Goal: Task Accomplishment & Management: Complete application form

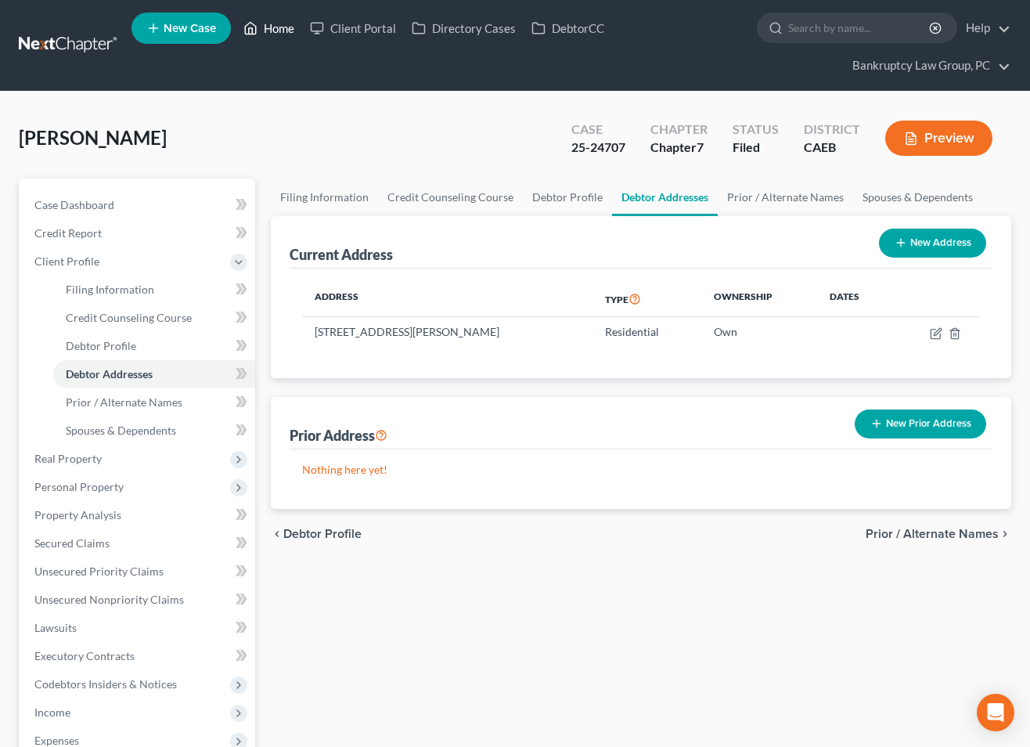
click at [280, 29] on link "Home" at bounding box center [269, 28] width 67 height 28
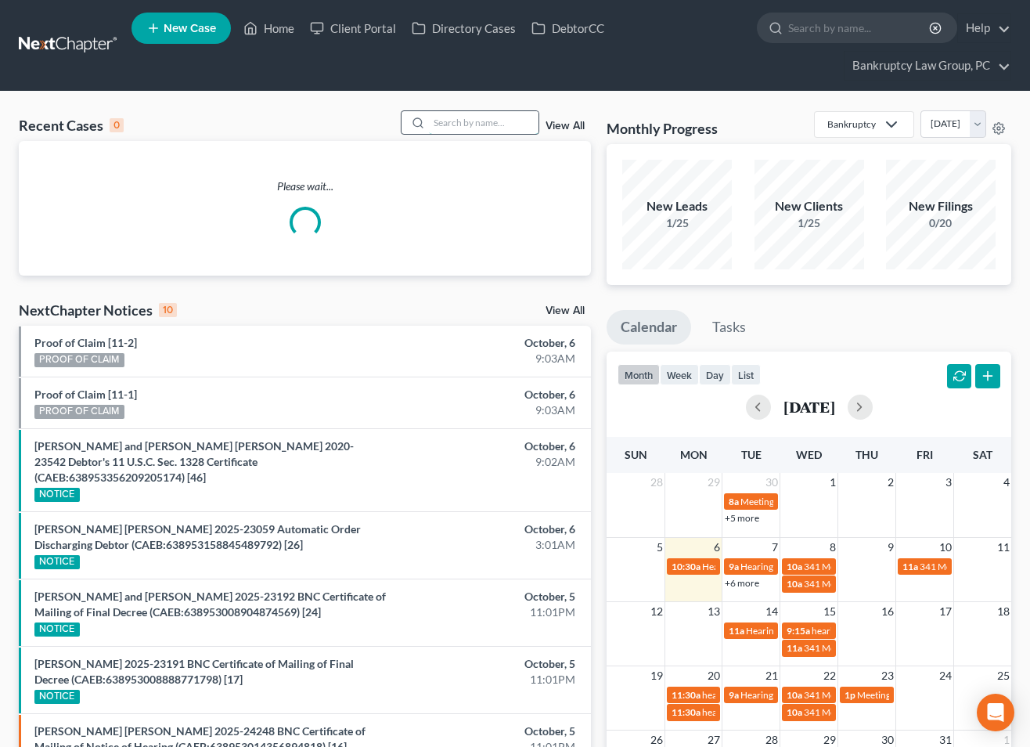
click at [465, 124] on input "search" at bounding box center [484, 122] width 110 height 23
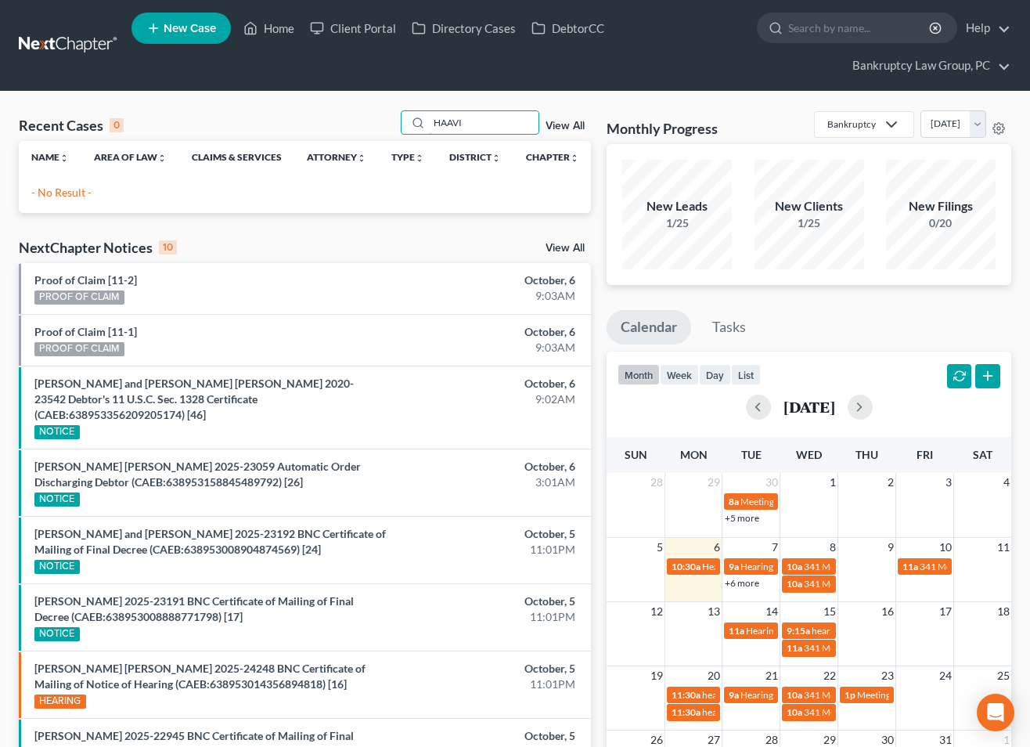
type input "HAAVI"
click at [178, 27] on span "New Case" at bounding box center [190, 29] width 52 height 12
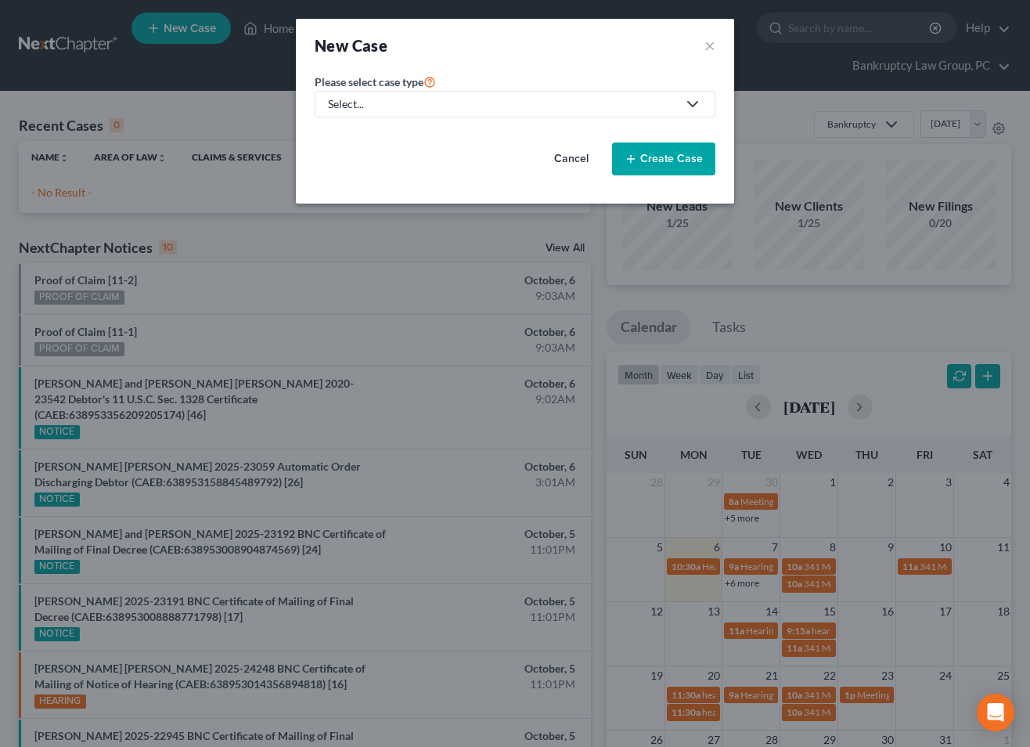
drag, startPoint x: 465, startPoint y: 107, endPoint x: 448, endPoint y: 107, distance: 17.2
click at [465, 107] on div "Select..." at bounding box center [502, 104] width 349 height 16
click at [376, 130] on div "Bankruptcy" at bounding box center [358, 136] width 56 height 16
select select "8"
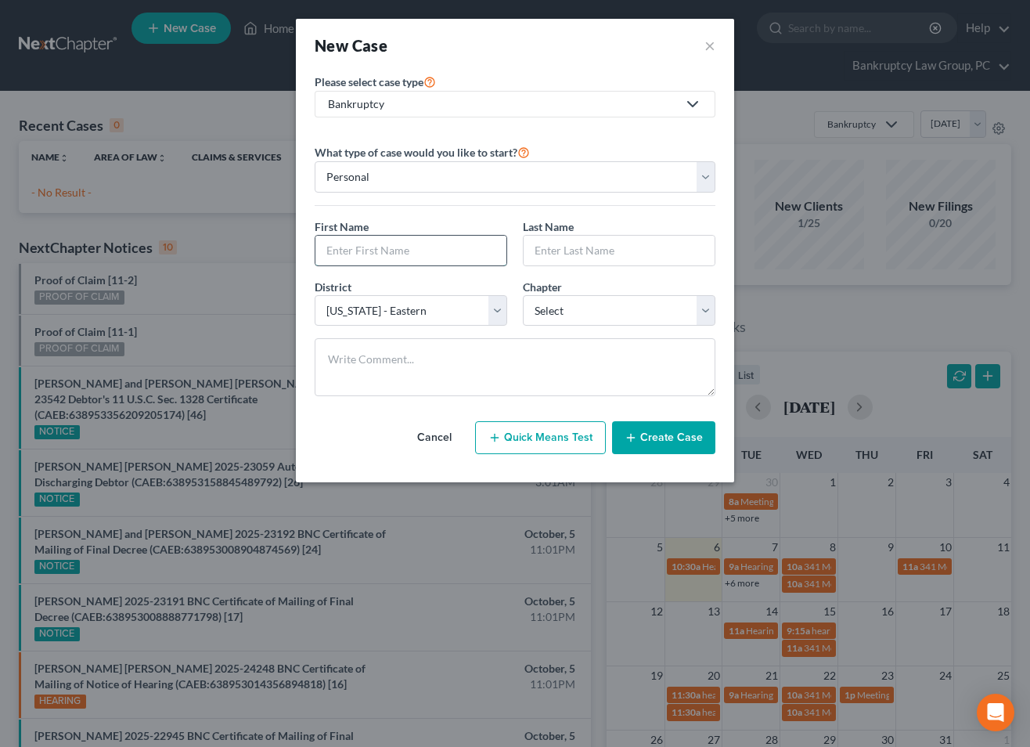
click at [397, 252] on input "text" at bounding box center [410, 251] width 191 height 30
click at [375, 248] on input "text" at bounding box center [410, 251] width 191 height 30
type input "Kyleigh"
type input "Haavisto"
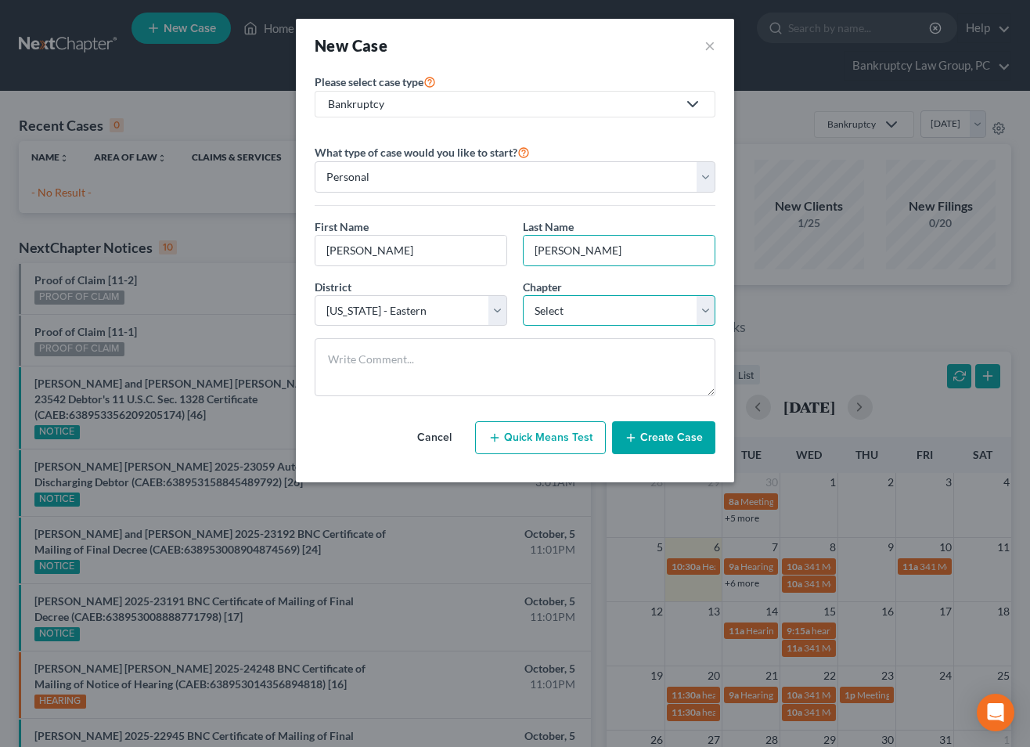
click at [608, 320] on select "Select 7 11 12 13" at bounding box center [619, 310] width 193 height 31
select select "0"
click at [523, 295] on select "Select 7 11 12 13" at bounding box center [619, 310] width 193 height 31
click at [652, 445] on button "Create Case" at bounding box center [663, 437] width 103 height 33
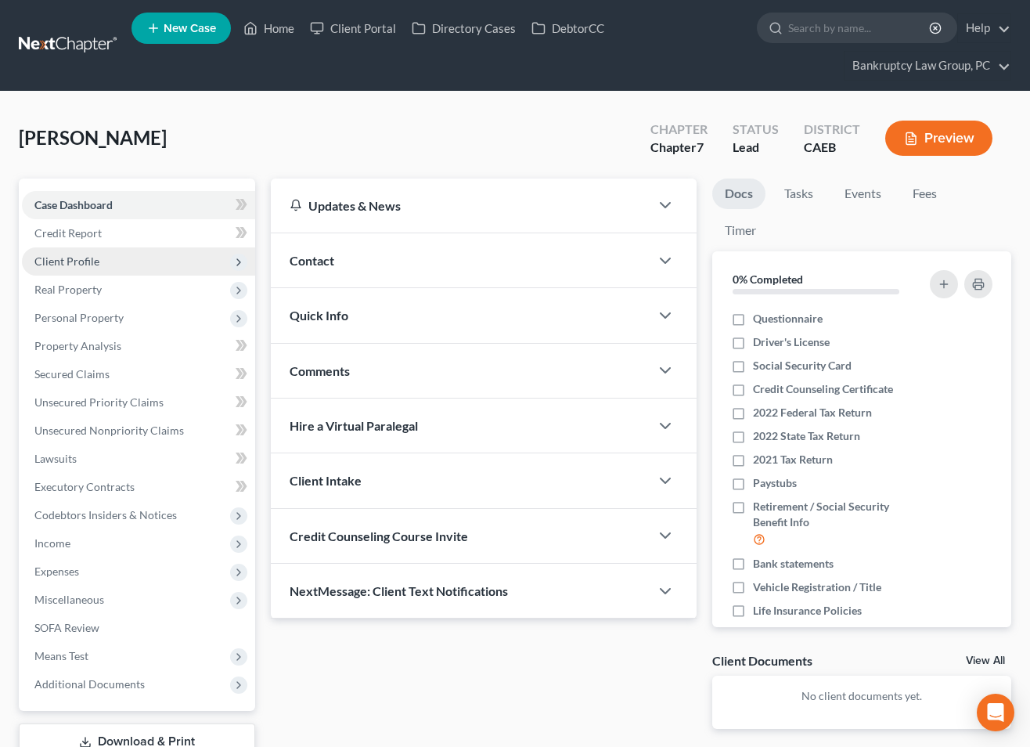
click at [63, 267] on span "Client Profile" at bounding box center [138, 261] width 233 height 28
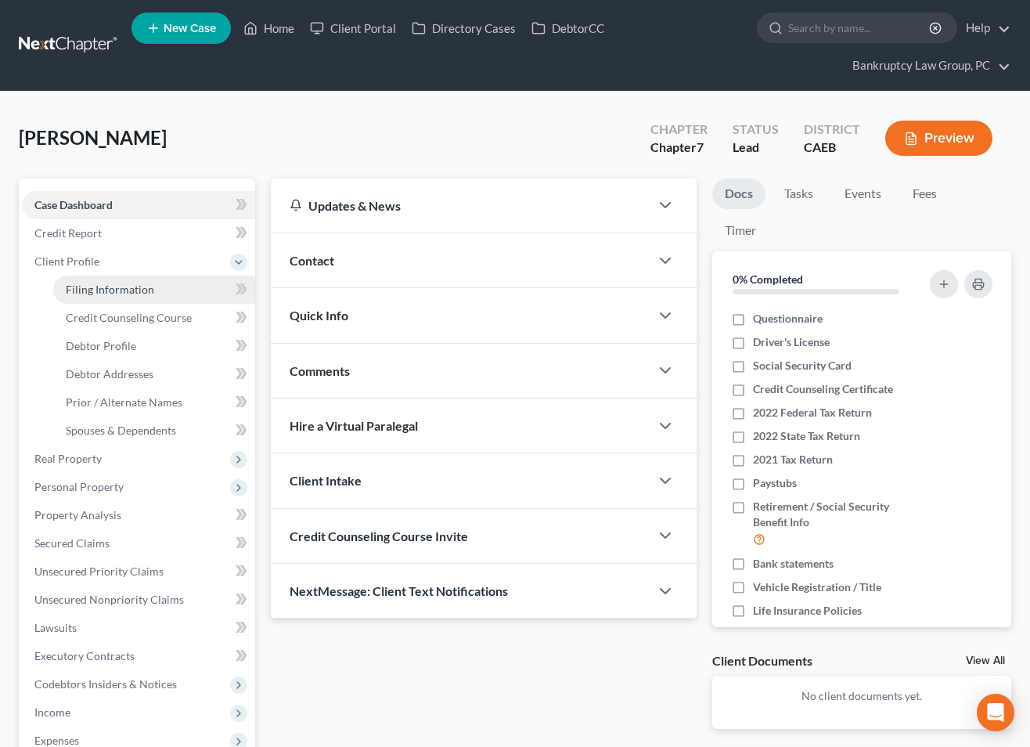
click at [95, 290] on span "Filing Information" at bounding box center [110, 289] width 88 height 13
select select "1"
select select "0"
select select "8"
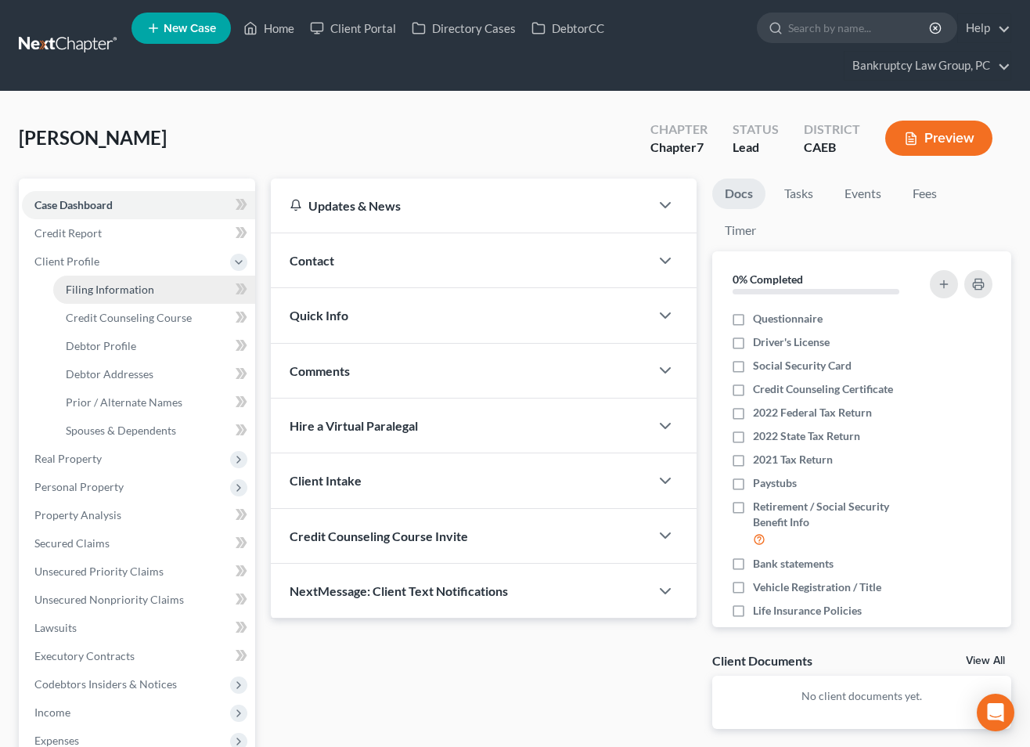
select select "4"
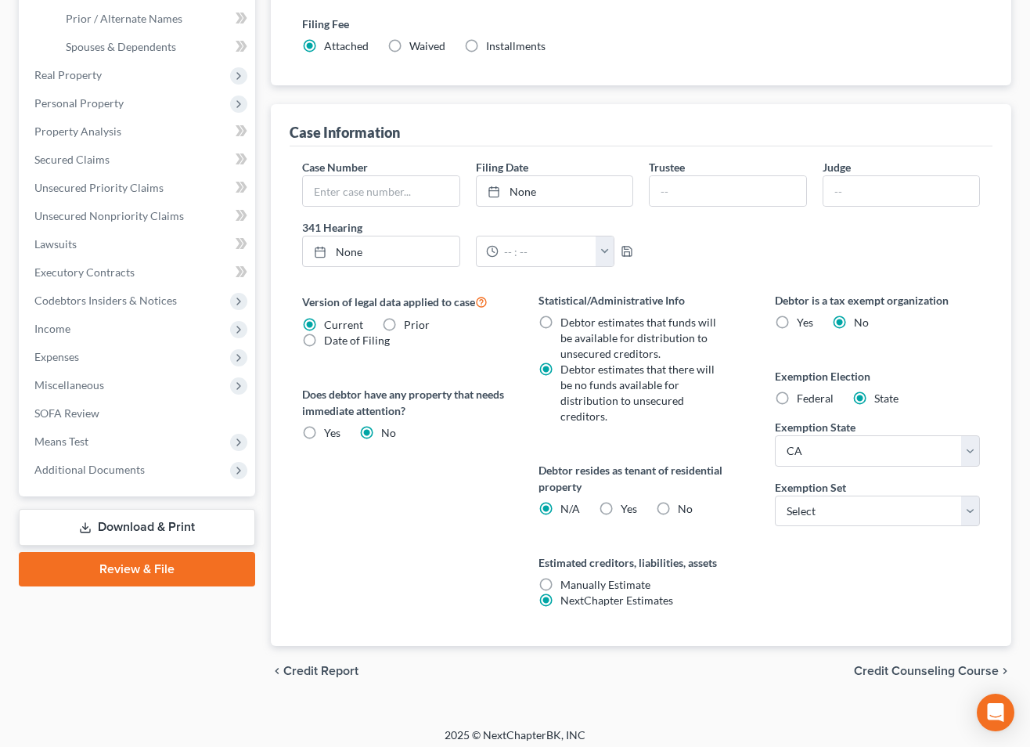
scroll to position [385, 0]
click at [621, 506] on label "Yes Yes" at bounding box center [629, 507] width 16 height 16
click at [627, 506] on input "Yes Yes" at bounding box center [632, 504] width 10 height 10
radio input "true"
radio input "false"
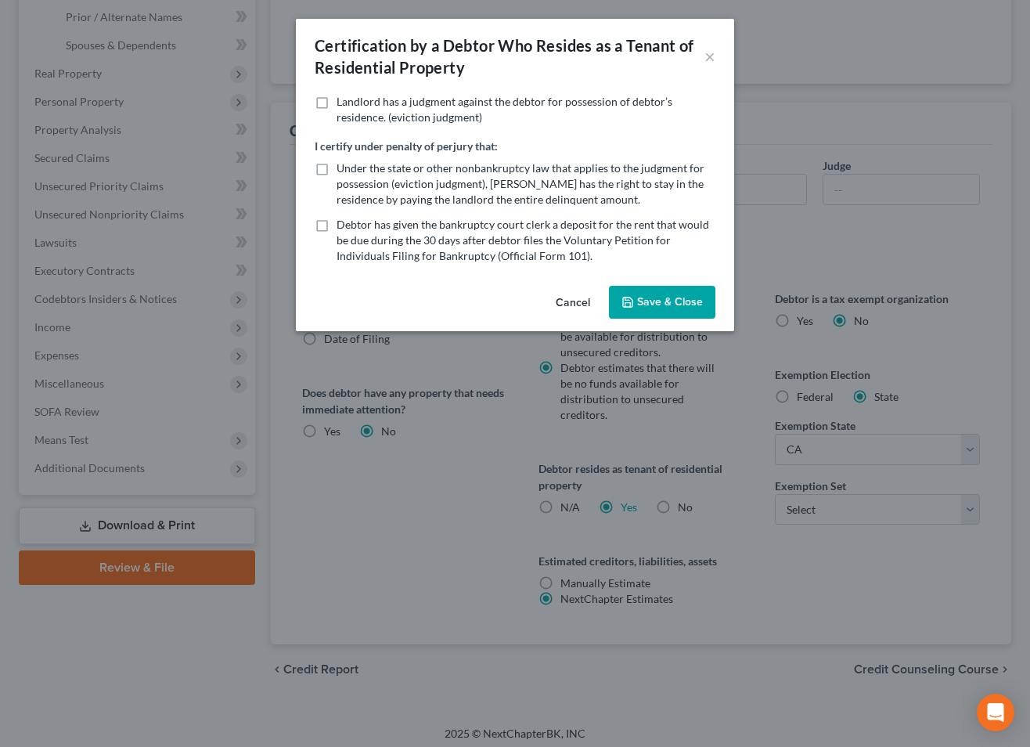
click at [640, 290] on button "Save & Close" at bounding box center [662, 302] width 106 height 33
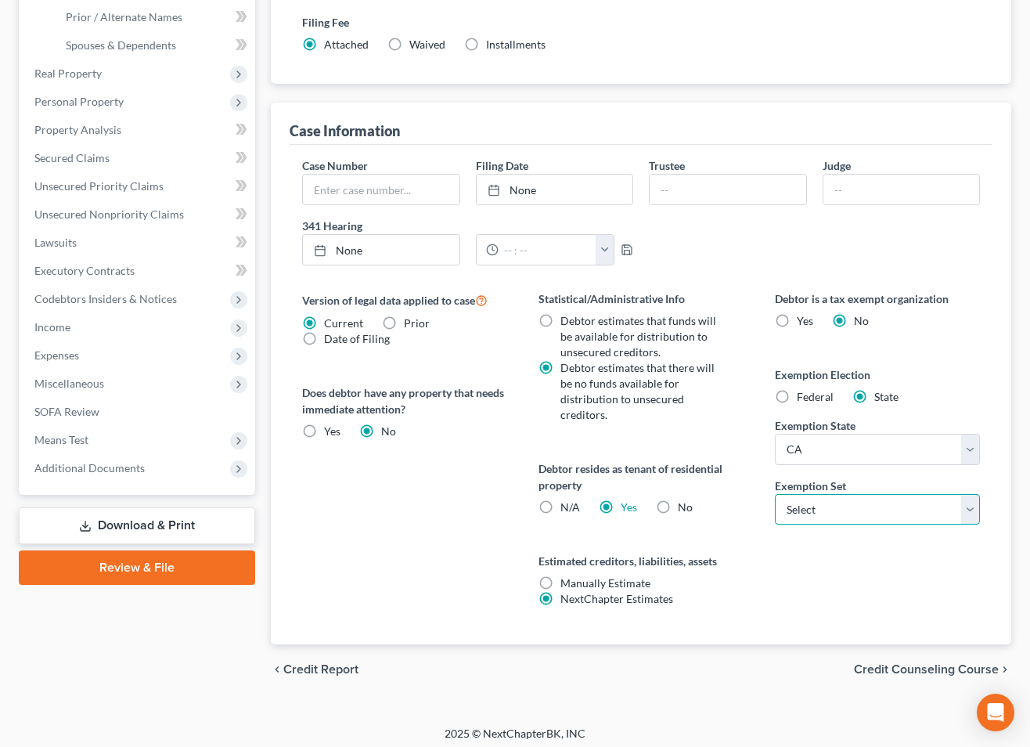
click at [814, 513] on select "Select 703 704" at bounding box center [877, 509] width 205 height 31
select select "0"
click at [775, 494] on select "Select 703 704" at bounding box center [877, 509] width 205 height 31
click at [909, 665] on span "Credit Counseling Course" at bounding box center [926, 669] width 145 height 13
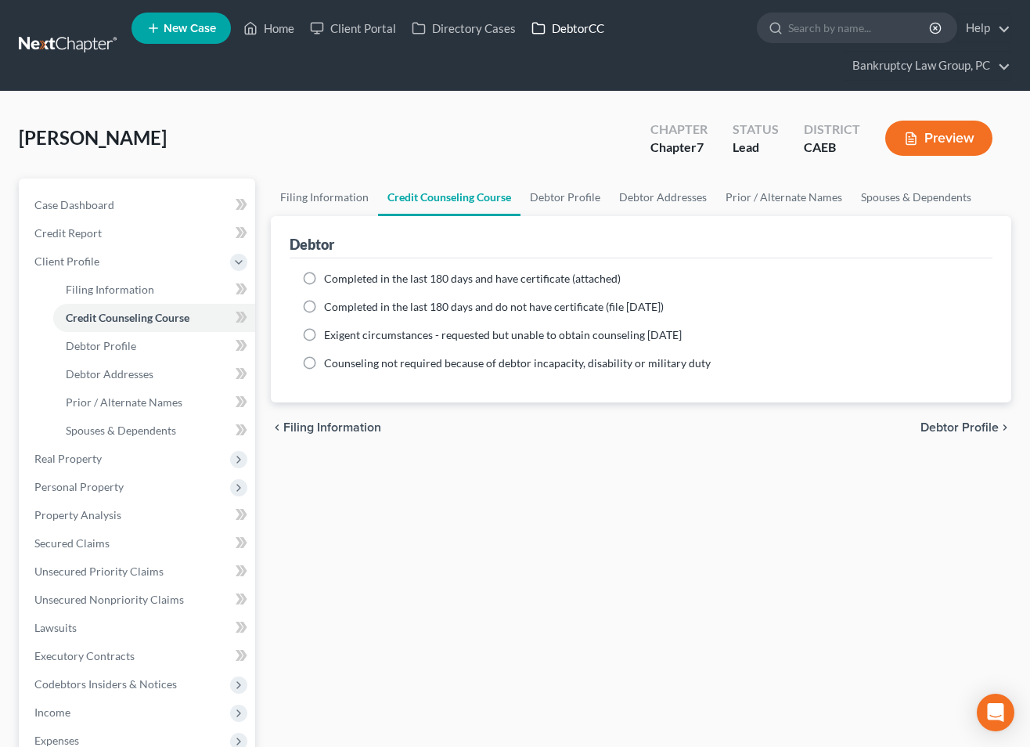
click at [570, 31] on link "DebtorCC" at bounding box center [568, 28] width 88 height 28
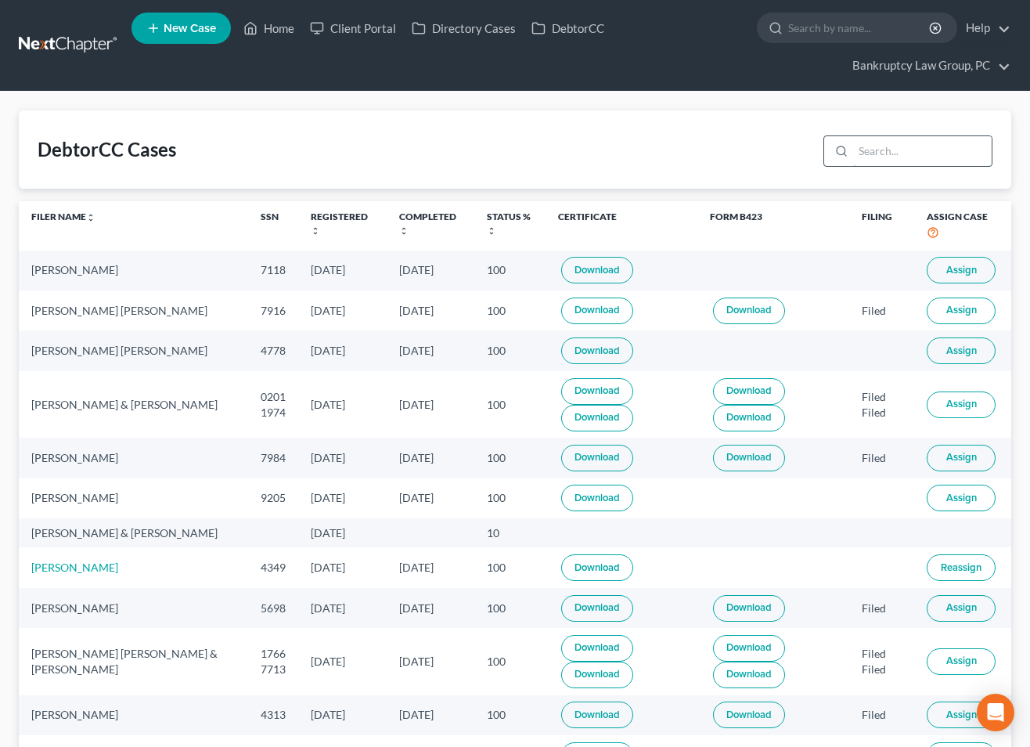
click at [900, 146] on input "search" at bounding box center [922, 151] width 139 height 30
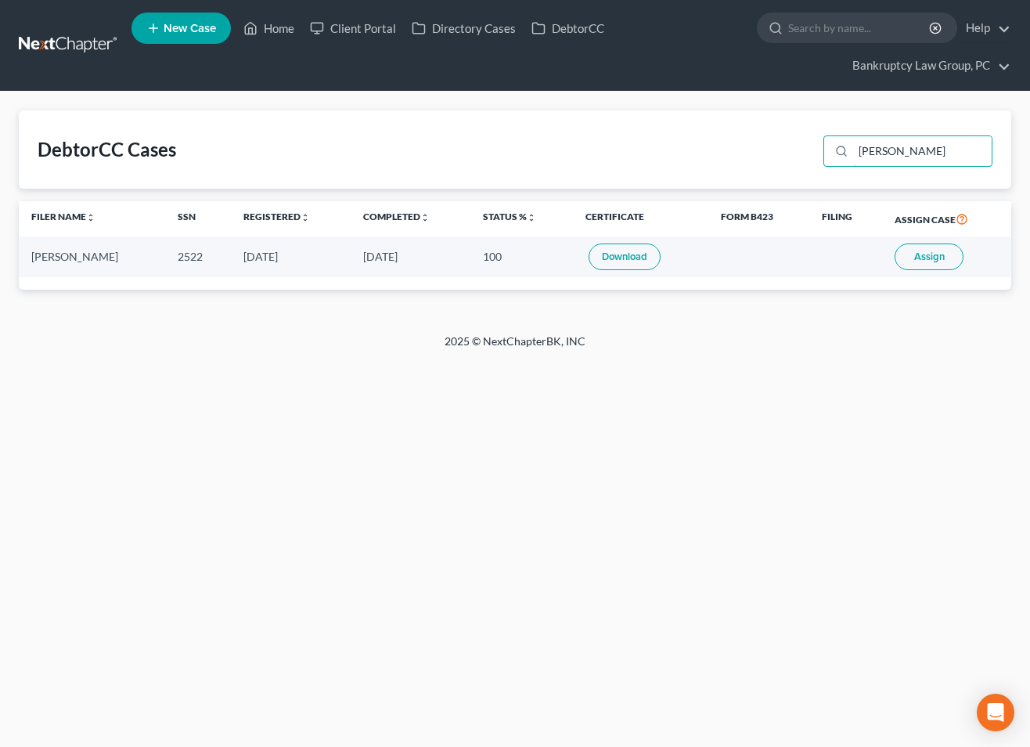
type input "haavisto"
click at [938, 258] on span "Assign" at bounding box center [929, 256] width 31 height 13
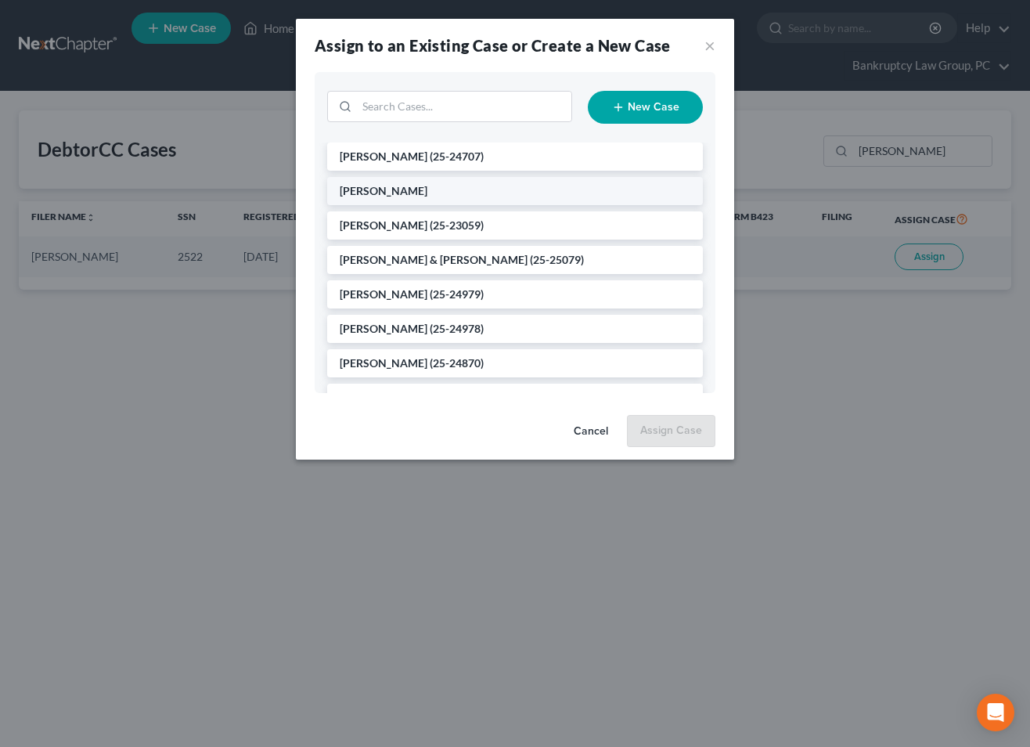
click at [403, 186] on span "[PERSON_NAME]" at bounding box center [384, 190] width 88 height 13
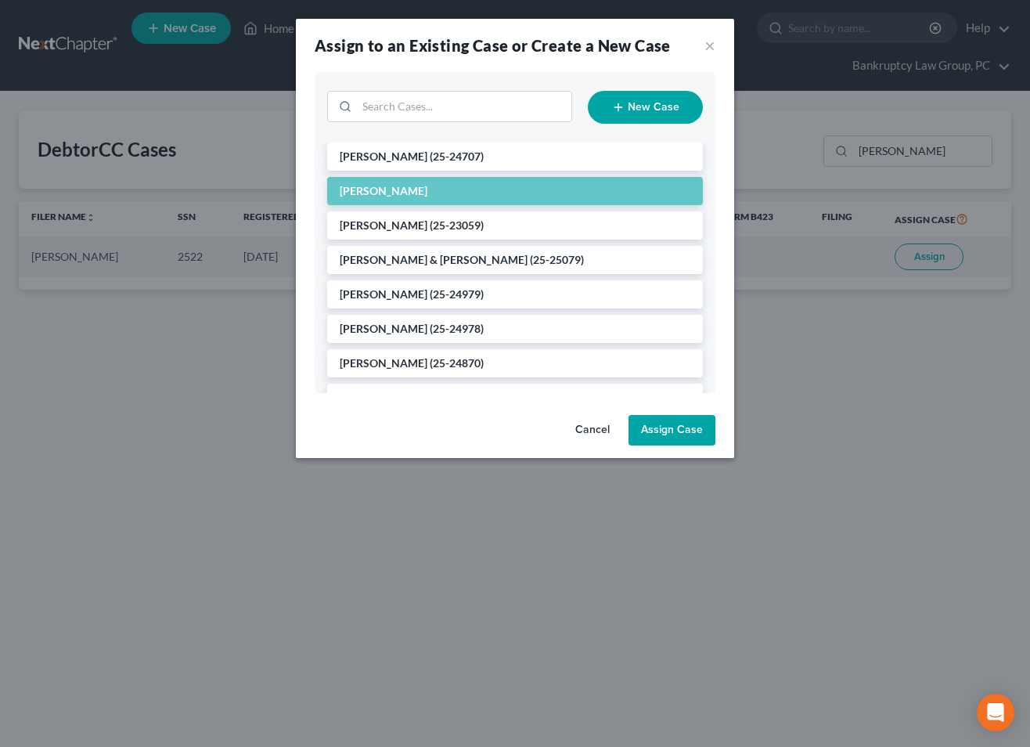
click at [672, 434] on button "Assign Case" at bounding box center [672, 430] width 87 height 31
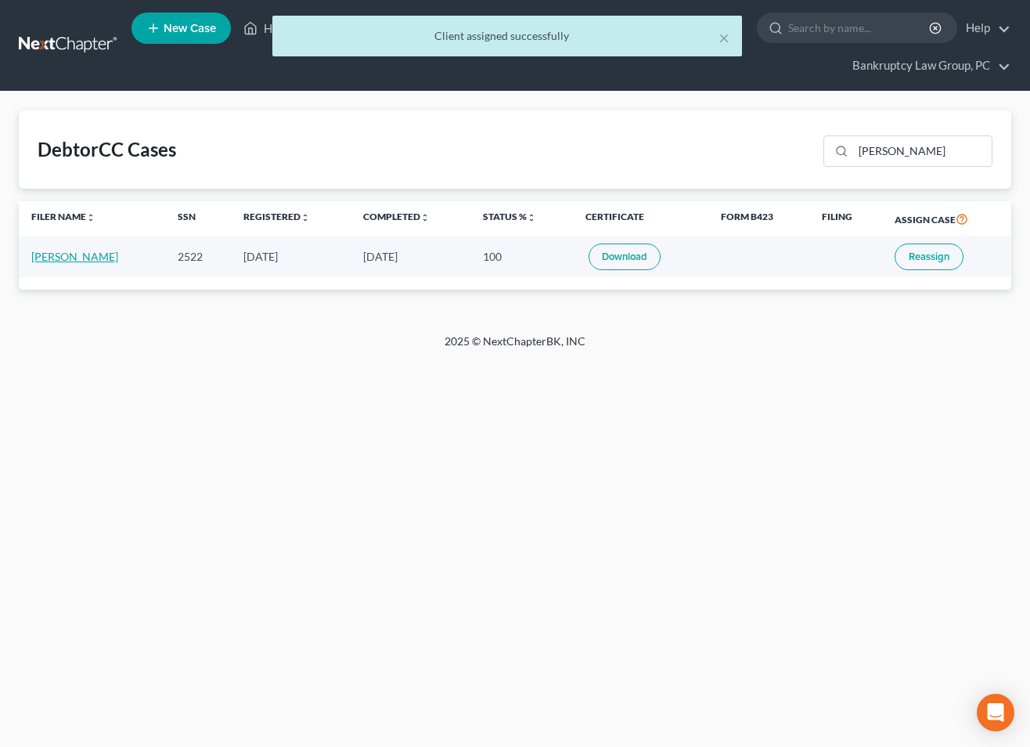
click at [39, 258] on link "Kyleigh Haavisto" at bounding box center [74, 256] width 87 height 13
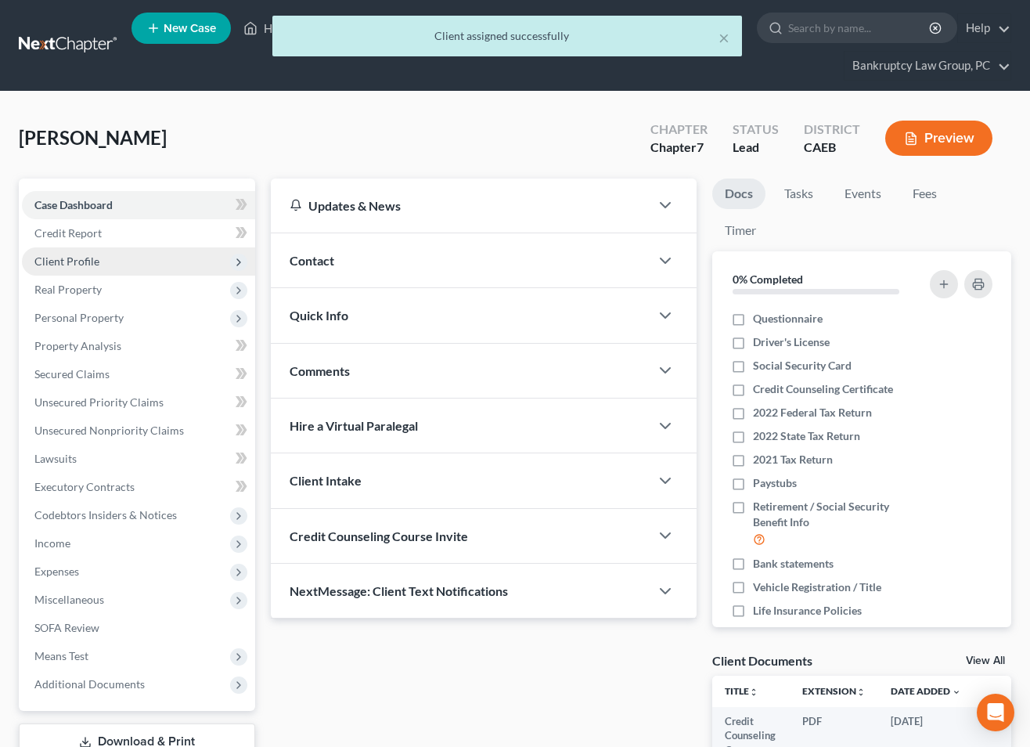
click at [72, 262] on span "Client Profile" at bounding box center [66, 260] width 65 height 13
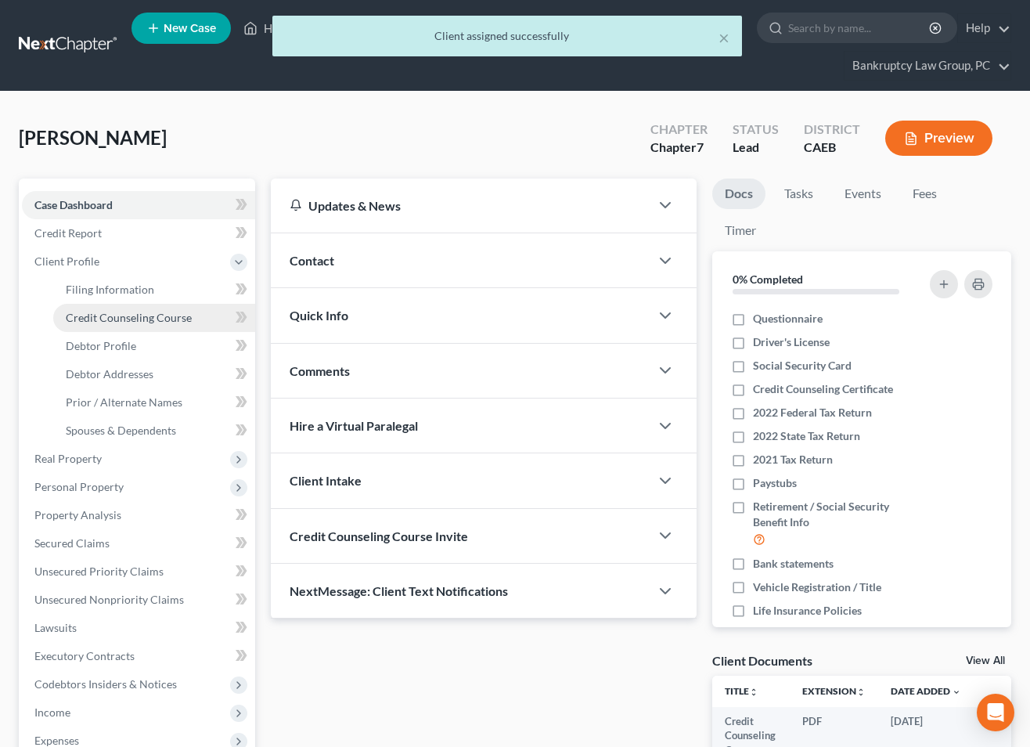
click at [98, 322] on span "Credit Counseling Course" at bounding box center [129, 317] width 126 height 13
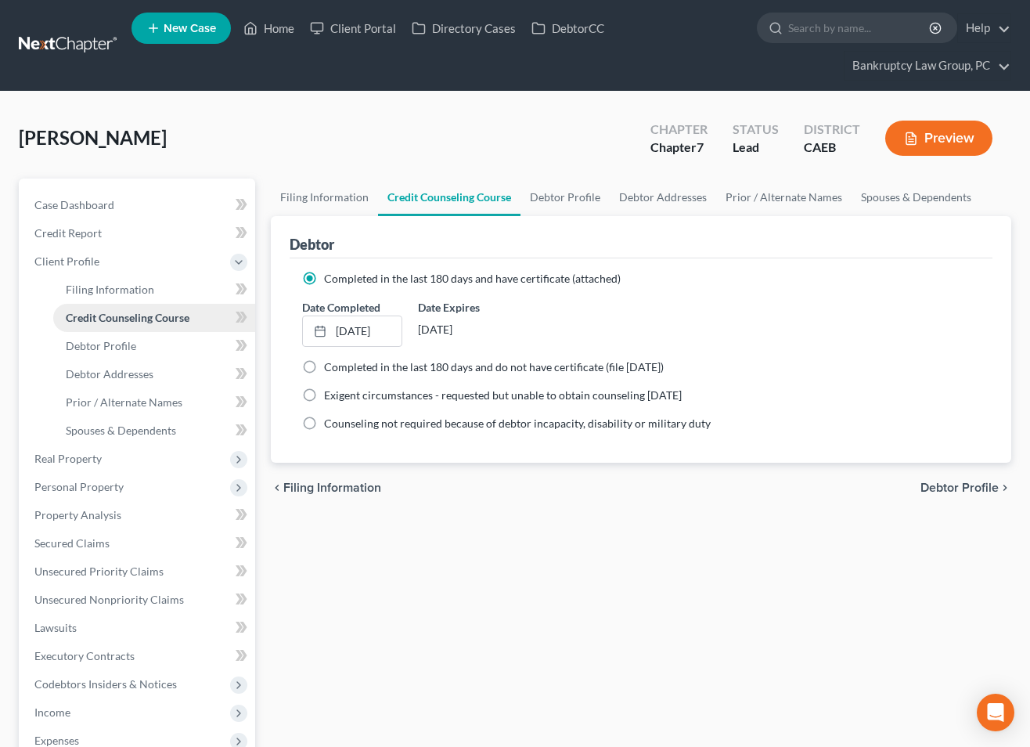
scroll to position [281, 0]
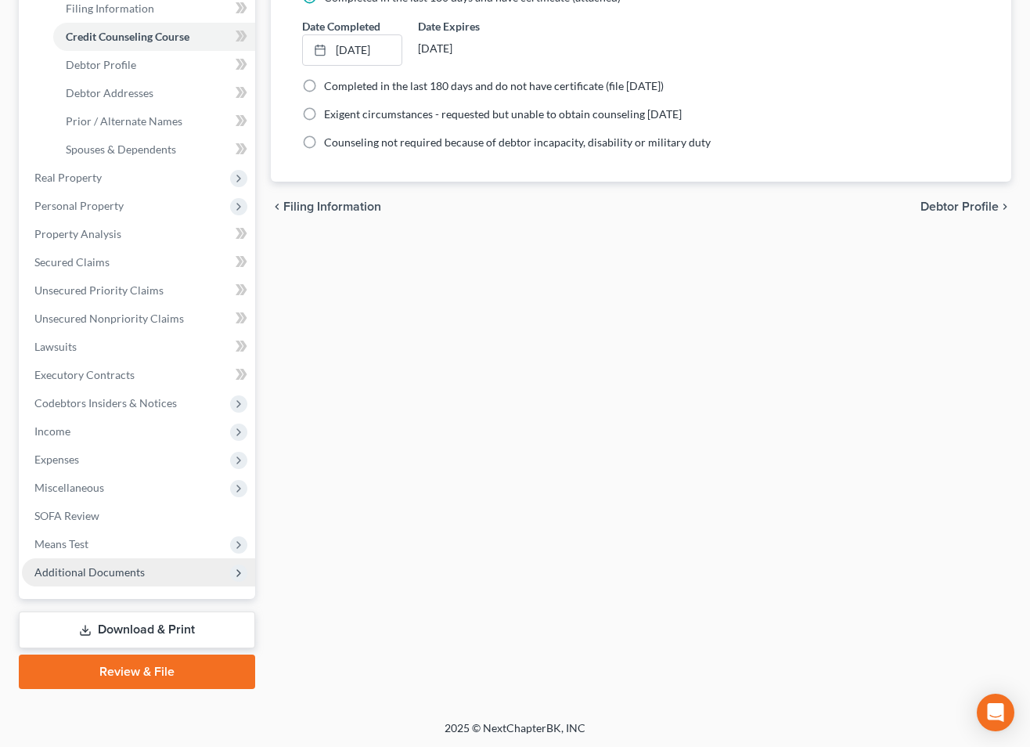
click at [97, 568] on span "Additional Documents" at bounding box center [89, 571] width 110 height 13
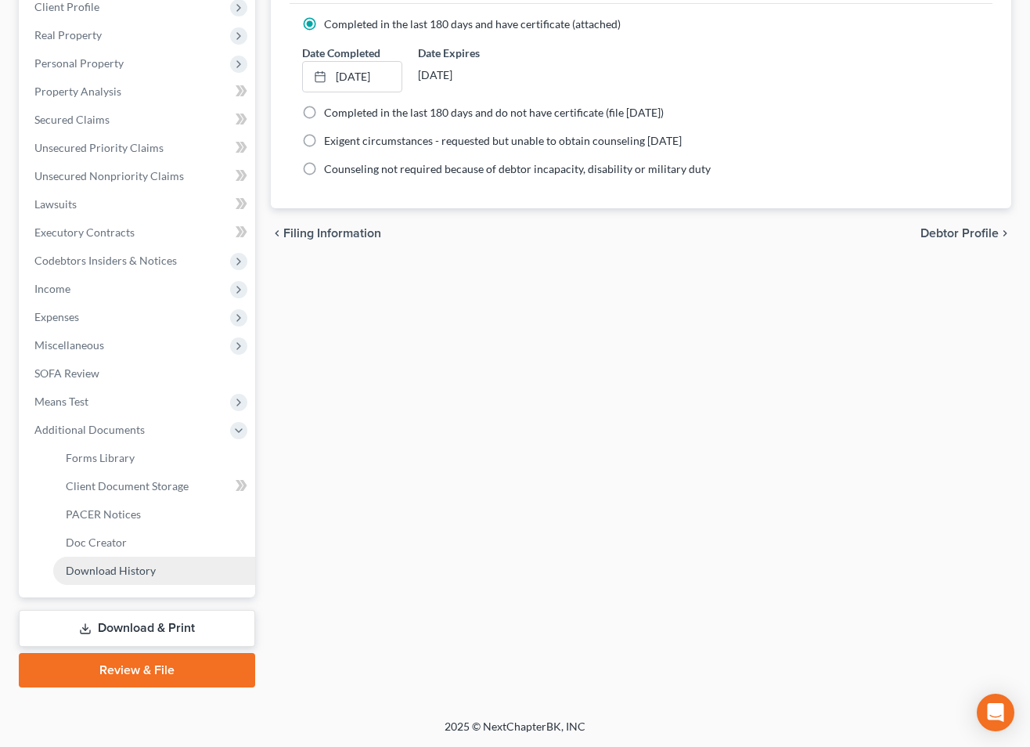
scroll to position [253, 0]
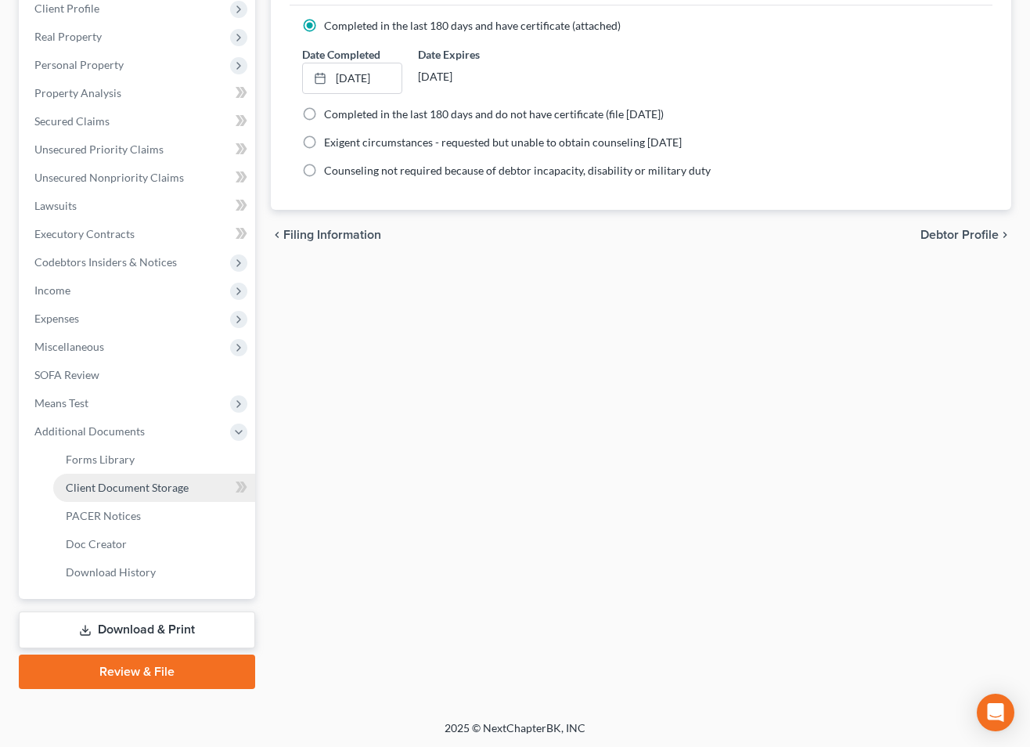
click at [110, 488] on span "Client Document Storage" at bounding box center [127, 487] width 123 height 13
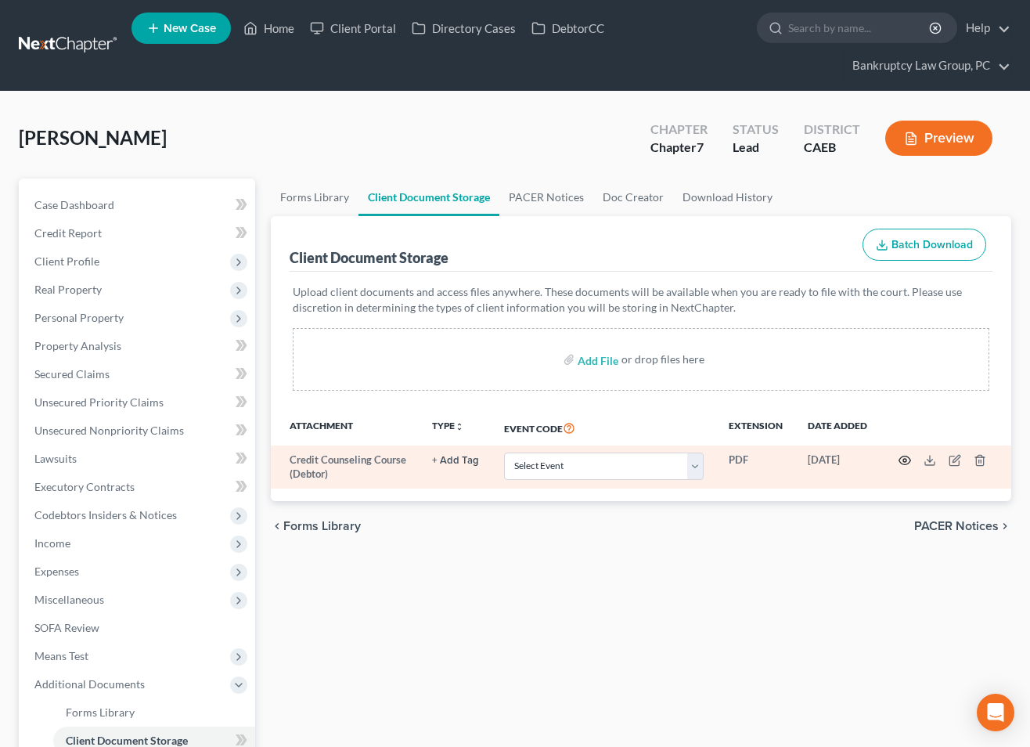
click at [901, 458] on icon "button" at bounding box center [905, 460] width 13 height 13
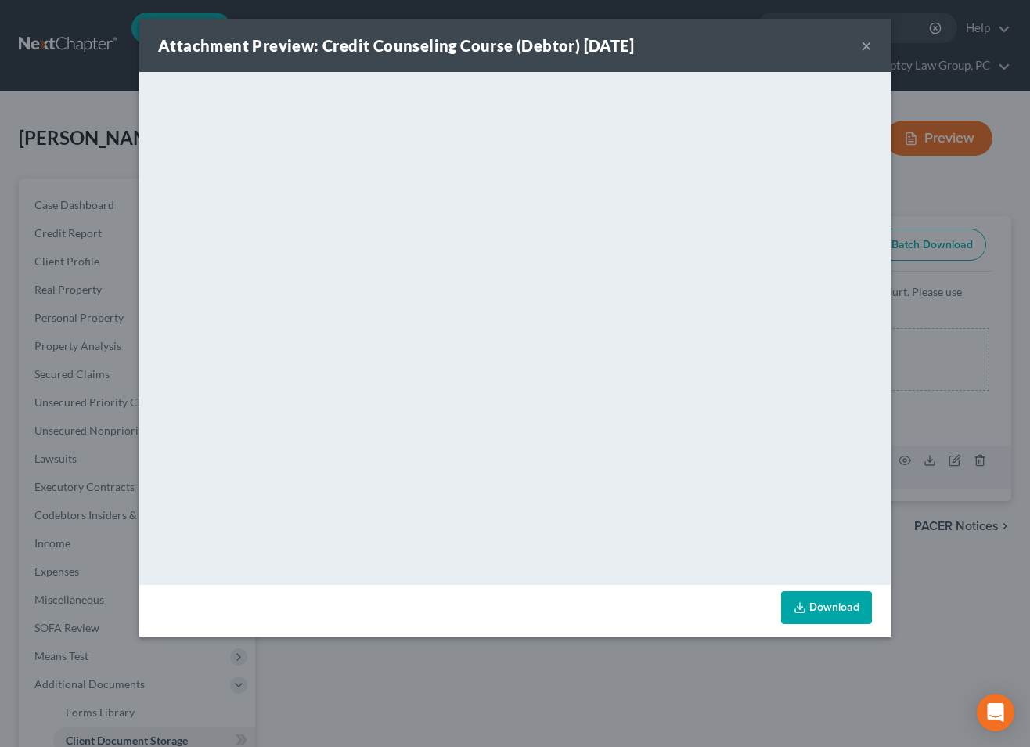
click at [866, 43] on button "×" at bounding box center [866, 45] width 11 height 19
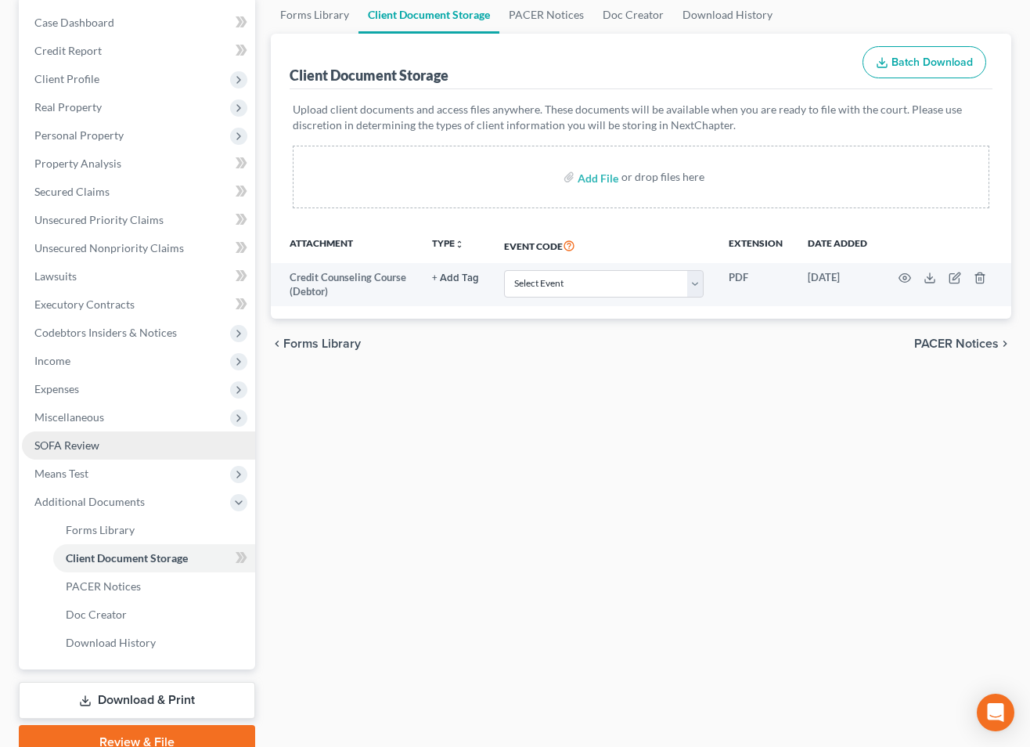
scroll to position [188, 0]
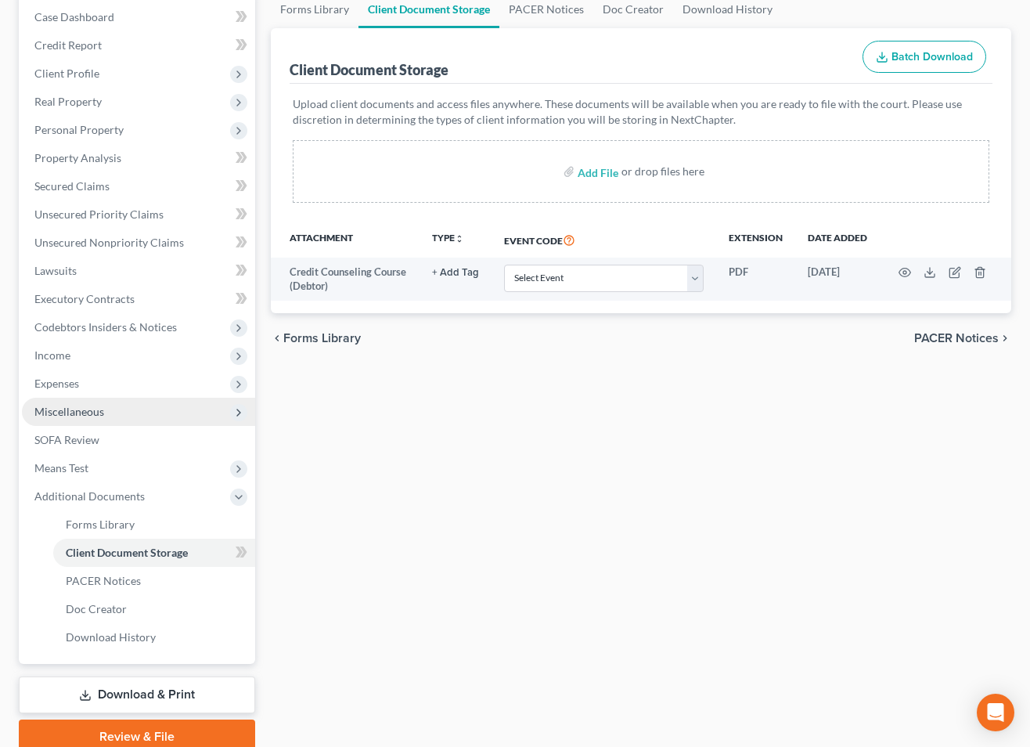
drag, startPoint x: 92, startPoint y: 409, endPoint x: 93, endPoint y: 419, distance: 10.2
click at [92, 409] on span "Miscellaneous" at bounding box center [69, 411] width 70 height 13
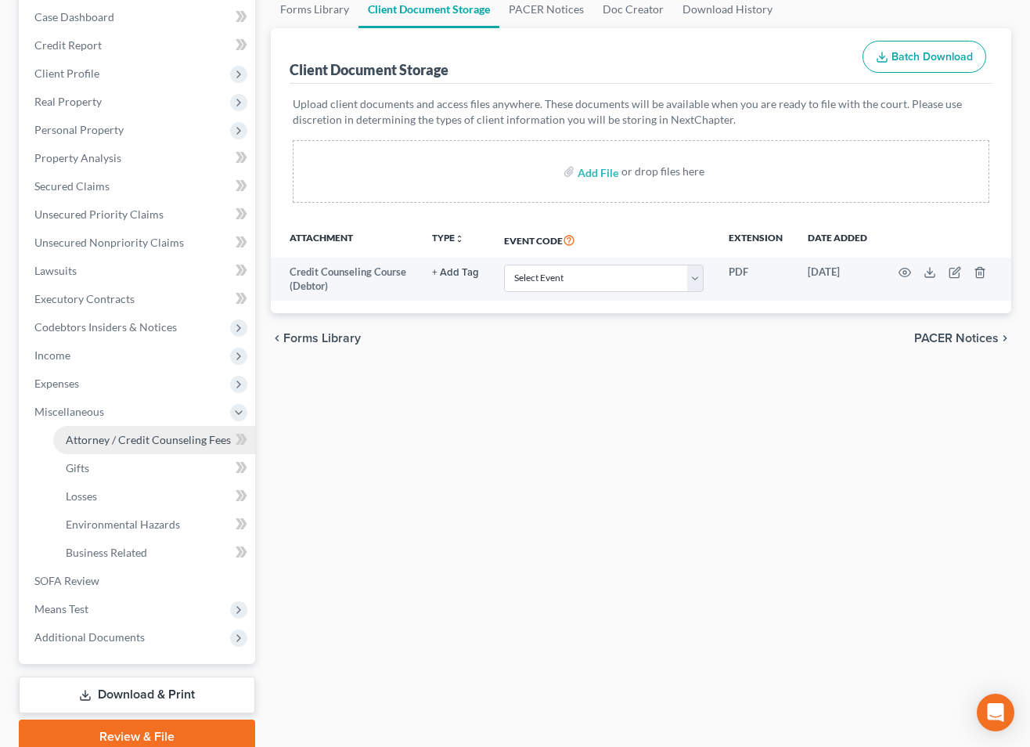
click at [132, 435] on span "Attorney / Credit Counseling Fees" at bounding box center [148, 439] width 165 height 13
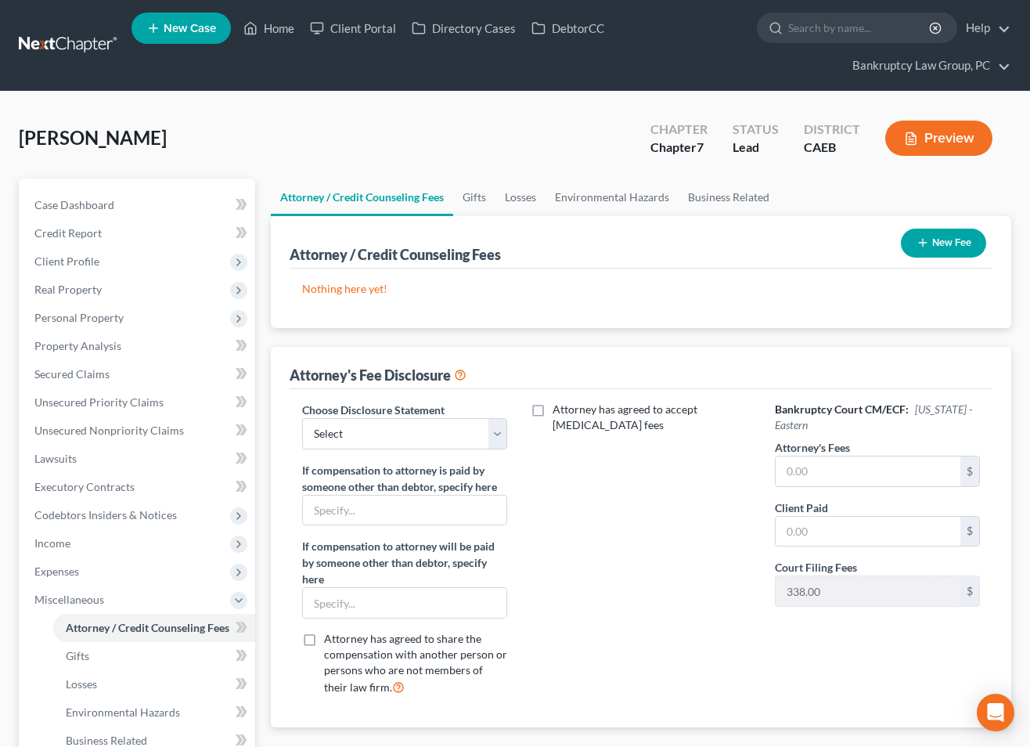
click at [927, 234] on button "New Fee" at bounding box center [943, 243] width 85 height 29
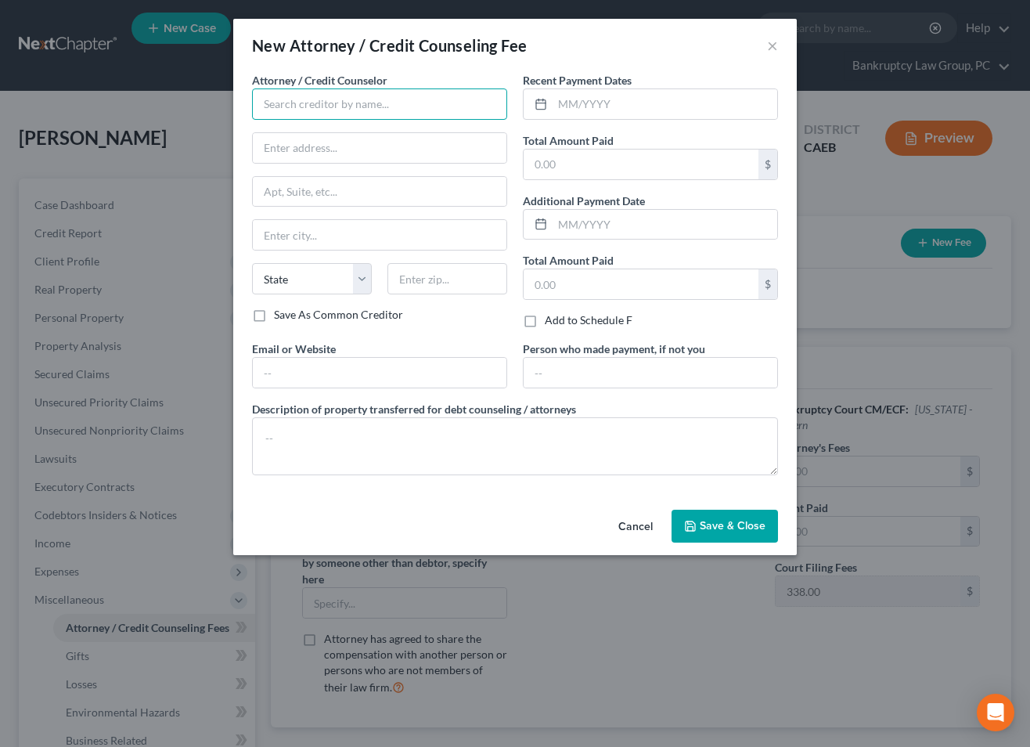
click at [301, 95] on input "text" at bounding box center [379, 103] width 255 height 31
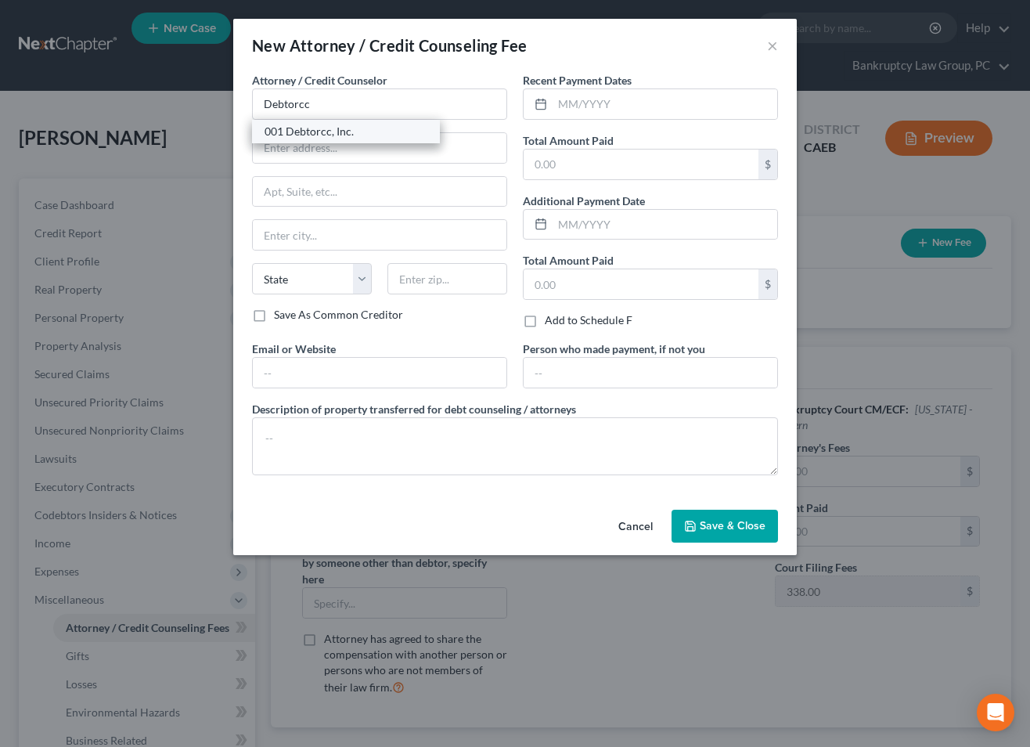
click at [295, 134] on div "001 Debtorcc, Inc." at bounding box center [346, 132] width 163 height 16
type input "001 Debtorcc, Inc."
drag, startPoint x: 634, startPoint y: 108, endPoint x: 680, endPoint y: 111, distance: 46.3
click at [637, 109] on input "text" at bounding box center [665, 104] width 225 height 30
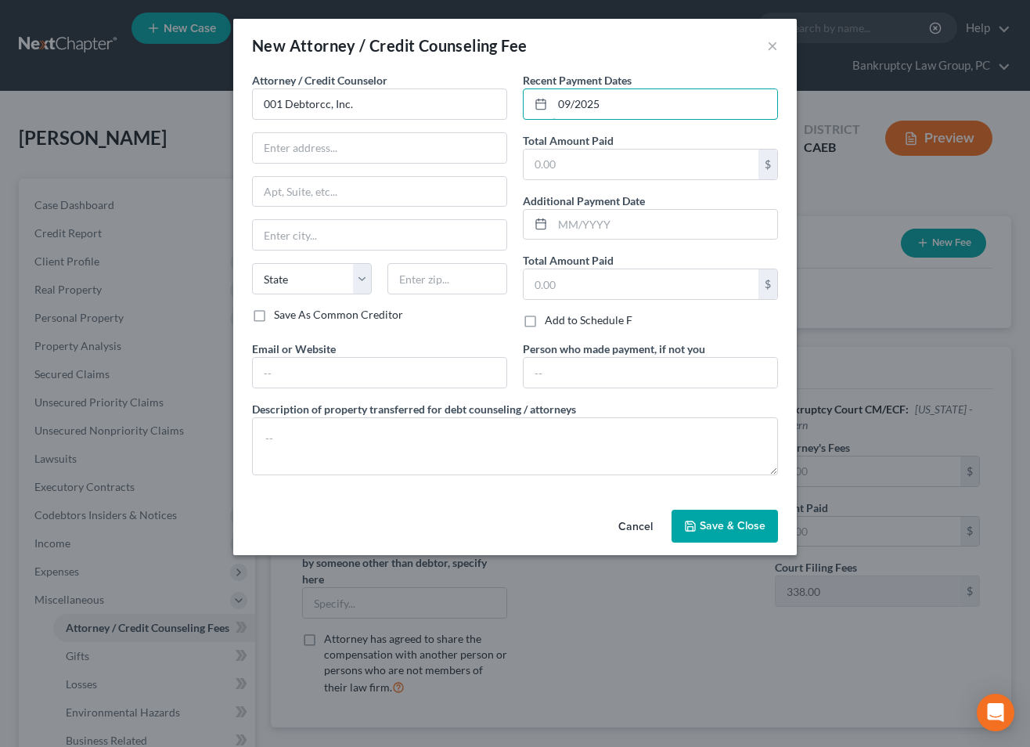
type input "09/2025"
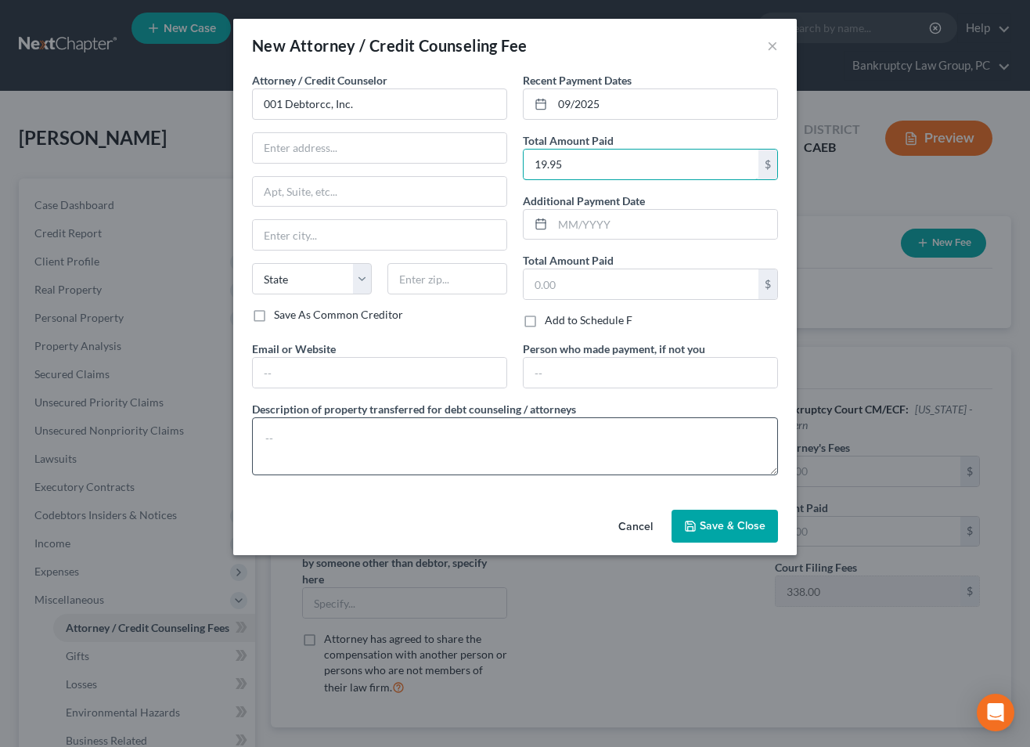
type input "19.95"
click at [524, 453] on textarea at bounding box center [515, 446] width 526 height 58
type textarea "Credit Counseling Course"
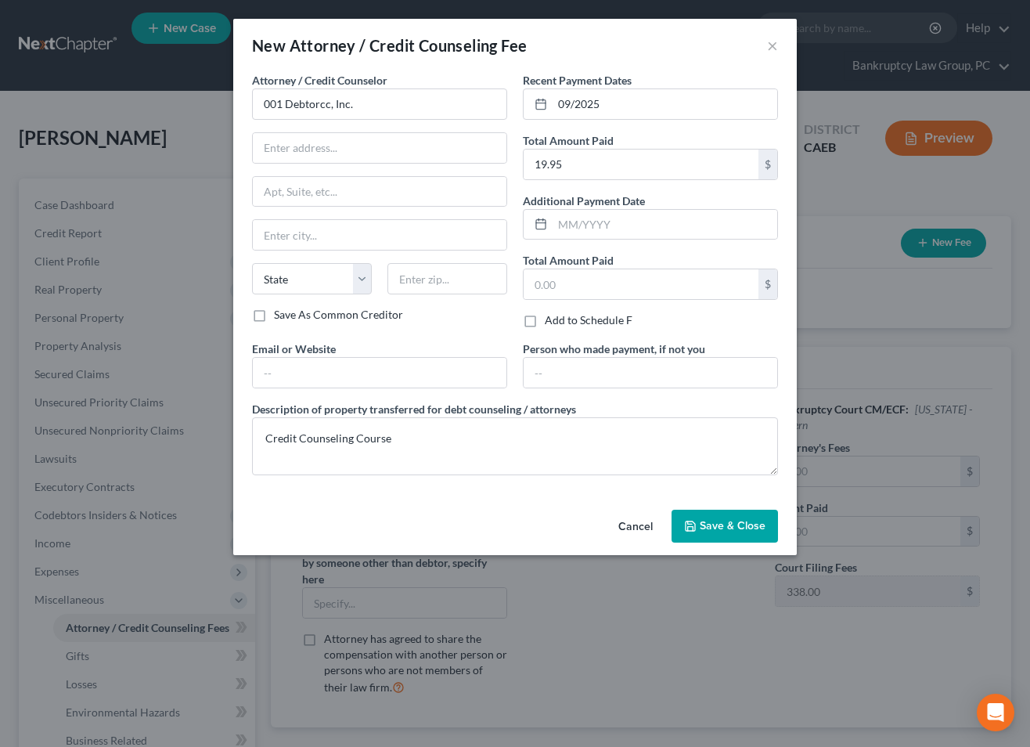
click at [752, 513] on button "Save & Close" at bounding box center [725, 526] width 106 height 33
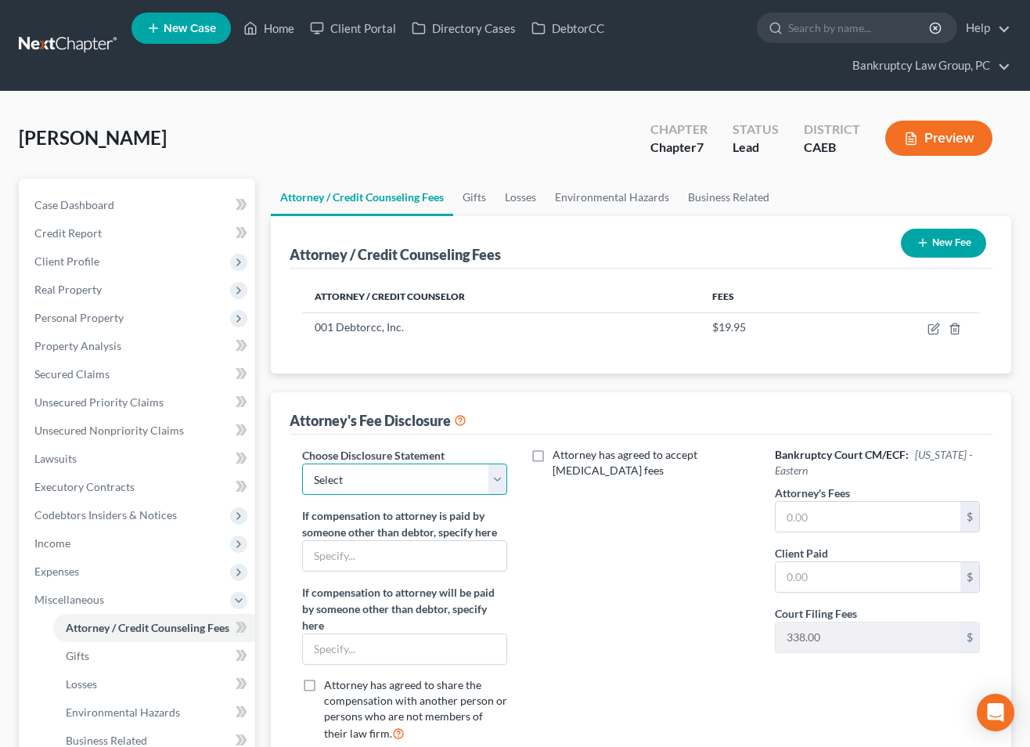
click at [474, 482] on select "Select CH 13 - OPT IN BI-FURCATION NORMAL DISCLOSURE" at bounding box center [404, 478] width 205 height 31
select select "1"
click at [302, 463] on select "Select CH 13 - OPT IN BI-FURCATION NORMAL DISCLOSURE" at bounding box center [404, 478] width 205 height 31
click at [811, 520] on input "text" at bounding box center [868, 517] width 185 height 30
type input "2,317"
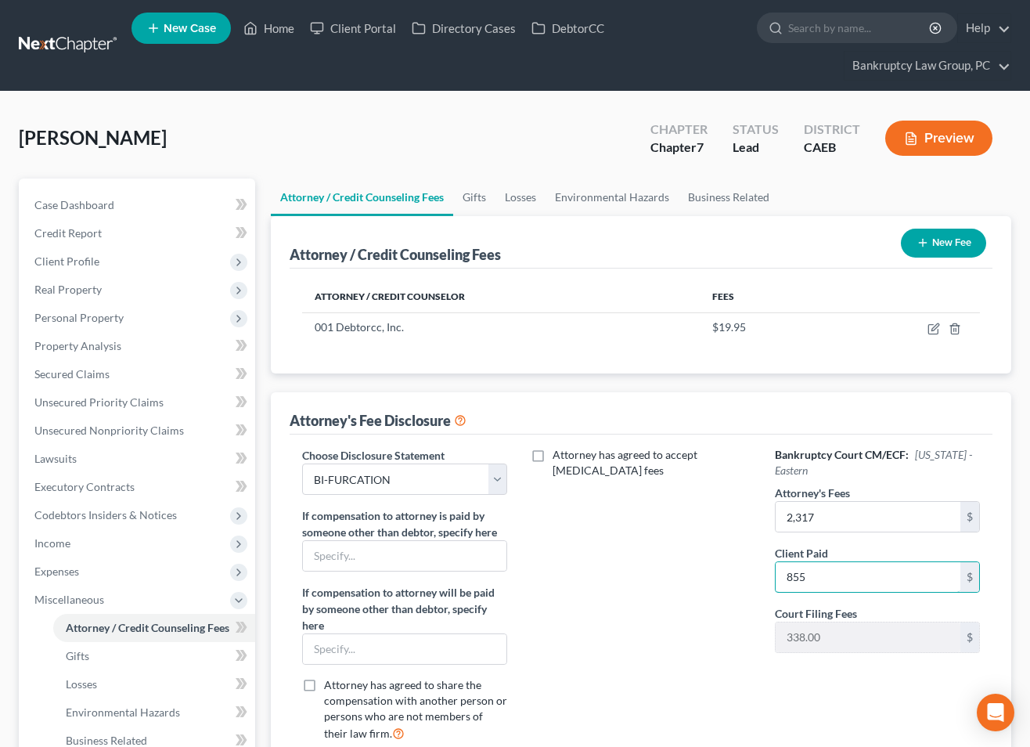
type input "855"
click at [924, 244] on icon "button" at bounding box center [923, 242] width 13 height 13
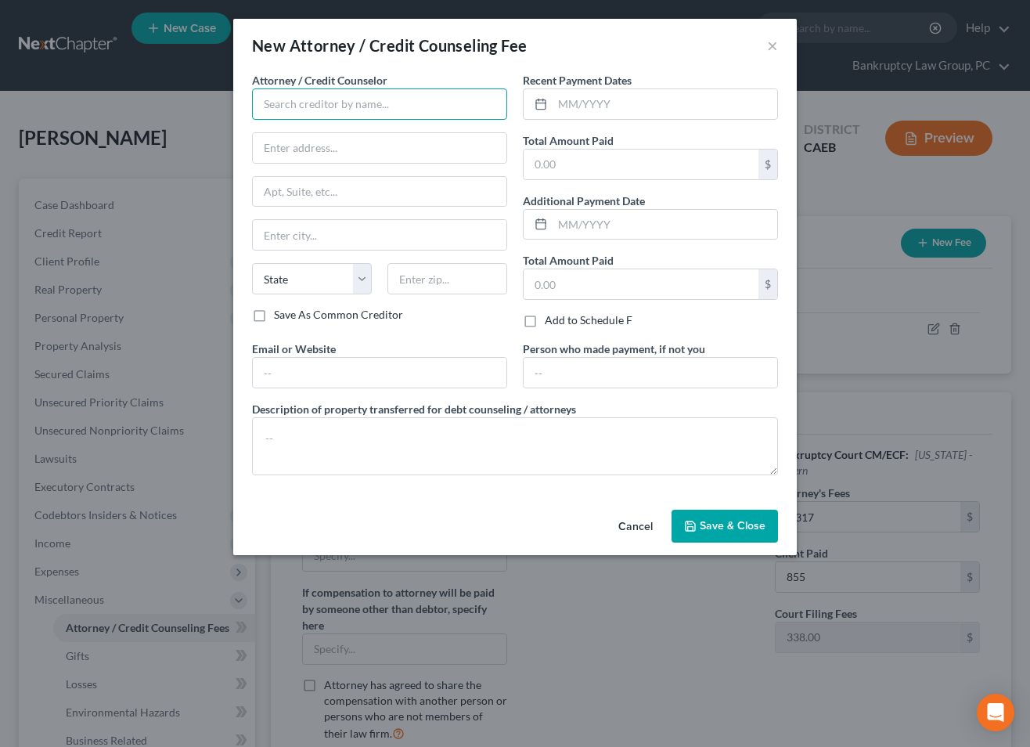
click at [384, 107] on input "text" at bounding box center [379, 103] width 255 height 31
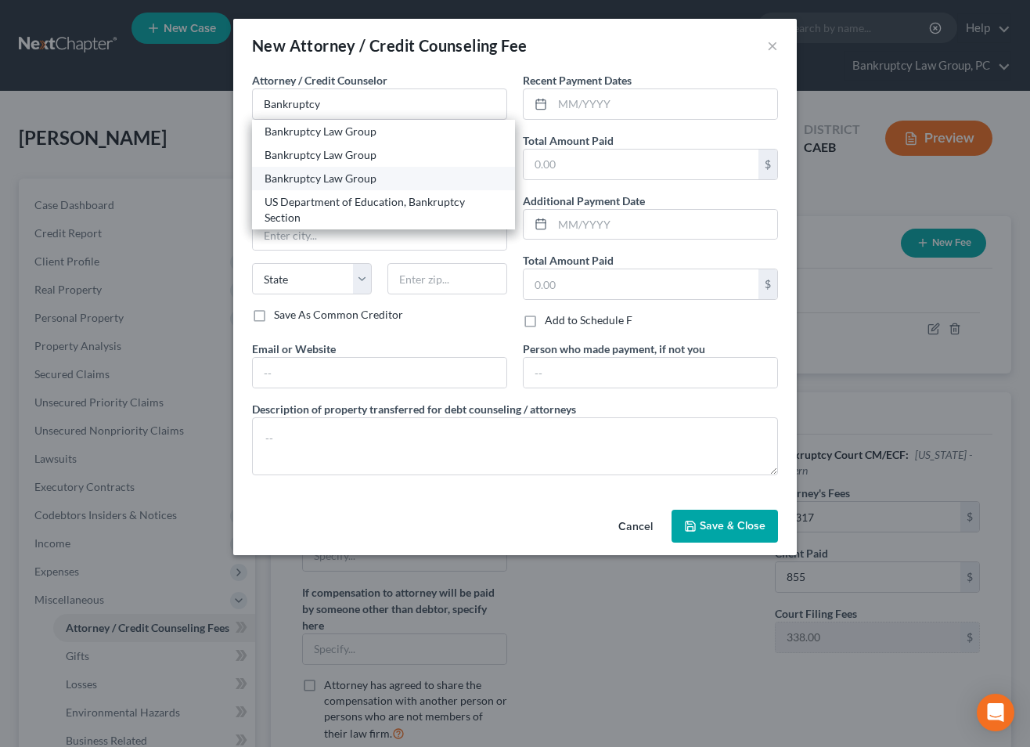
drag, startPoint x: 388, startPoint y: 185, endPoint x: 488, endPoint y: 164, distance: 101.5
click at [388, 185] on div "Bankruptcy Law Group" at bounding box center [384, 179] width 238 height 16
type input "Bankruptcy Law Group"
type input "PO Box 9899"
type input "Reno"
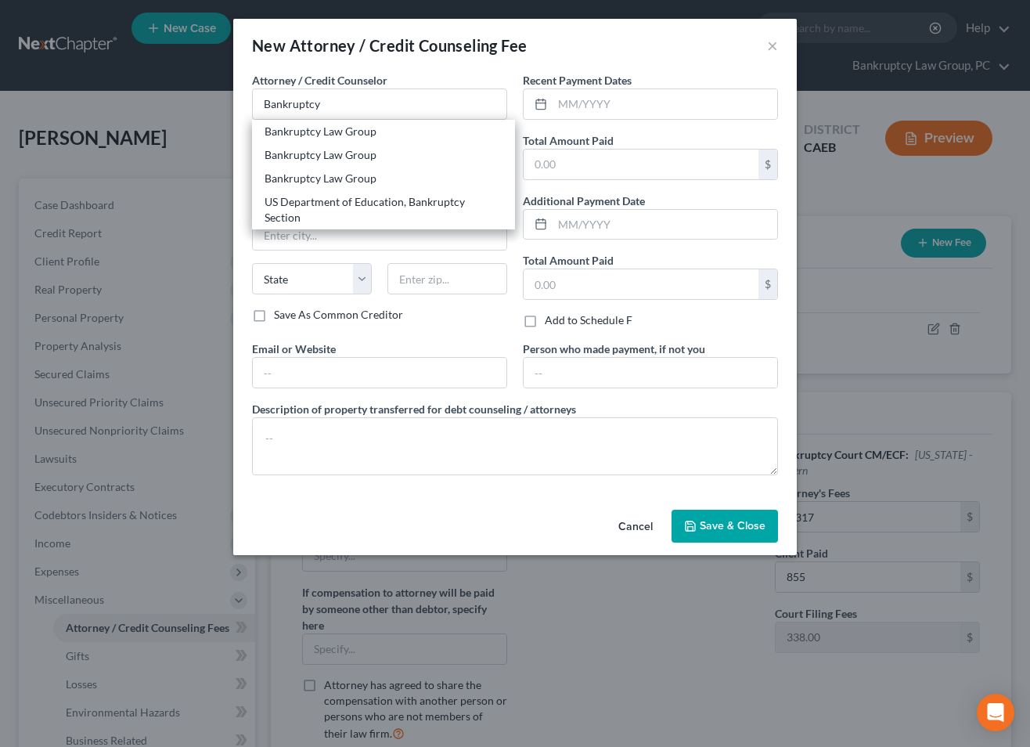
select select "31"
type input "89507"
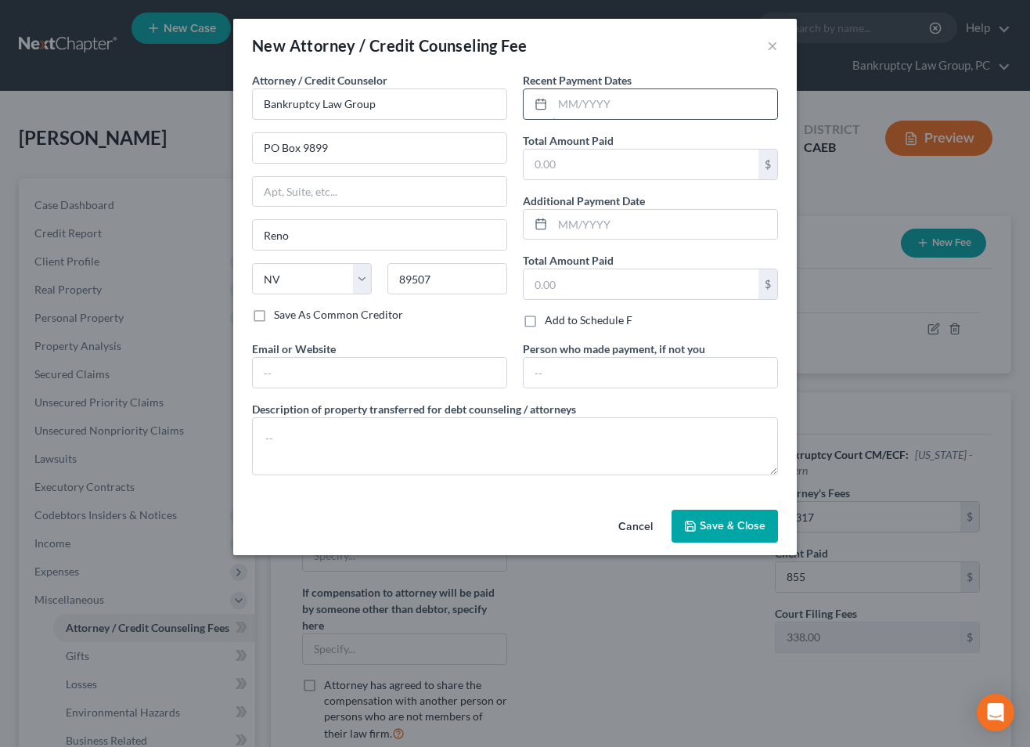
click at [617, 104] on input "text" at bounding box center [665, 104] width 225 height 30
type input "10/2025"
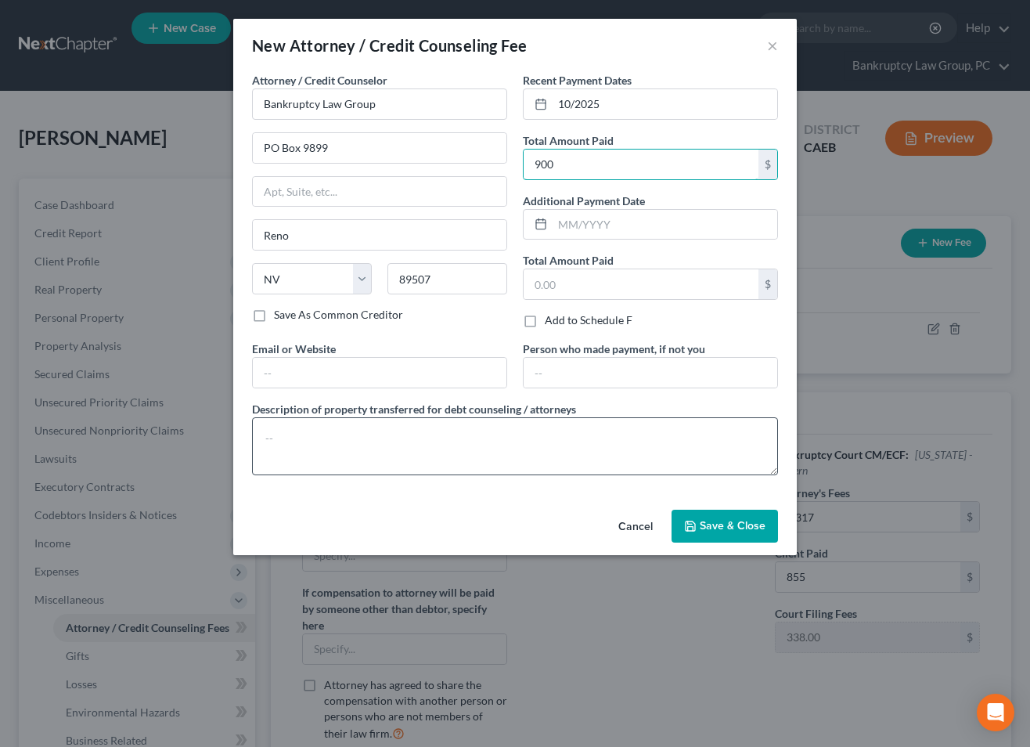
type input "900"
click at [441, 460] on textarea at bounding box center [515, 446] width 526 height 58
type textarea "Pre-Petition Attorney Fees: $855 Credit Report Fee: $45"
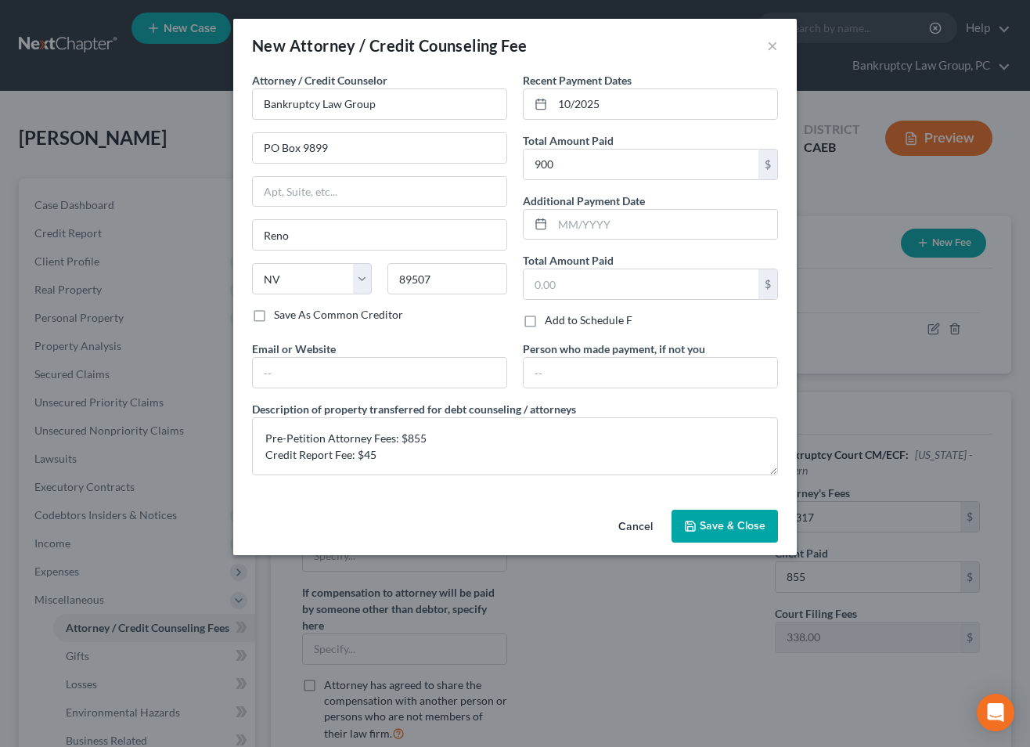
click at [728, 524] on span "Save & Close" at bounding box center [733, 525] width 66 height 13
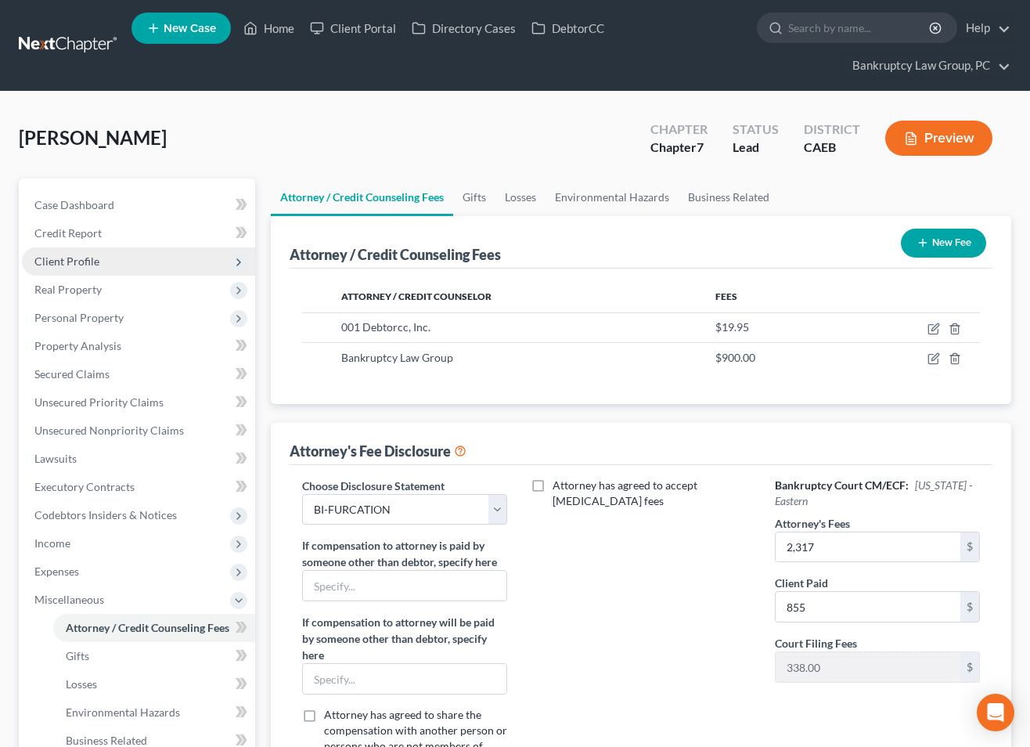
click at [86, 268] on span "Client Profile" at bounding box center [138, 261] width 233 height 28
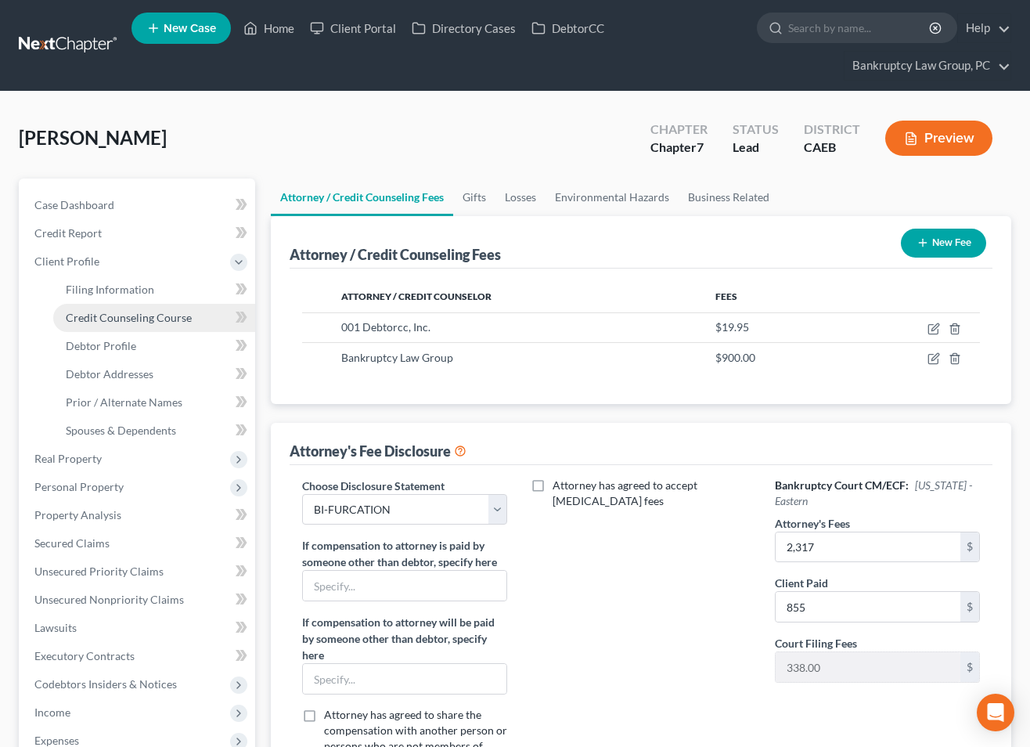
click at [92, 312] on span "Credit Counseling Course" at bounding box center [129, 317] width 126 height 13
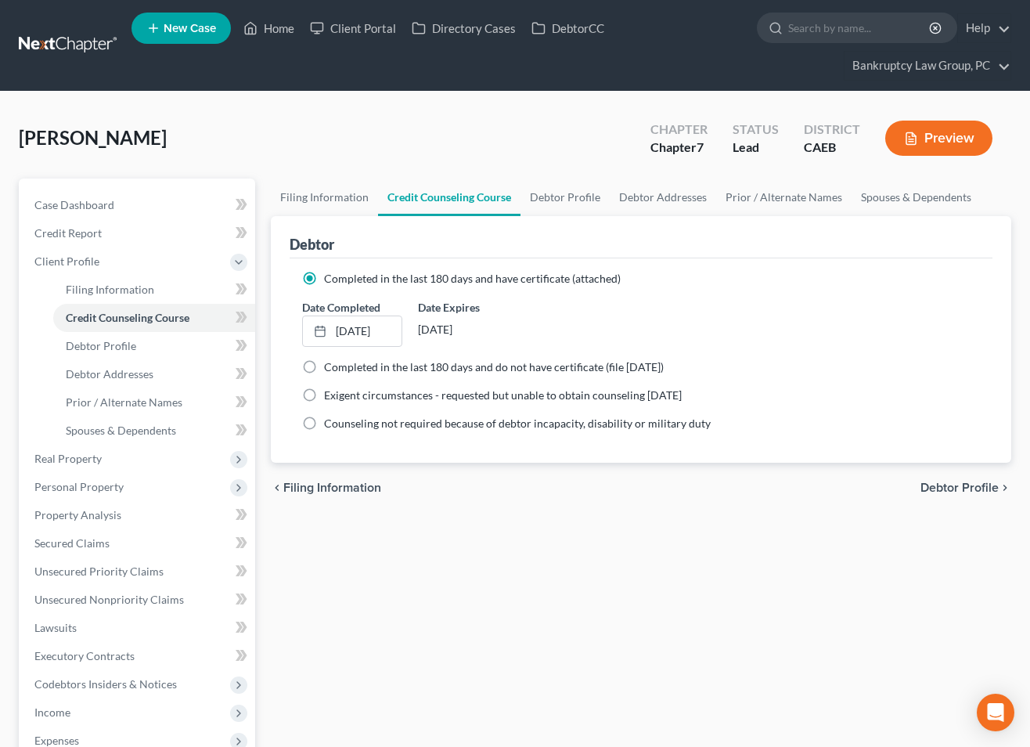
click at [950, 485] on span "Debtor Profile" at bounding box center [959, 487] width 78 height 13
select select "0"
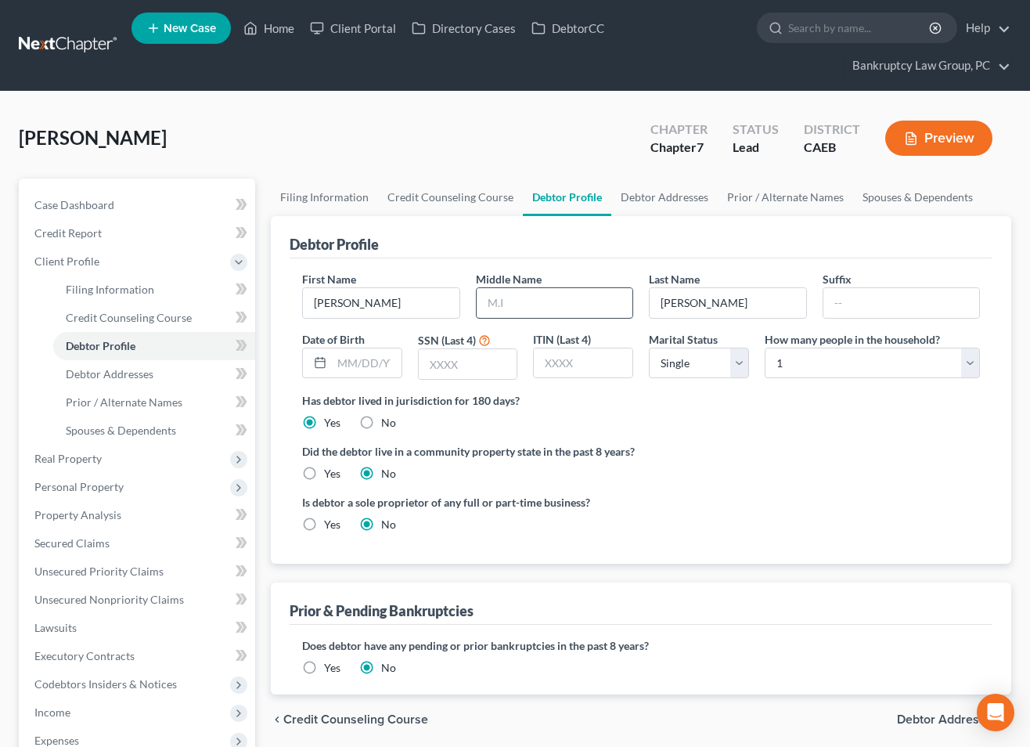
click at [564, 301] on input "text" at bounding box center [555, 303] width 157 height 30
type input "Jo"
click at [359, 369] on input "text" at bounding box center [367, 363] width 70 height 30
type input "07/27/1997"
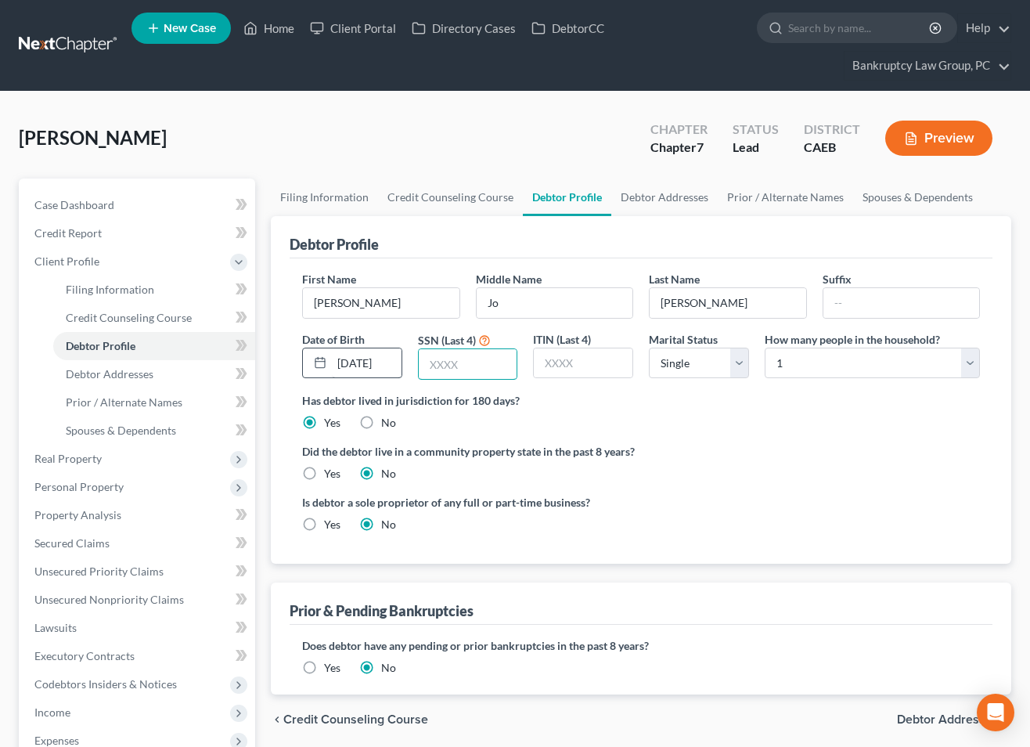
scroll to position [0, 0]
type input "2522"
click at [324, 473] on label "Yes" at bounding box center [332, 474] width 16 height 16
click at [330, 473] on input "Yes" at bounding box center [335, 471] width 10 height 10
radio input "true"
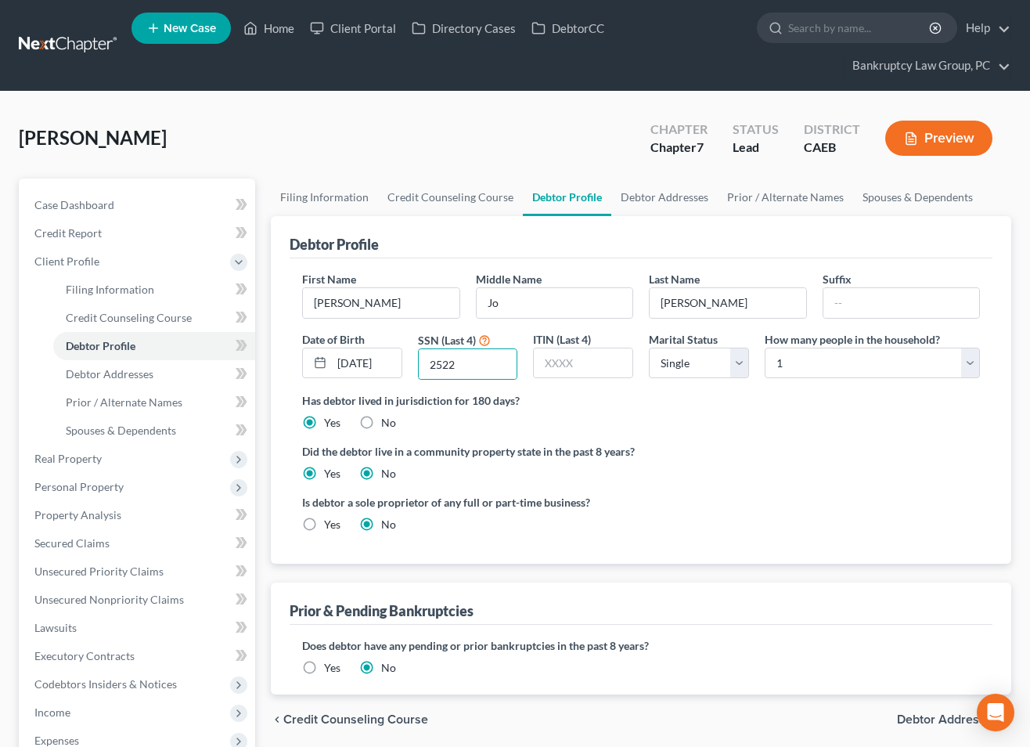
radio input "false"
click at [848, 363] on select "Select 1 2 3 4 5 6 7 8 9 10 11 12 13 14 15 16 17 18 19 20" at bounding box center [872, 363] width 215 height 31
select select "2"
click at [765, 348] on select "Select 1 2 3 4 5 6 7 8 9 10 11 12 13 14 15 16 17 18 19 20" at bounding box center [872, 363] width 215 height 31
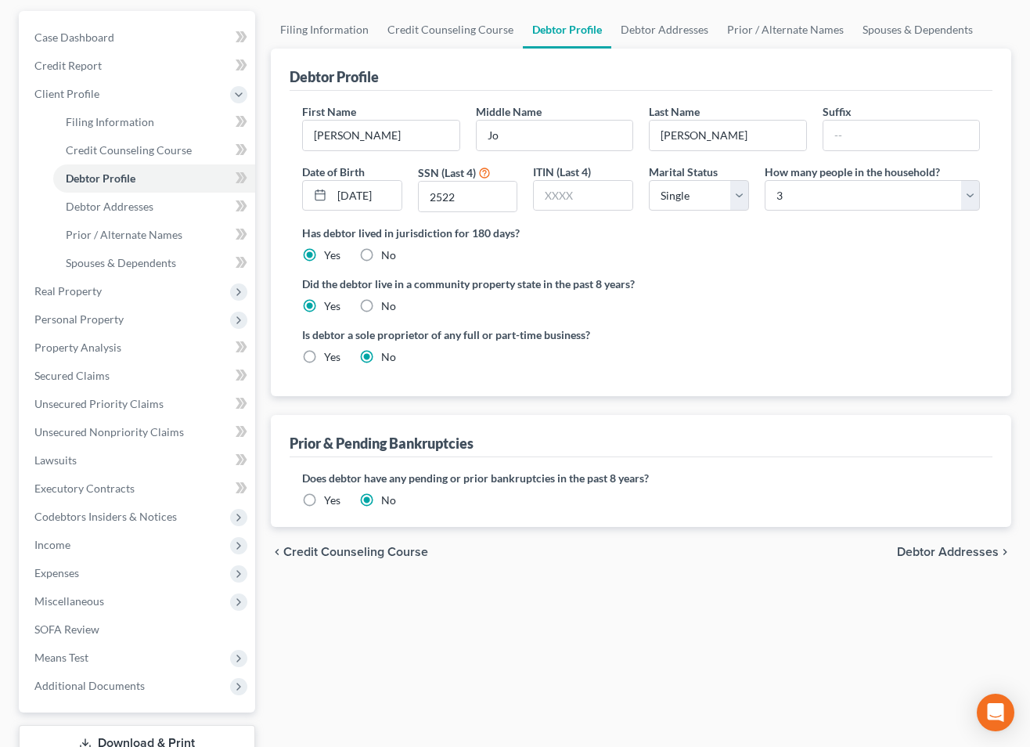
click at [938, 547] on span "Debtor Addresses" at bounding box center [948, 552] width 102 height 13
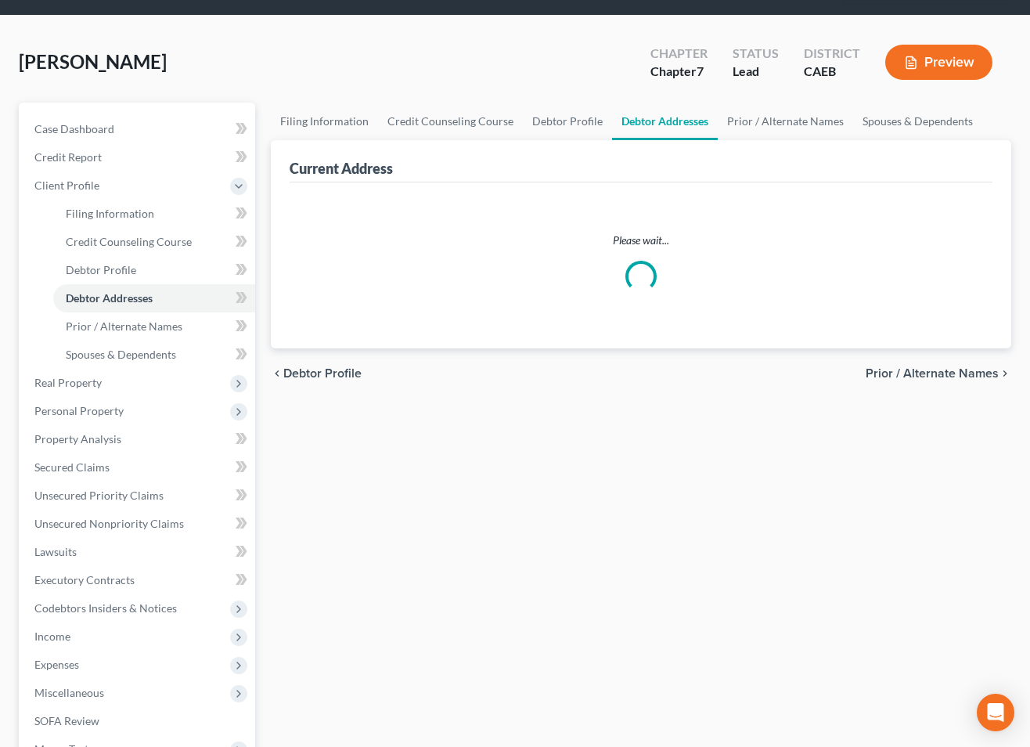
scroll to position [8, 0]
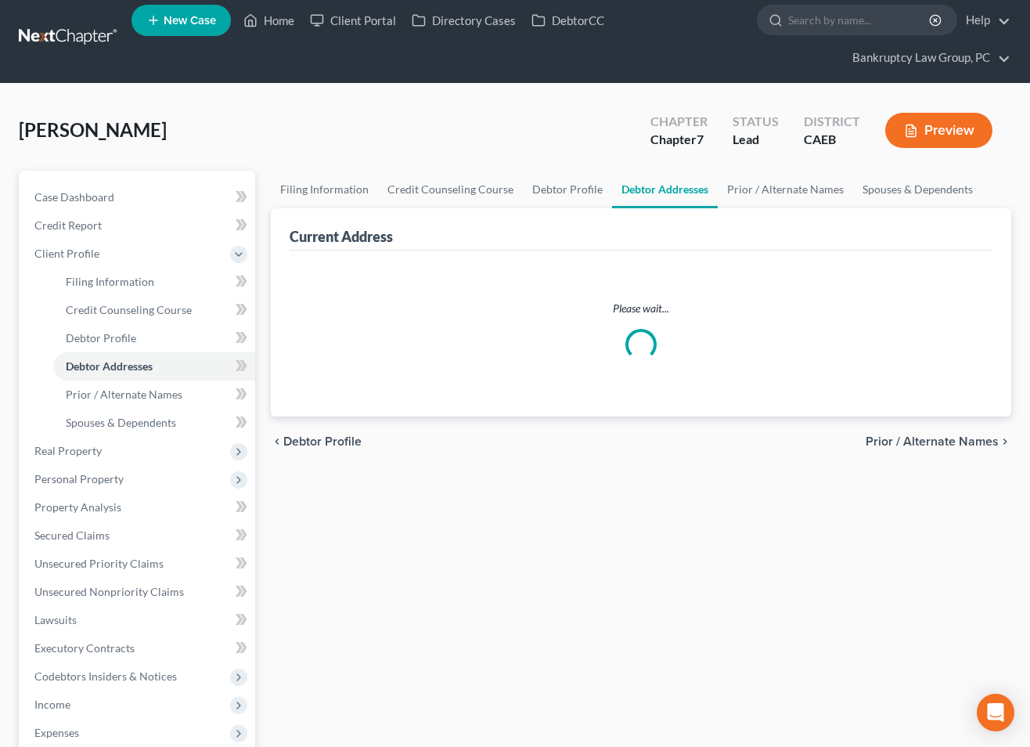
select select "0"
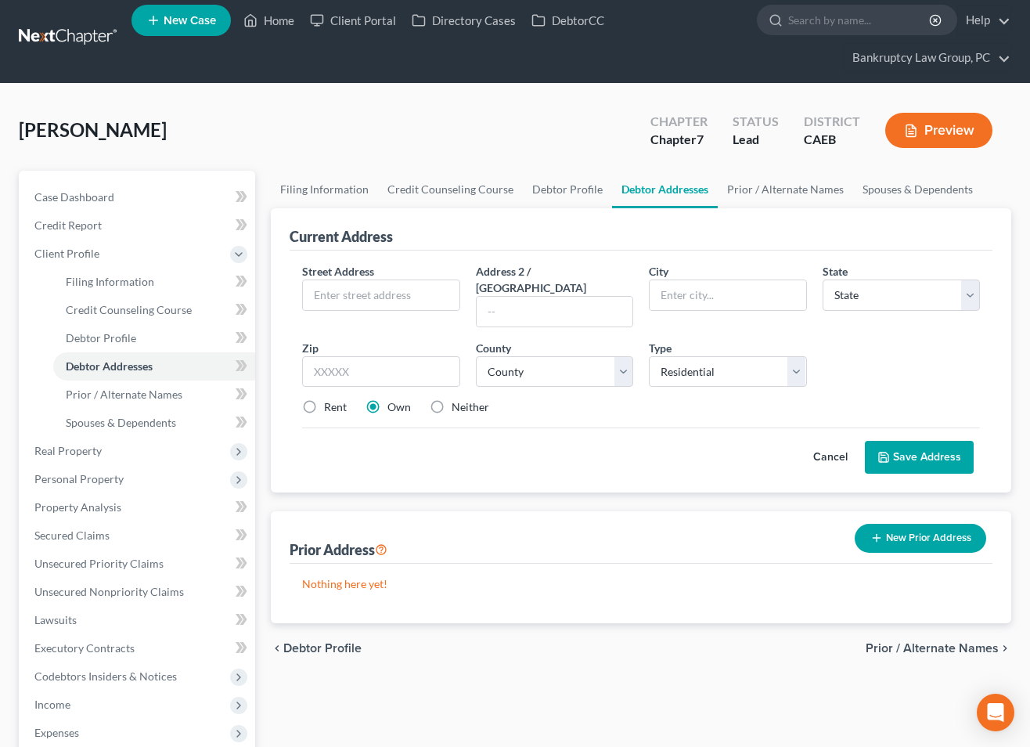
scroll to position [0, 0]
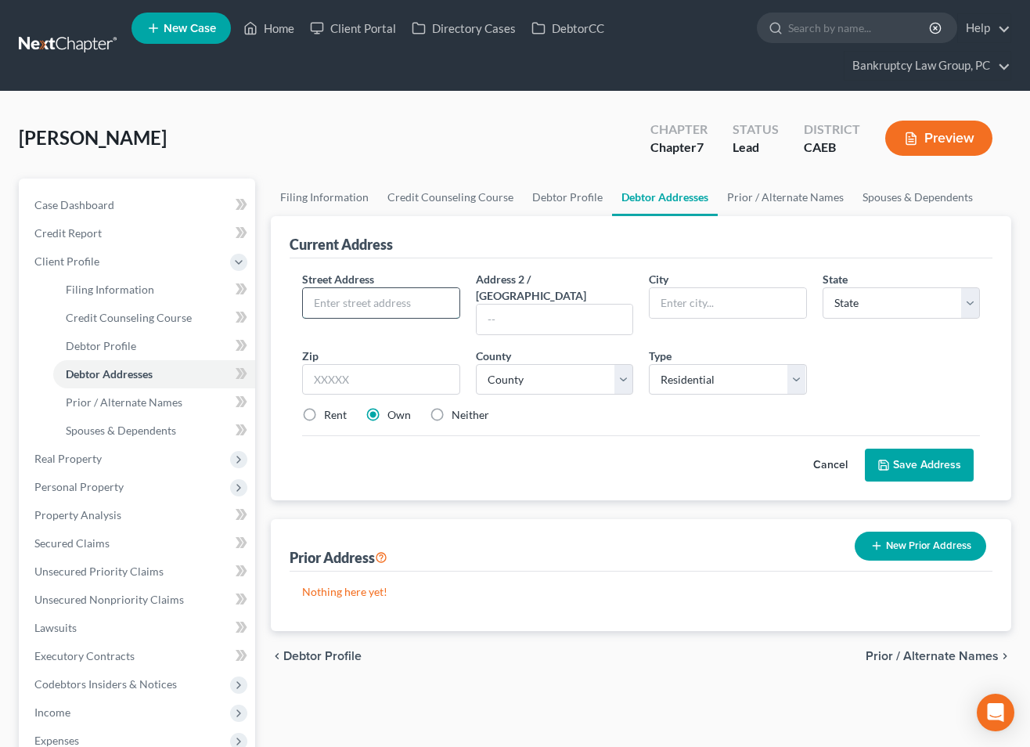
click at [387, 309] on input "text" at bounding box center [381, 303] width 157 height 30
type input "5097 Moonraker Lane"
type input "95747"
type input "Roseville"
select select "4"
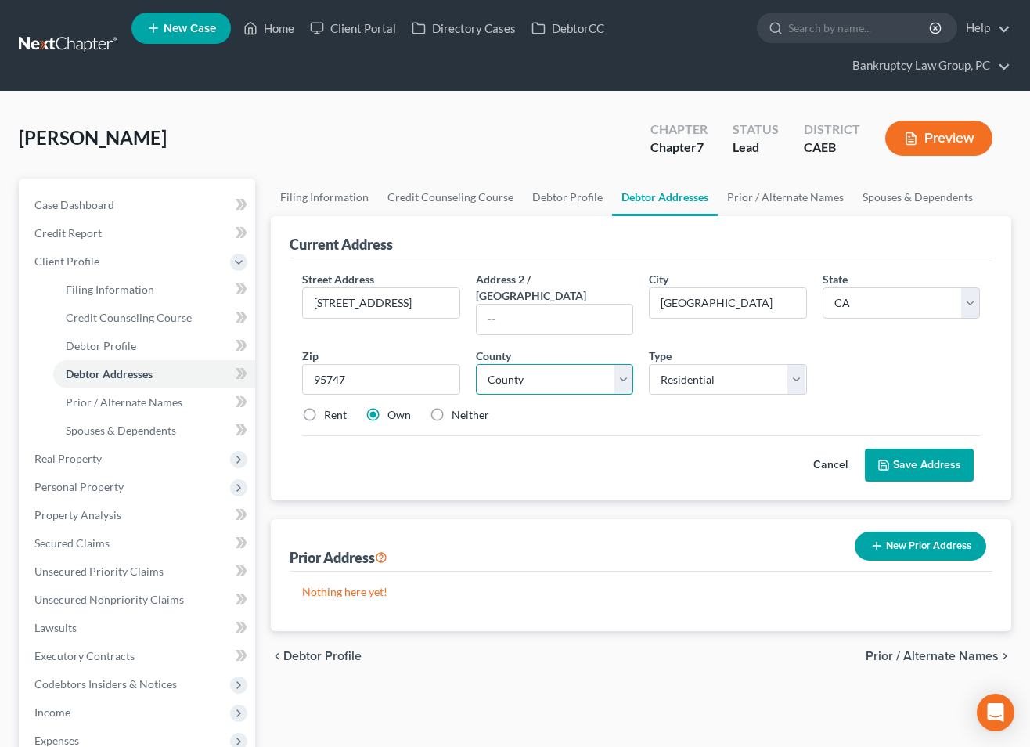
click at [502, 366] on select "County" at bounding box center [555, 379] width 158 height 31
select select "30"
click at [476, 364] on select "County Alameda County Alpine County Amador County Butte County Calaveras County…" at bounding box center [555, 379] width 158 height 31
click at [324, 407] on label "Rent" at bounding box center [335, 415] width 23 height 16
click at [330, 407] on input "Rent" at bounding box center [335, 412] width 10 height 10
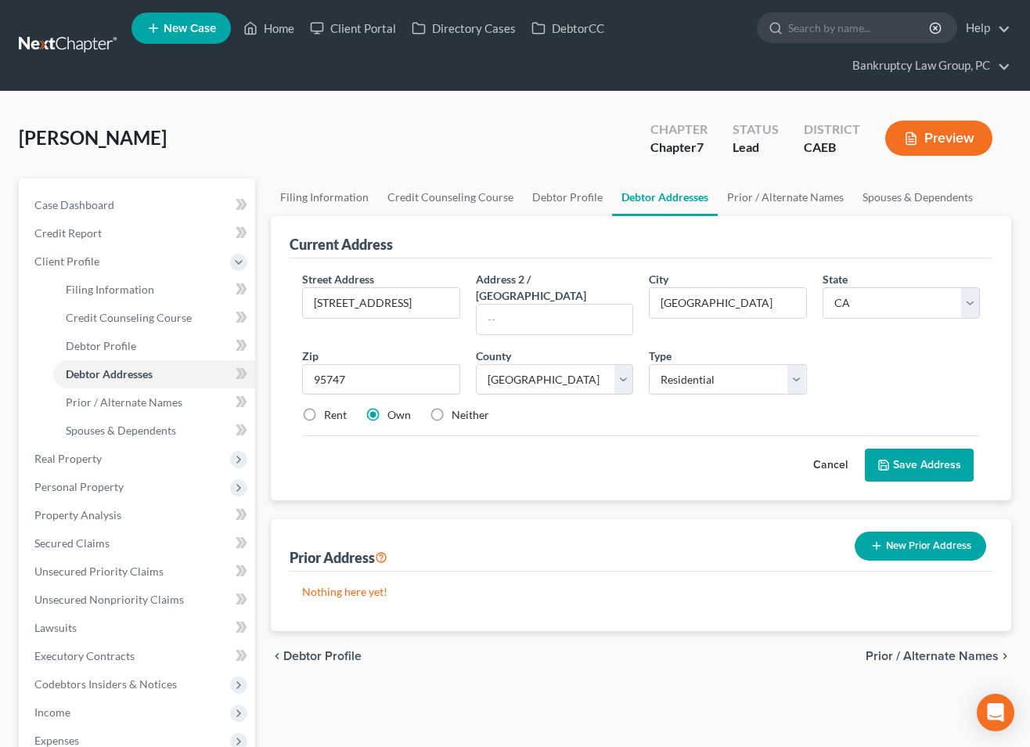
radio input "true"
click at [926, 448] on button "Save Address" at bounding box center [919, 464] width 109 height 33
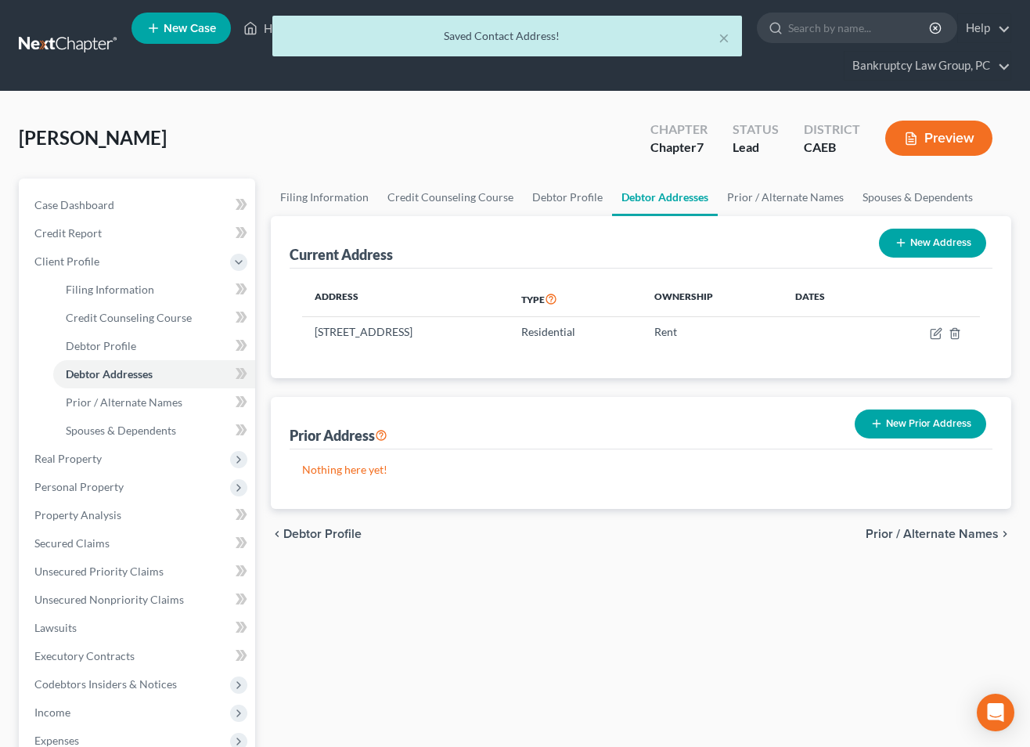
click at [939, 419] on button "New Prior Address" at bounding box center [920, 423] width 131 height 29
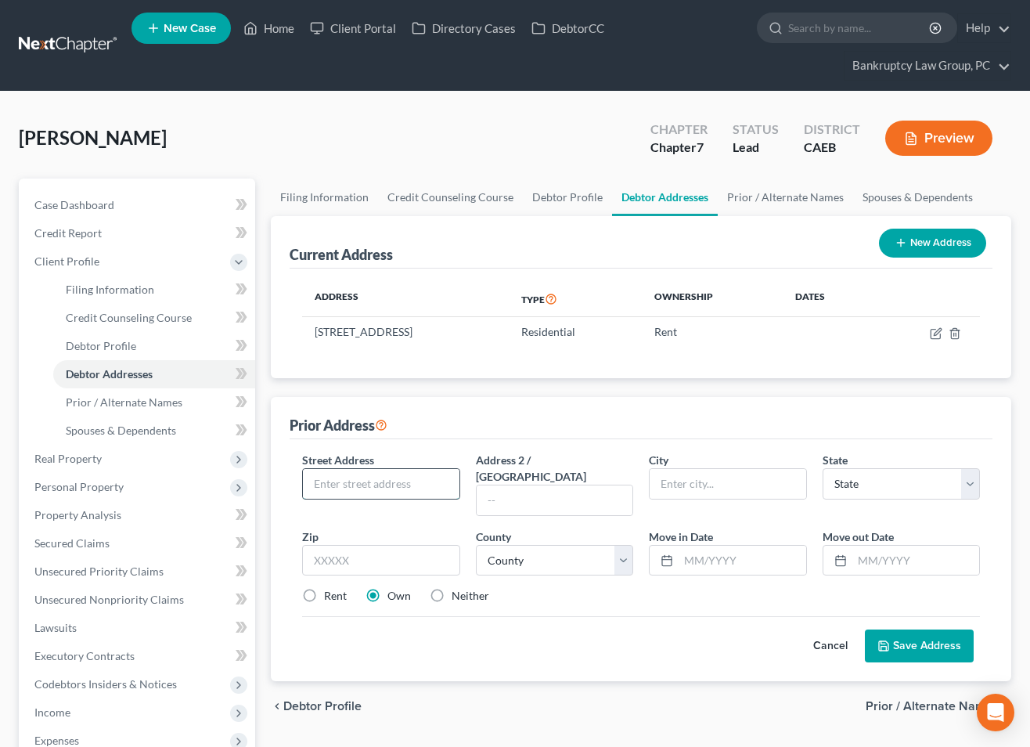
click at [372, 479] on input "text" at bounding box center [381, 484] width 157 height 30
type input "2600 Monroe Court"
type input "94513"
type input "Brentwood"
select select "4"
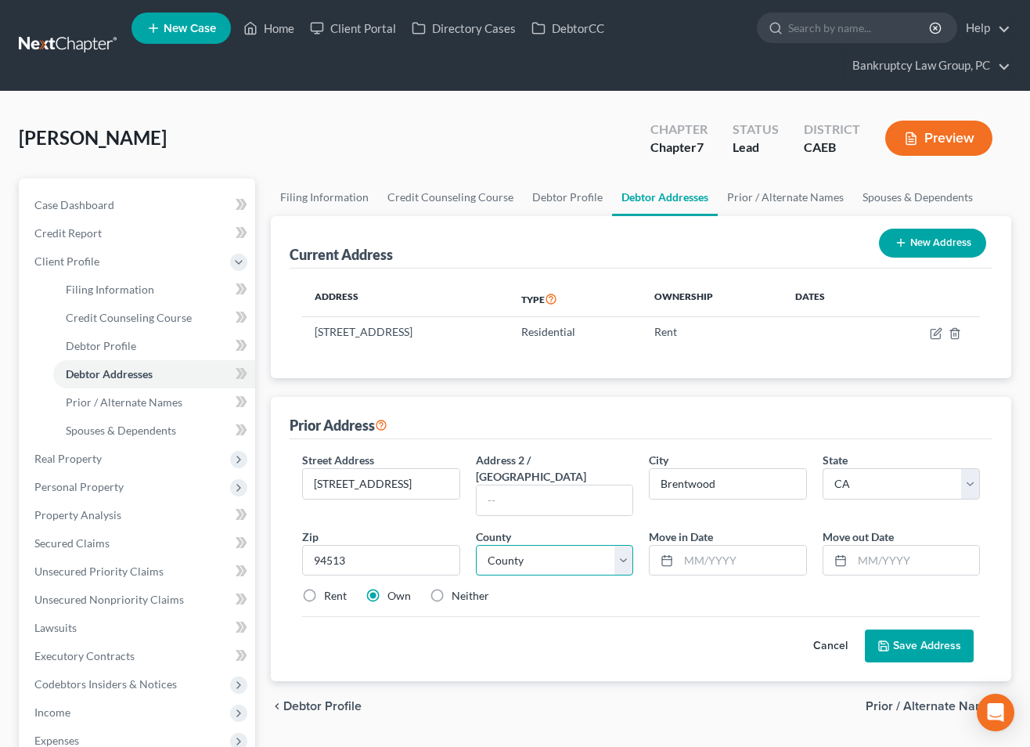
click at [601, 551] on select "County Alameda County Alpine County Amador County Butte County Calaveras County…" at bounding box center [555, 560] width 158 height 31
select select "6"
click at [476, 545] on select "County Alameda County Alpine County Amador County Butte County Calaveras County…" at bounding box center [555, 560] width 158 height 31
drag, startPoint x: 725, startPoint y: 546, endPoint x: 848, endPoint y: 550, distance: 123.0
click at [726, 546] on input "text" at bounding box center [743, 561] width 128 height 30
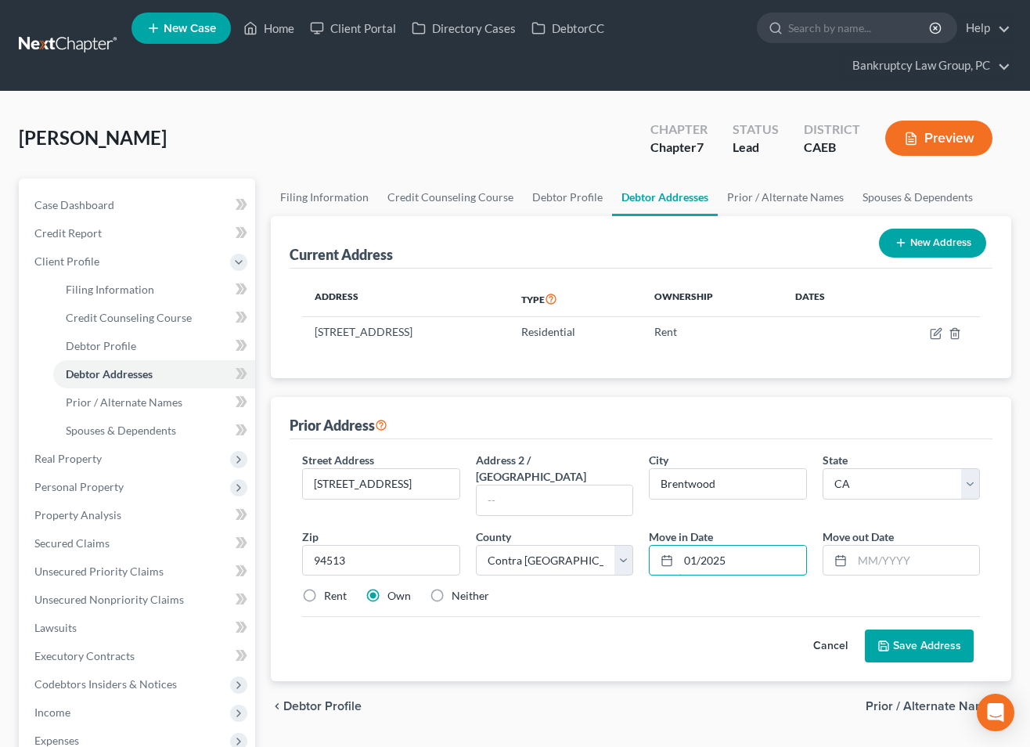
type input "01/2025"
click at [324, 588] on label "Rent" at bounding box center [335, 596] width 23 height 16
click at [330, 588] on input "Rent" at bounding box center [335, 593] width 10 height 10
radio input "true"
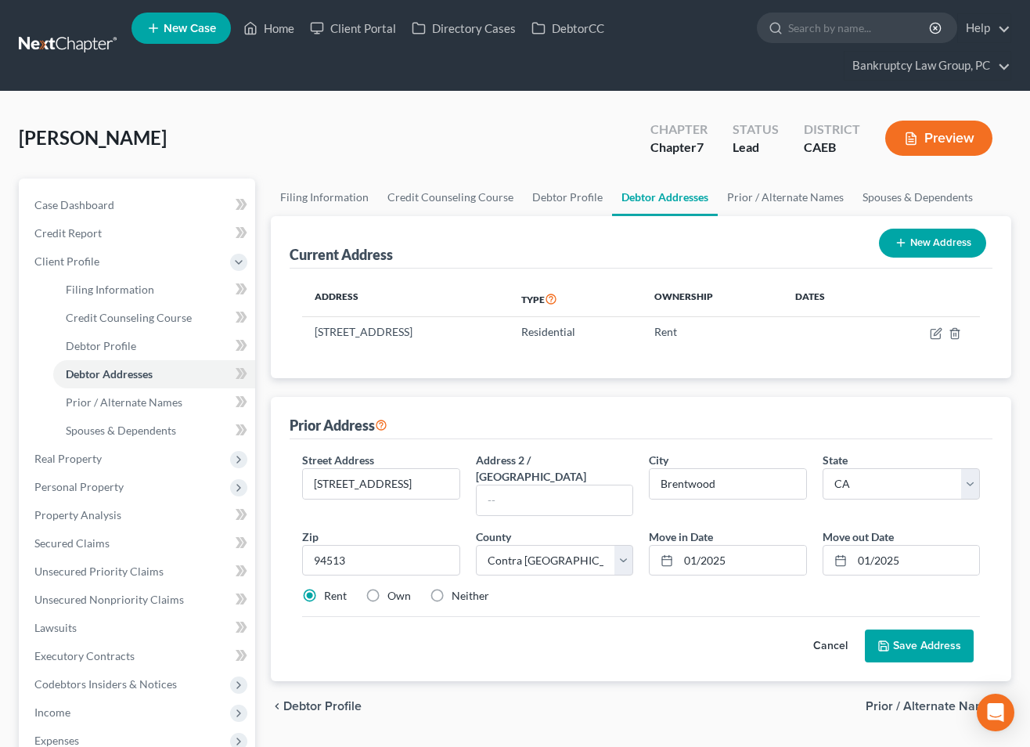
click at [945, 631] on button "Save Address" at bounding box center [919, 645] width 109 height 33
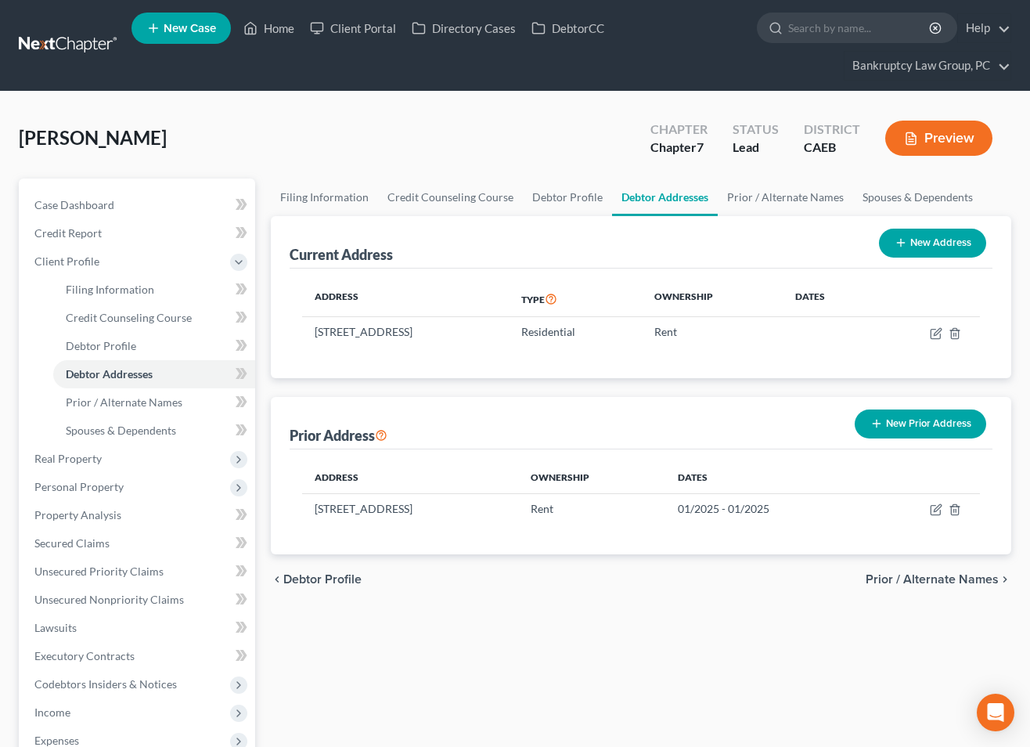
click at [941, 580] on span "Prior / Alternate Names" at bounding box center [932, 579] width 133 height 13
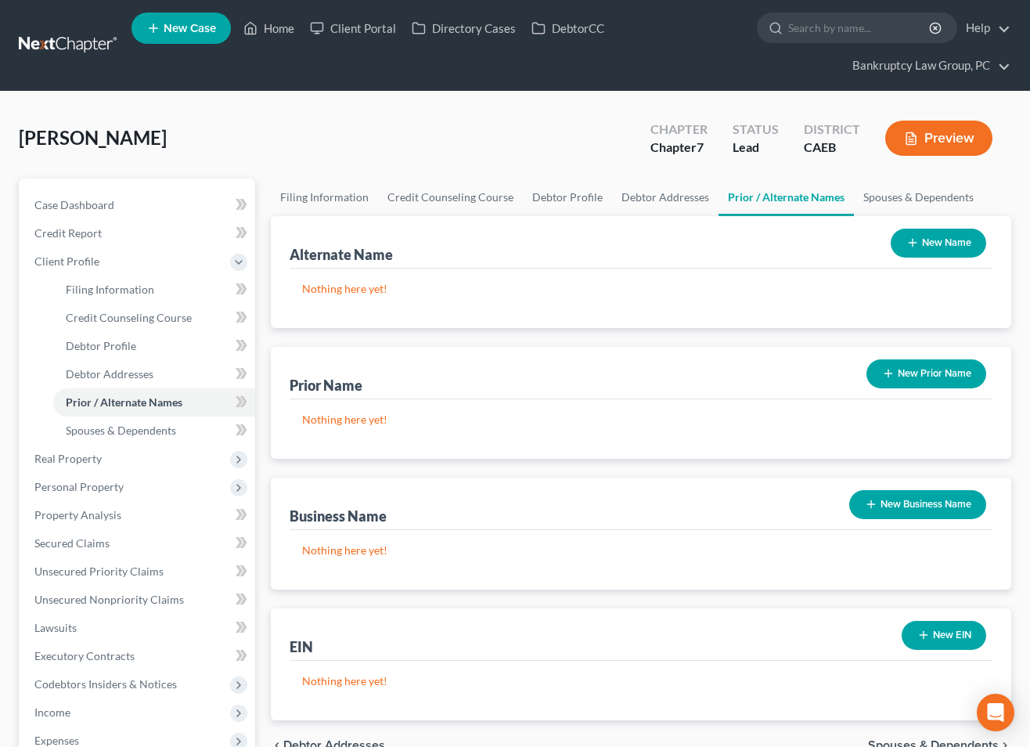
drag, startPoint x: 931, startPoint y: 243, endPoint x: 877, endPoint y: 246, distance: 53.3
click at [931, 243] on button "New Name" at bounding box center [938, 243] width 95 height 29
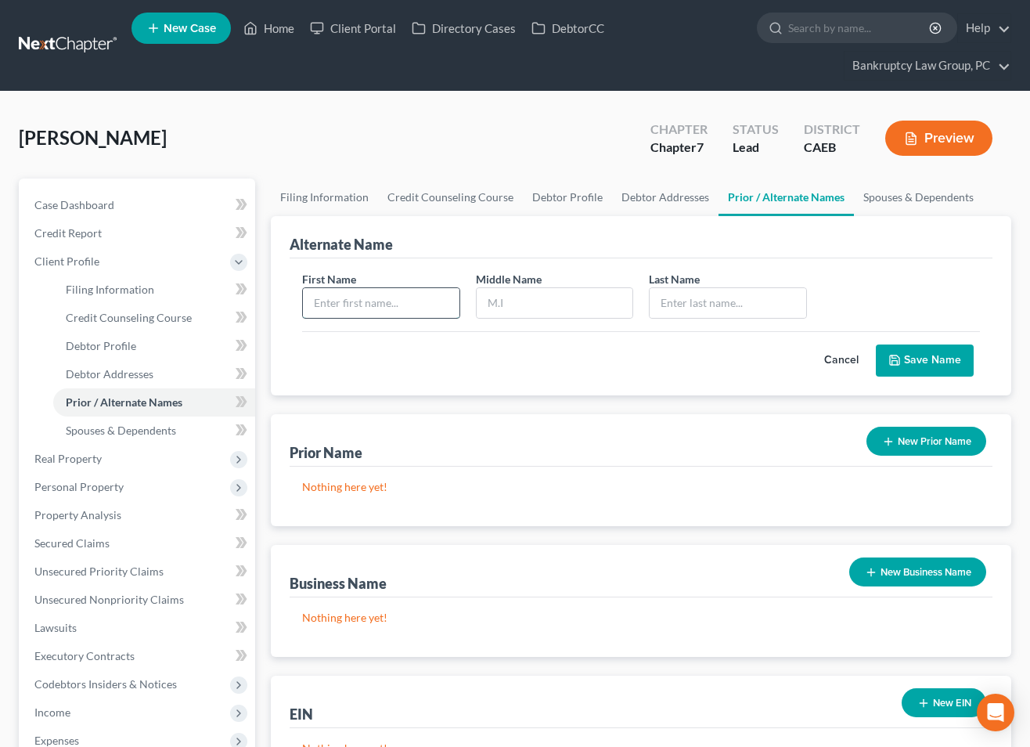
click at [355, 304] on input "text" at bounding box center [381, 303] width 157 height 30
type input "Kyleigh"
type input "J"
type input "Haavisto"
click at [938, 363] on button "Save Name" at bounding box center [925, 360] width 98 height 33
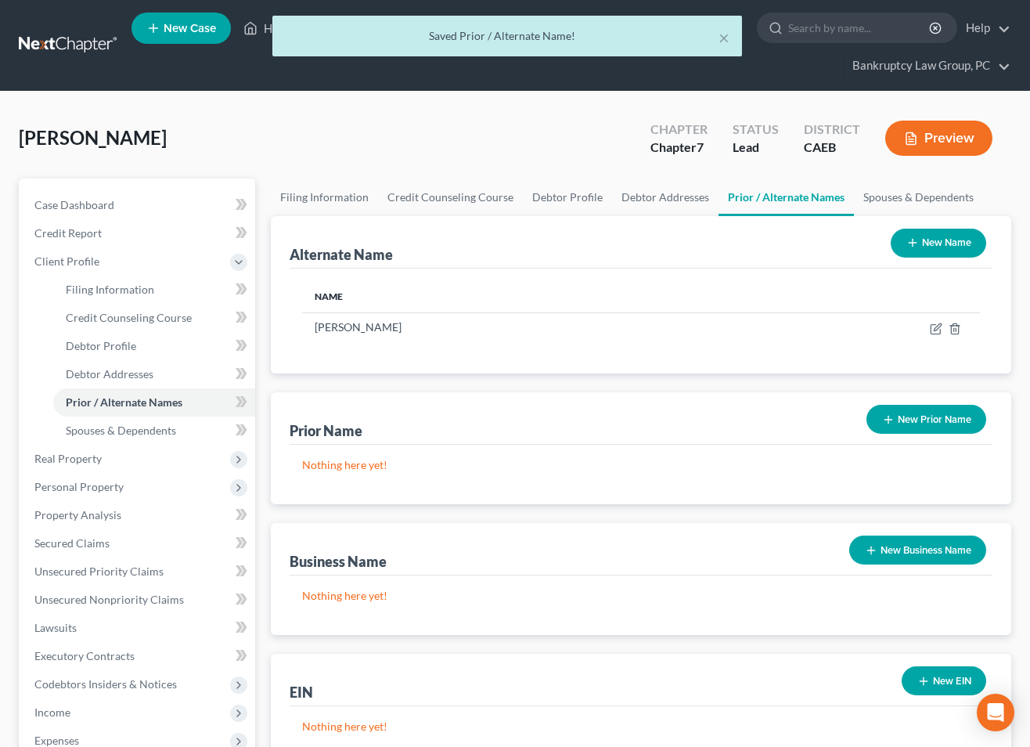
drag, startPoint x: 936, startPoint y: 243, endPoint x: 708, endPoint y: 268, distance: 229.2
click at [935, 243] on button "New Name" at bounding box center [938, 243] width 95 height 29
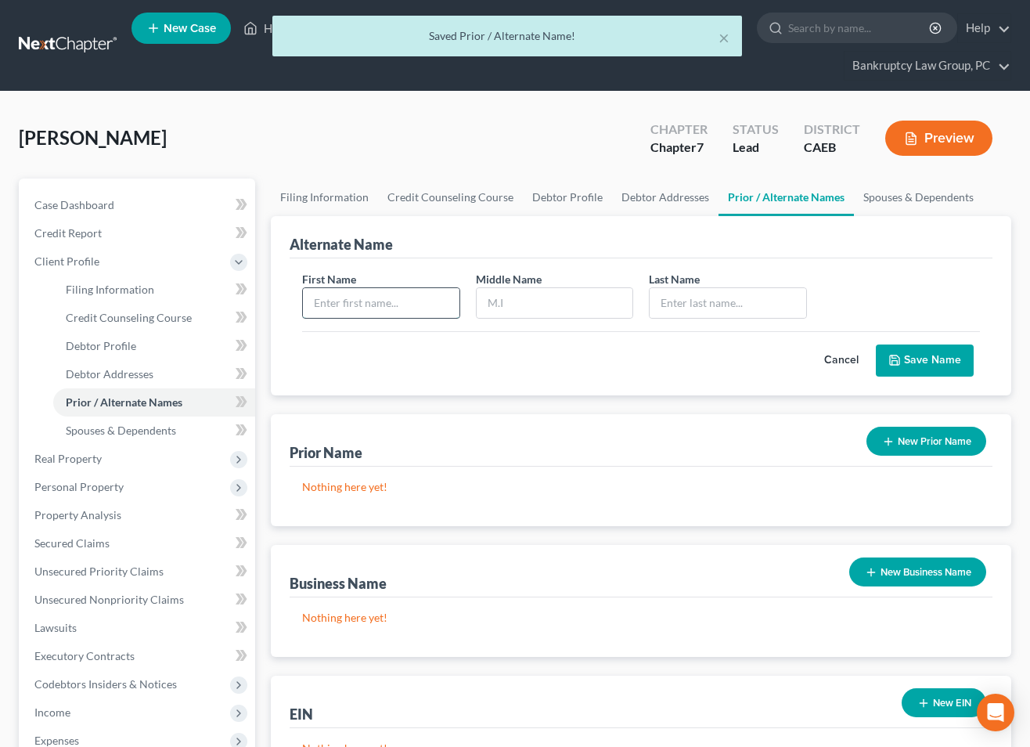
click at [427, 306] on input "text" at bounding box center [381, 303] width 157 height 30
type input "Kyleigh"
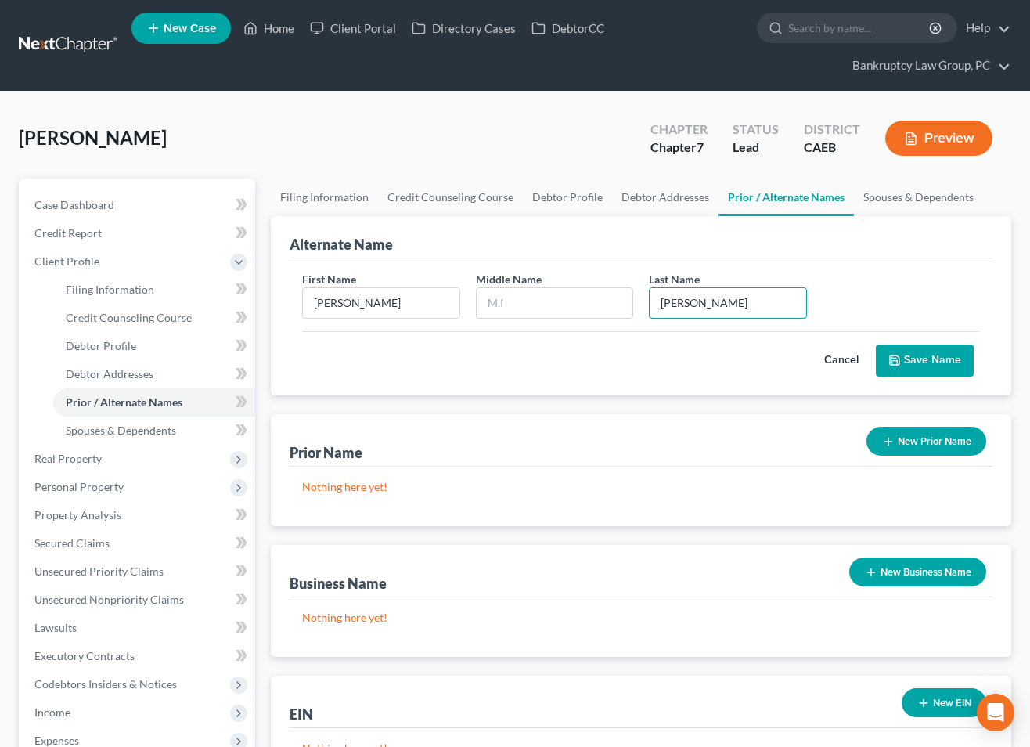
type input "Haavisto"
click at [926, 354] on button "Save Name" at bounding box center [925, 360] width 98 height 33
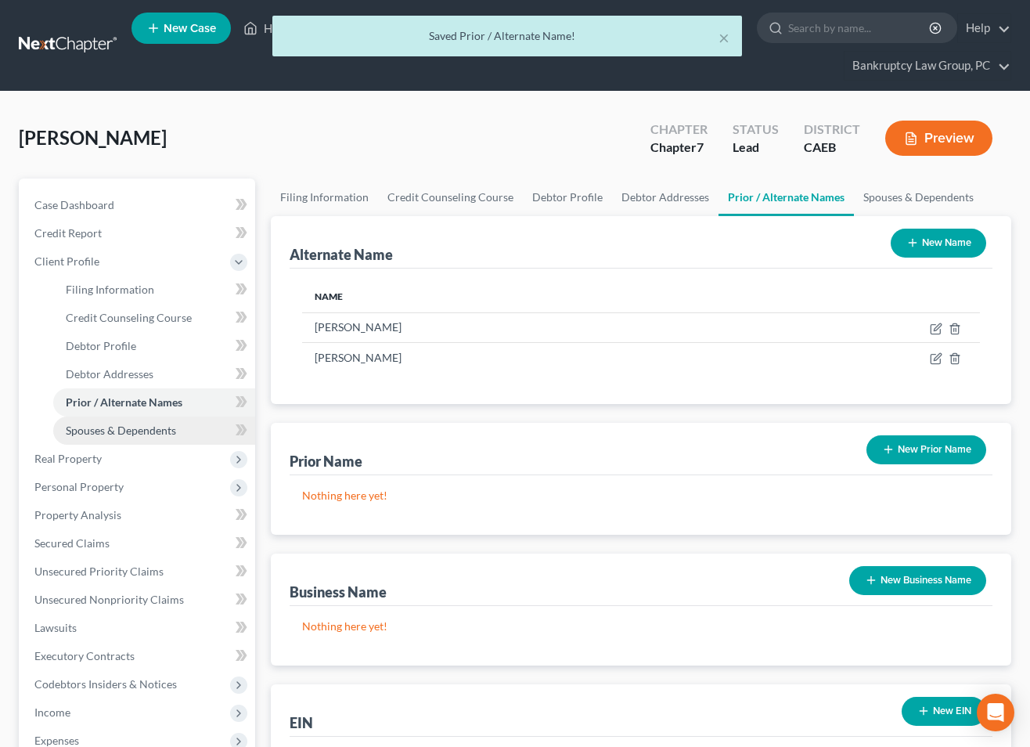
click at [169, 432] on span "Spouses & Dependents" at bounding box center [121, 429] width 110 height 13
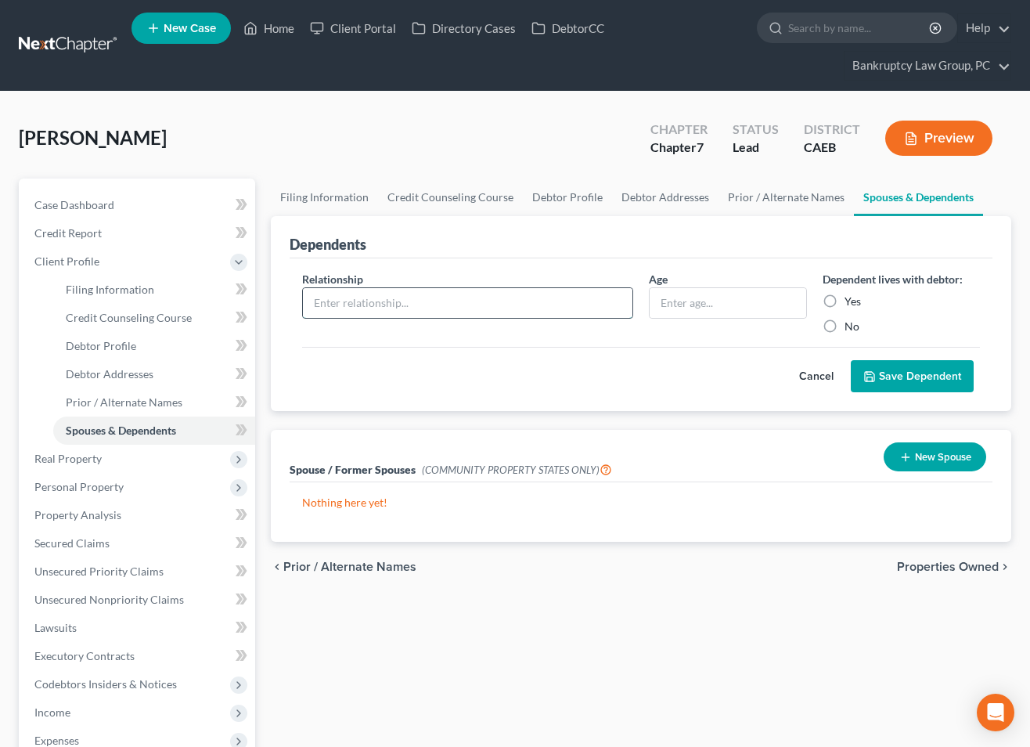
click at [463, 303] on input "text" at bounding box center [468, 303] width 330 height 30
type input "Son"
type input "6"
drag, startPoint x: 832, startPoint y: 302, endPoint x: 881, endPoint y: 344, distance: 64.4
click at [845, 304] on label "Yes" at bounding box center [853, 302] width 16 height 16
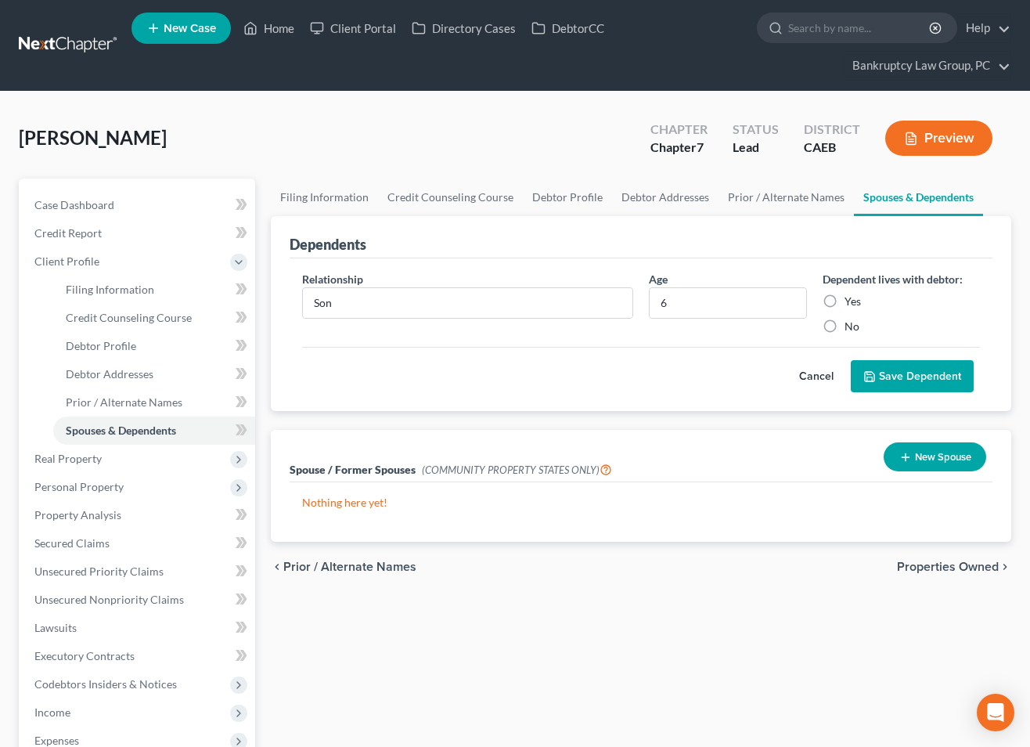
click at [851, 304] on input "Yes" at bounding box center [856, 299] width 10 height 10
radio input "true"
click at [900, 366] on button "Save Dependent" at bounding box center [912, 376] width 123 height 33
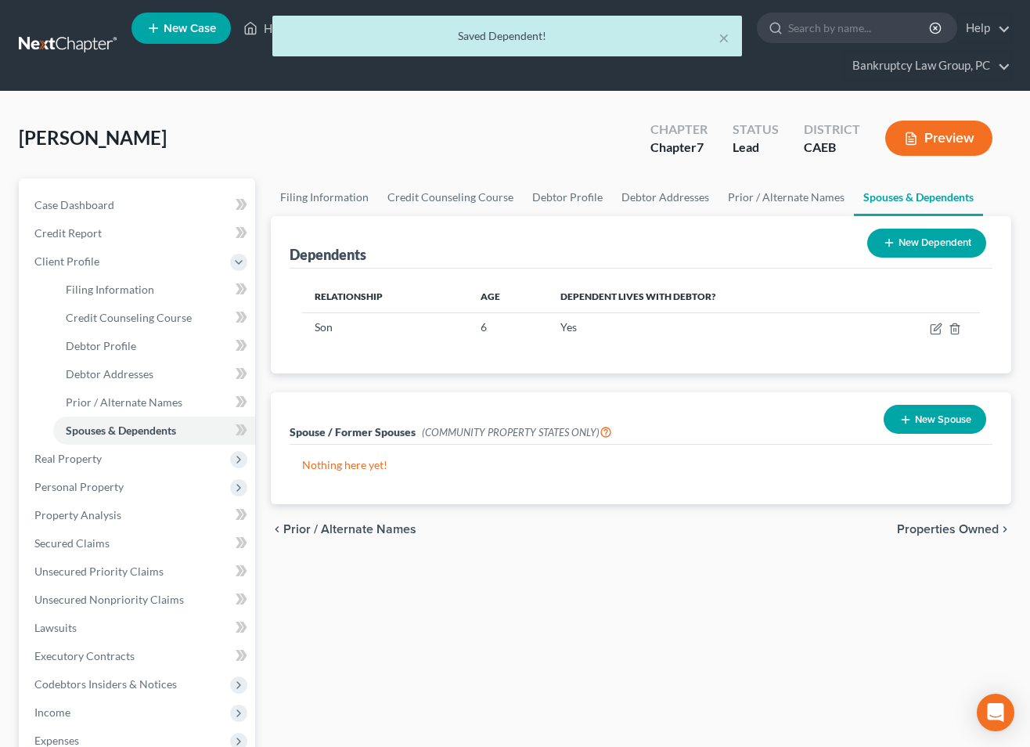
drag, startPoint x: 938, startPoint y: 246, endPoint x: 723, endPoint y: 263, distance: 215.9
click at [929, 247] on button "New Dependent" at bounding box center [926, 243] width 119 height 29
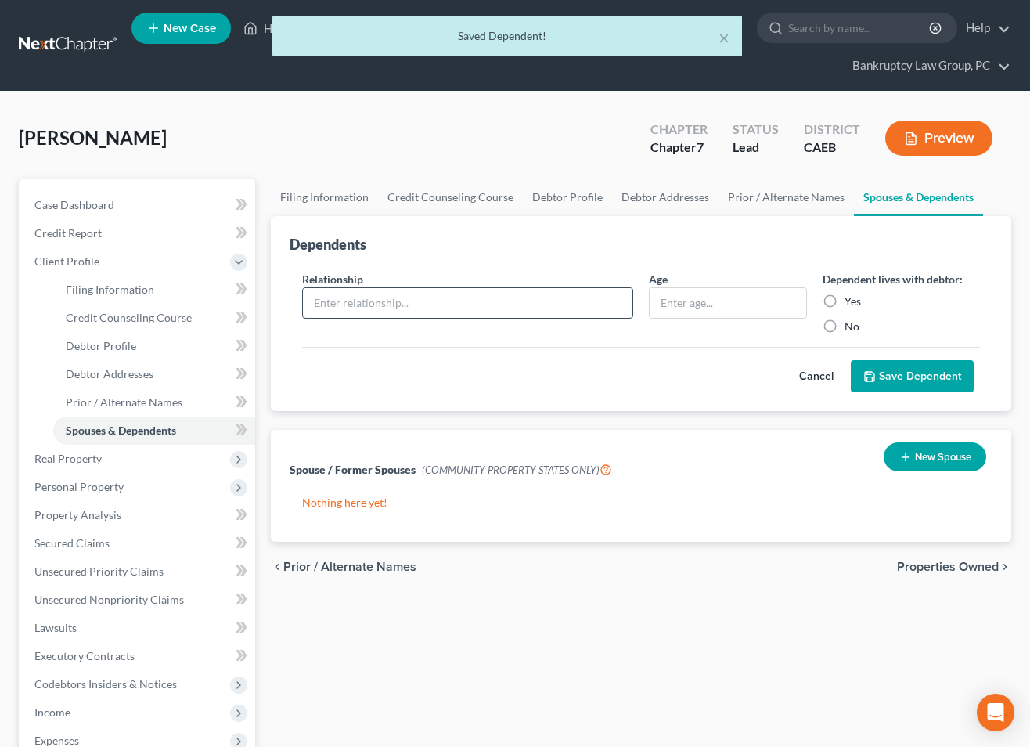
click at [402, 306] on input "text" at bounding box center [468, 303] width 330 height 30
type input "Son"
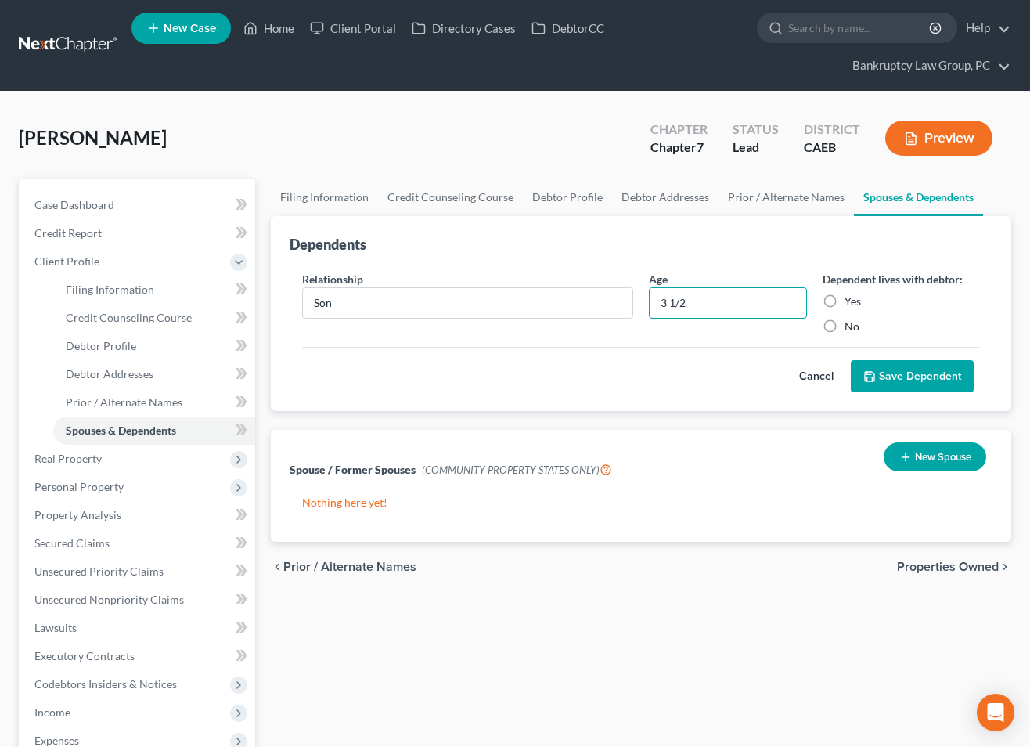
type input "3 1/2"
drag, startPoint x: 834, startPoint y: 299, endPoint x: 866, endPoint y: 347, distance: 57.1
click at [845, 299] on label "Yes" at bounding box center [853, 302] width 16 height 16
click at [851, 299] on input "Yes" at bounding box center [856, 299] width 10 height 10
radio input "true"
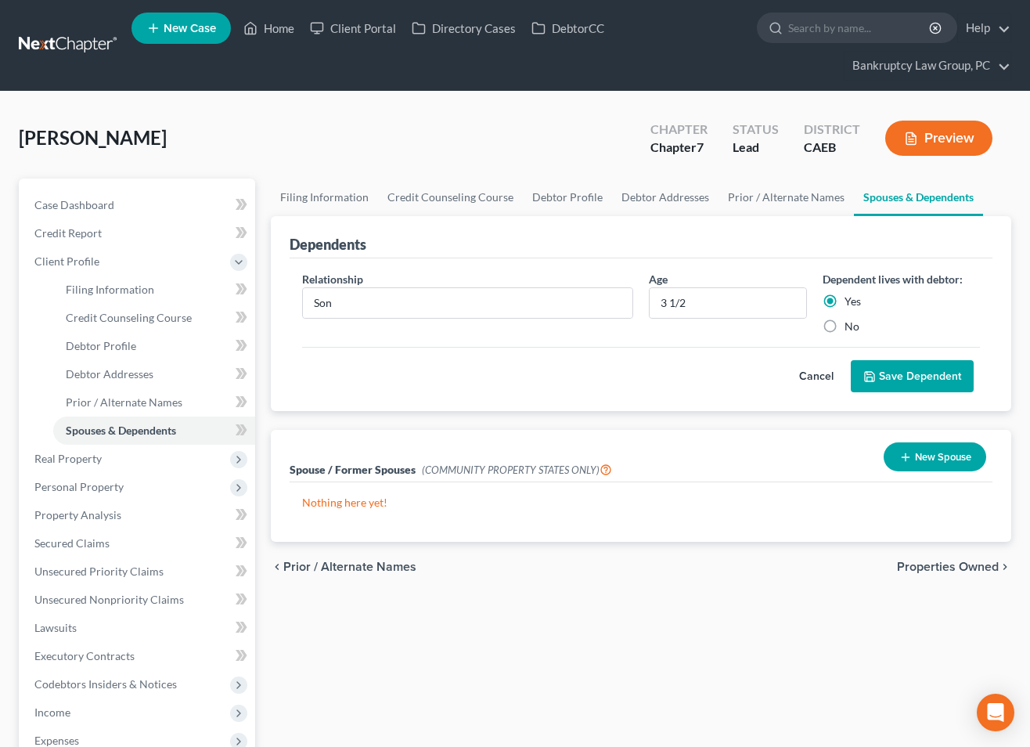
click at [921, 379] on button "Save Dependent" at bounding box center [912, 376] width 123 height 33
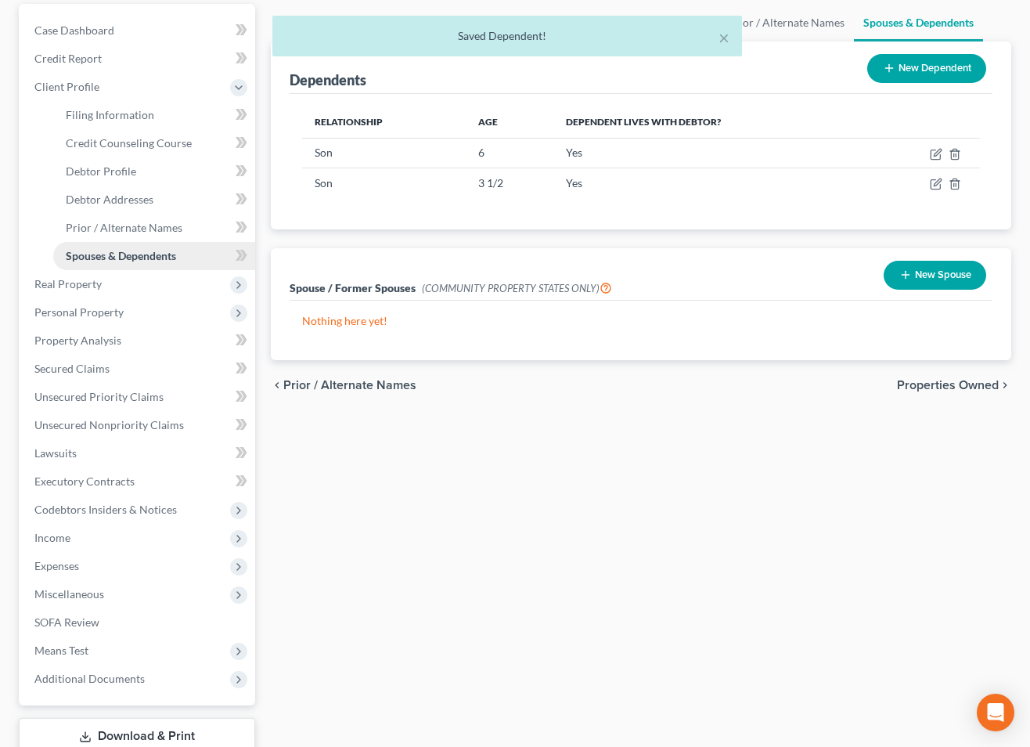
scroll to position [169, 0]
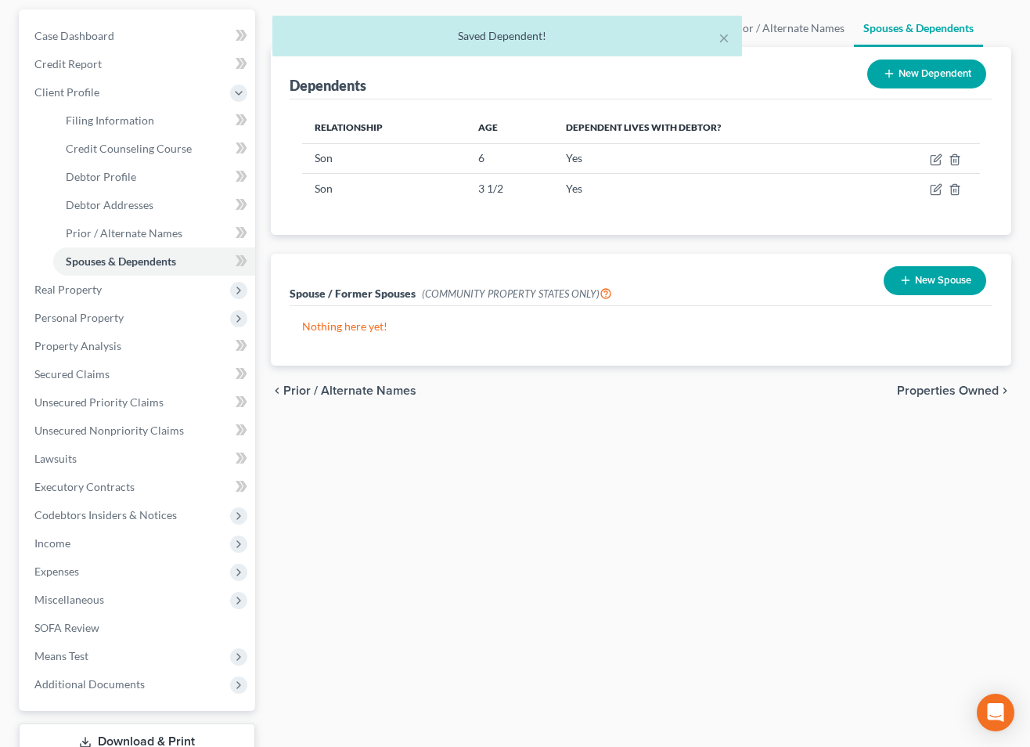
click at [65, 60] on div "× Saved Dependent!" at bounding box center [507, 40] width 1030 height 49
click at [86, 73] on link "Credit Report" at bounding box center [138, 64] width 233 height 28
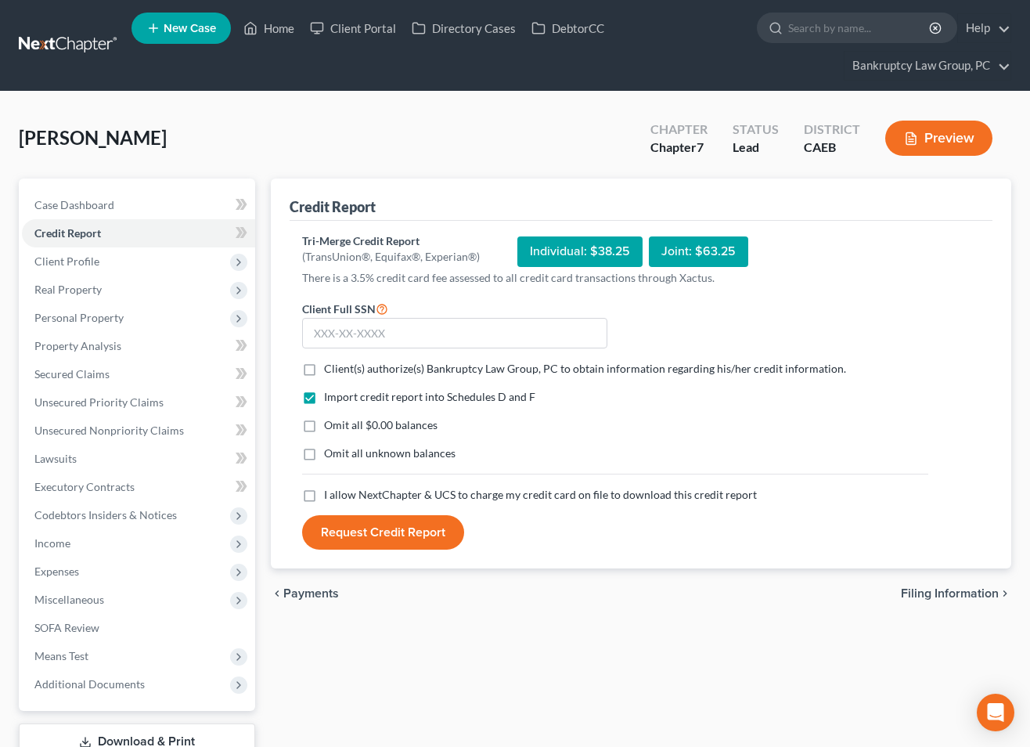
click at [324, 369] on label "Client(s) authorize(s) Bankruptcy Law Group, PC to obtain information regarding…" at bounding box center [585, 369] width 522 height 16
click at [330, 369] on input "Client(s) authorize(s) Bankruptcy Law Group, PC to obtain information regarding…" at bounding box center [335, 366] width 10 height 10
checkbox input "true"
click at [324, 426] on label "Omit all $0.00 balances" at bounding box center [380, 425] width 113 height 16
click at [330, 426] on input "Omit all $0.00 balances" at bounding box center [335, 422] width 10 height 10
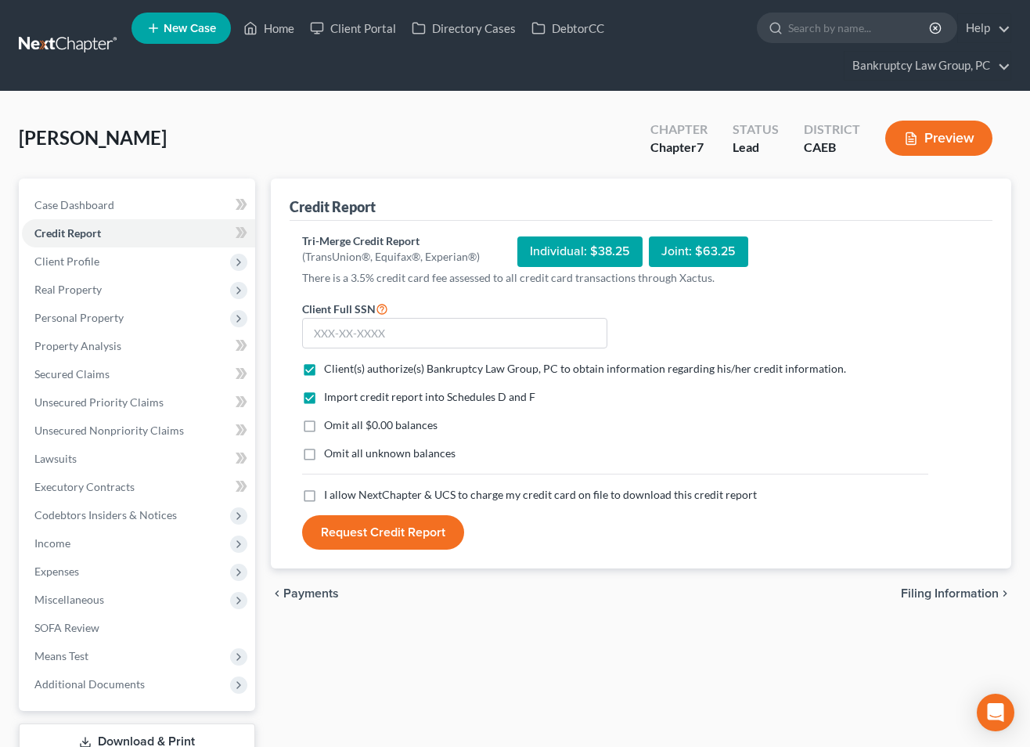
checkbox input "true"
click at [324, 453] on label "Omit all unknown balances" at bounding box center [389, 453] width 131 height 16
click at [330, 453] on input "Omit all unknown balances" at bounding box center [335, 450] width 10 height 10
checkbox input "true"
click at [324, 494] on label "I allow NextChapter & UCS to charge my credit card on file to download this cre…" at bounding box center [540, 495] width 433 height 16
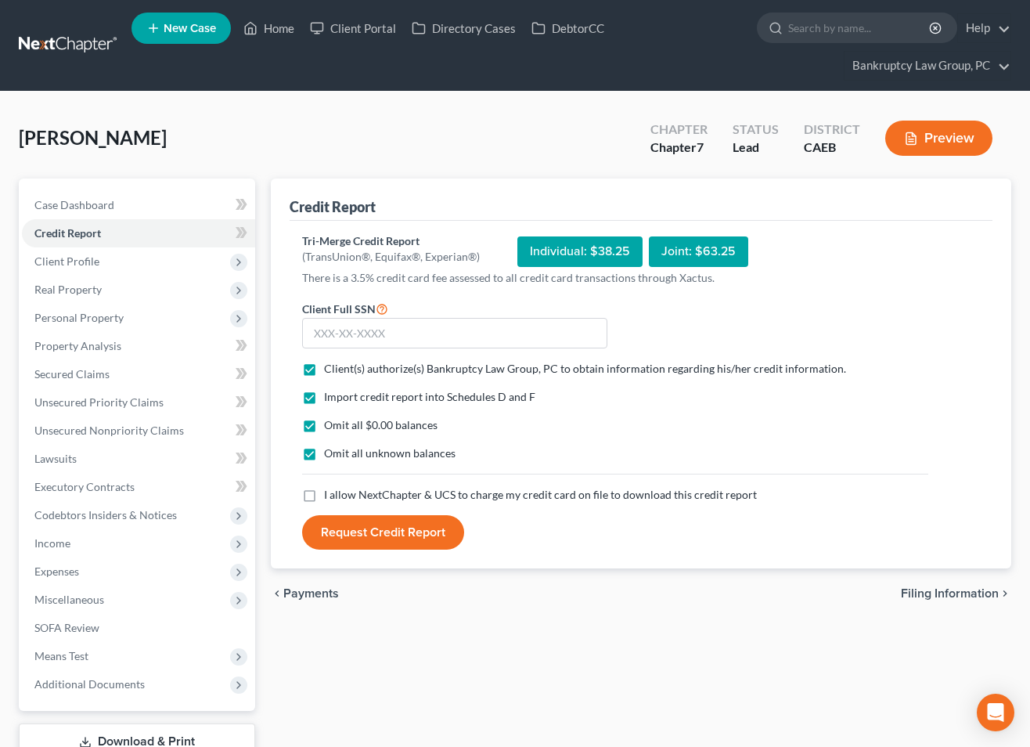
click at [330, 494] on input "I allow NextChapter & UCS to charge my credit card on file to download this cre…" at bounding box center [335, 492] width 10 height 10
checkbox input "true"
drag, startPoint x: 477, startPoint y: 337, endPoint x: 609, endPoint y: 333, distance: 131.6
click at [486, 337] on input "text" at bounding box center [454, 333] width 305 height 31
type input "617-98-2522"
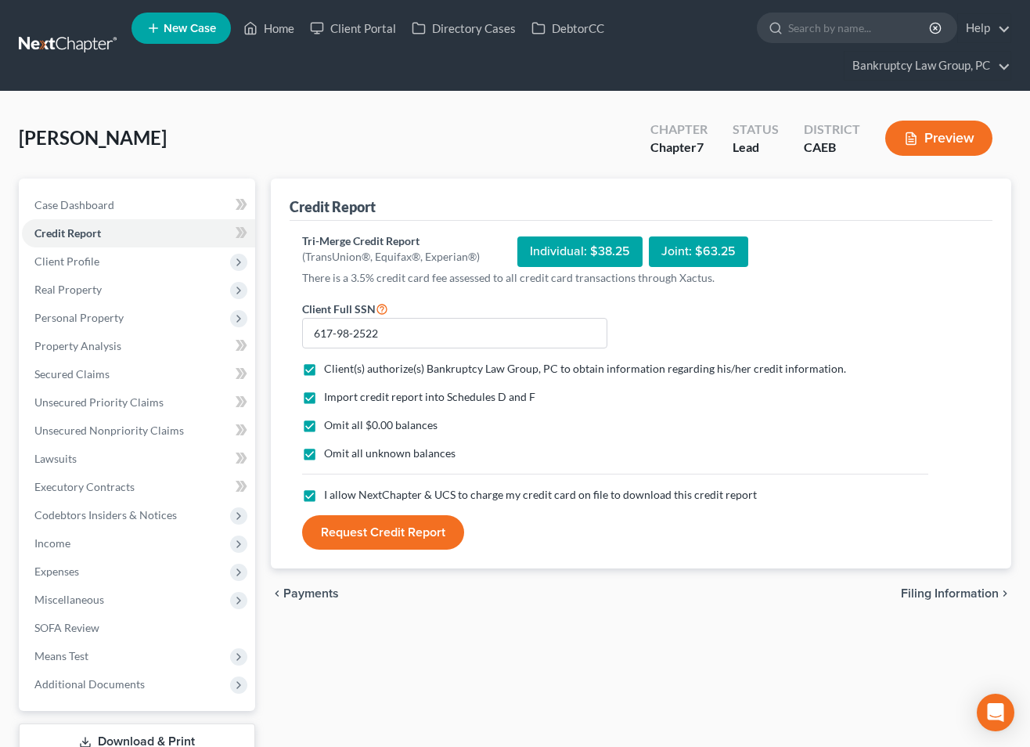
click at [387, 532] on button "Request Credit Report" at bounding box center [383, 532] width 162 height 34
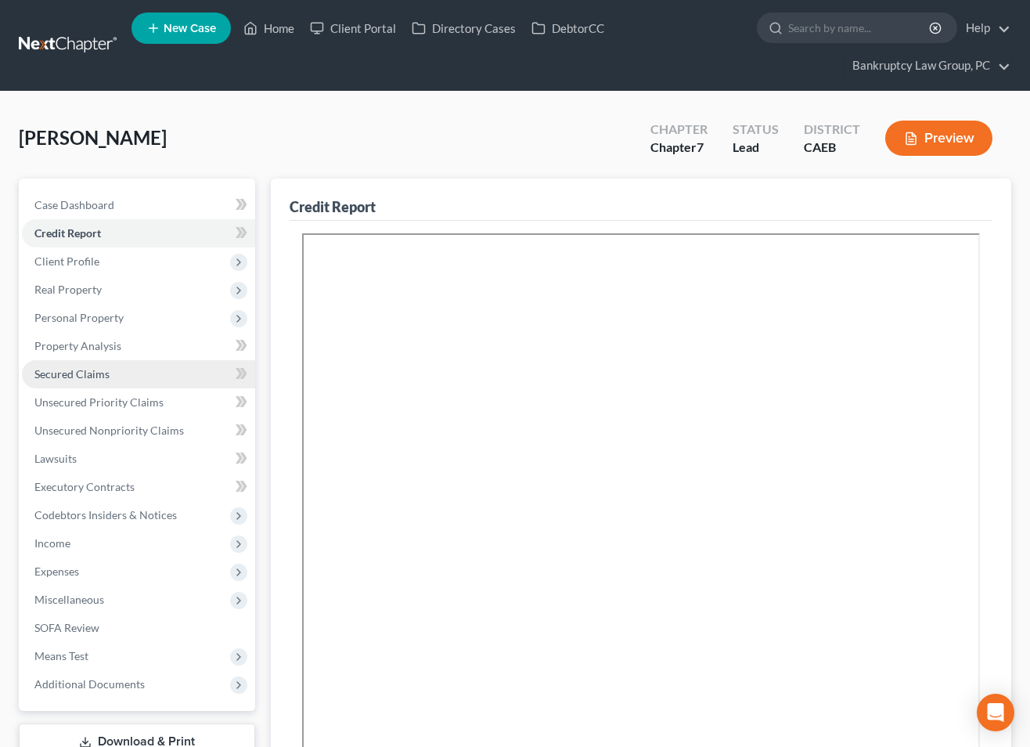
click at [85, 377] on span "Secured Claims" at bounding box center [71, 373] width 75 height 13
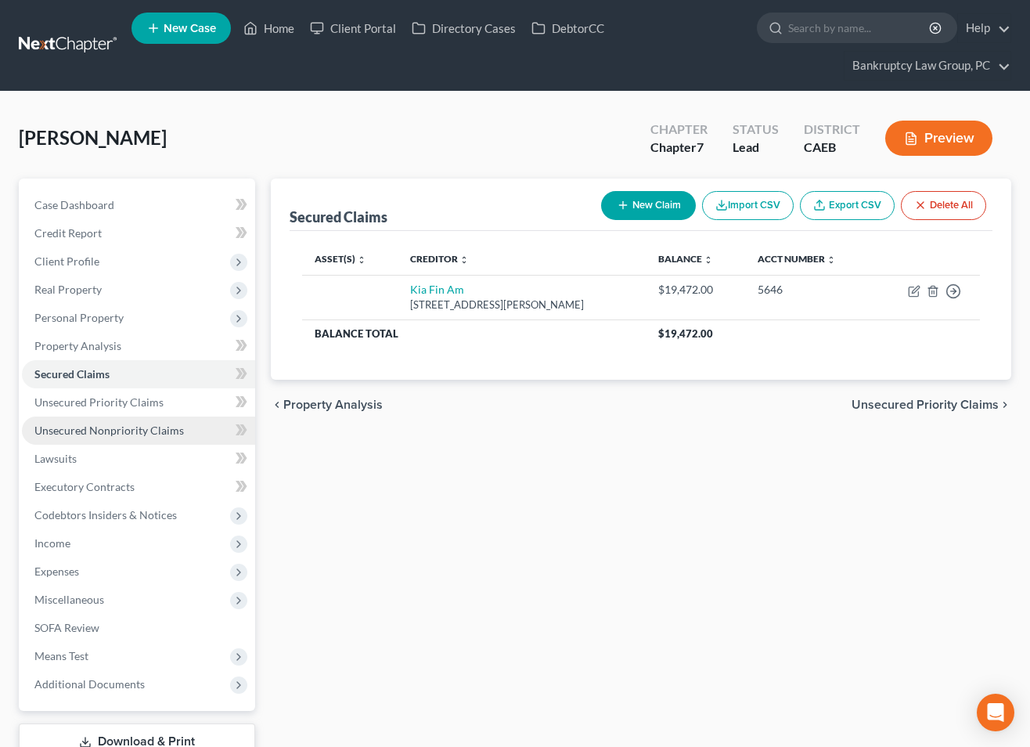
click at [89, 421] on link "Unsecured Nonpriority Claims" at bounding box center [138, 430] width 233 height 28
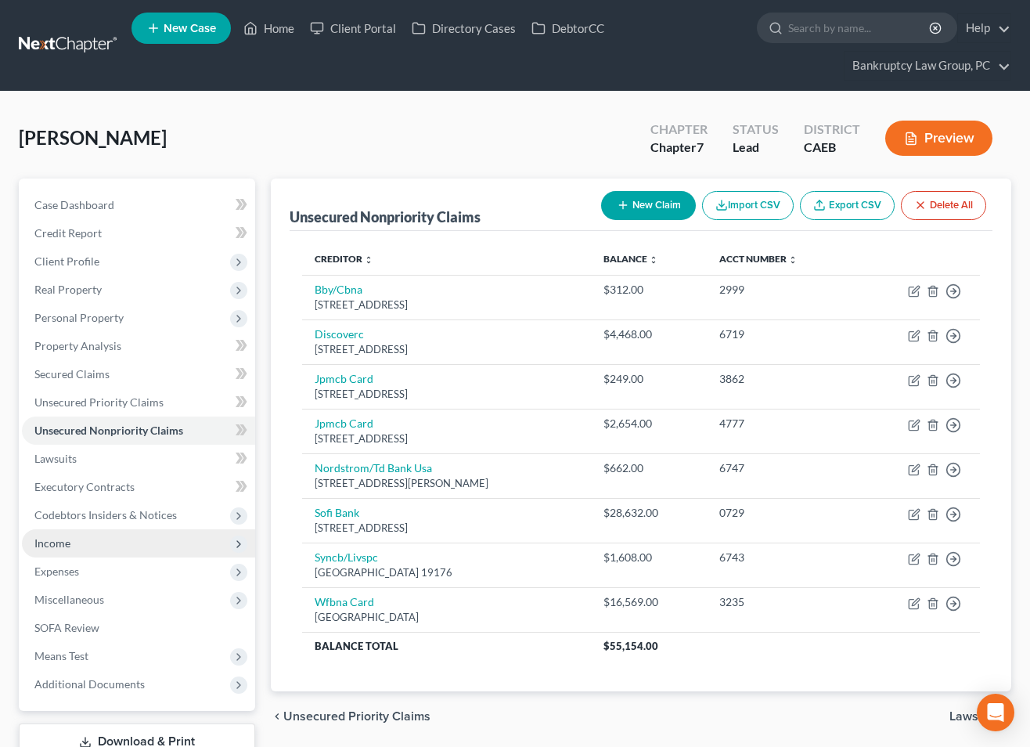
click at [57, 541] on span "Income" at bounding box center [52, 542] width 36 height 13
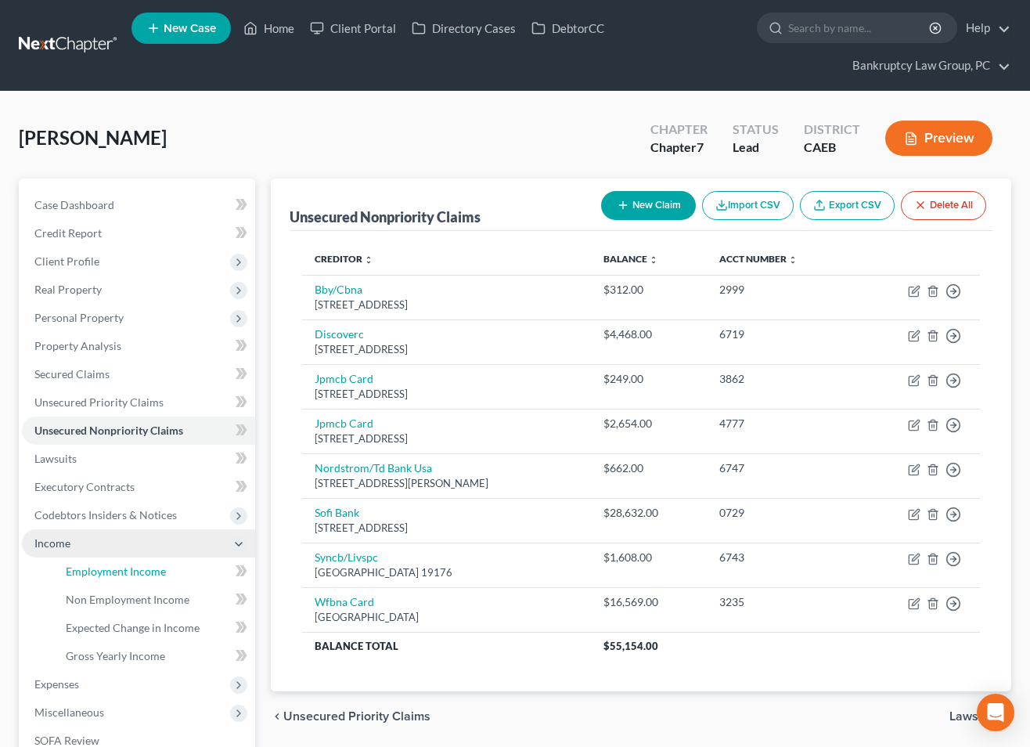
click at [98, 565] on span "Employment Income" at bounding box center [116, 570] width 100 height 13
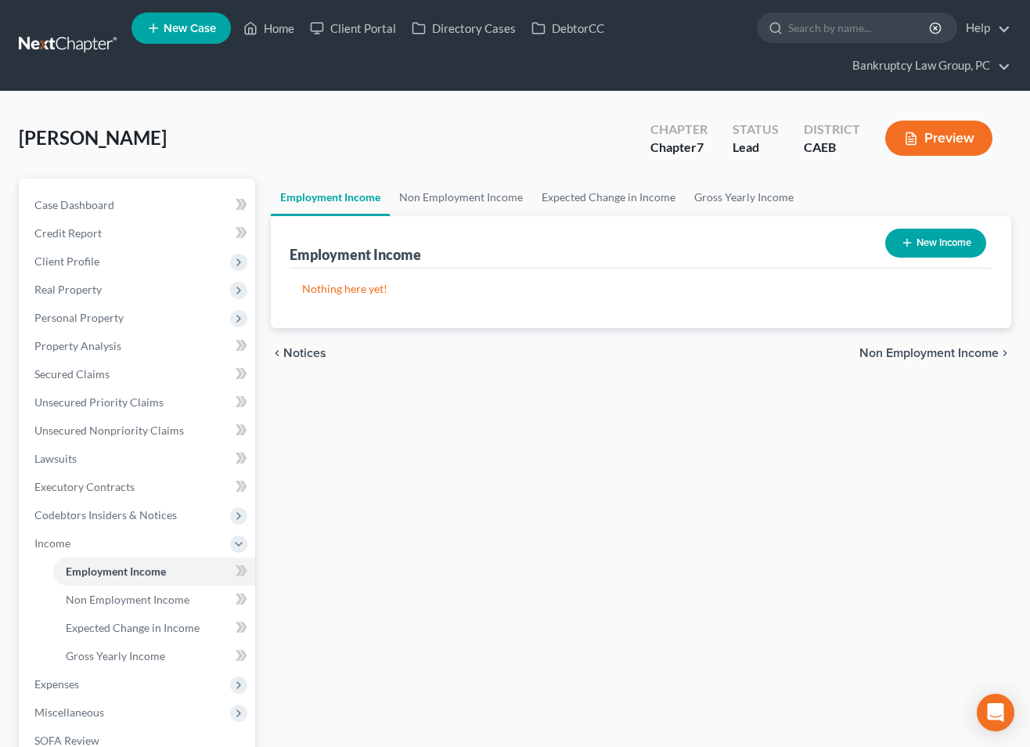
click at [940, 243] on button "New Income" at bounding box center [935, 243] width 101 height 29
select select "0"
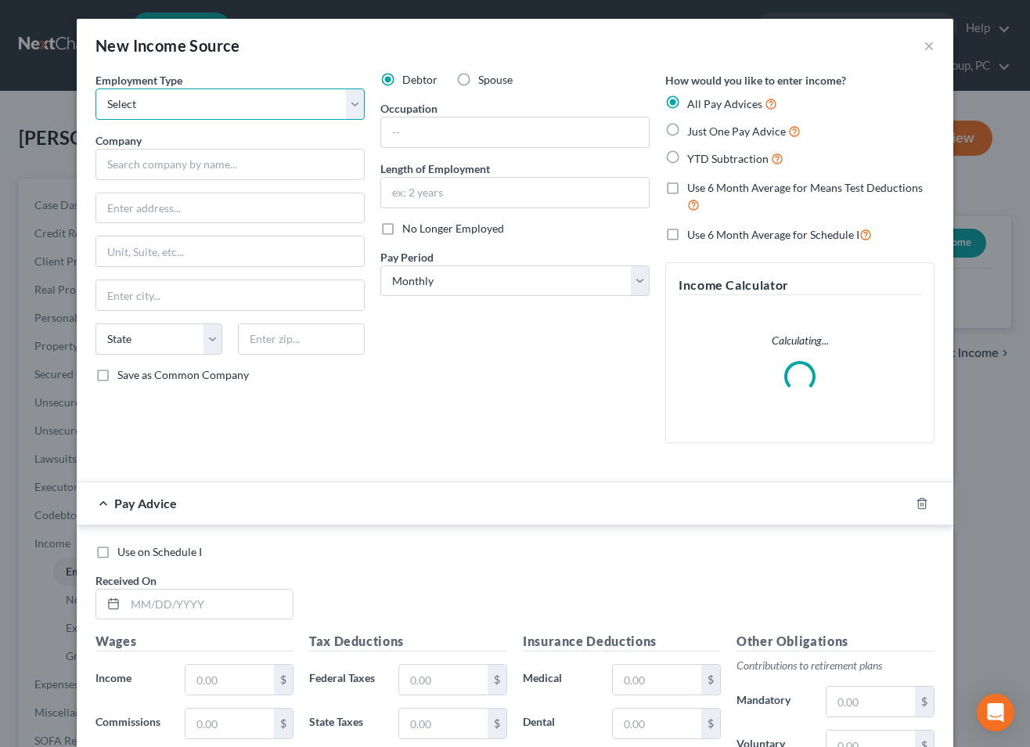
click at [266, 114] on select "Select Full or Part Time Employment Self Employment" at bounding box center [229, 103] width 269 height 31
select select "0"
click at [95, 88] on select "Select Full or Part Time Employment Self Employment" at bounding box center [229, 103] width 269 height 31
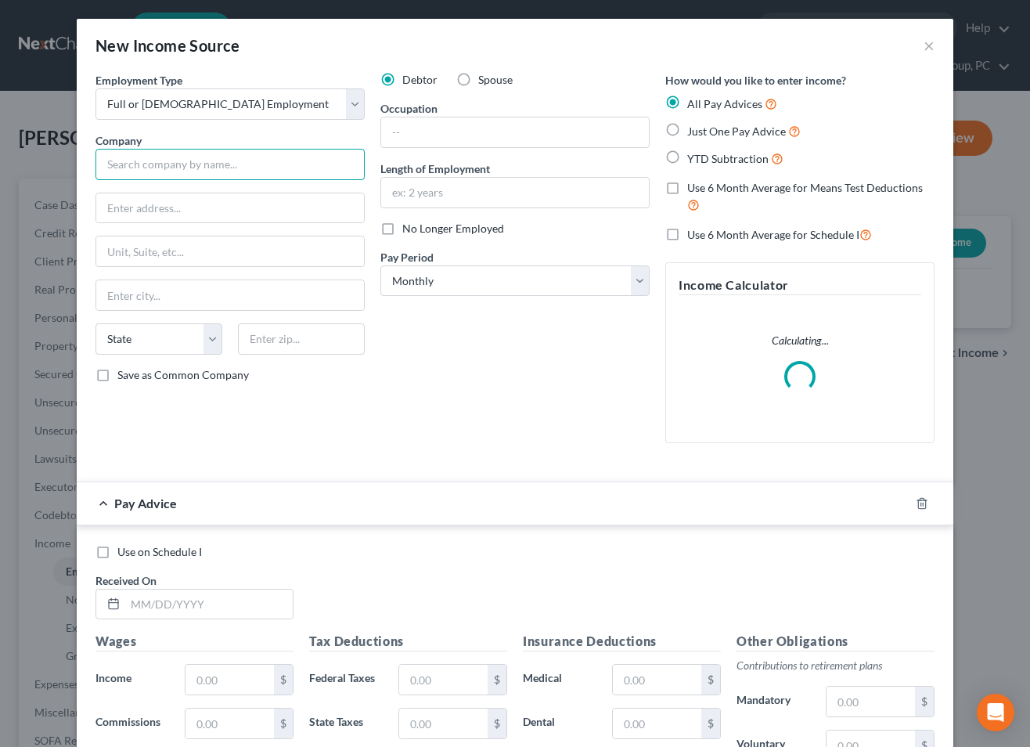
click at [265, 164] on input "text" at bounding box center [229, 164] width 269 height 31
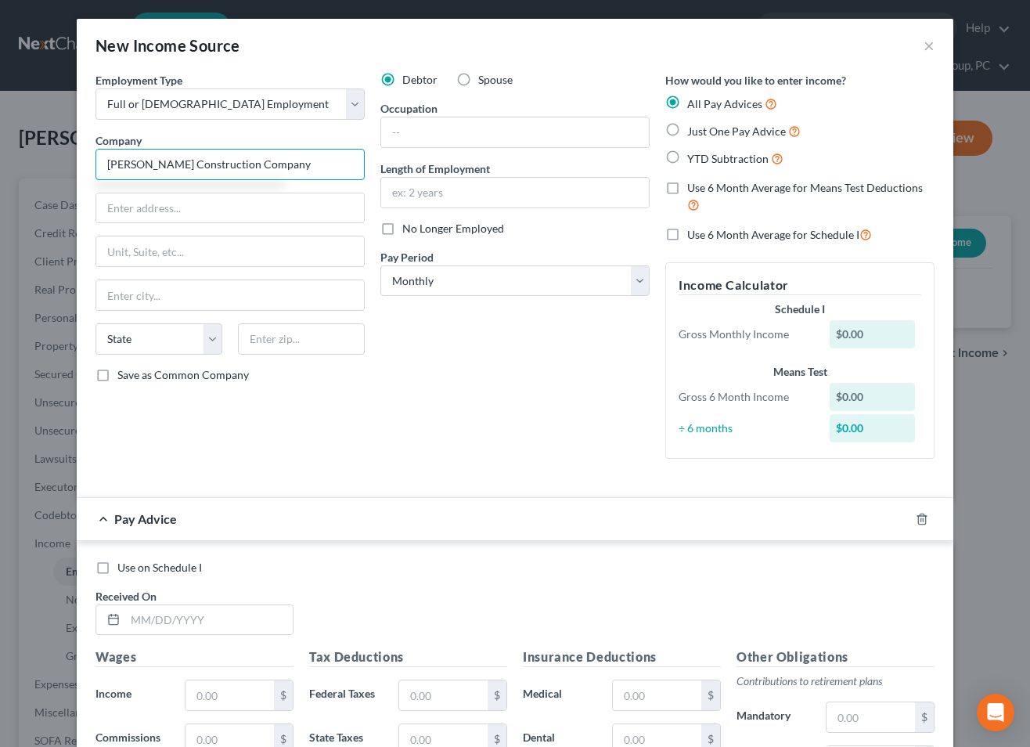
type input "[PERSON_NAME] Construction Company"
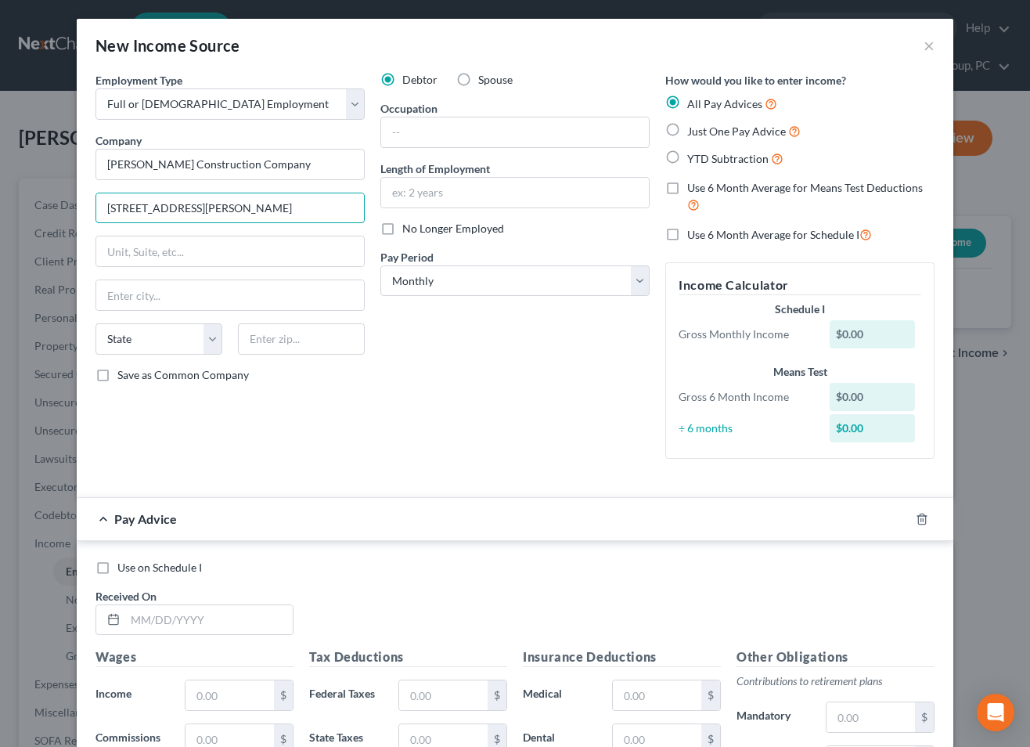
type input "[STREET_ADDRESS][PERSON_NAME]"
type input "94546"
type input "[PERSON_NAME][GEOGRAPHIC_DATA]"
select select "4"
click at [444, 123] on input "text" at bounding box center [515, 132] width 268 height 30
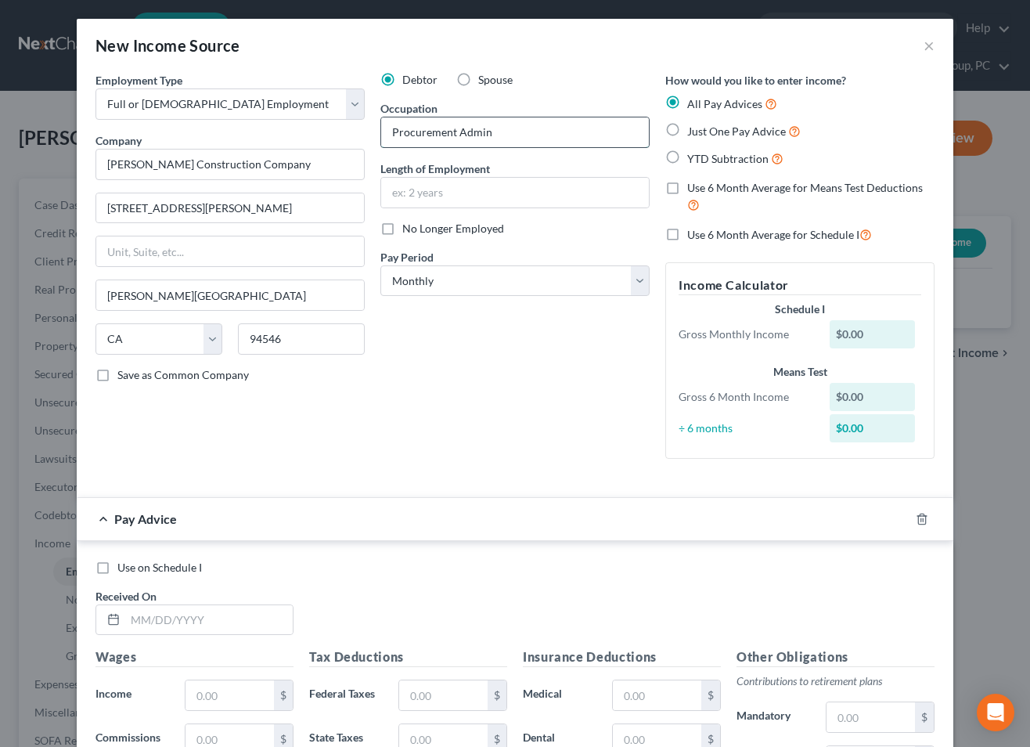
type input "Procurement Admin"
type input "7 Years"
click at [928, 518] on div at bounding box center [931, 518] width 44 height 25
click at [923, 520] on line "button" at bounding box center [923, 519] width 0 height 3
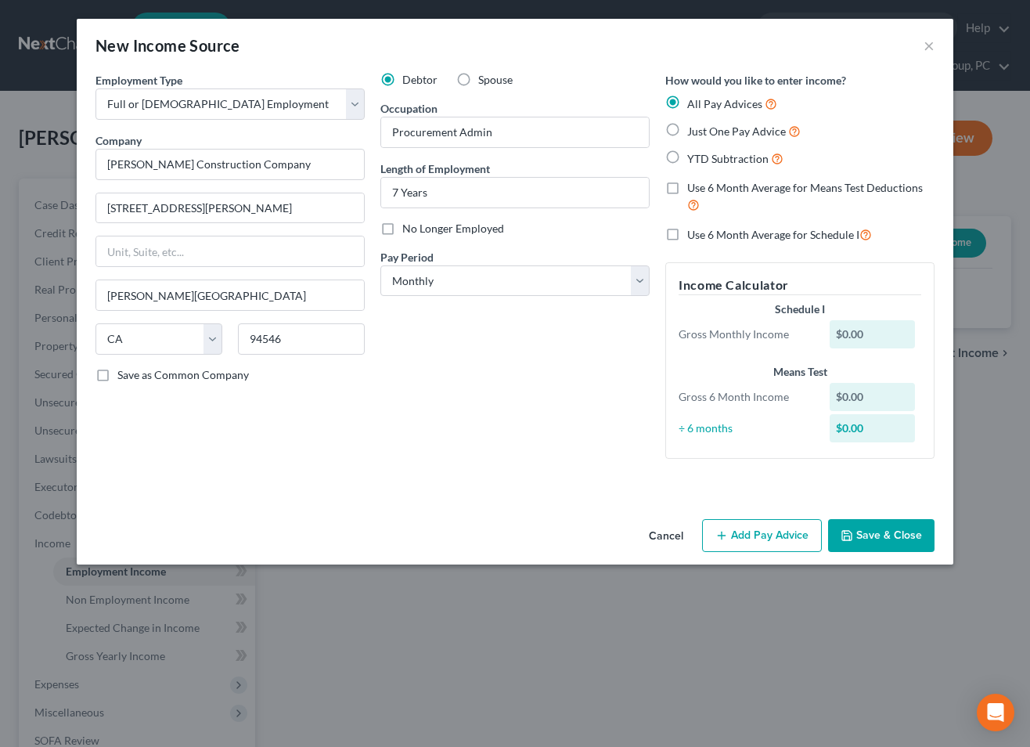
click at [910, 536] on button "Save & Close" at bounding box center [881, 535] width 106 height 33
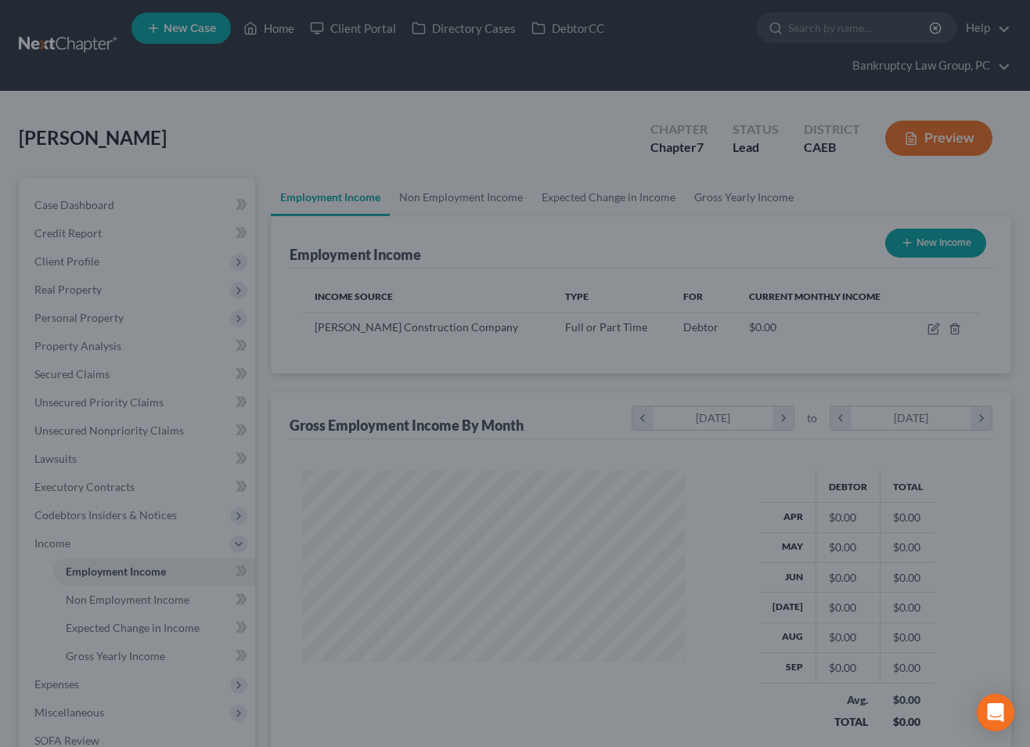
scroll to position [280, 413]
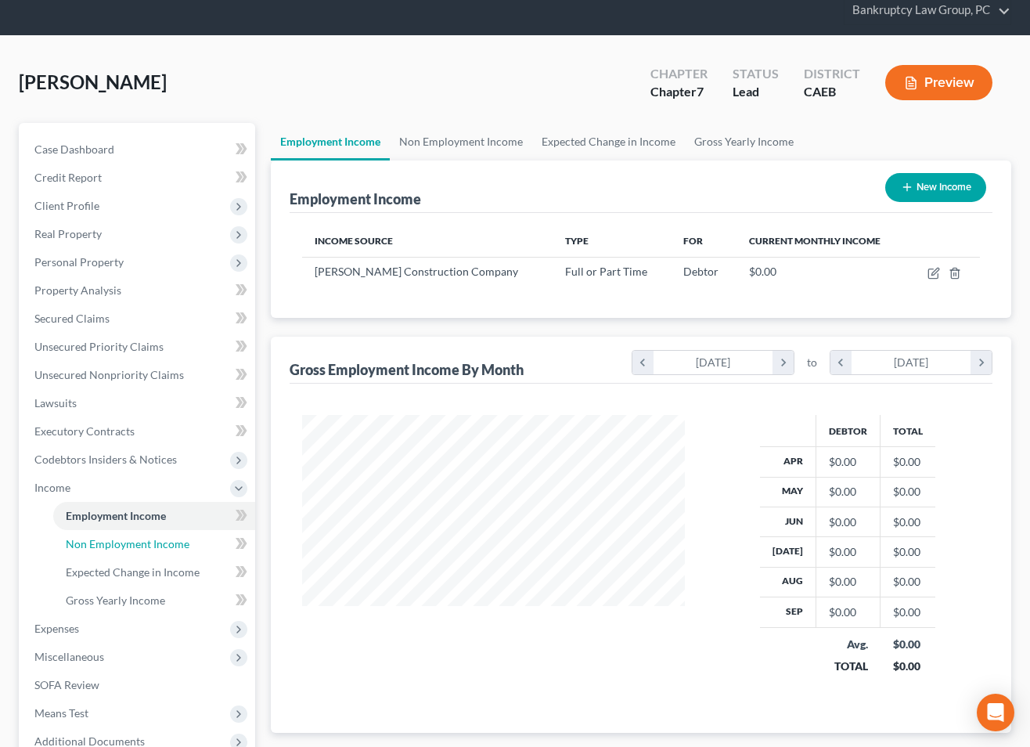
drag, startPoint x: 160, startPoint y: 546, endPoint x: 391, endPoint y: 476, distance: 240.4
click at [160, 546] on span "Non Employment Income" at bounding box center [128, 543] width 124 height 13
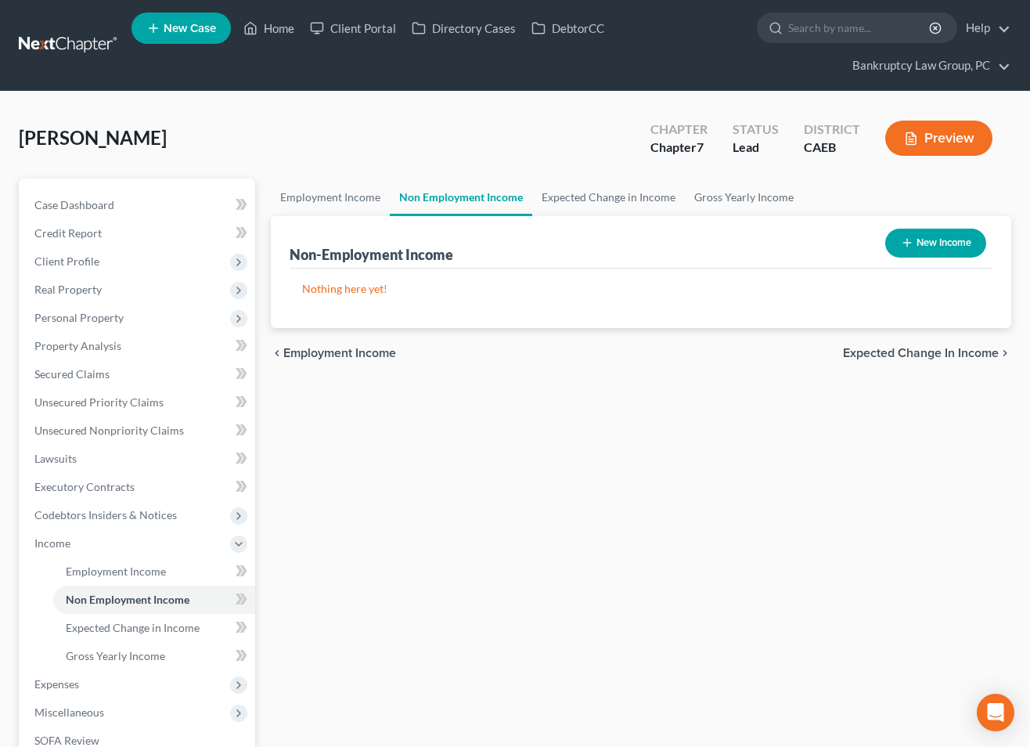
click at [942, 250] on button "New Income" at bounding box center [935, 243] width 101 height 29
select select "0"
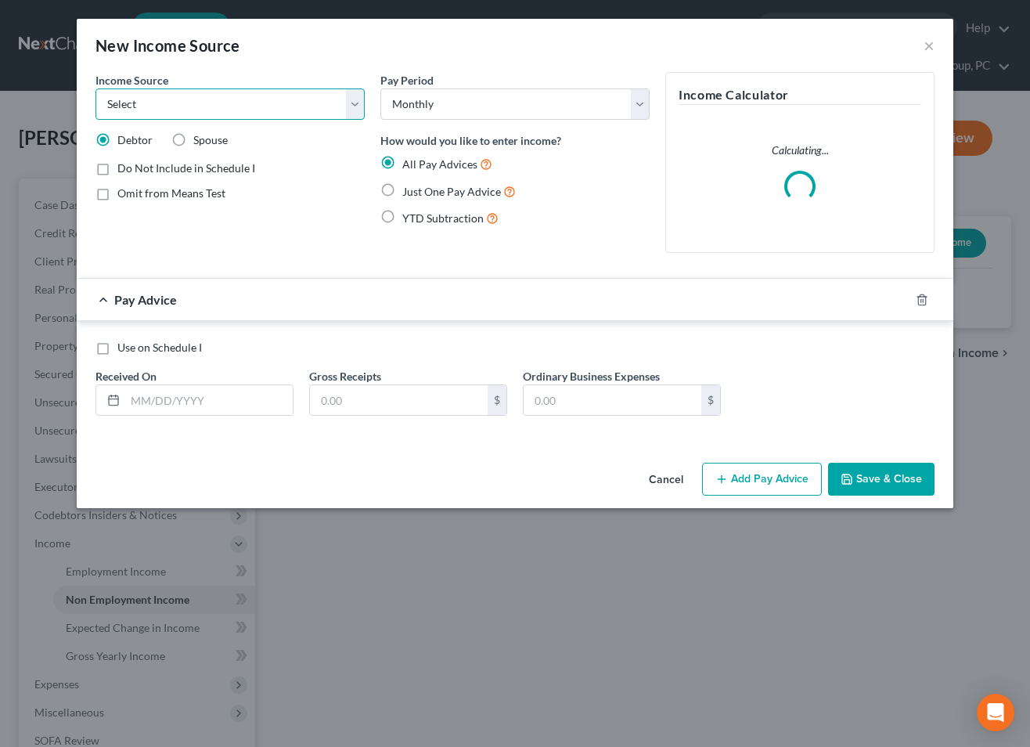
click at [250, 109] on select "Select Unemployment Disability (from employer) Pension Retirement Social Securi…" at bounding box center [229, 103] width 269 height 31
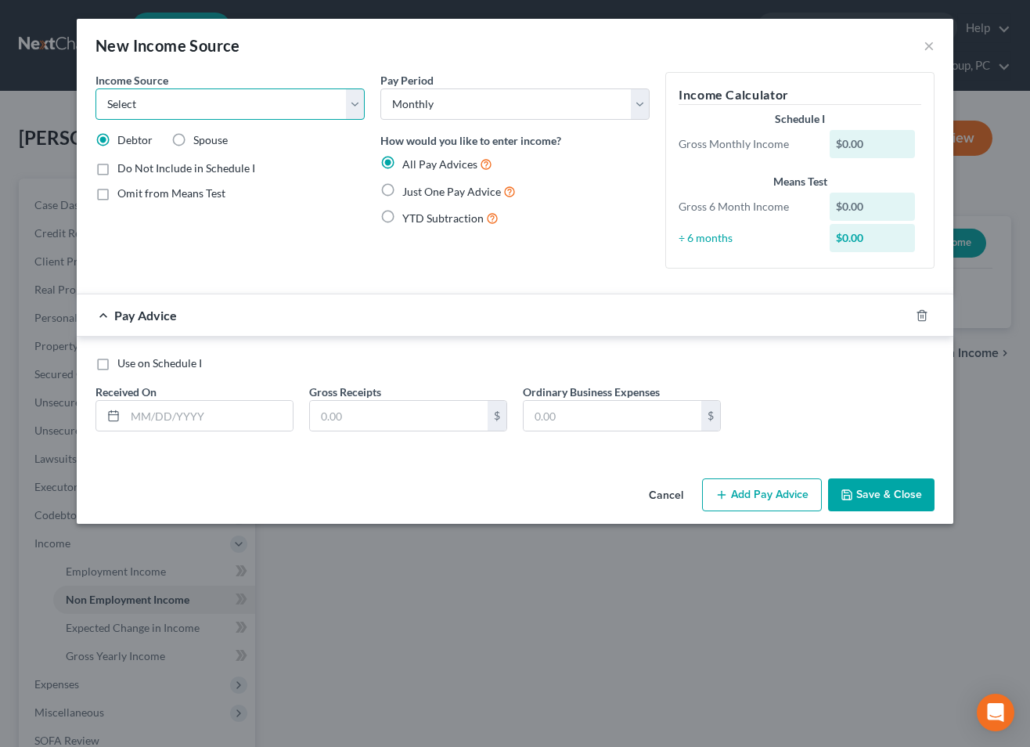
select select "7"
click at [95, 88] on select "Select Unemployment Disability (from employer) Pension Retirement Social Securi…" at bounding box center [229, 103] width 269 height 31
click at [402, 190] on label "Just One Pay Advice" at bounding box center [458, 191] width 113 height 18
click at [409, 190] on input "Just One Pay Advice" at bounding box center [414, 187] width 10 height 10
radio input "true"
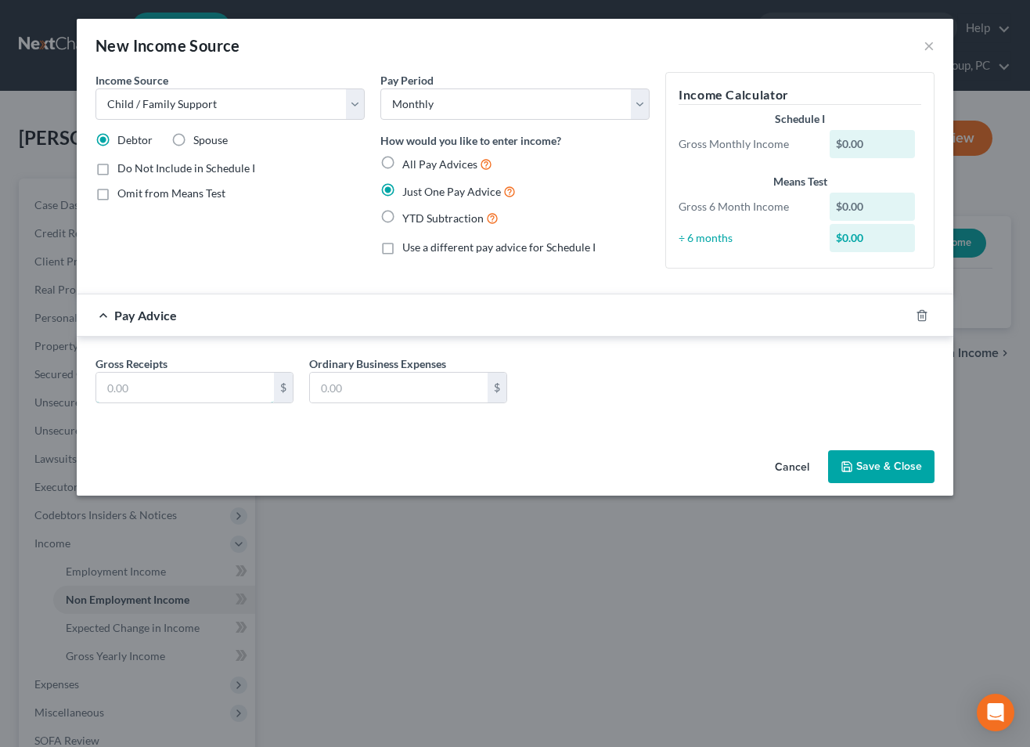
drag, startPoint x: 232, startPoint y: 394, endPoint x: 591, endPoint y: 372, distance: 359.2
click at [234, 394] on input "text" at bounding box center [185, 388] width 178 height 30
type input "400"
click at [912, 459] on button "Save & Close" at bounding box center [881, 466] width 106 height 33
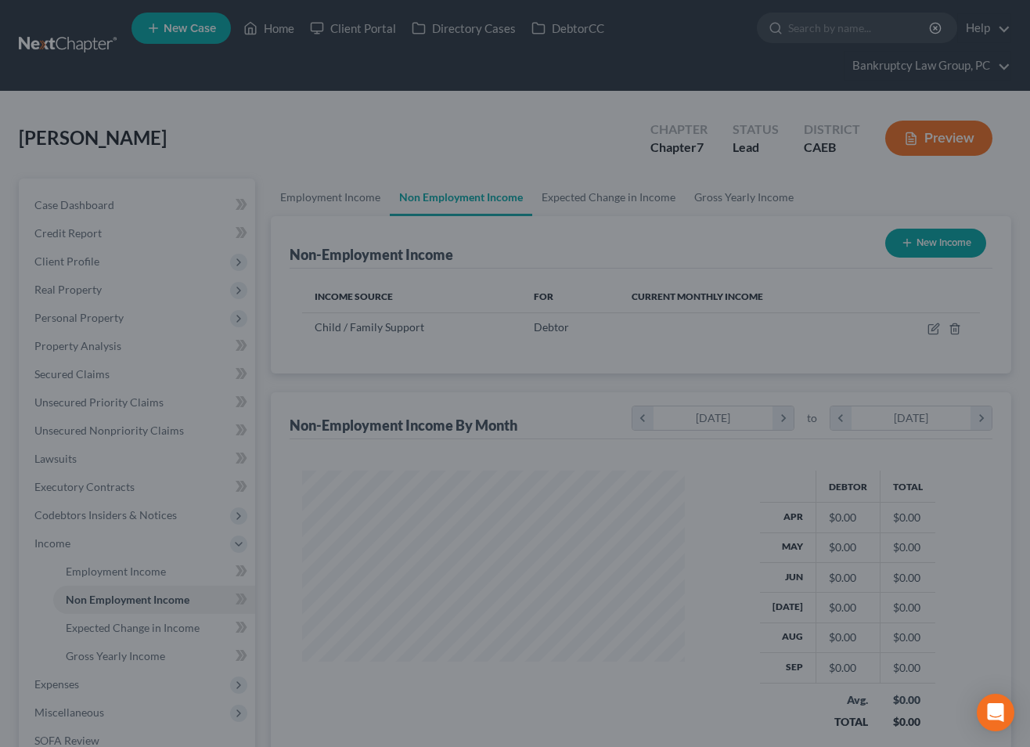
scroll to position [280, 413]
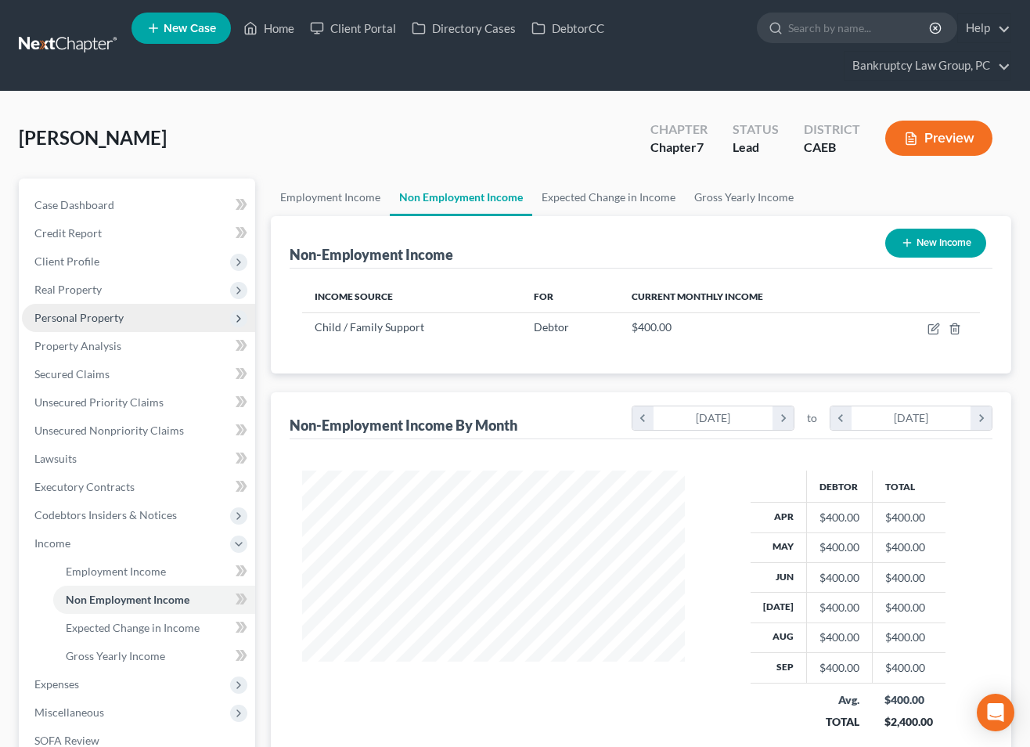
click at [110, 312] on span "Personal Property" at bounding box center [78, 317] width 89 height 13
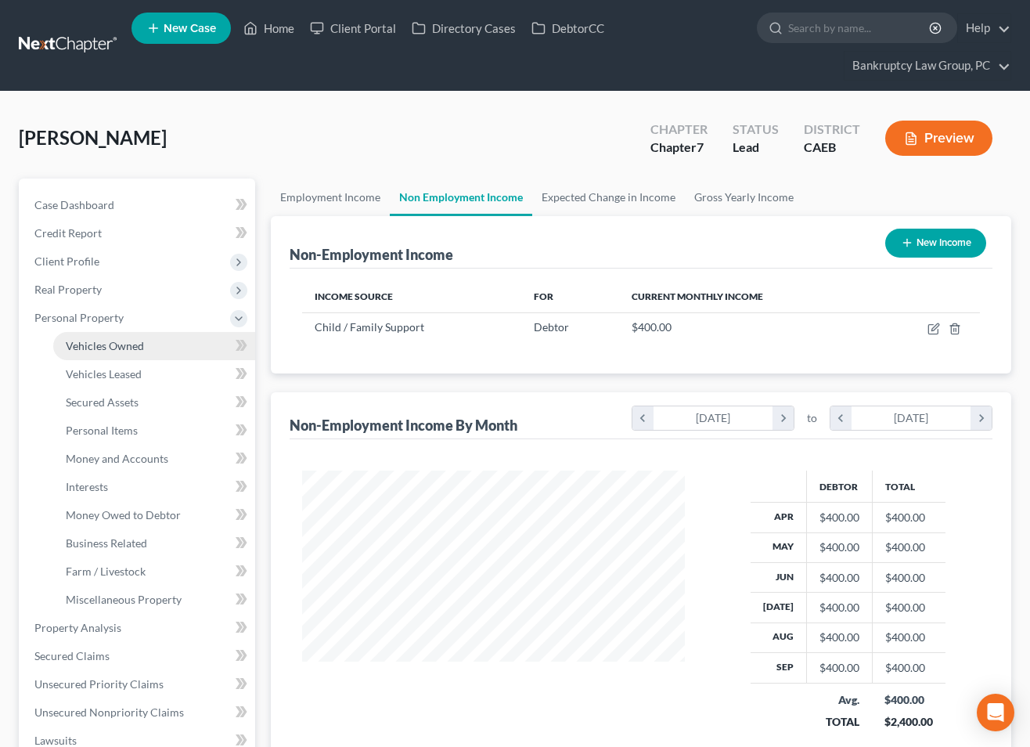
click at [112, 350] on span "Vehicles Owned" at bounding box center [105, 345] width 78 height 13
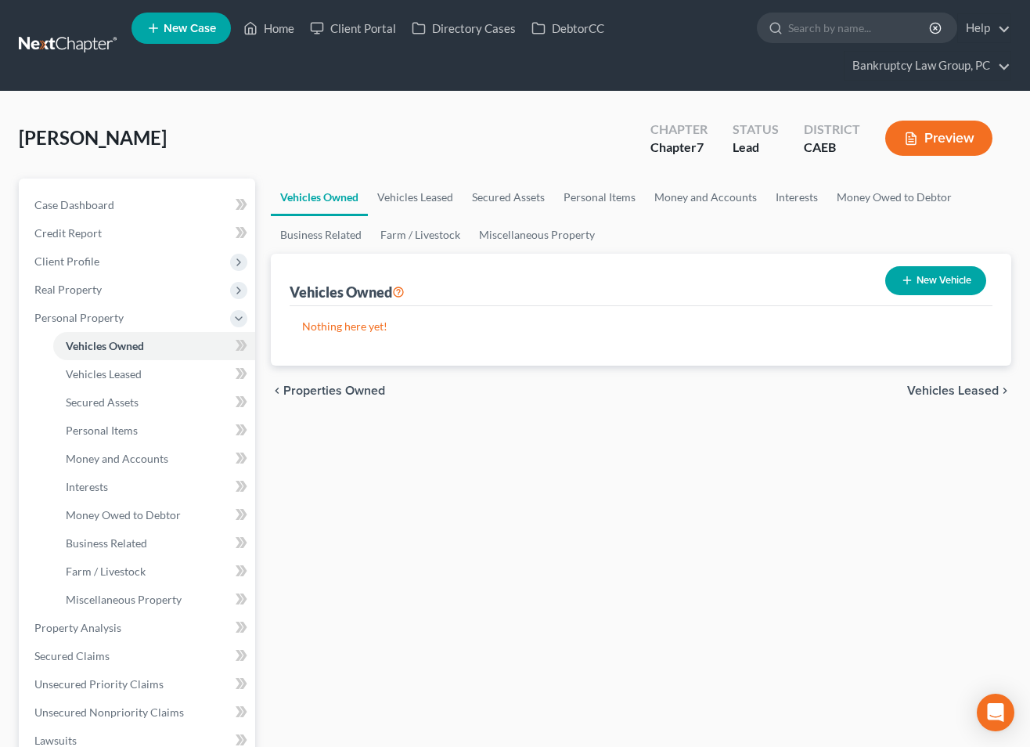
click at [946, 282] on button "New Vehicle" at bounding box center [935, 280] width 101 height 29
select select "0"
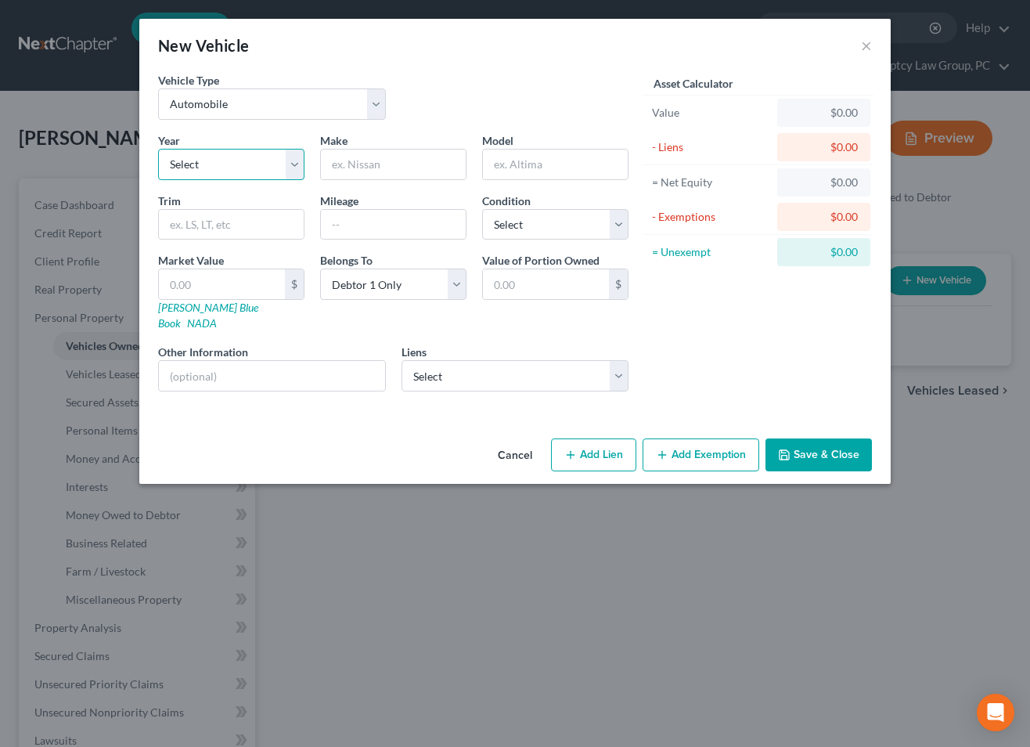
click at [236, 167] on select "Select 2026 2025 2024 2023 2022 2021 2020 2019 2018 2017 2016 2015 2014 2013 20…" at bounding box center [231, 164] width 146 height 31
select select "3"
click at [158, 149] on select "Select 2026 2025 2024 2023 2022 2021 2020 2019 2018 2017 2016 2015 2014 2013 20…" at bounding box center [231, 164] width 146 height 31
click at [431, 167] on input "text" at bounding box center [393, 164] width 145 height 30
type input "Kia"
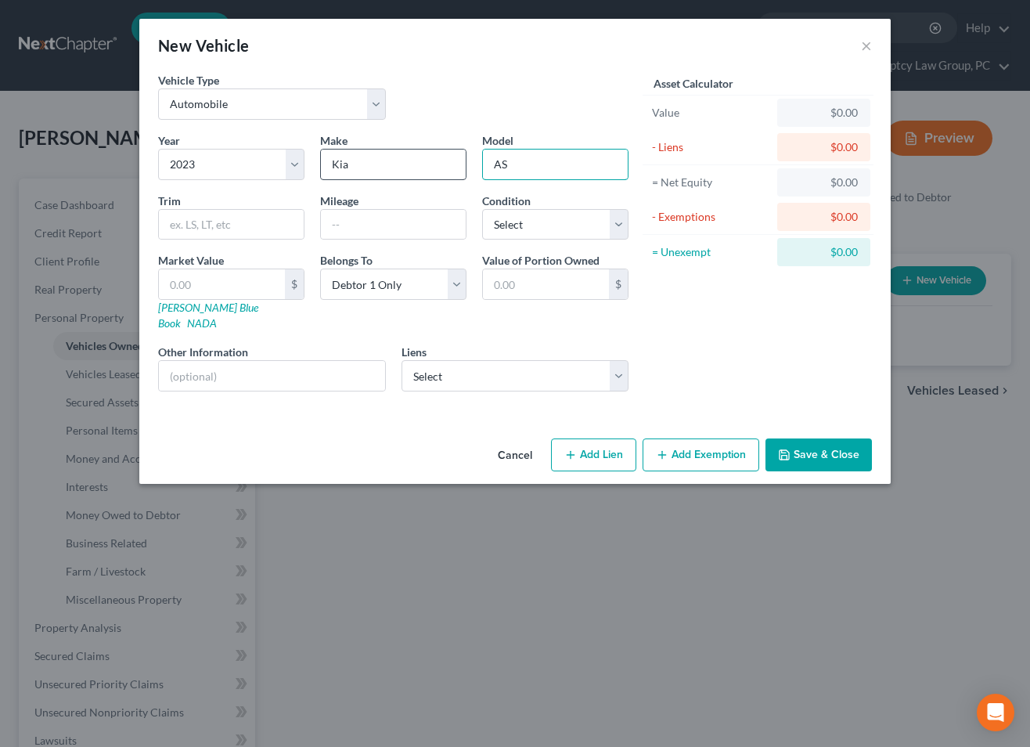
type input "A"
type input "Sorrento"
type input "48746"
click at [564, 227] on select "Select Excellent Very Good Good Fair Poor" at bounding box center [555, 224] width 146 height 31
select select "2"
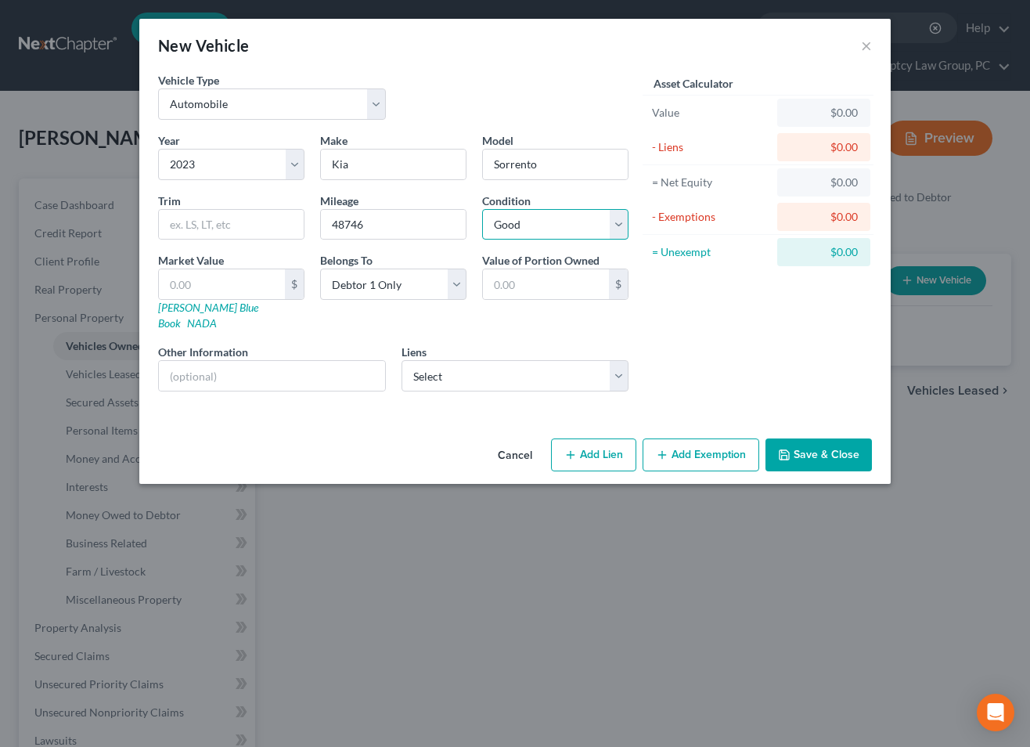
click at [482, 209] on select "Select Excellent Very Good Good Fair Poor" at bounding box center [555, 224] width 146 height 31
click at [346, 365] on input "text" at bounding box center [272, 376] width 226 height 30
type input "Gray, Automatic"
click at [579, 360] on select "Select Kia Fin Am - $19,472.00" at bounding box center [516, 375] width 228 height 31
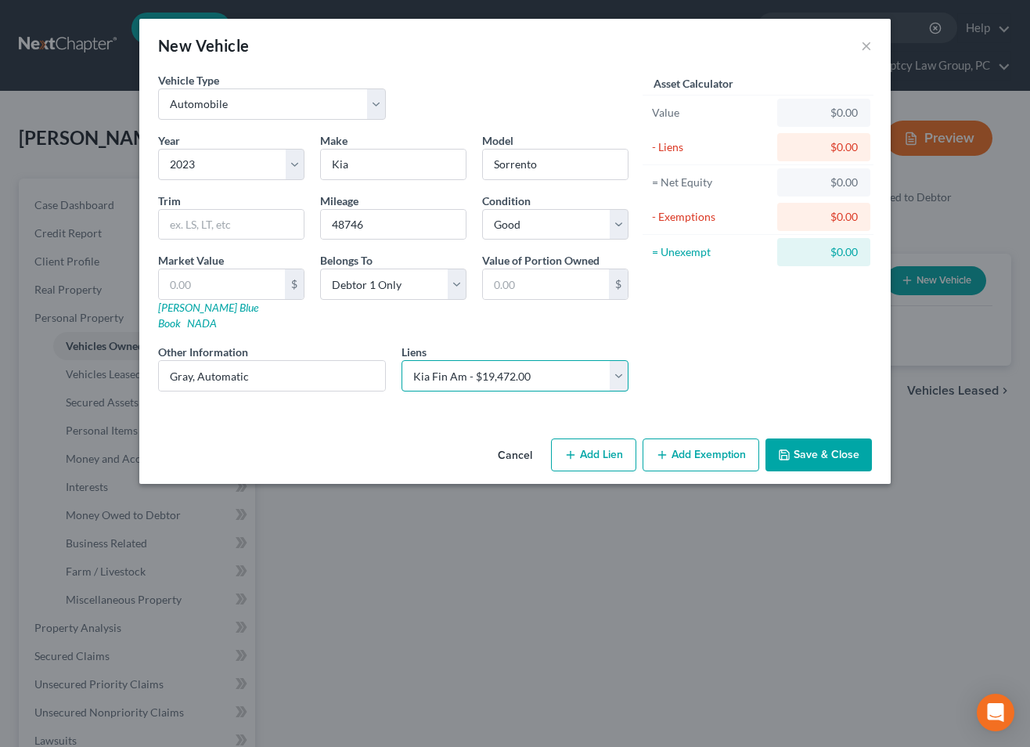
click select "Select Kia Fin Am - $19,472.00" at bounding box center [516, 375] width 228 height 31
select select "4"
select select "0"
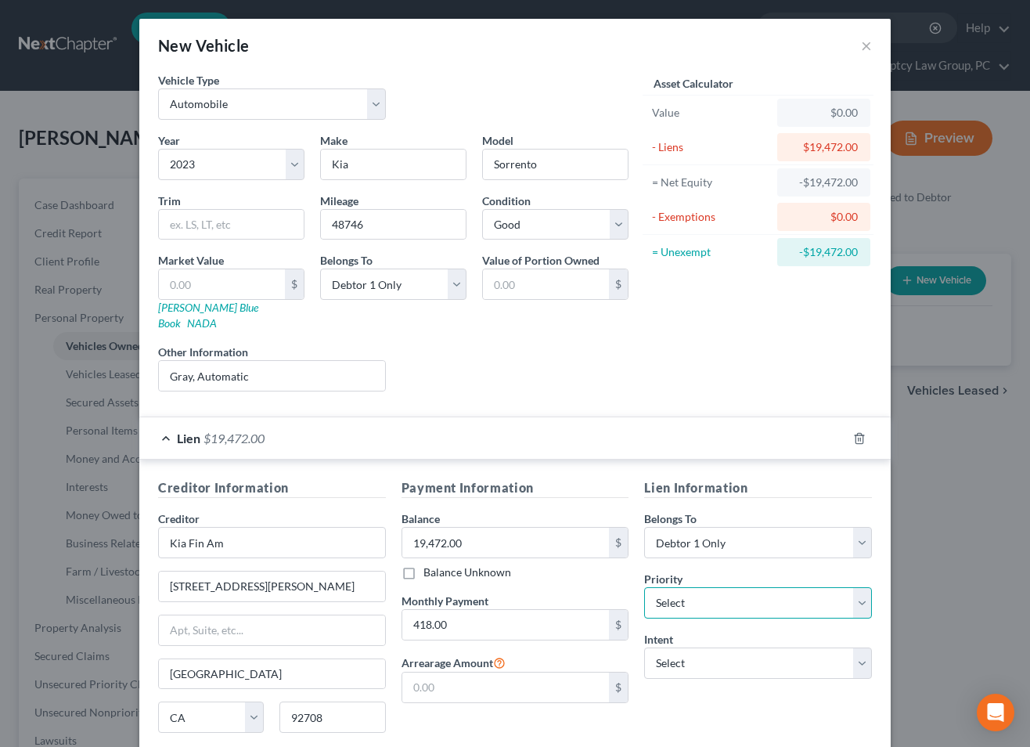
click at [695, 587] on select "Select 1st 2nd 3rd 4th 5th 6th 7th 8th 9th 10th 11th 12th 13th 14th 15th 16th 1…" at bounding box center [758, 602] width 228 height 31
select select "0"
click at [644, 587] on select "Select 1st 2nd 3rd 4th 5th 6th 7th 8th 9th 10th 11th 12th 13th 14th 15th 16th 1…" at bounding box center [758, 602] width 228 height 31
click at [701, 647] on select "Select Surrender Redeem Reaffirm Avoid Other" at bounding box center [758, 662] width 228 height 31
select select "2"
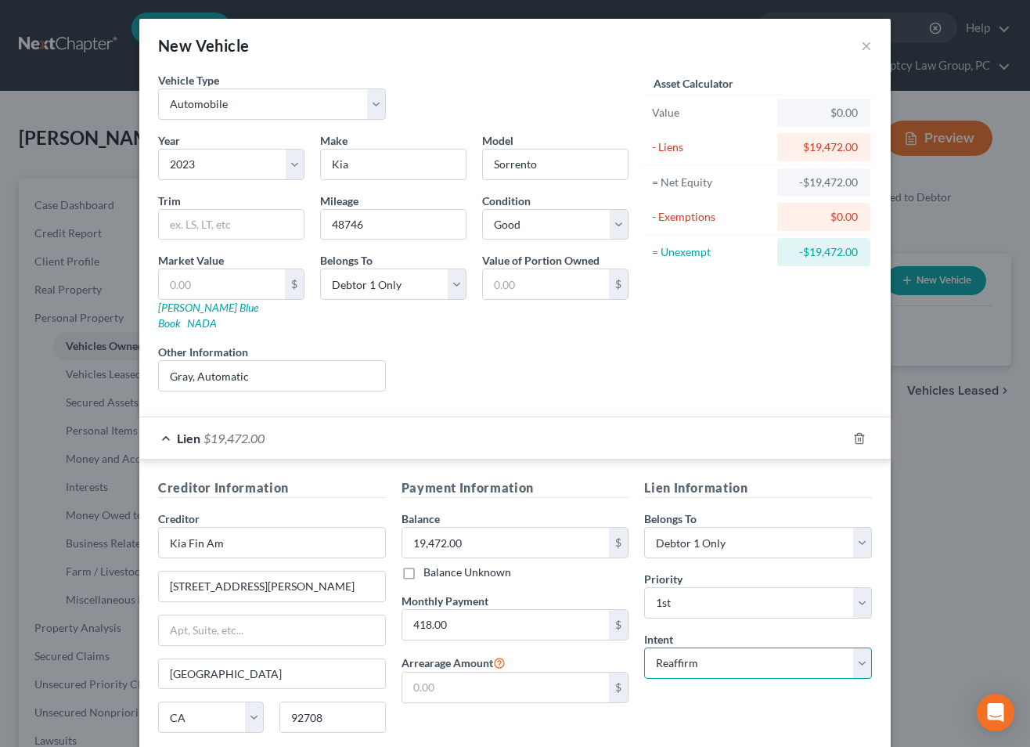
click at [644, 647] on select "Select Surrender Redeem Reaffirm Avoid Other" at bounding box center [758, 662] width 228 height 31
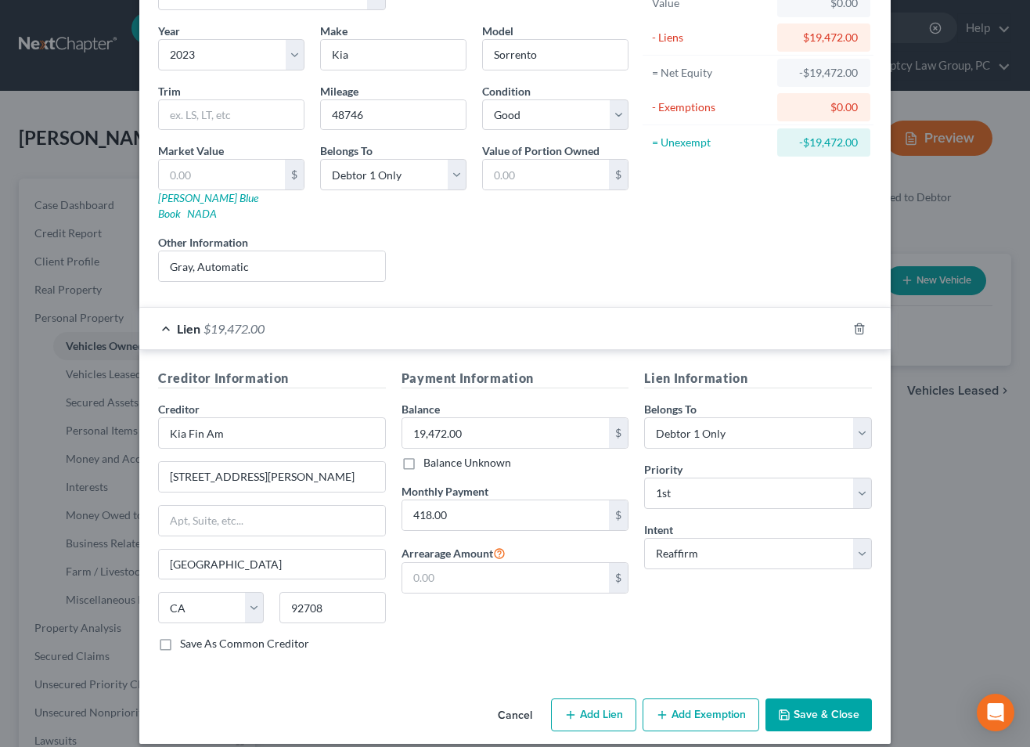
click at [824, 698] on button "Save & Close" at bounding box center [818, 714] width 106 height 33
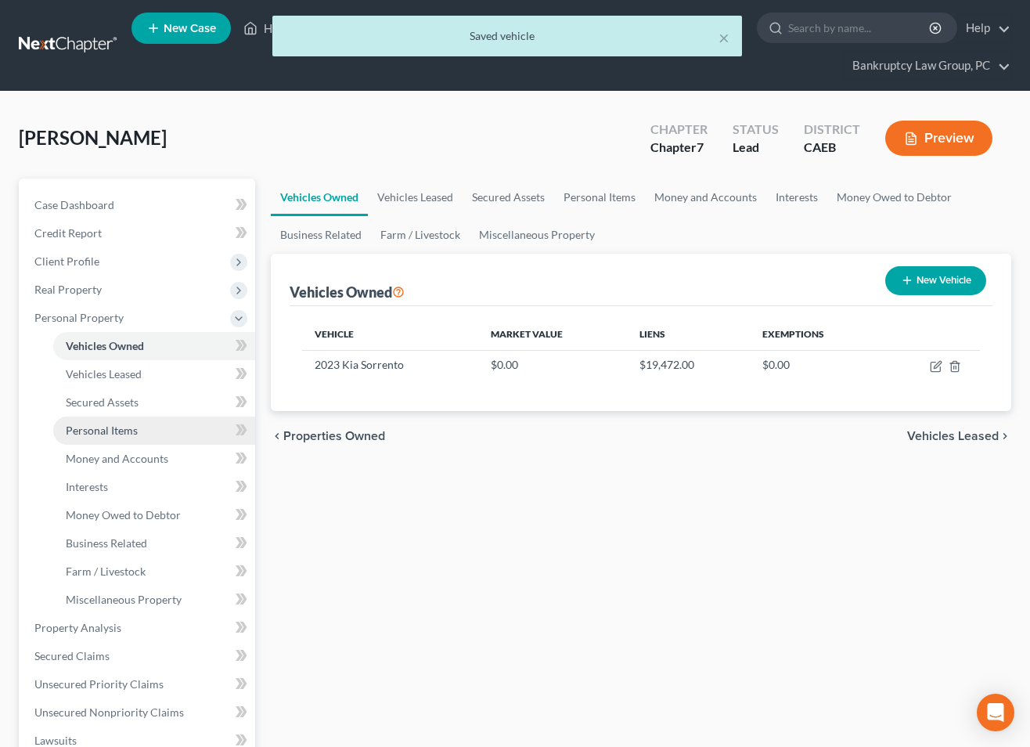
click at [111, 437] on link "Personal Items" at bounding box center [154, 430] width 202 height 28
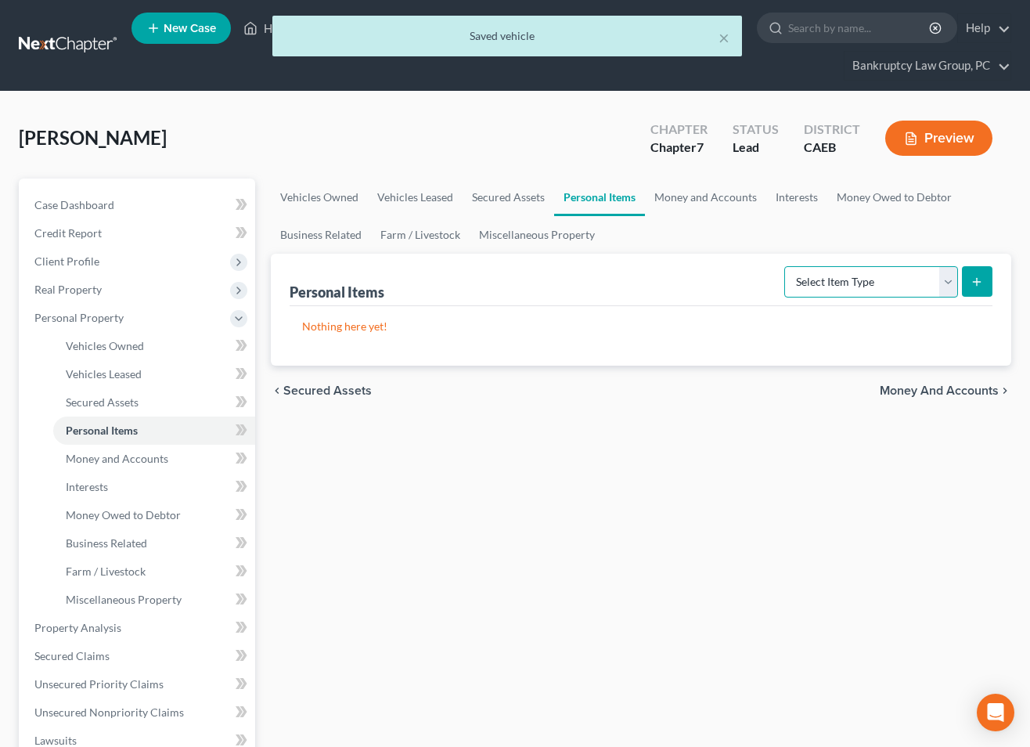
click at [867, 282] on select "Select Item Type Clothing Collectibles Of Value Electronics Firearms Household …" at bounding box center [871, 281] width 174 height 31
select select "clothing"
click at [786, 266] on select "Select Item Type Clothing Collectibles Of Value Electronics Firearms Household …" at bounding box center [871, 281] width 174 height 31
click at [972, 284] on icon "submit" at bounding box center [977, 282] width 13 height 13
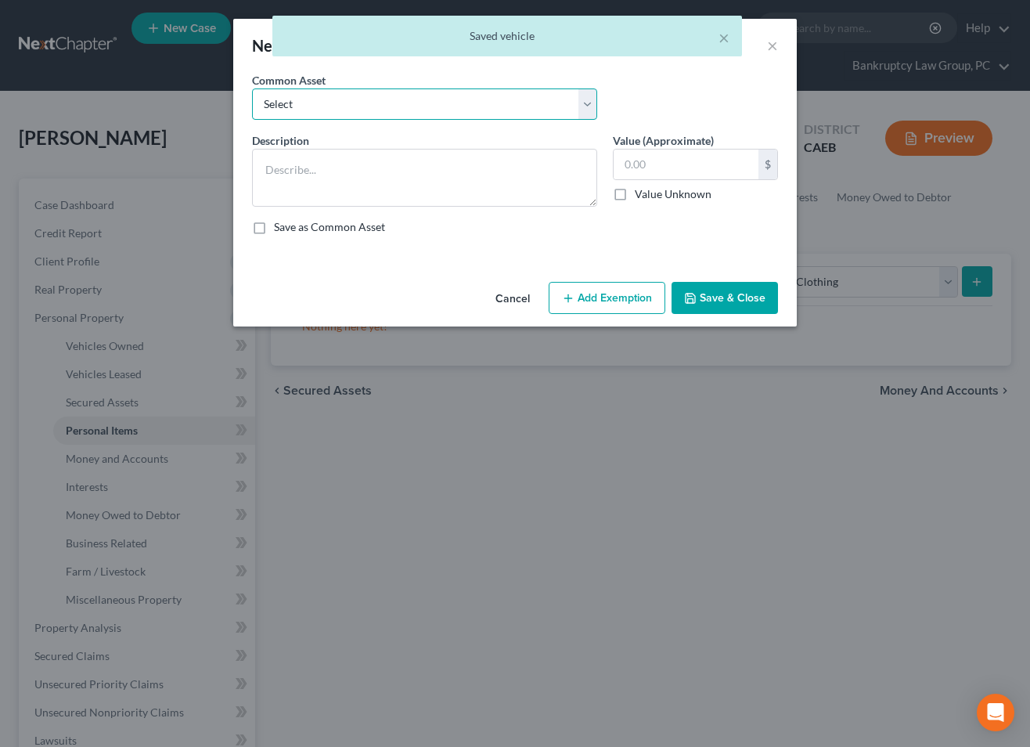
click at [390, 103] on select "Select Clothing" at bounding box center [424, 103] width 345 height 31
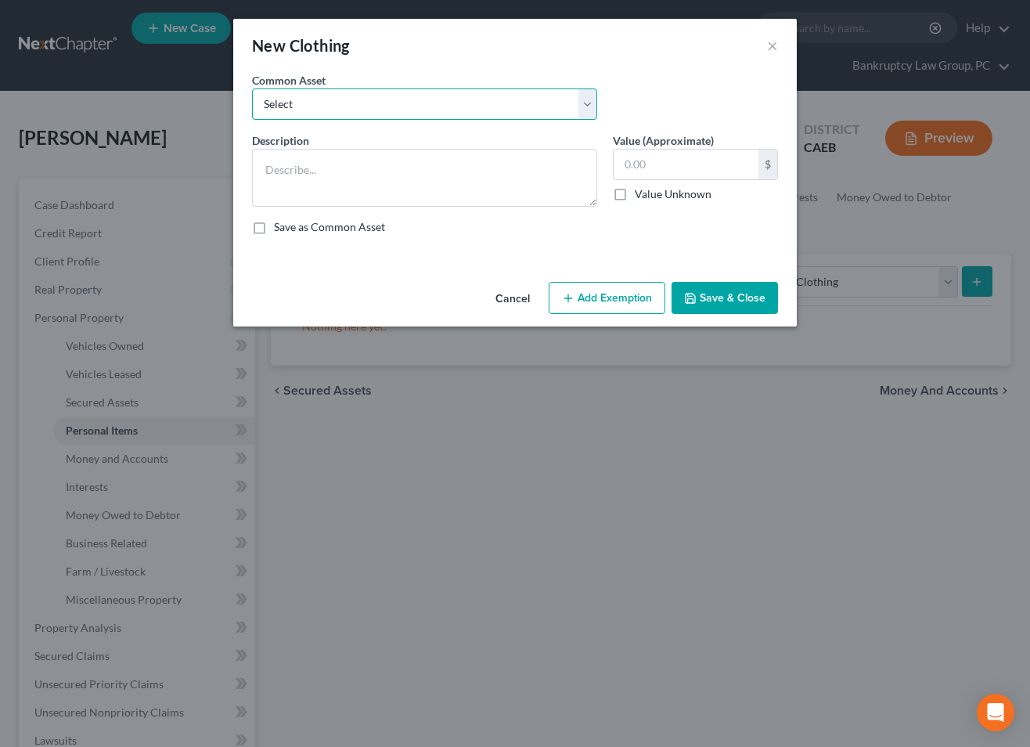
select select "0"
click at [252, 88] on select "Select Clothing" at bounding box center [424, 103] width 345 height 31
type textarea "Clothing"
click at [666, 160] on input "text" at bounding box center [686, 164] width 145 height 30
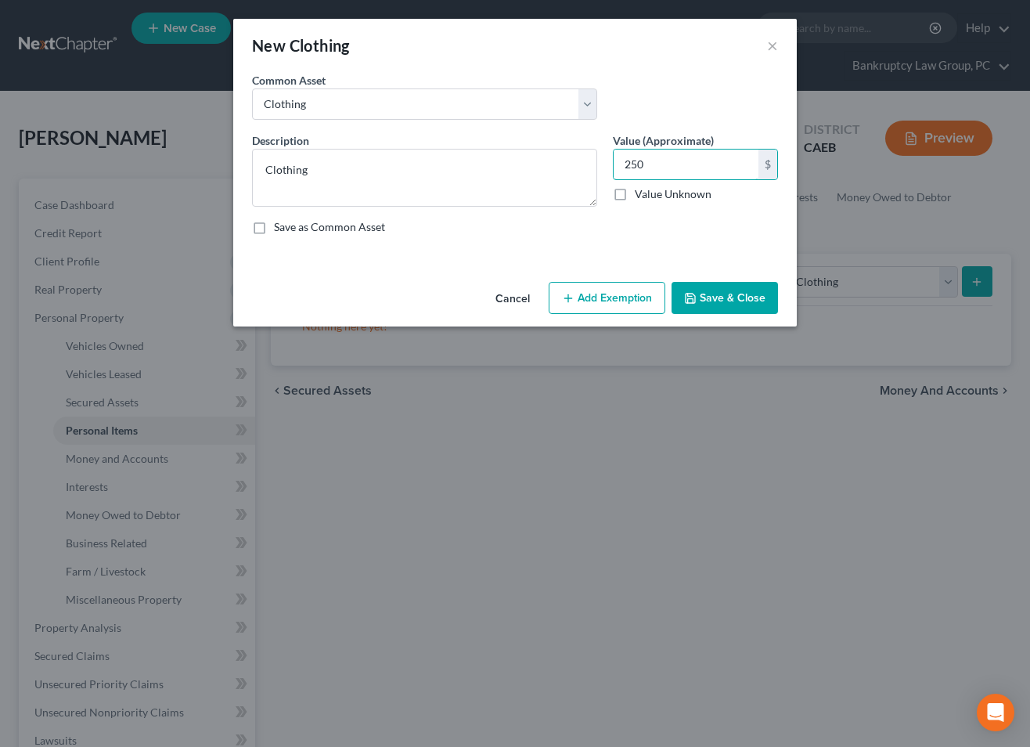
type input "250"
drag, startPoint x: 623, startPoint y: 300, endPoint x: 582, endPoint y: 326, distance: 49.3
click at [621, 302] on button "Add Exemption" at bounding box center [607, 298] width 117 height 33
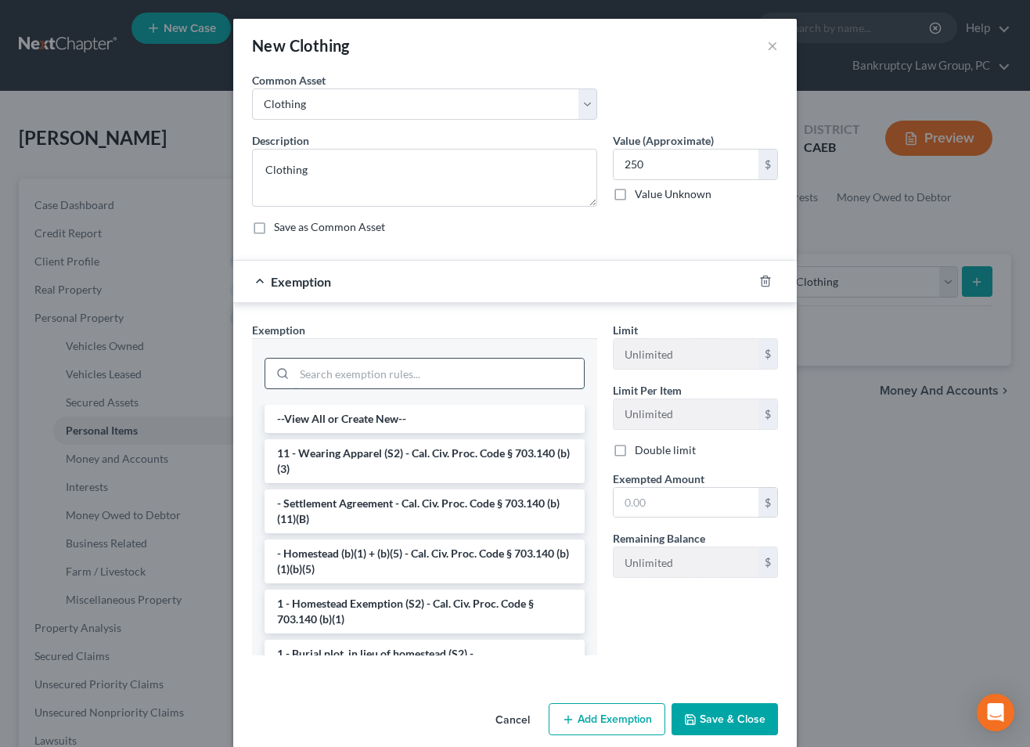
click at [528, 365] on input "search" at bounding box center [439, 373] width 290 height 30
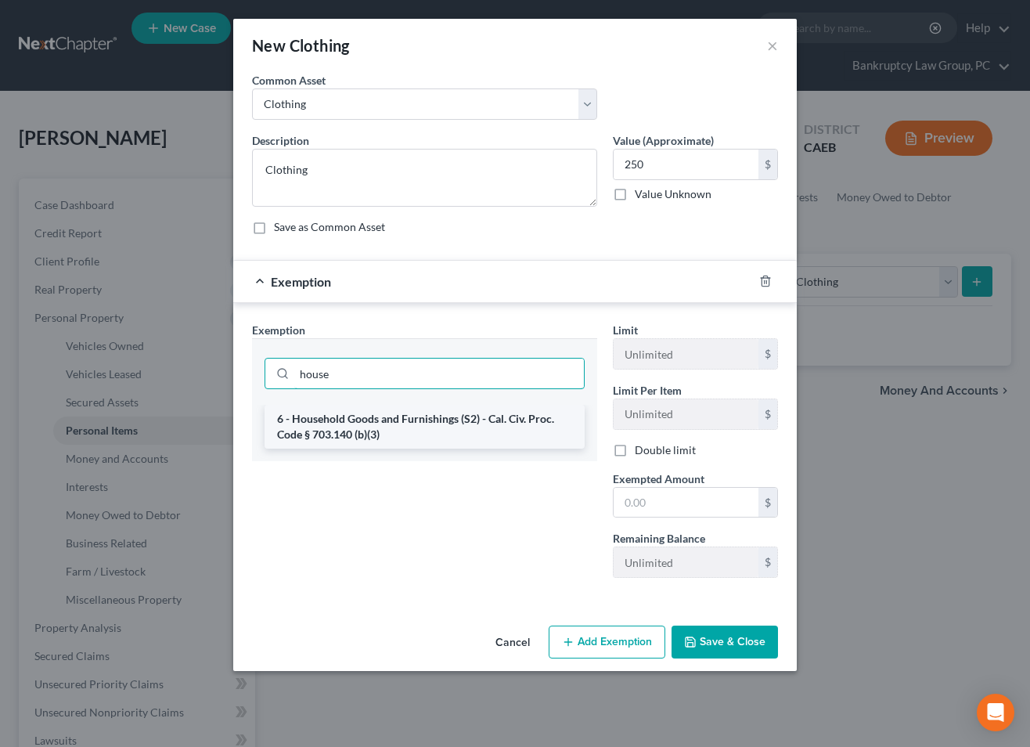
type input "house"
click at [521, 424] on li "6 - Household Goods and Furnishings (S2) - Cal. Civ. Proc. Code § 703.140 (b)(3)" at bounding box center [425, 427] width 320 height 44
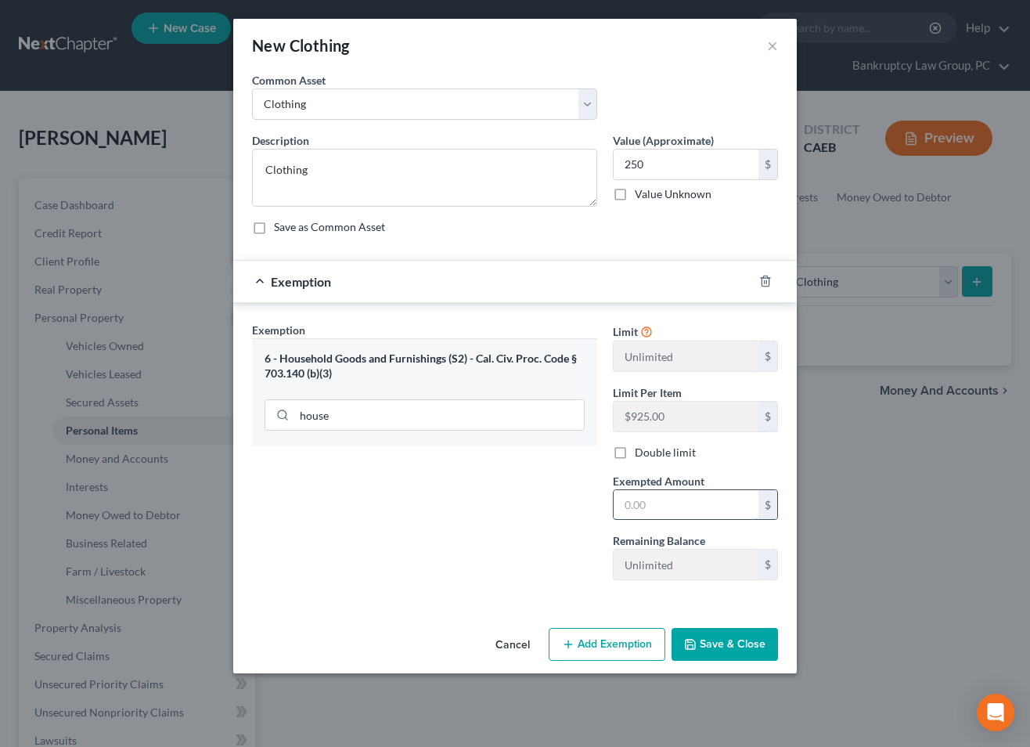
click at [659, 502] on input "text" at bounding box center [686, 505] width 145 height 30
type input "250"
click at [718, 639] on button "Save & Close" at bounding box center [725, 644] width 106 height 33
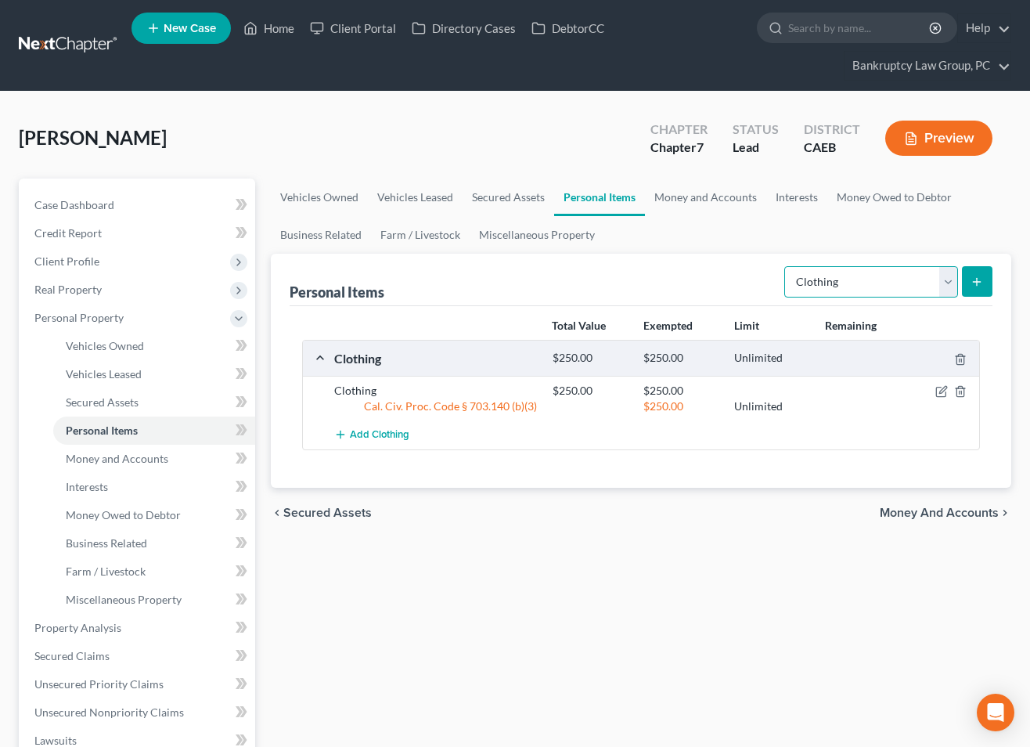
click at [830, 285] on select "Select Item Type Clothing Collectibles Of Value Electronics Firearms Household …" at bounding box center [871, 281] width 174 height 31
click at [786, 266] on select "Select Item Type Clothing Collectibles Of Value Electronics Firearms Household …" at bounding box center [871, 281] width 174 height 31
click at [836, 277] on select "Select Item Type Clothing Collectibles Of Value Electronics Firearms Household …" at bounding box center [871, 281] width 174 height 31
select select "electronics"
click at [786, 266] on select "Select Item Type Clothing Collectibles Of Value Electronics Firearms Household …" at bounding box center [871, 281] width 174 height 31
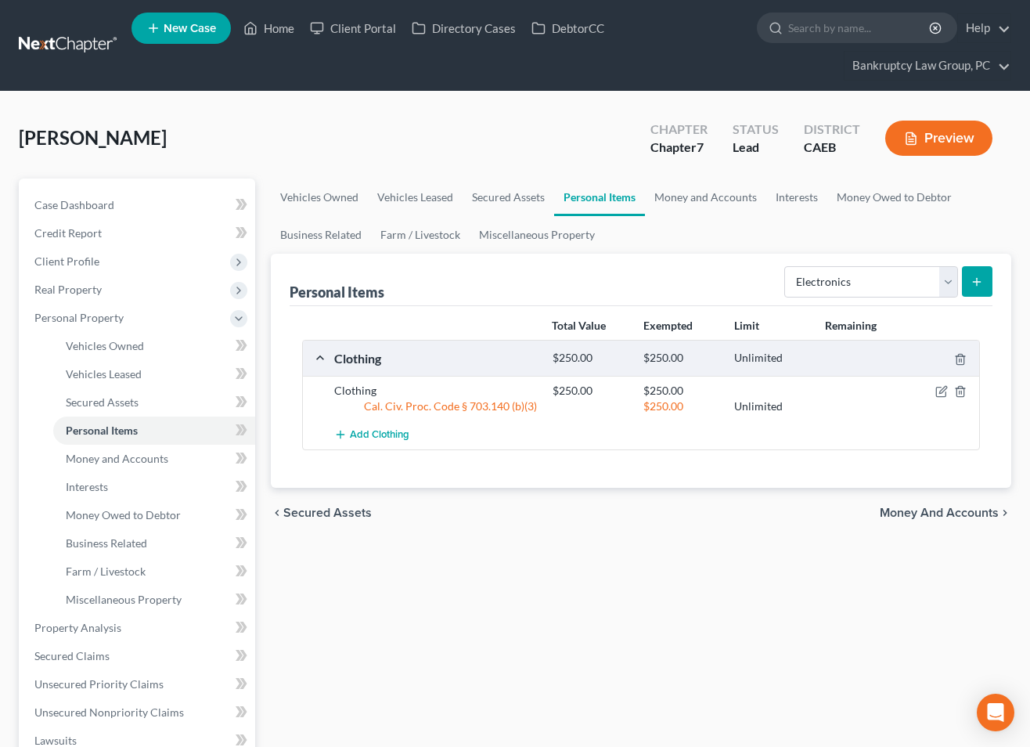
click at [971, 280] on icon "submit" at bounding box center [977, 282] width 13 height 13
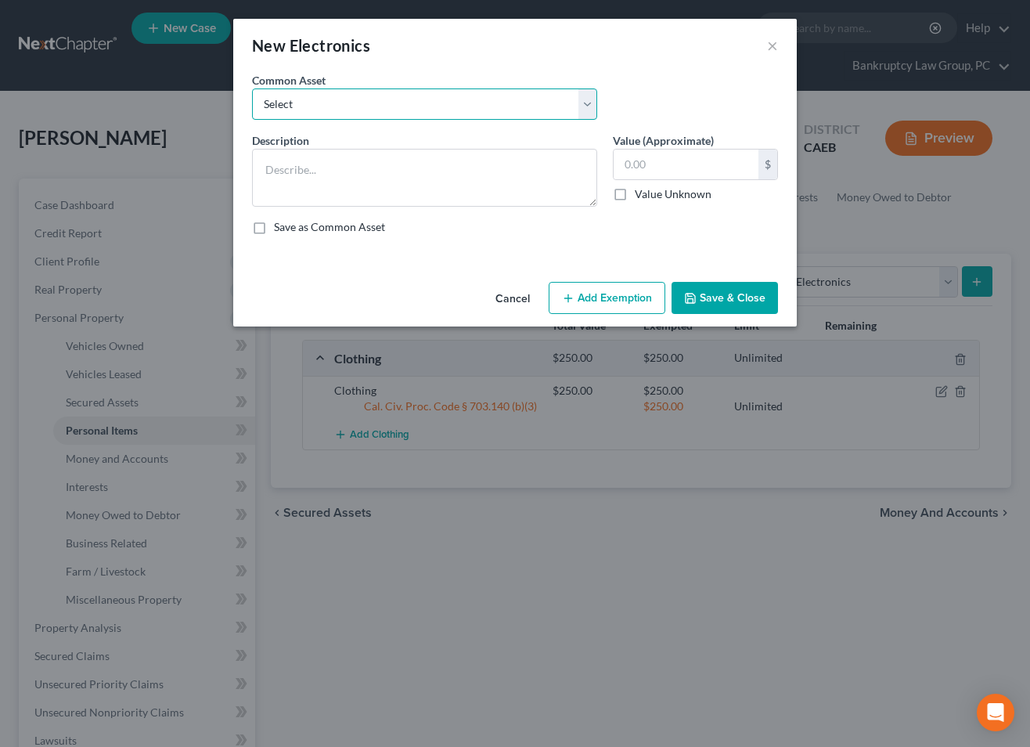
click at [481, 103] on select "Select Electronics" at bounding box center [424, 103] width 345 height 31
select select "0"
click at [252, 88] on select "Select Electronics" at bounding box center [424, 103] width 345 height 31
type textarea "Electronics"
click at [731, 164] on input "text" at bounding box center [686, 164] width 145 height 30
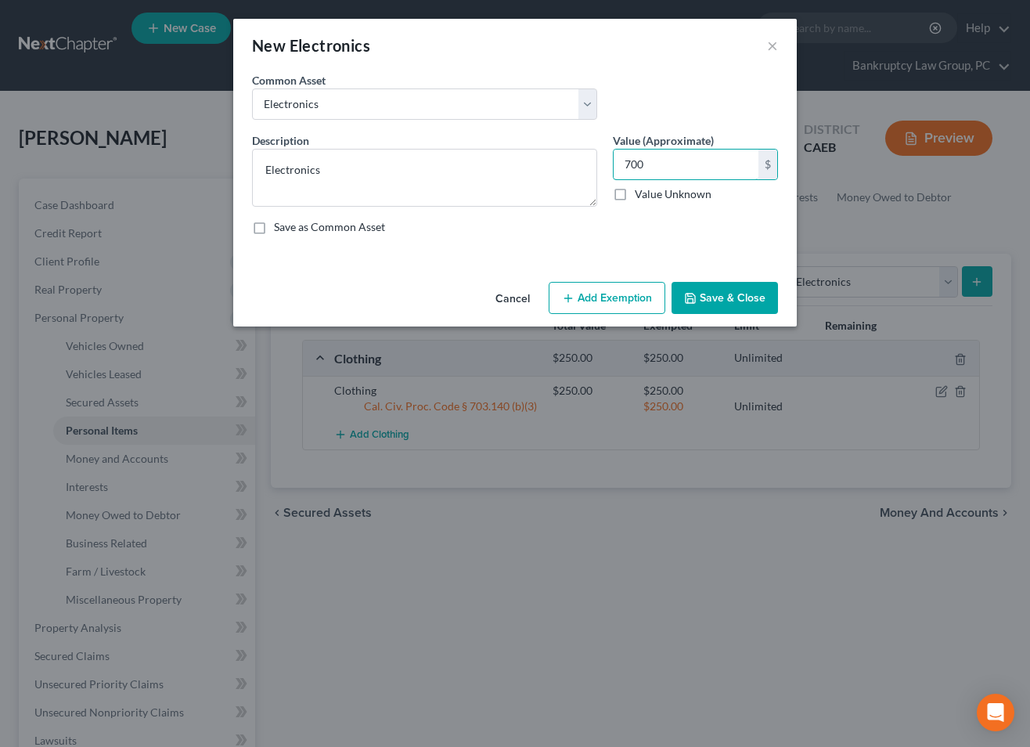
type input "700"
drag, startPoint x: 600, startPoint y: 303, endPoint x: 537, endPoint y: 356, distance: 82.8
click at [600, 304] on button "Add Exemption" at bounding box center [607, 298] width 117 height 33
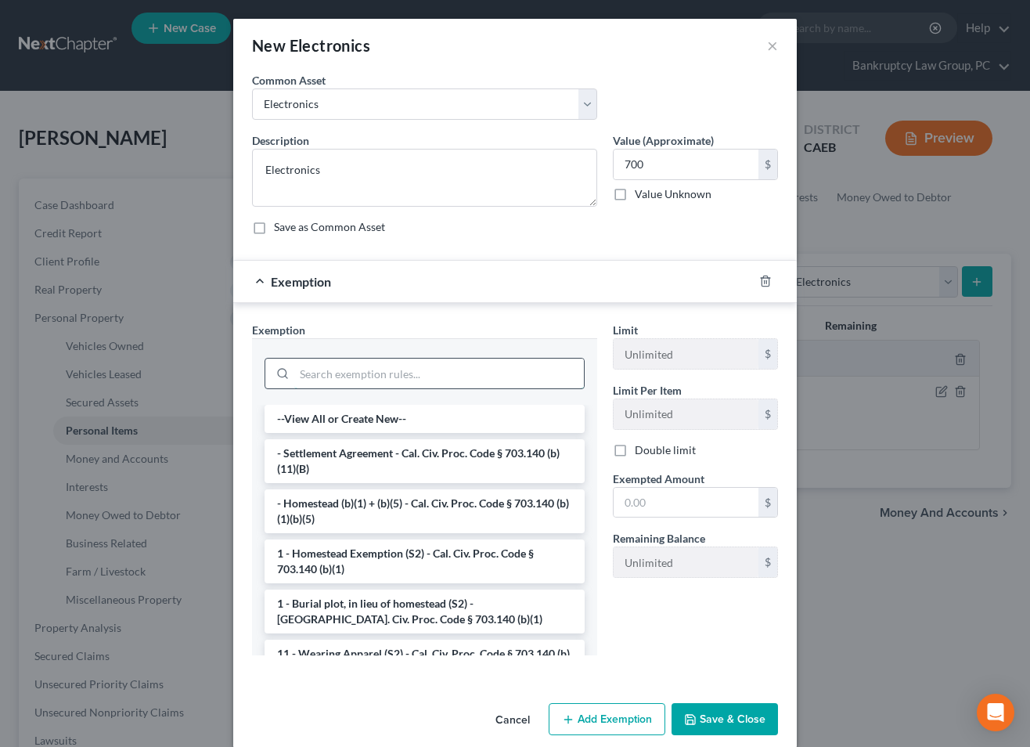
click at [488, 384] on input "search" at bounding box center [439, 373] width 290 height 30
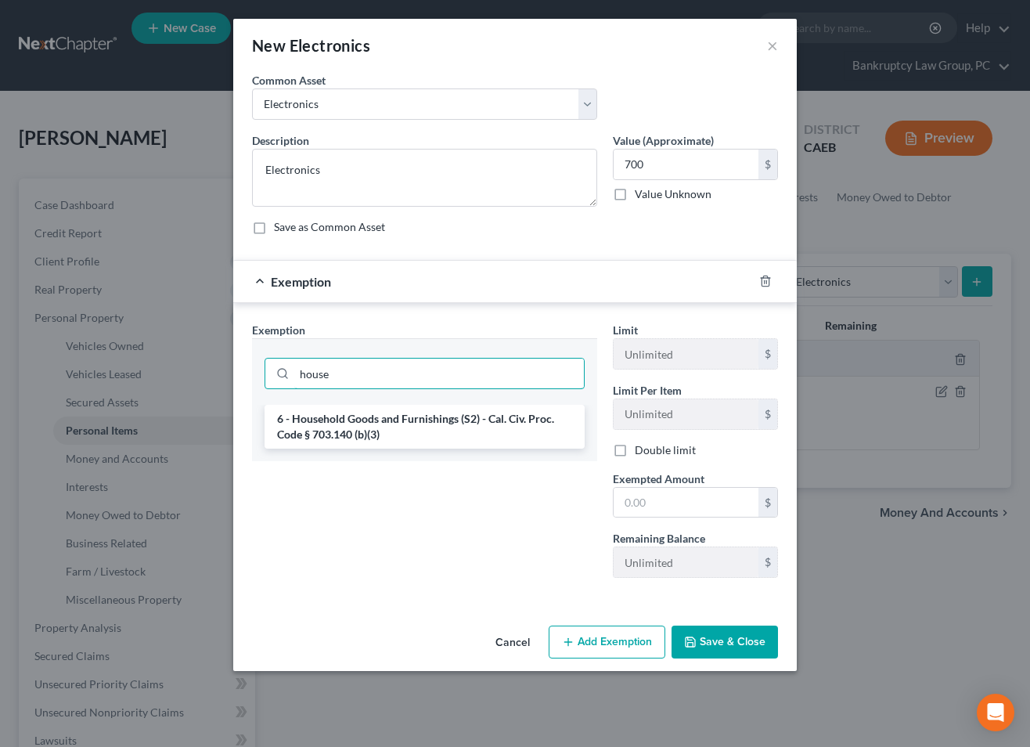
type input "house"
click at [481, 430] on li "6 - Household Goods and Furnishings (S2) - Cal. Civ. Proc. Code § 703.140 (b)(3)" at bounding box center [425, 427] width 320 height 44
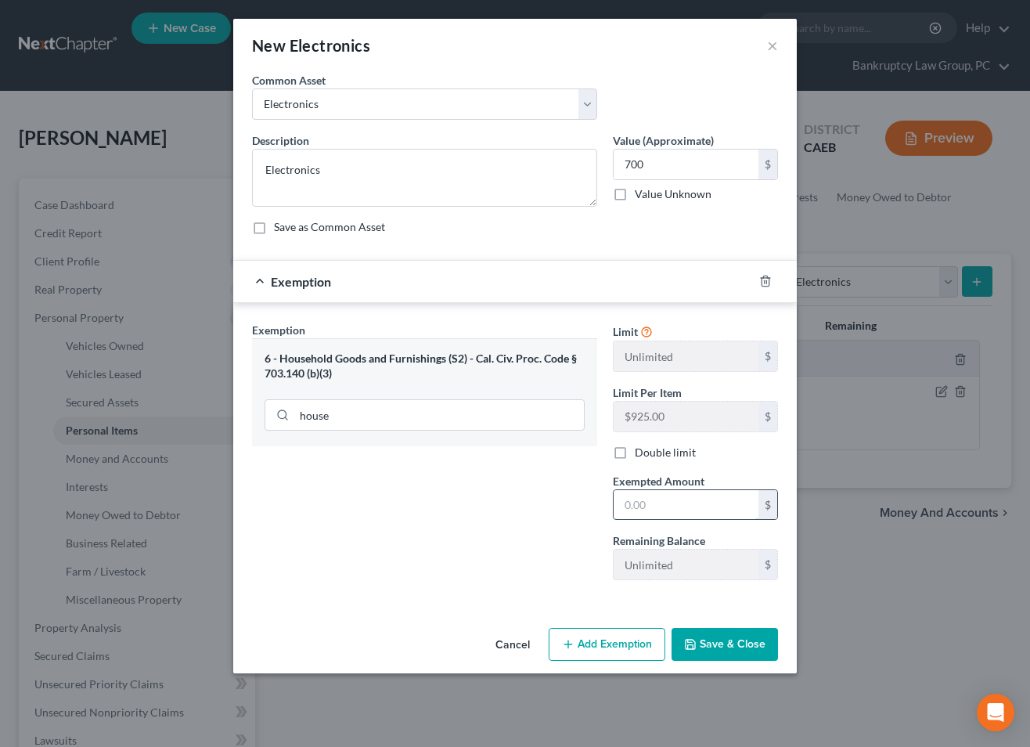
click at [697, 500] on input "text" at bounding box center [686, 505] width 145 height 30
type input "700"
click at [555, 540] on div "Exemption Set must be selected for CA. Exemption * 6 - Household Goods and Furn…" at bounding box center [424, 457] width 361 height 271
click at [758, 648] on button "Save & Close" at bounding box center [725, 644] width 106 height 33
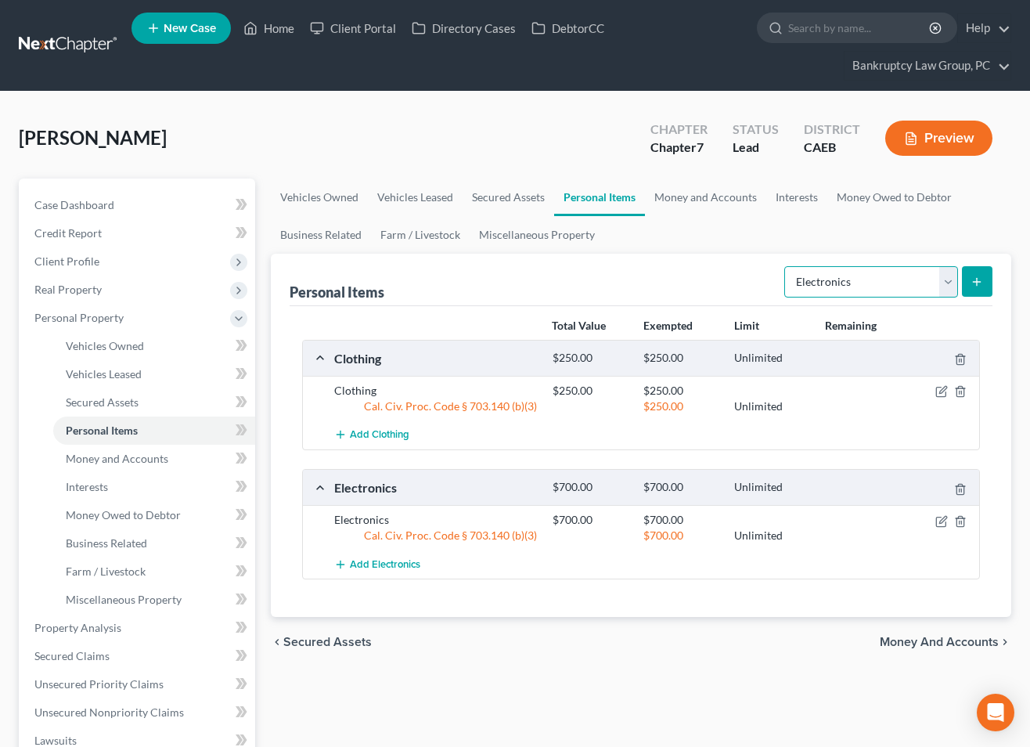
click at [845, 282] on select "Select Item Type Clothing Collectibles Of Value Electronics Firearms Household …" at bounding box center [871, 281] width 174 height 31
select select "household_goods"
click at [786, 266] on select "Select Item Type Clothing Collectibles Of Value Electronics Firearms Household …" at bounding box center [871, 281] width 174 height 31
click at [968, 283] on button "submit" at bounding box center [977, 281] width 31 height 31
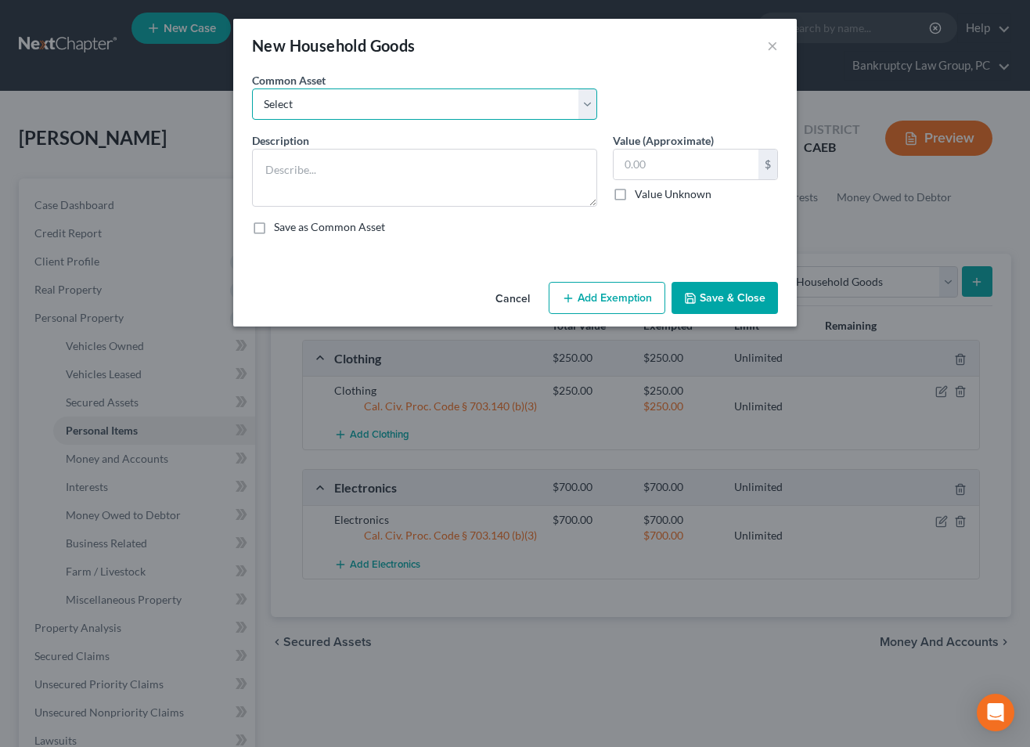
click at [483, 104] on select "Select Household Goods & Furniture" at bounding box center [424, 103] width 345 height 31
select select "0"
click at [252, 88] on select "Select Household Goods & Furniture" at bounding box center [424, 103] width 345 height 31
type textarea "Household Goods & Furniture"
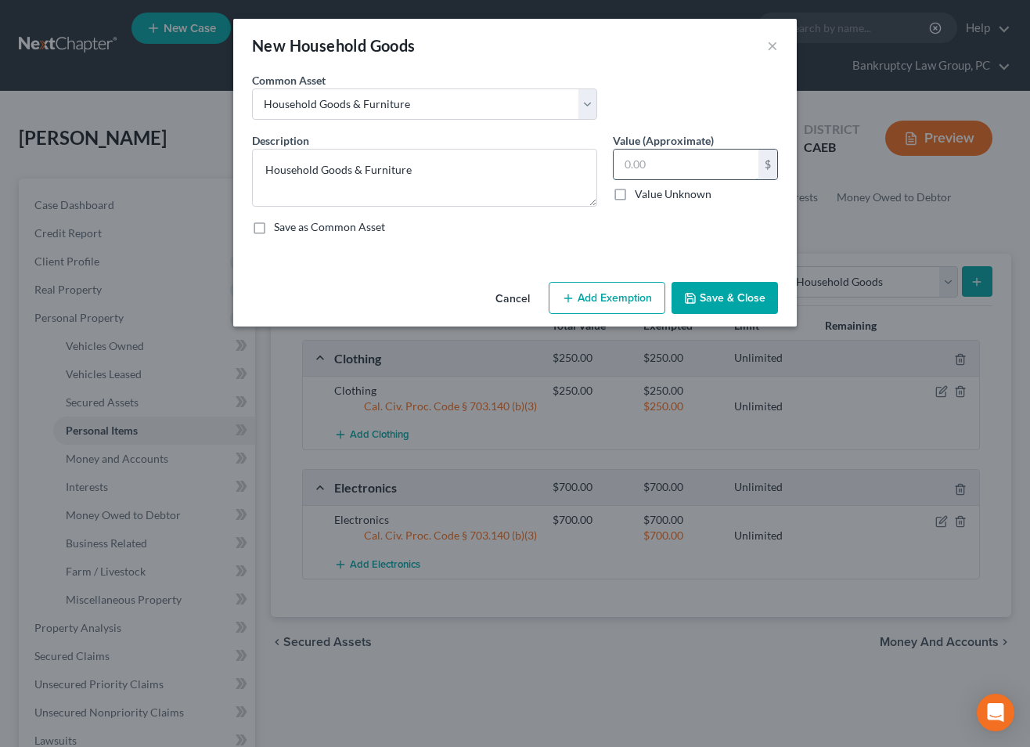
click at [680, 160] on input "text" at bounding box center [686, 164] width 145 height 30
type input "1,000"
drag, startPoint x: 631, startPoint y: 296, endPoint x: 589, endPoint y: 316, distance: 46.9
click at [630, 297] on button "Add Exemption" at bounding box center [607, 298] width 117 height 33
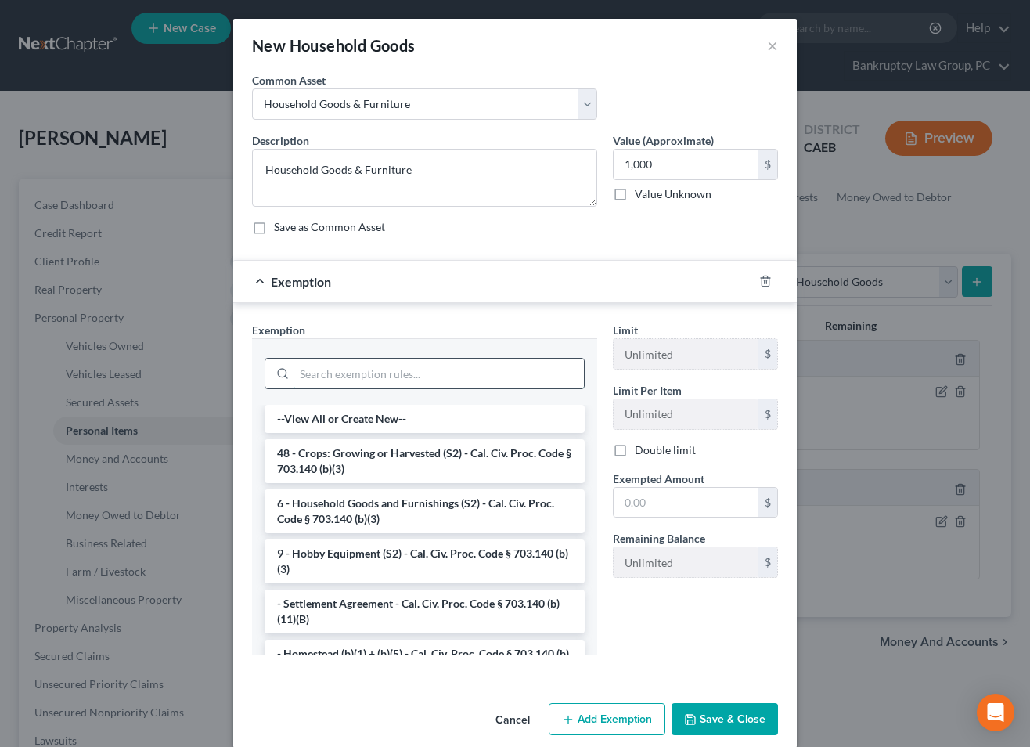
click at [463, 373] on input "search" at bounding box center [439, 373] width 290 height 30
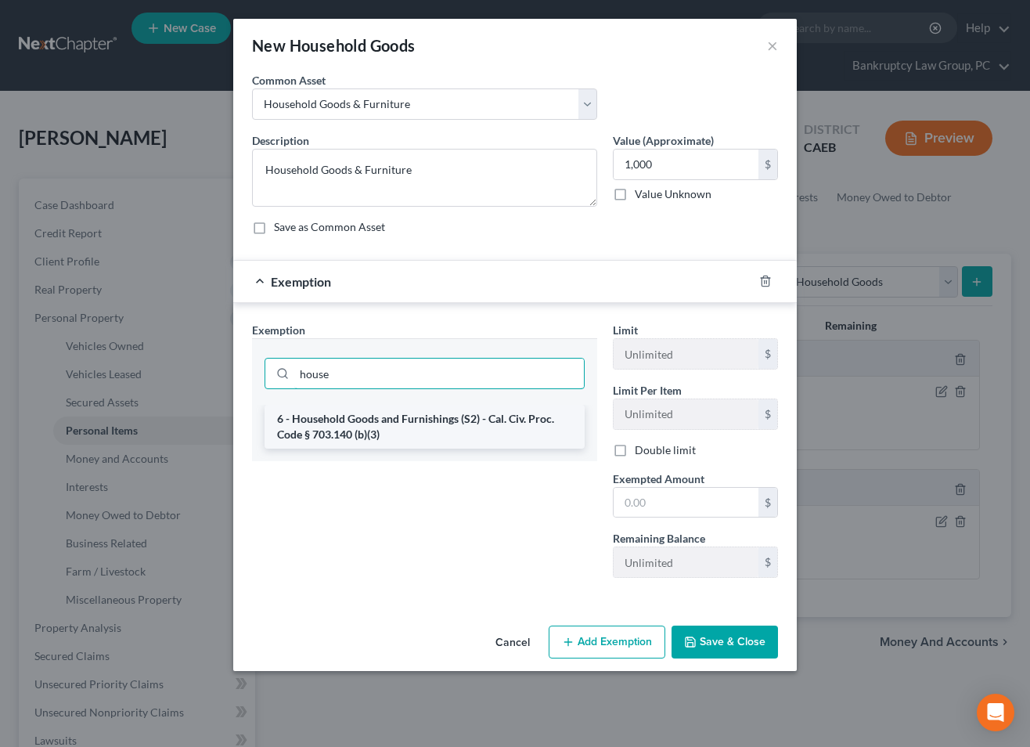
type input "house"
drag, startPoint x: 472, startPoint y: 420, endPoint x: 499, endPoint y: 438, distance: 32.6
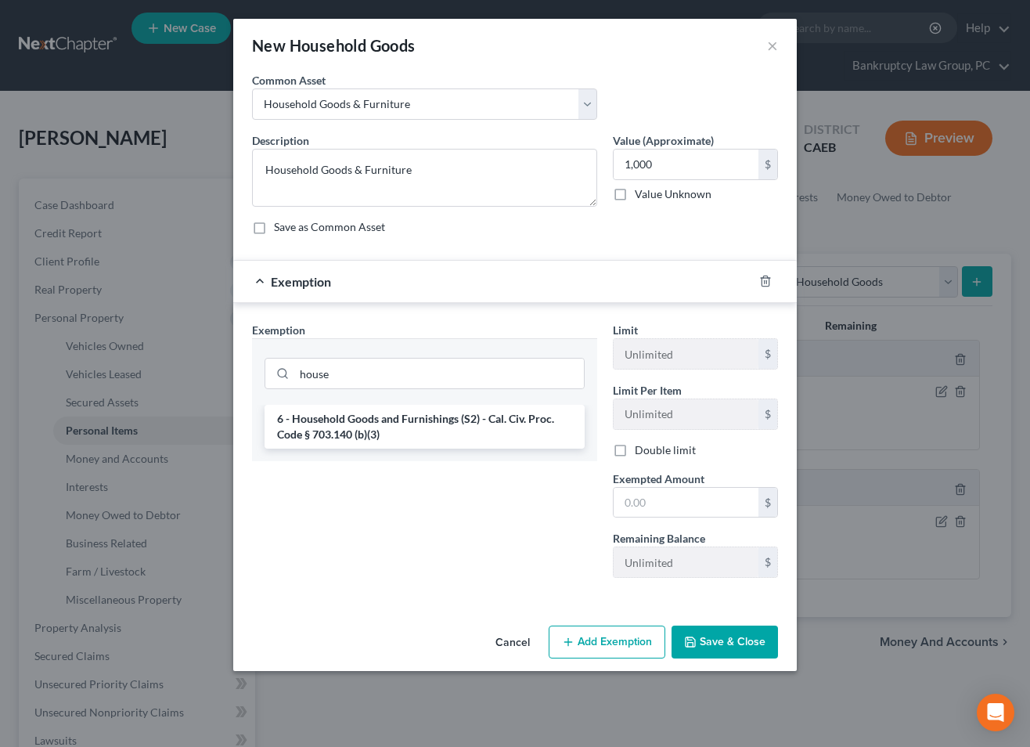
click at [474, 421] on li "6 - Household Goods and Furnishings (S2) - Cal. Civ. Proc. Code § 703.140 (b)(3)" at bounding box center [425, 427] width 320 height 44
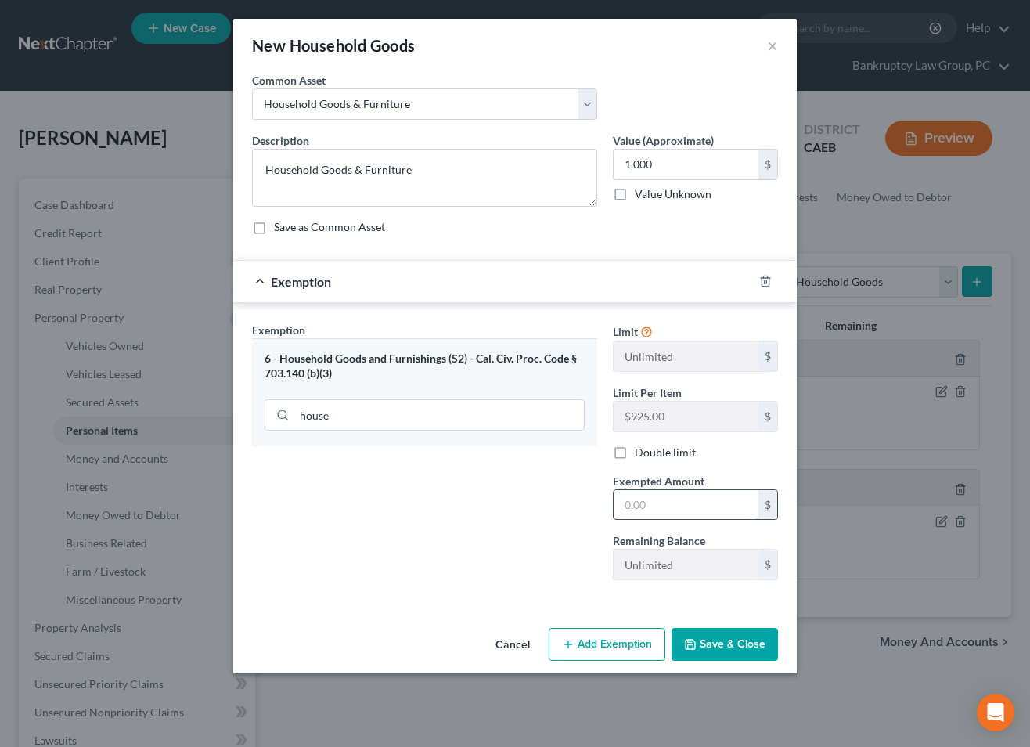
click at [679, 497] on input "text" at bounding box center [686, 505] width 145 height 30
type input "1,000"
click at [707, 641] on button "Save & Close" at bounding box center [725, 644] width 106 height 33
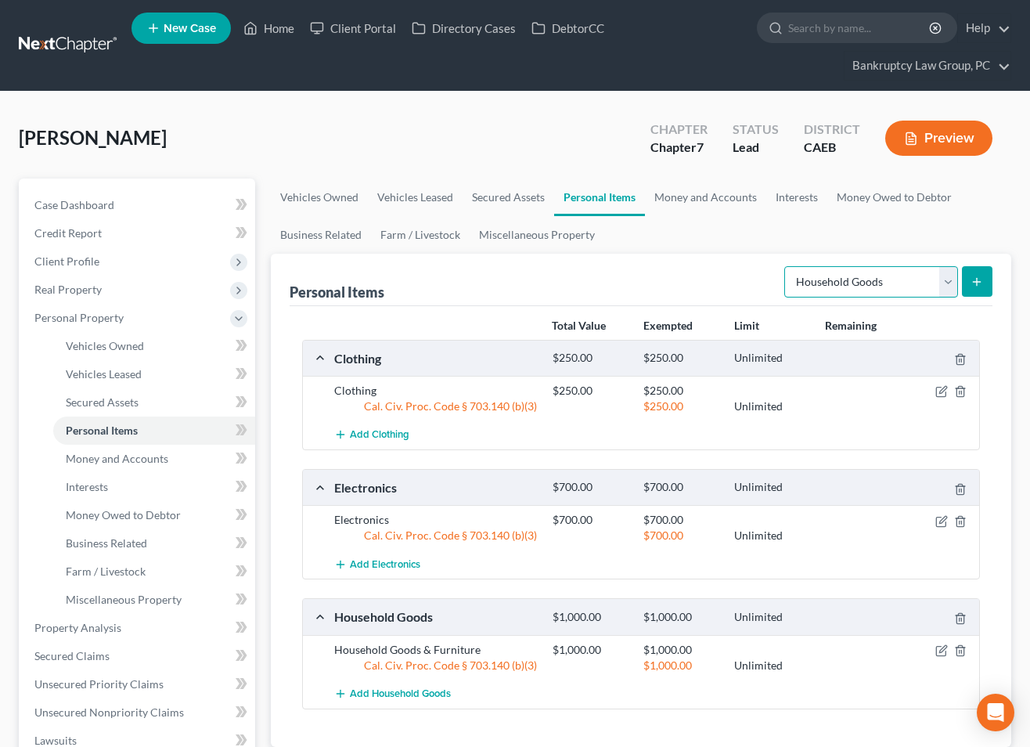
click at [835, 287] on select "Select Item Type Clothing Collectibles Of Value Electronics Firearms Household …" at bounding box center [871, 281] width 174 height 31
select select "jewelry"
click at [786, 266] on select "Select Item Type Clothing Collectibles Of Value Electronics Firearms Household …" at bounding box center [871, 281] width 174 height 31
click at [978, 279] on icon "submit" at bounding box center [977, 282] width 13 height 13
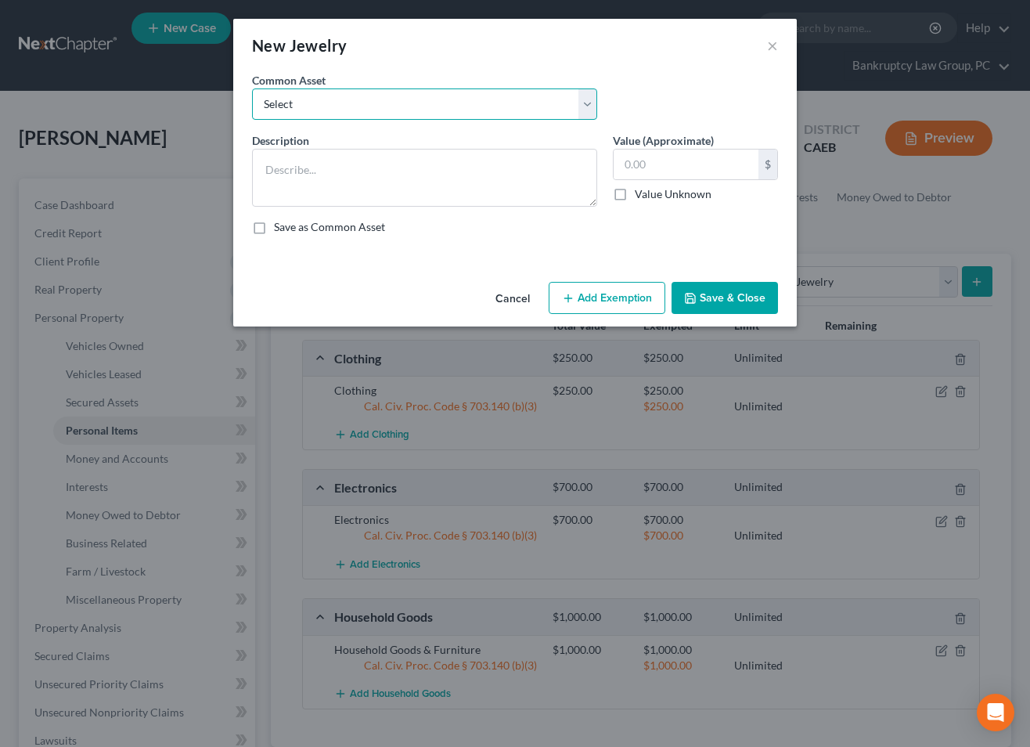
click at [417, 105] on select "Select Jewelry" at bounding box center [424, 103] width 345 height 31
select select "0"
click at [252, 88] on select "Select Jewelry" at bounding box center [424, 103] width 345 height 31
type textarea "Jewelry"
click at [683, 160] on input "text" at bounding box center [686, 164] width 145 height 30
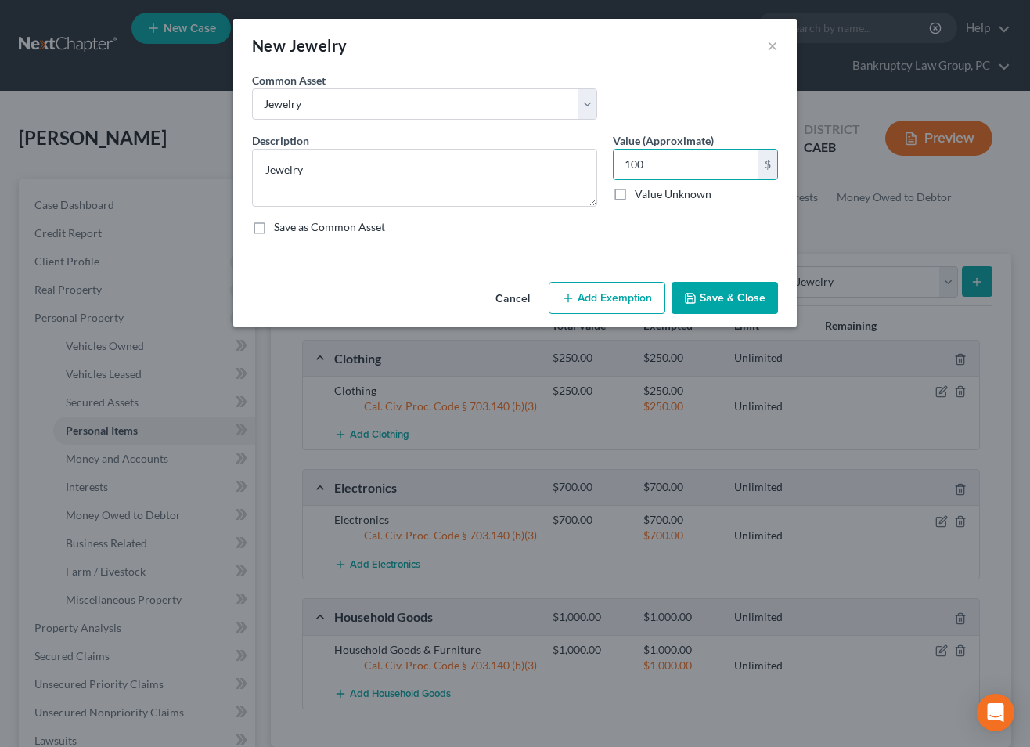
type input "100"
click at [585, 289] on button "Add Exemption" at bounding box center [607, 298] width 117 height 33
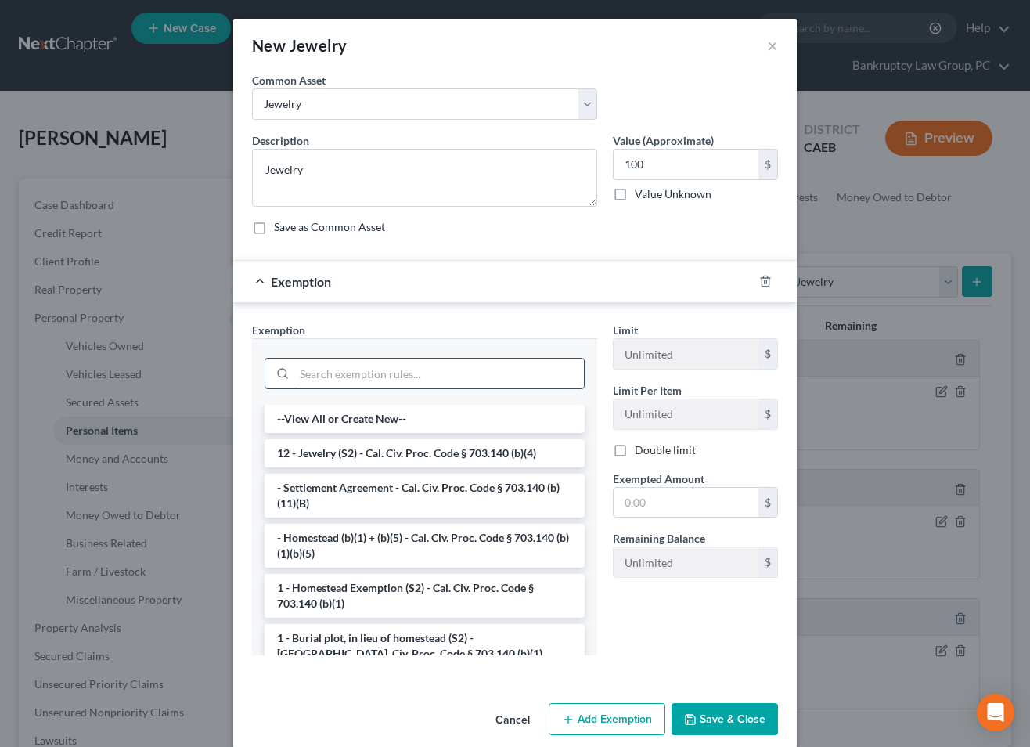
click at [430, 366] on input "search" at bounding box center [439, 373] width 290 height 30
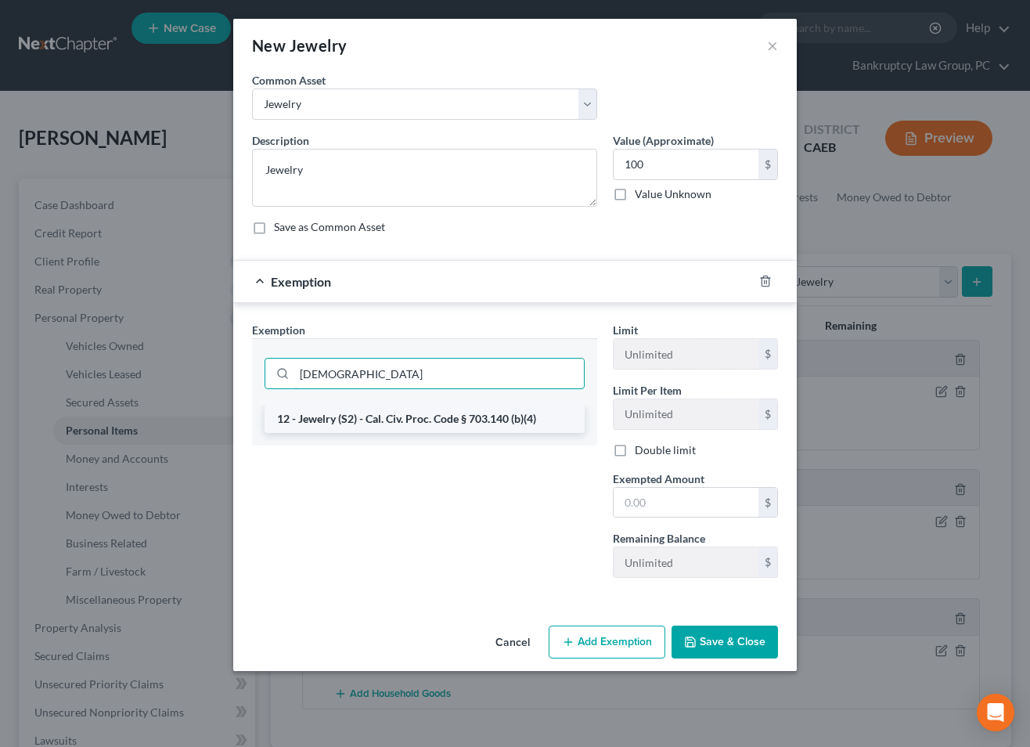
type input "jew"
click at [441, 417] on li "12 - Jewelry (S2) - Cal. Civ. Proc. Code § 703.140 (b)(4)" at bounding box center [425, 419] width 320 height 28
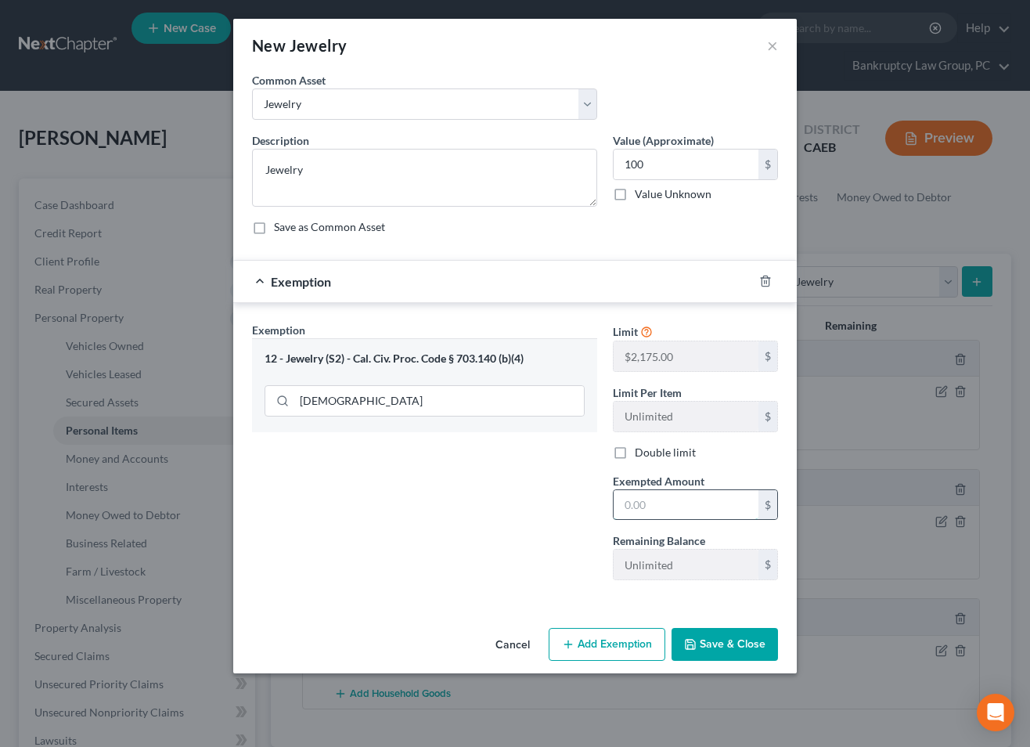
click at [666, 499] on input "text" at bounding box center [686, 505] width 145 height 30
type input "100"
click at [571, 571] on div "Exemption Set must be selected for CA. Exemption * 12 - Jewelry (S2) - Cal. Civ…" at bounding box center [424, 457] width 361 height 271
click at [719, 656] on button "Save & Close" at bounding box center [725, 644] width 106 height 33
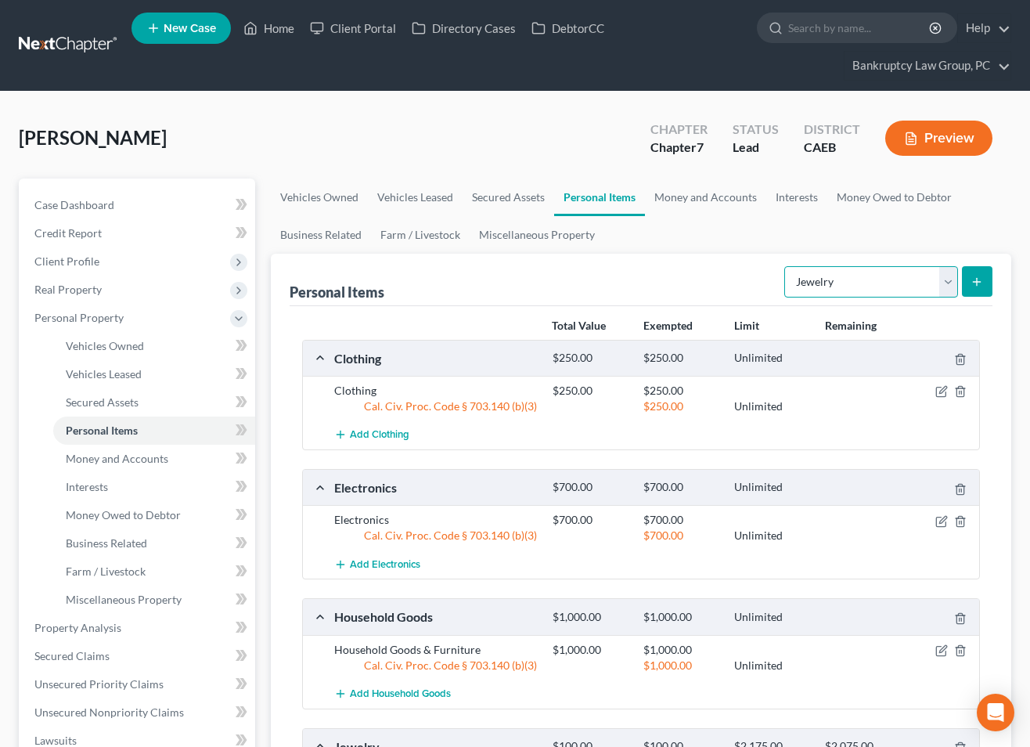
click at [888, 285] on select "Select Item Type Clothing Collectibles Of Value Electronics Firearms Household …" at bounding box center [871, 281] width 174 height 31
select select "sports_and_hobby_equipment"
click at [786, 266] on select "Select Item Type Clothing Collectibles Of Value Electronics Firearms Household …" at bounding box center [871, 281] width 174 height 31
click at [984, 280] on button "submit" at bounding box center [977, 281] width 31 height 31
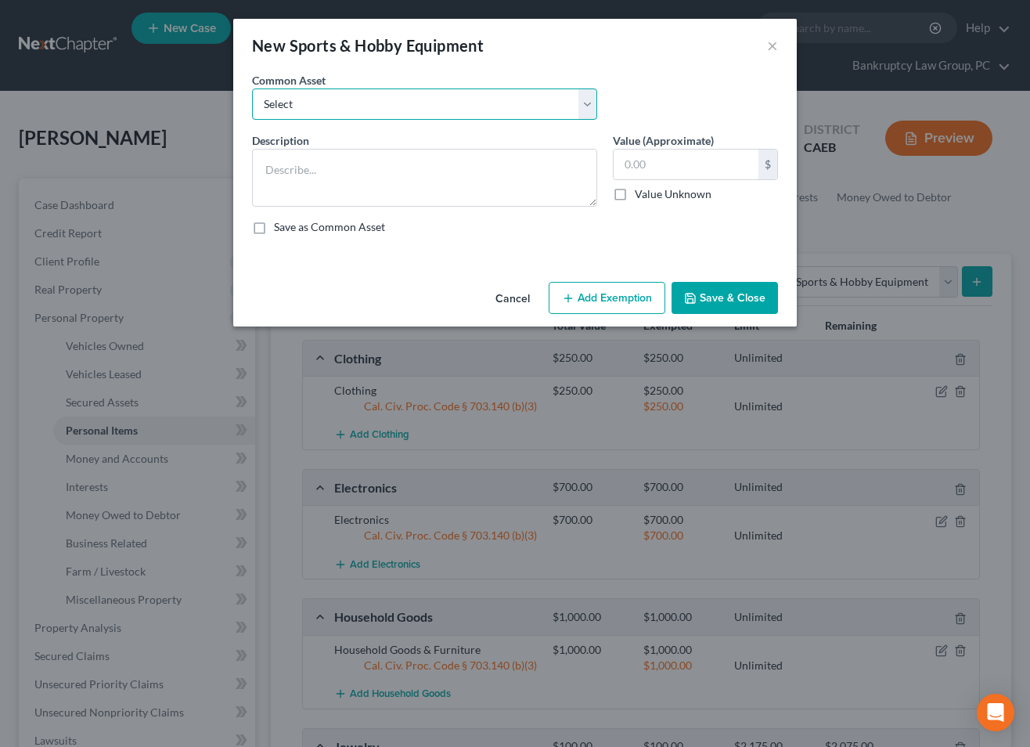
click at [301, 101] on select "Select Sports and Hobby Equipment" at bounding box center [424, 103] width 345 height 31
select select "0"
click at [252, 88] on select "Select Sports and Hobby Equipment" at bounding box center [424, 103] width 345 height 31
type textarea "Sports and Hobby Equipment"
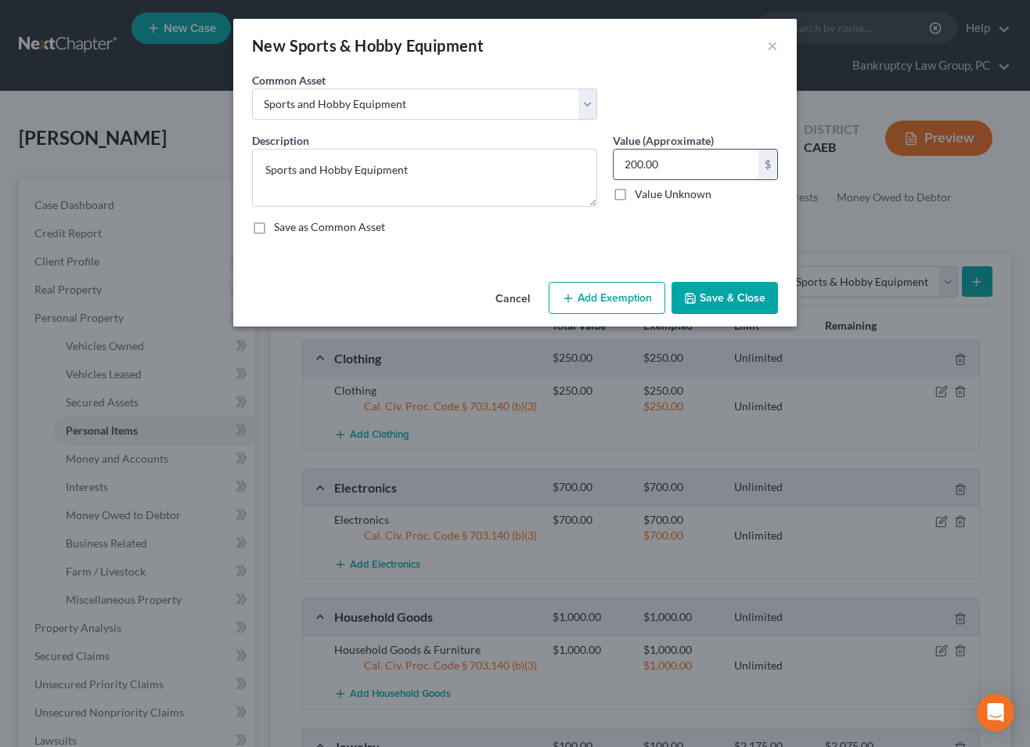
click at [677, 160] on input "200.00" at bounding box center [686, 164] width 145 height 30
type input "500"
click at [579, 312] on button "Add Exemption" at bounding box center [607, 298] width 117 height 33
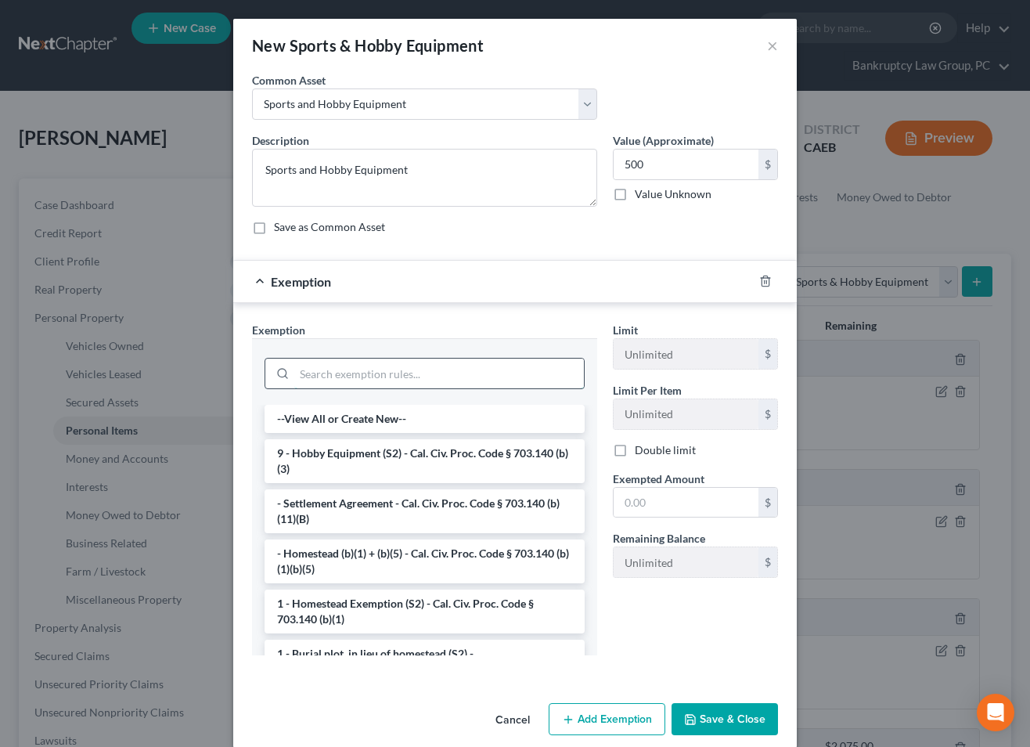
click at [490, 377] on input "search" at bounding box center [439, 373] width 290 height 30
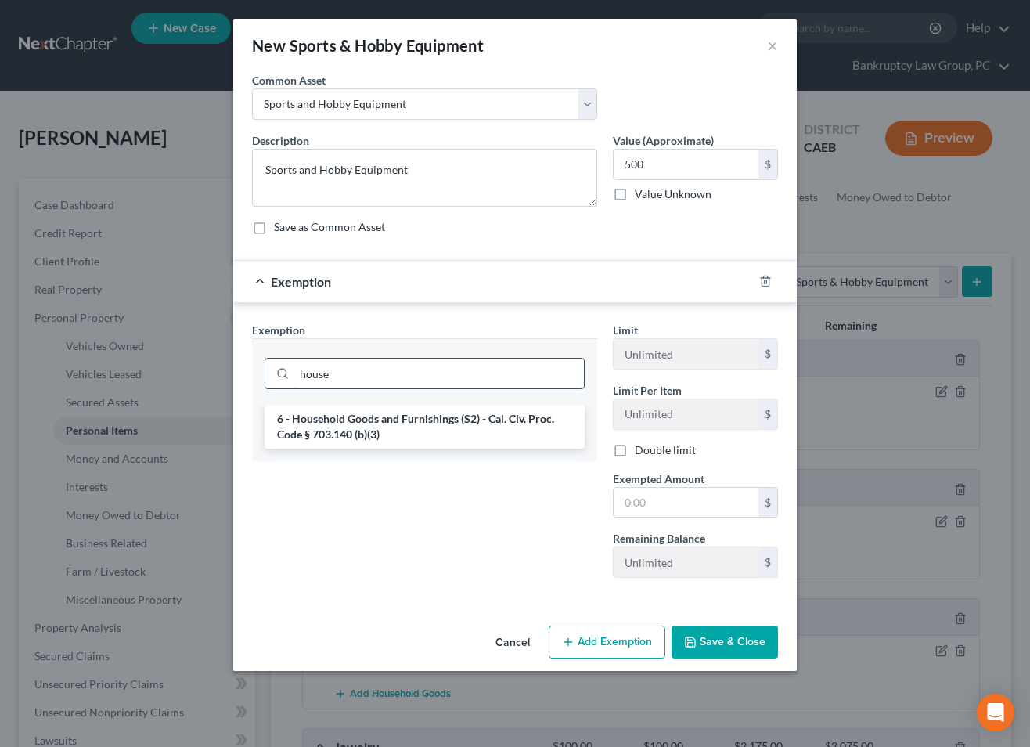
type input "house"
click at [493, 428] on li "6 - Household Goods and Furnishings (S2) - Cal. Civ. Proc. Code § 703.140 (b)(3)" at bounding box center [425, 427] width 320 height 44
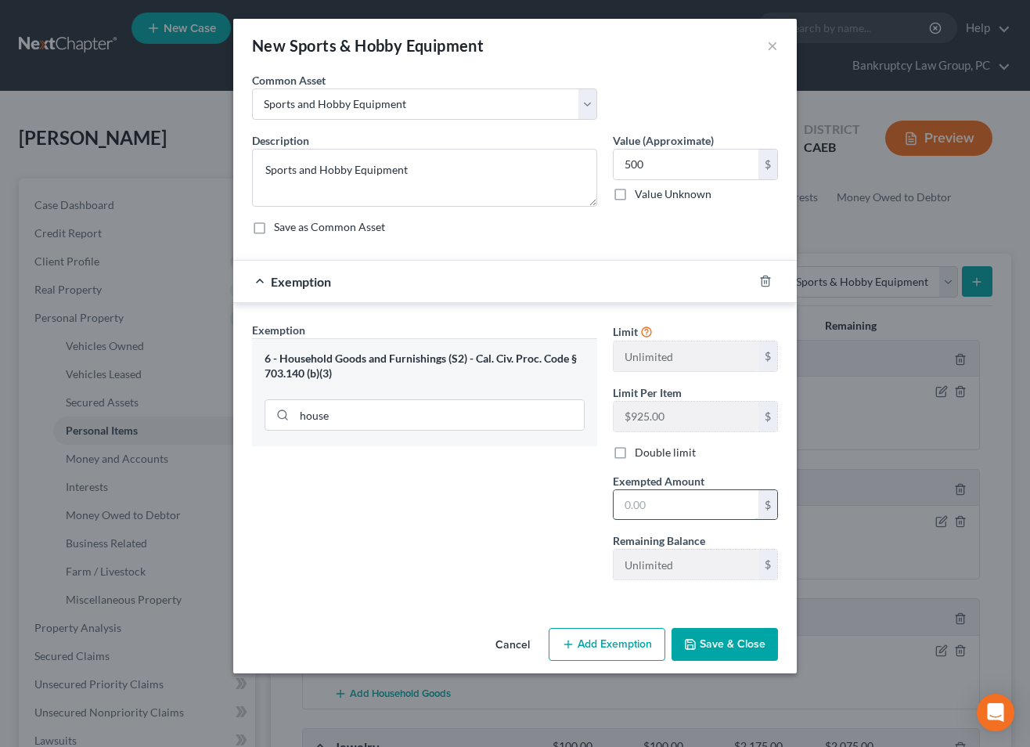
click at [668, 502] on input "text" at bounding box center [686, 505] width 145 height 30
type input "500"
drag, startPoint x: 510, startPoint y: 560, endPoint x: 632, endPoint y: 617, distance: 134.5
click at [510, 560] on div "Exemption Set must be selected for CA. Exemption * 6 - Household Goods and Furn…" at bounding box center [424, 457] width 361 height 271
click at [702, 634] on button "Save & Close" at bounding box center [725, 644] width 106 height 33
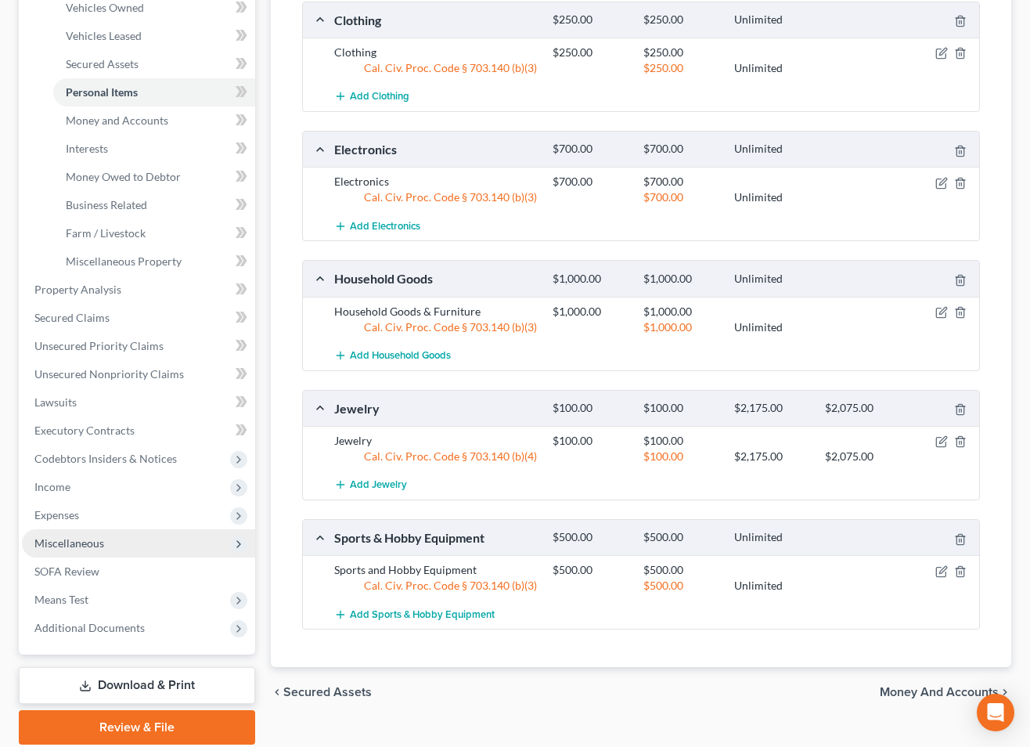
scroll to position [360, 0]
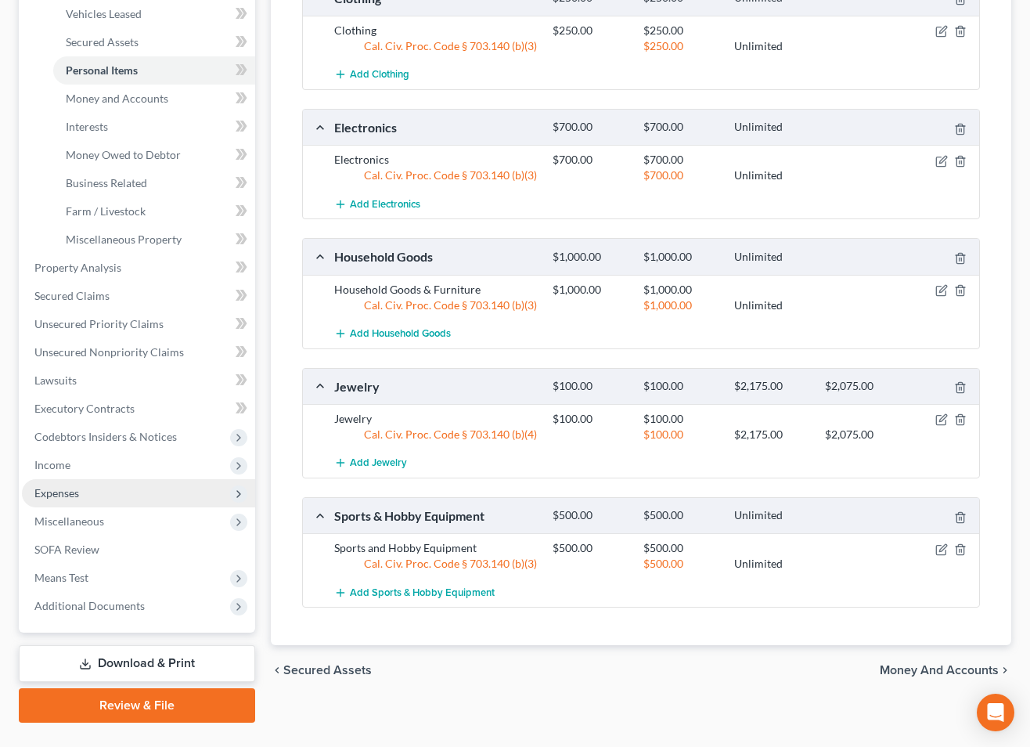
click at [71, 495] on span "Expenses" at bounding box center [56, 492] width 45 height 13
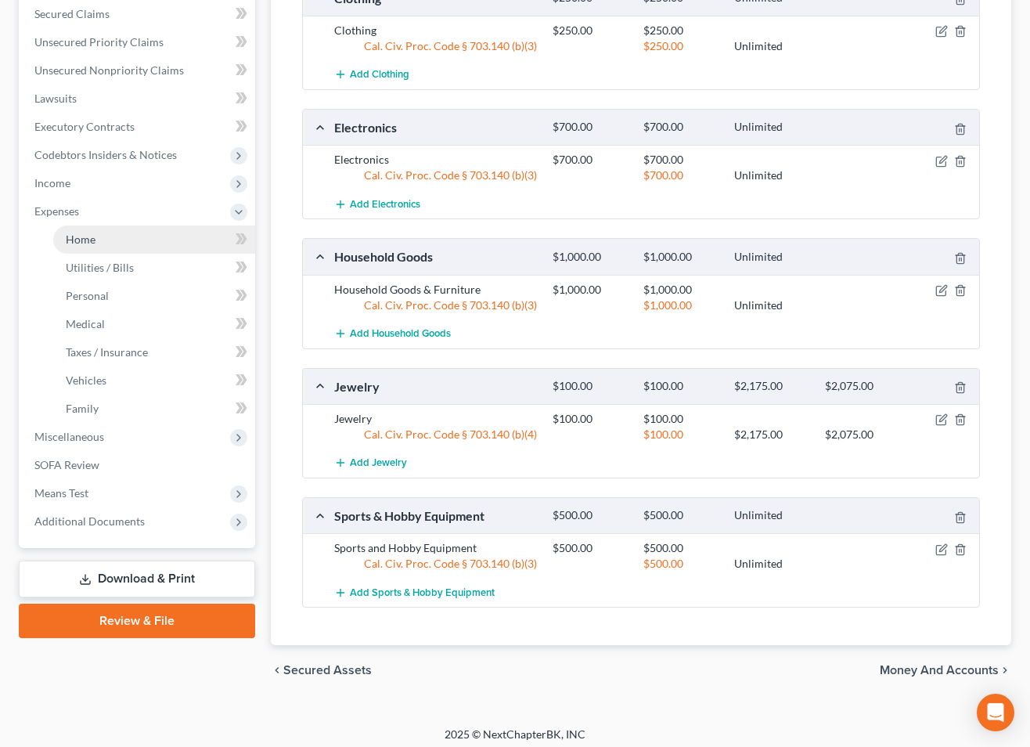
click at [81, 242] on span "Home" at bounding box center [81, 238] width 30 height 13
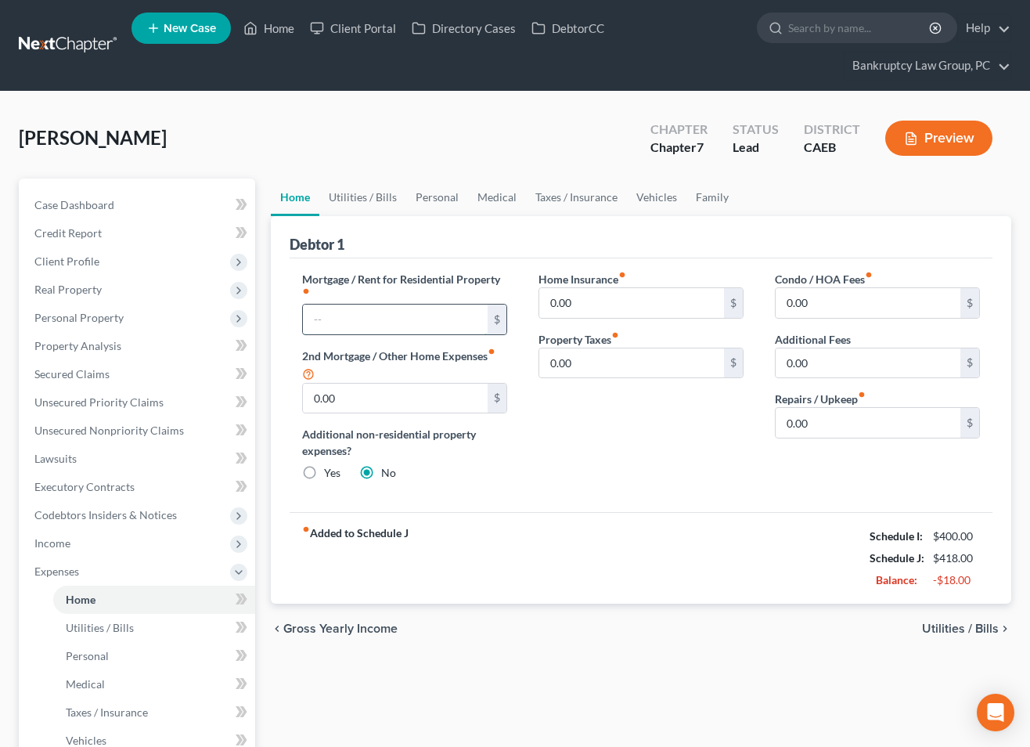
drag, startPoint x: 384, startPoint y: 315, endPoint x: 470, endPoint y: 319, distance: 86.2
click at [385, 315] on input "text" at bounding box center [395, 319] width 185 height 30
type input "2,500"
click at [945, 414] on input "0.00" at bounding box center [868, 423] width 185 height 30
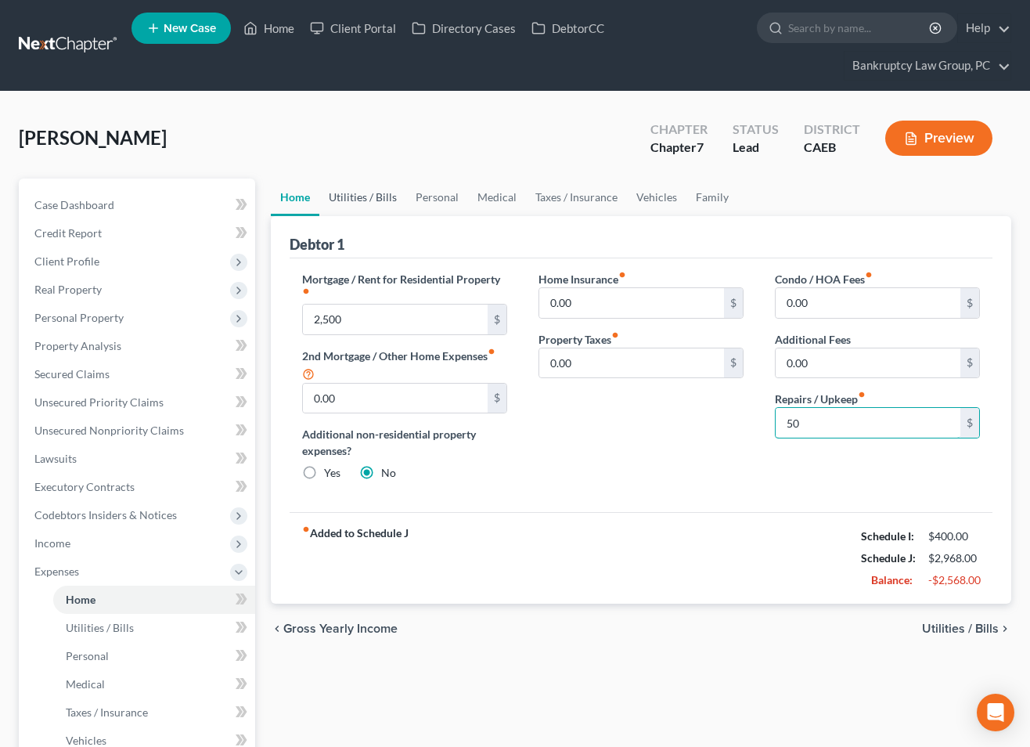
type input "50"
drag, startPoint x: 366, startPoint y: 193, endPoint x: 356, endPoint y: 206, distance: 15.7
click at [365, 193] on link "Utilities / Bills" at bounding box center [362, 197] width 87 height 38
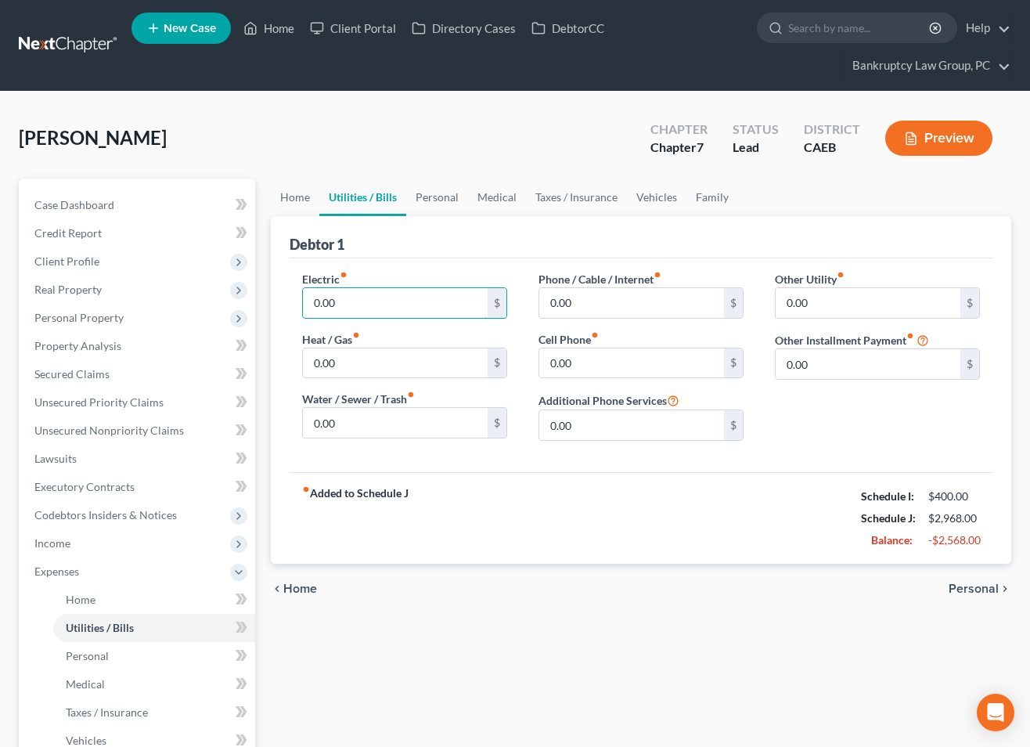
drag, startPoint x: 347, startPoint y: 299, endPoint x: 799, endPoint y: 247, distance: 455.4
click at [363, 300] on input "0.00" at bounding box center [395, 303] width 185 height 30
type input "91.50"
type input "13"
type input "70.93"
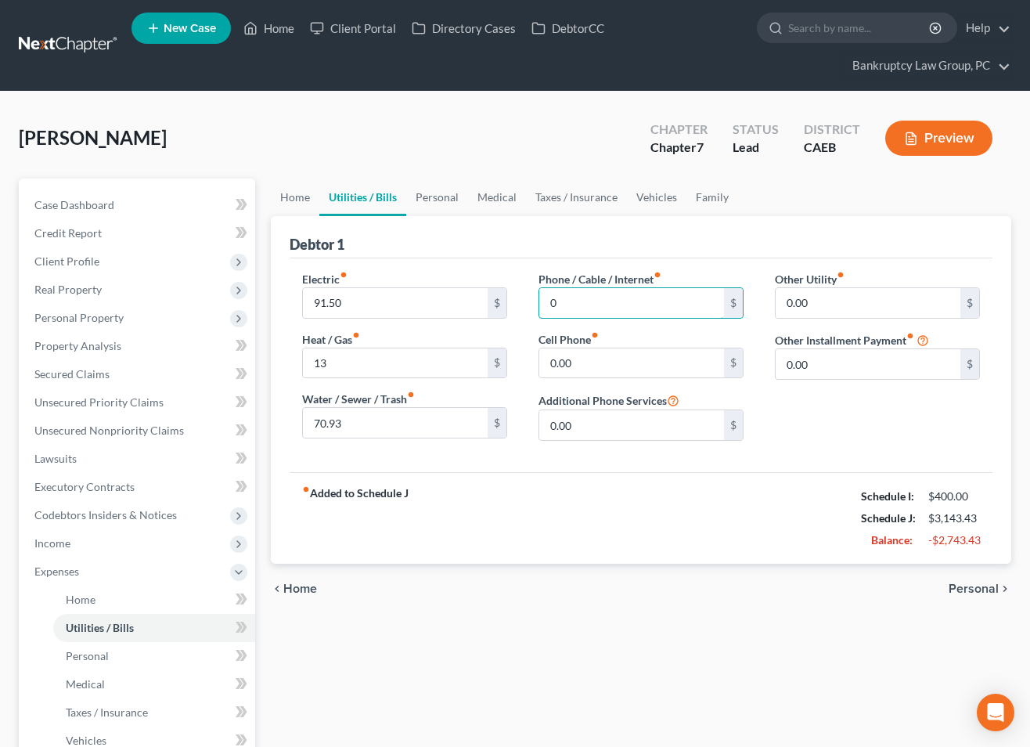
type input "0"
type input "70"
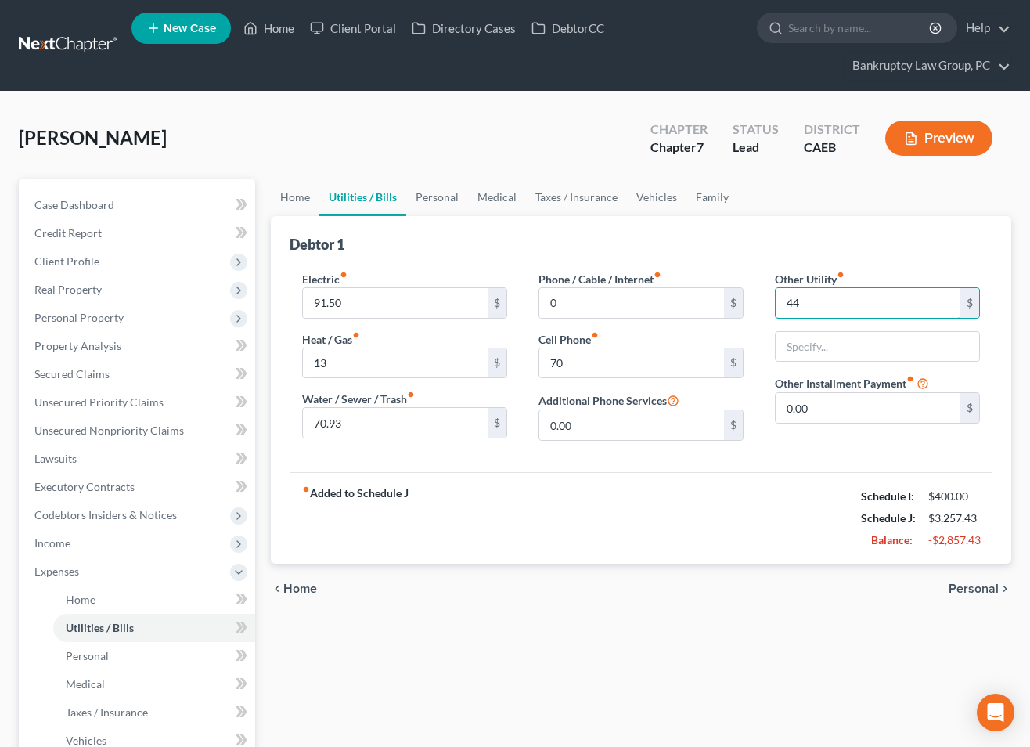
type input "44"
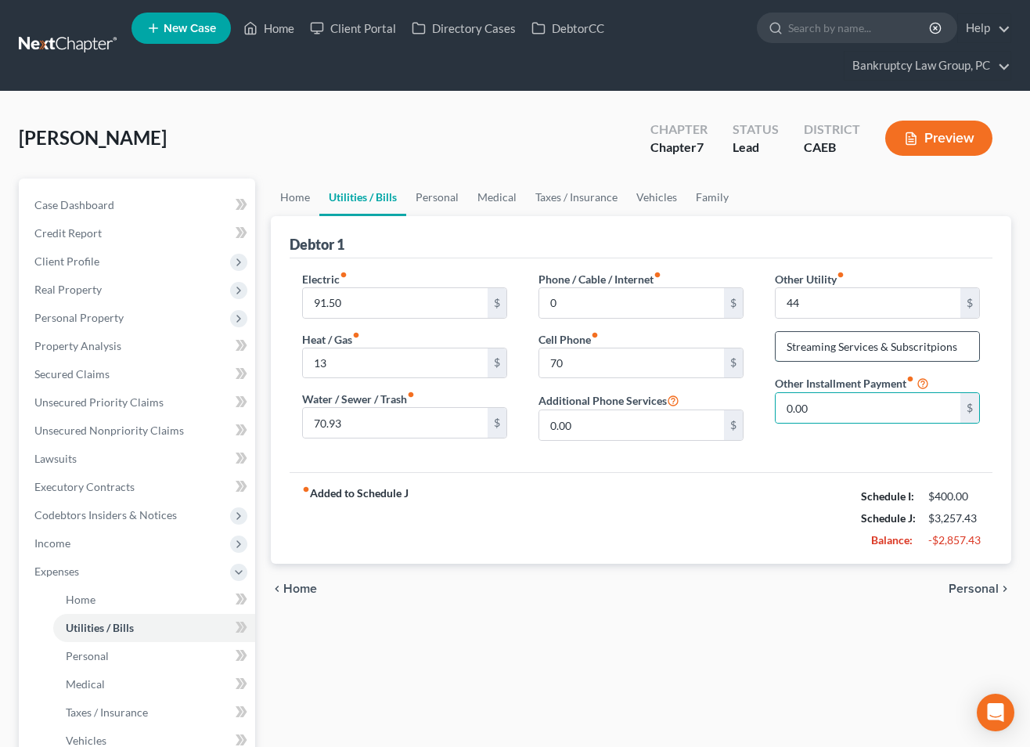
click at [919, 345] on input "Streaming Services & Subscritpions" at bounding box center [878, 347] width 204 height 30
type input "Streaming Services & Subscriptions"
click at [444, 202] on link "Personal" at bounding box center [437, 197] width 62 height 38
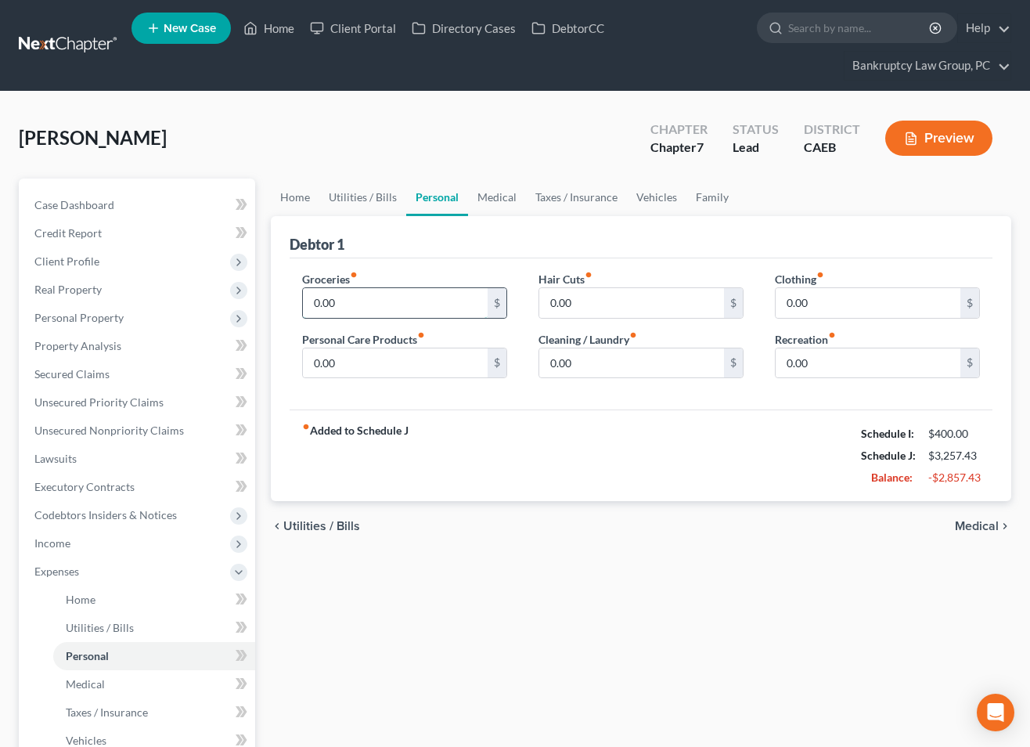
click at [355, 303] on input "0.00" at bounding box center [395, 303] width 185 height 30
type input "700"
type input "150"
type input "200"
type input "332"
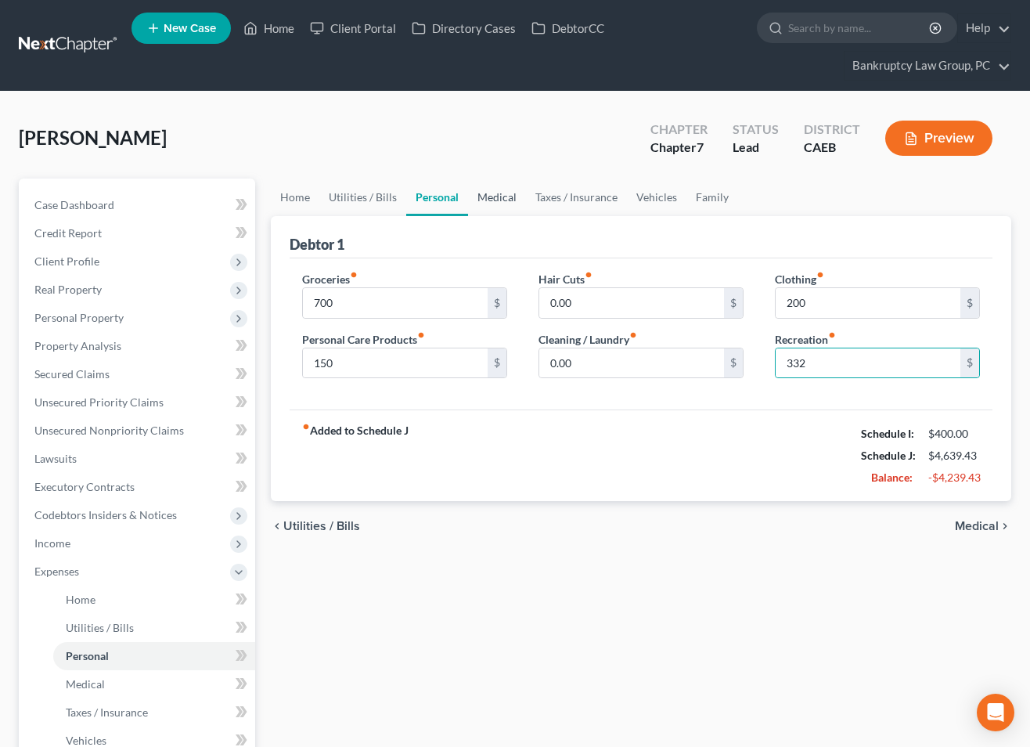
click at [492, 197] on link "Medical" at bounding box center [497, 197] width 58 height 38
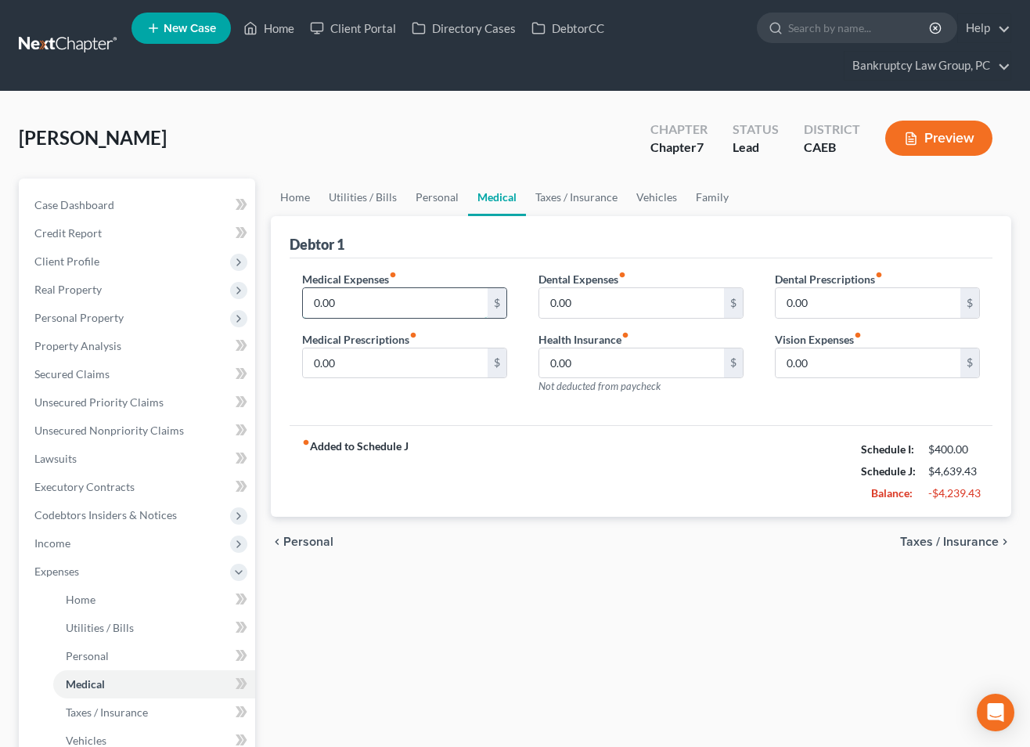
click at [368, 311] on input "0.00" at bounding box center [395, 303] width 185 height 30
type input "25"
click at [663, 200] on link "Vehicles" at bounding box center [656, 197] width 59 height 38
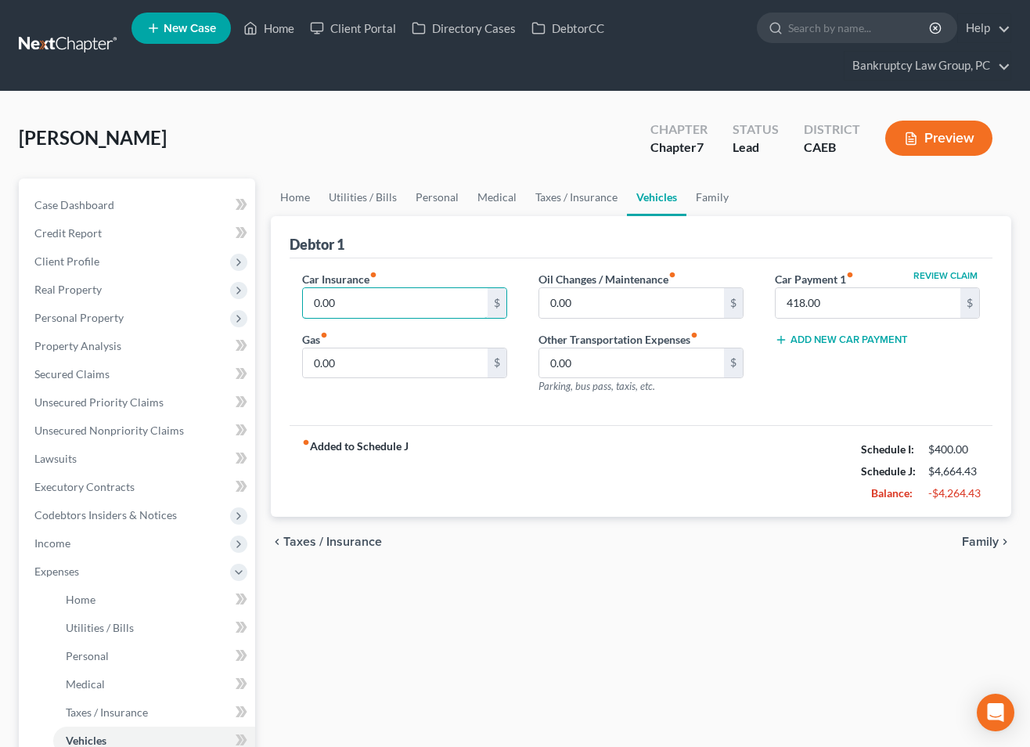
drag, startPoint x: 438, startPoint y: 306, endPoint x: 645, endPoint y: 230, distance: 220.1
click at [438, 306] on input "0.00" at bounding box center [395, 303] width 185 height 30
type input "330"
type input "300"
type input "50"
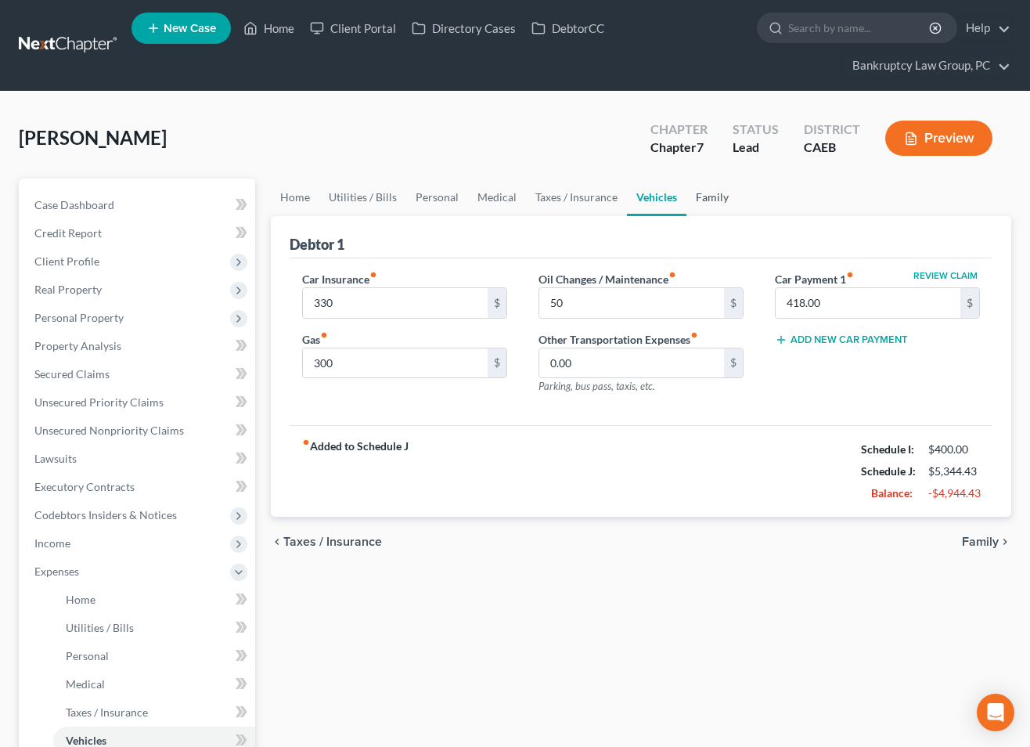
click at [709, 200] on link "Family" at bounding box center [712, 197] width 52 height 38
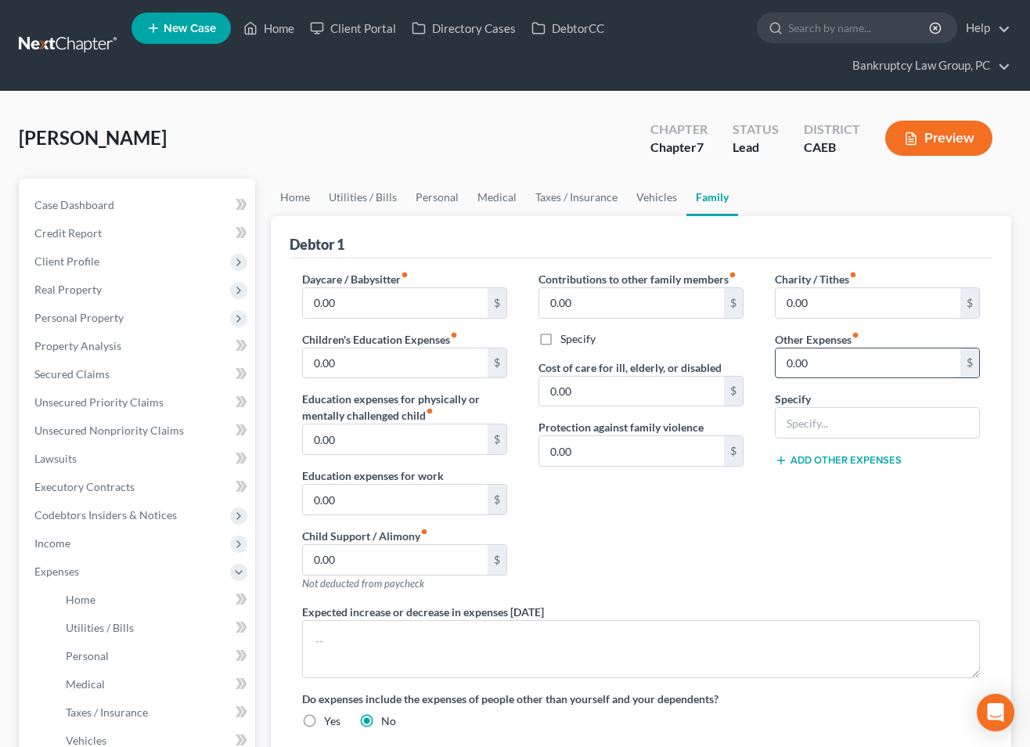
click at [832, 355] on input "0.00" at bounding box center [868, 363] width 185 height 30
type input "40"
type input "Auto Registration"
click at [826, 470] on div "Charity / Tithes fiber_manual_record 0.00 $ Other Expenses fiber_manual_record …" at bounding box center [877, 437] width 236 height 333
click at [827, 462] on button "Add Other Expenses" at bounding box center [838, 460] width 127 height 13
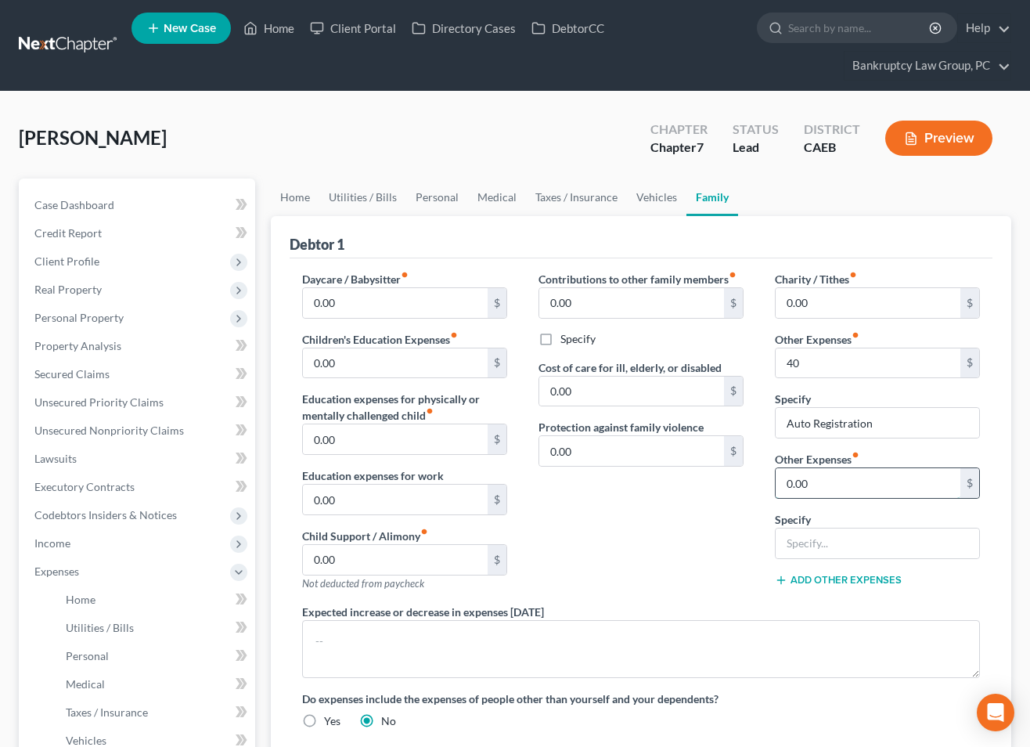
drag, startPoint x: 820, startPoint y: 473, endPoint x: 978, endPoint y: 472, distance: 157.3
click at [821, 473] on input "0.00" at bounding box center [868, 483] width 185 height 30
type input "25"
type input "Tolls"
click at [431, 196] on link "Personal" at bounding box center [437, 197] width 62 height 38
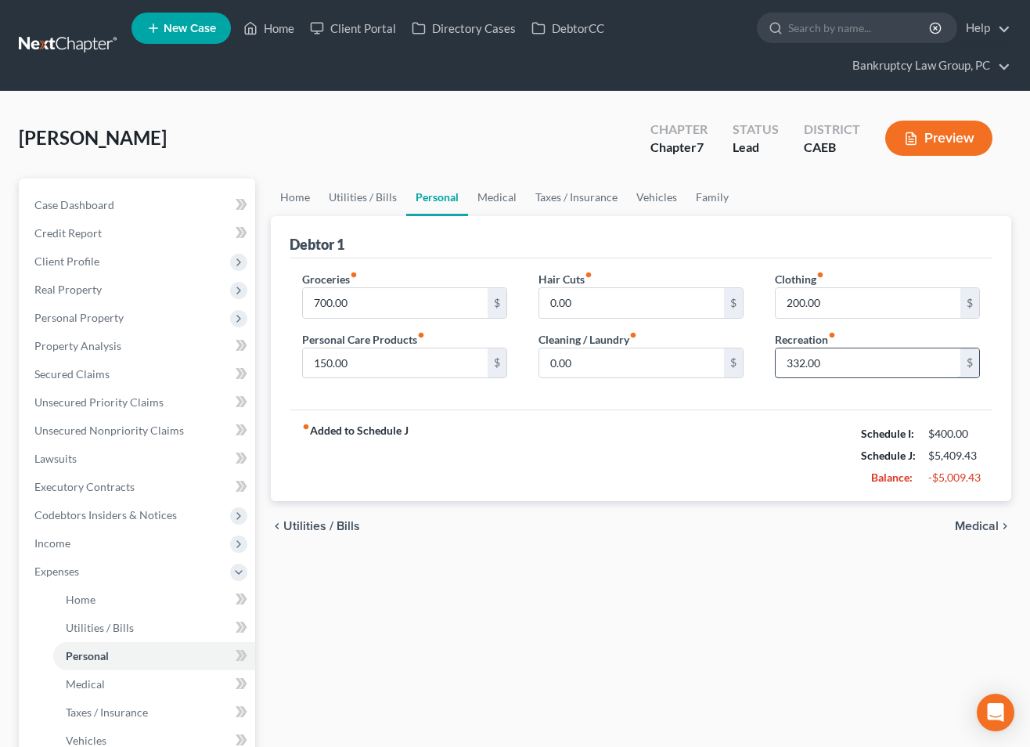
click at [870, 362] on input "332.00" at bounding box center [868, 363] width 185 height 30
type input "372.00"
click at [84, 323] on span "Personal Property" at bounding box center [138, 318] width 233 height 28
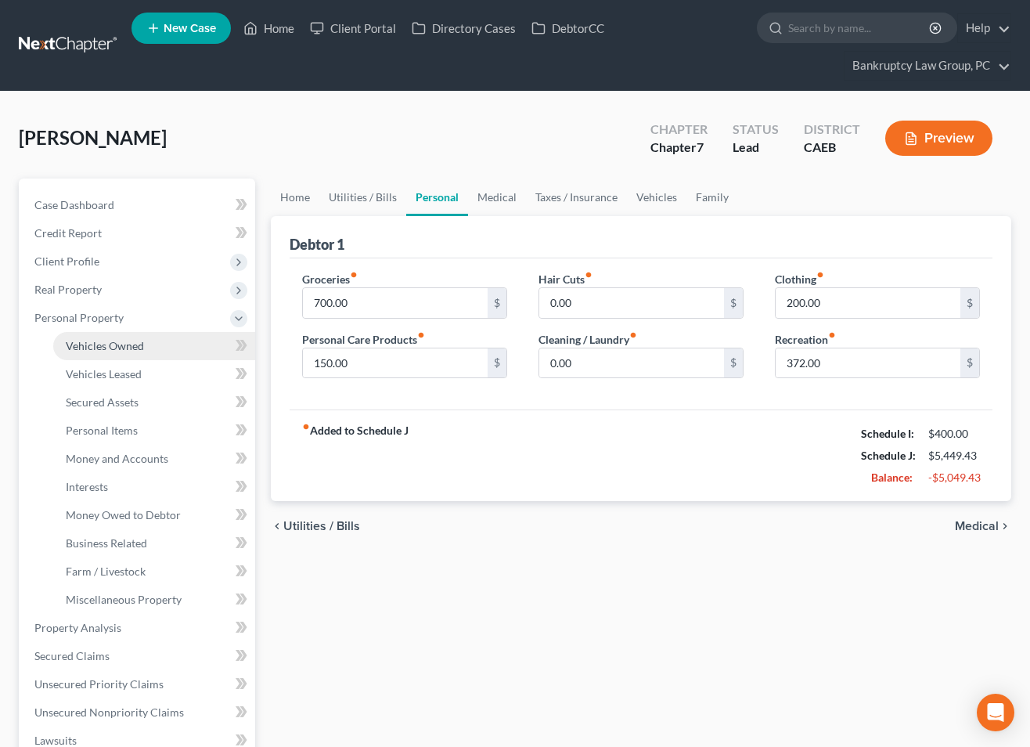
click at [95, 340] on span "Vehicles Owned" at bounding box center [105, 345] width 78 height 13
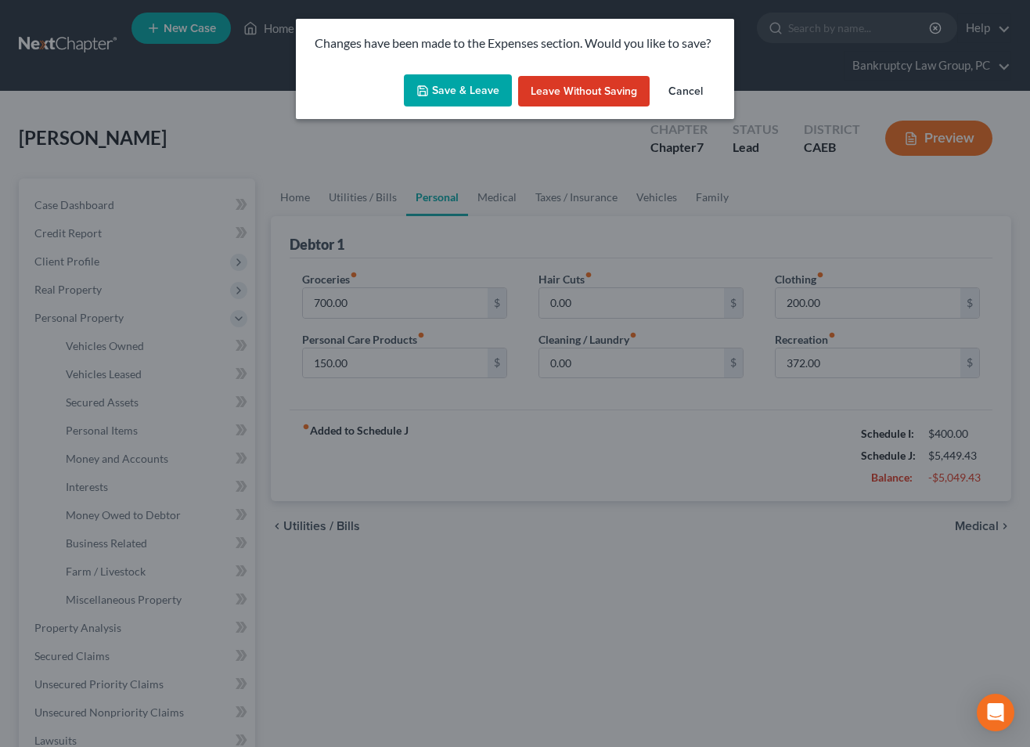
click at [445, 92] on button "Save & Leave" at bounding box center [458, 90] width 108 height 33
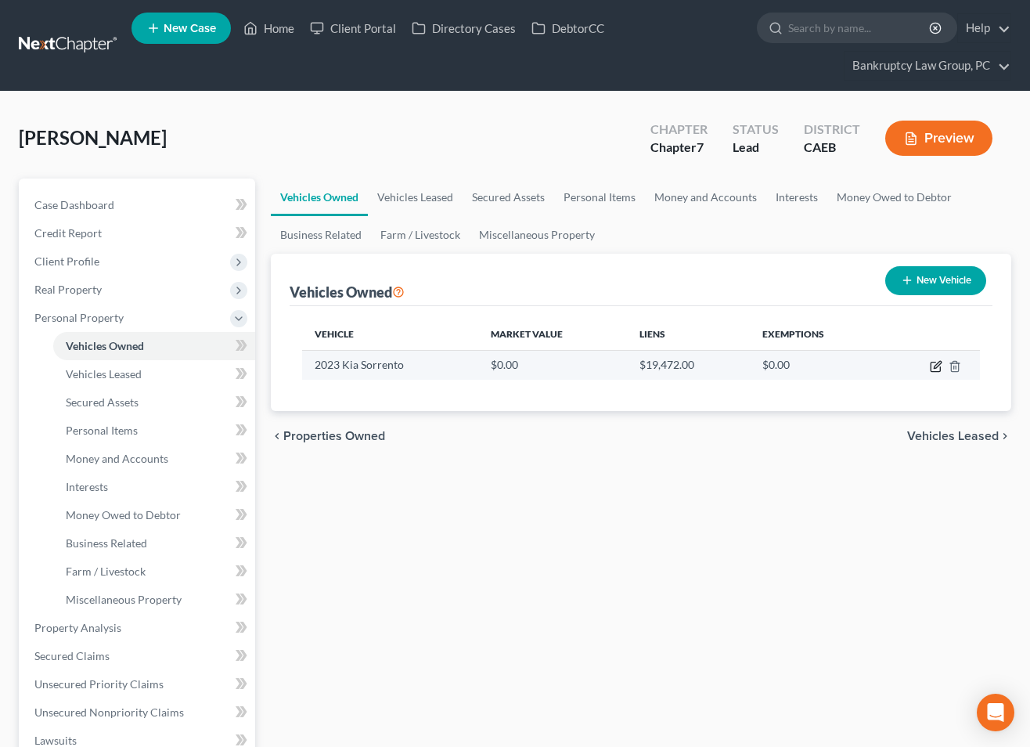
click at [936, 364] on icon "button" at bounding box center [937, 364] width 7 height 7
select select "0"
select select "3"
select select "2"
select select "0"
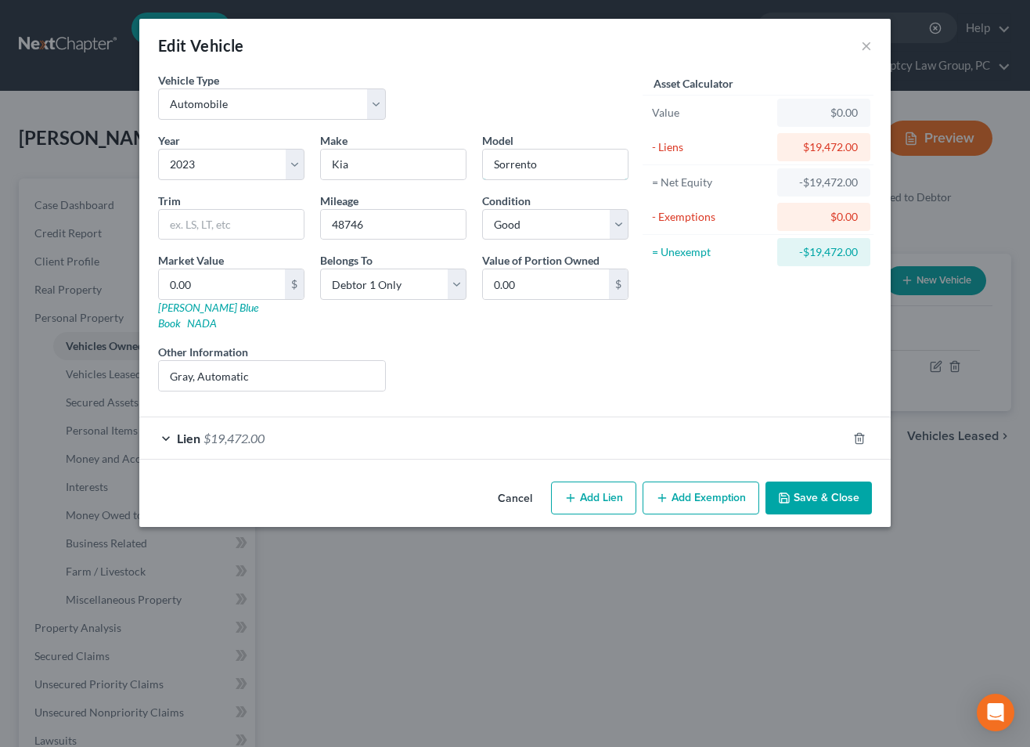
drag, startPoint x: 567, startPoint y: 164, endPoint x: 606, endPoint y: 199, distance: 52.1
click at [567, 164] on input "Sorrento" at bounding box center [555, 164] width 145 height 30
type input "Sorrento Hybrid"
click at [240, 232] on input "text" at bounding box center [231, 225] width 145 height 30
type input "EX"
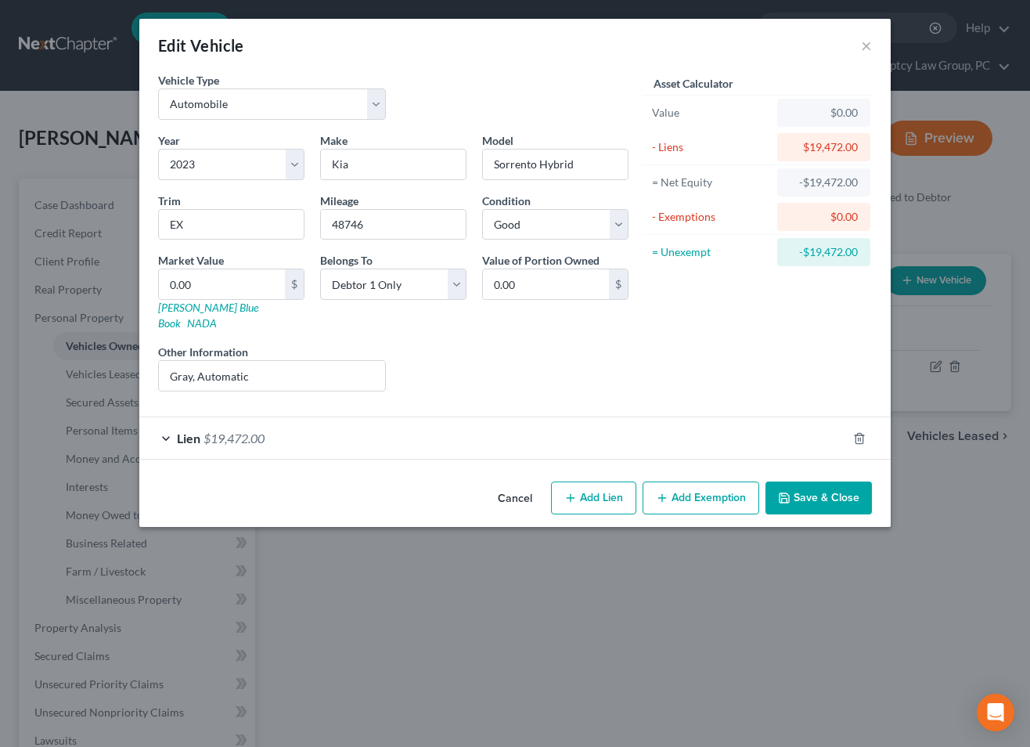
drag, startPoint x: 513, startPoint y: 350, endPoint x: 254, endPoint y: 328, distance: 259.2
click at [503, 350] on div "Liens Select" at bounding box center [515, 368] width 243 height 48
drag, startPoint x: 204, startPoint y: 295, endPoint x: 251, endPoint y: 293, distance: 47.0
click at [205, 295] on input "0.00" at bounding box center [222, 284] width 126 height 30
type input "2"
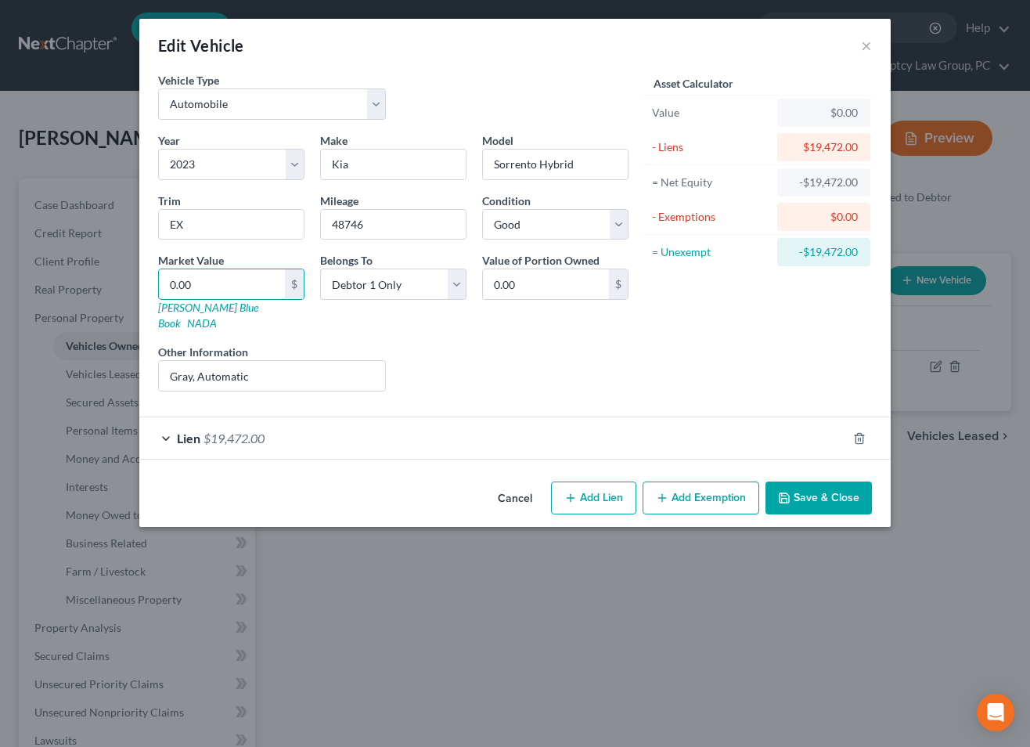
type input "2.00"
type input "25"
type input "25.00"
type input "255"
type input "255.00"
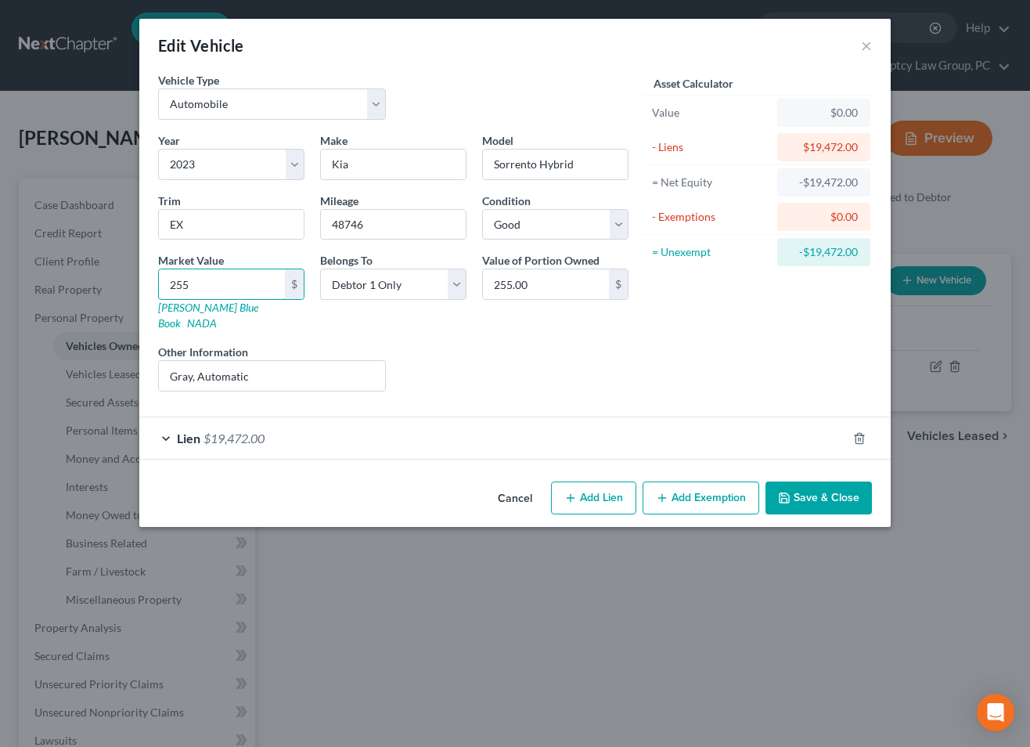
type input "2559"
type input "2,559.00"
type input "25597"
type input "25,597.00"
type input "25,597"
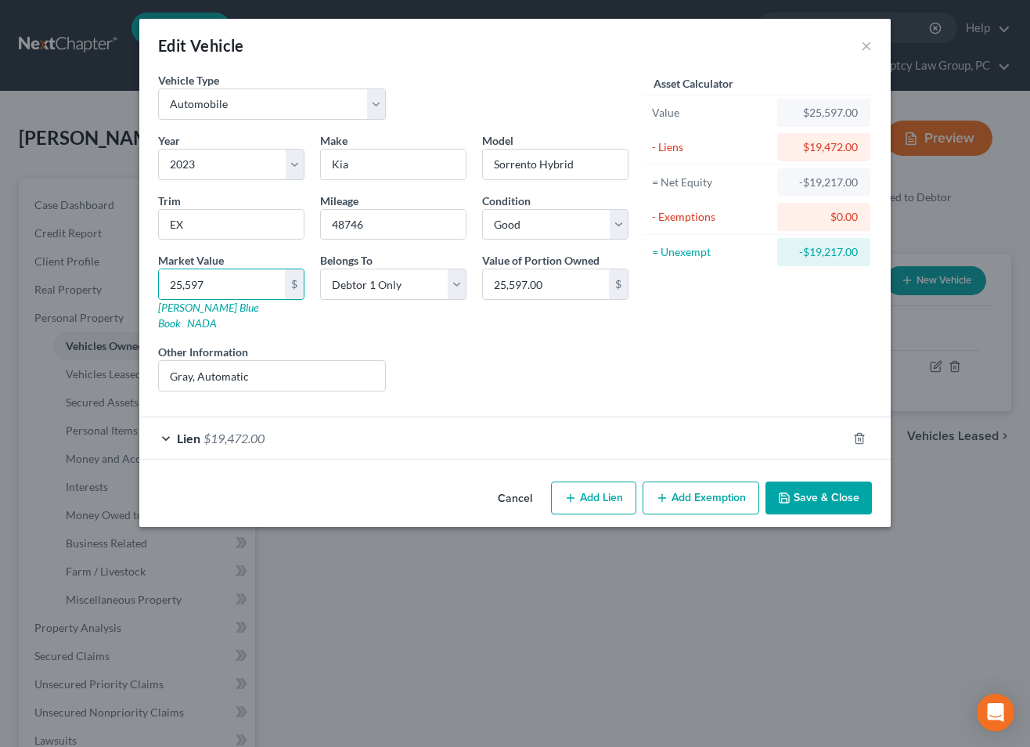
click at [704, 481] on button "Add Exemption" at bounding box center [701, 497] width 117 height 33
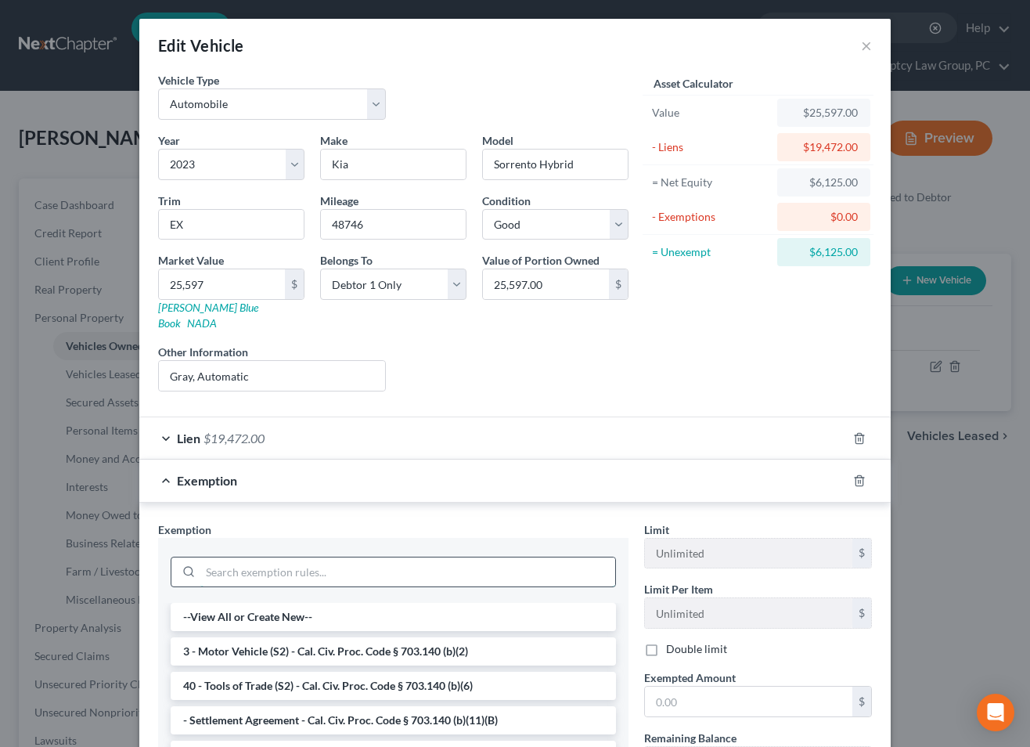
click at [366, 557] on input "search" at bounding box center [407, 572] width 415 height 30
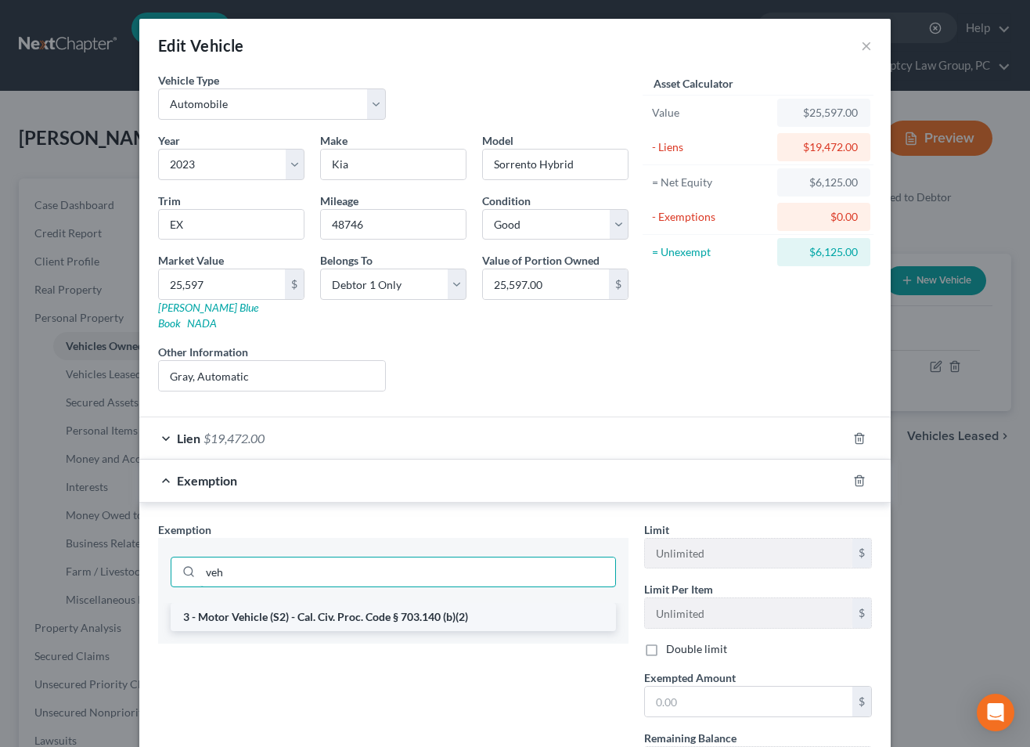
type input "veh"
click at [368, 603] on li "3 - Motor Vehicle (S2) - Cal. Civ. Proc. Code § 703.140 (b)(2)" at bounding box center [393, 617] width 445 height 28
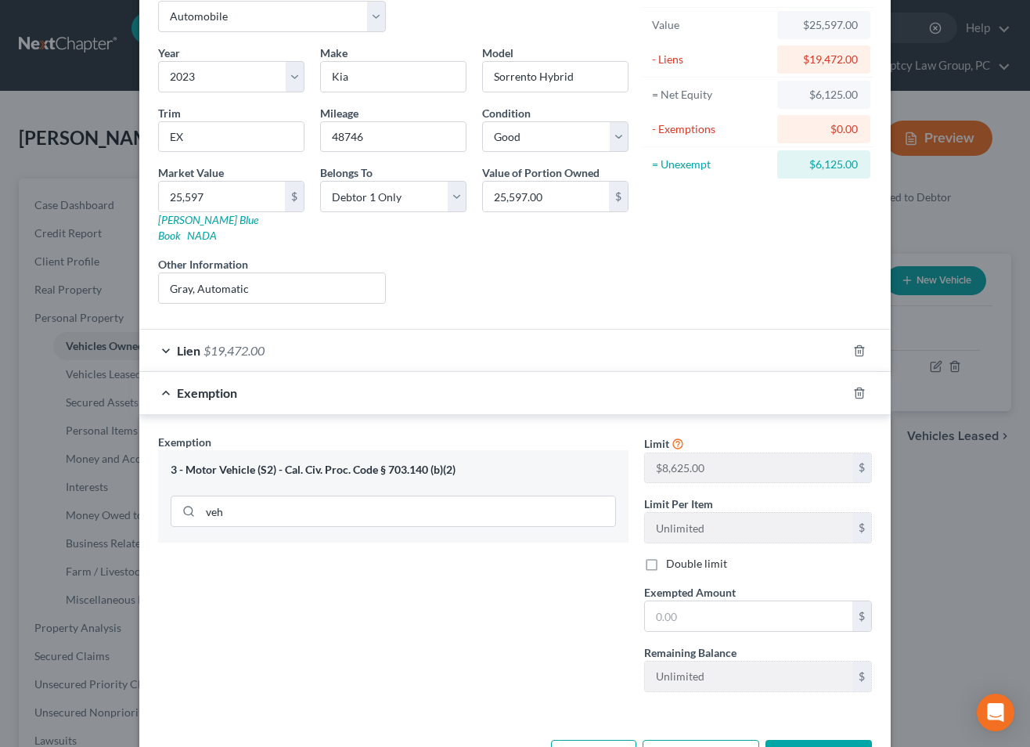
scroll to position [103, 0]
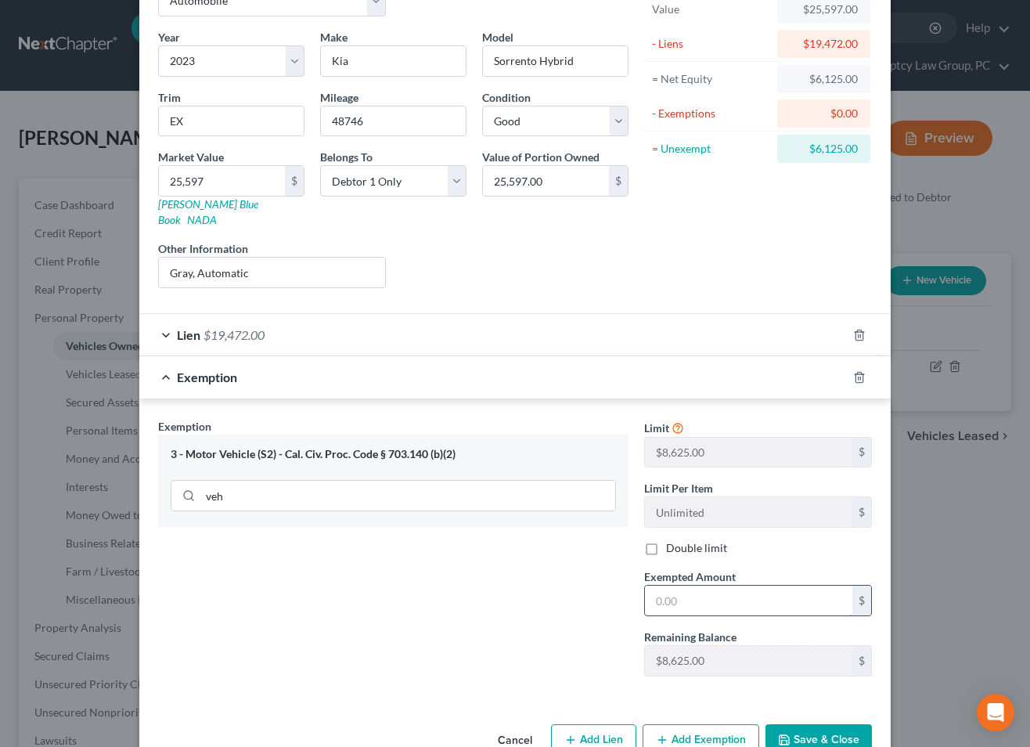
click at [721, 585] on input "text" at bounding box center [748, 600] width 207 height 30
type input "6,125"
click at [817, 724] on button "Save & Close" at bounding box center [818, 740] width 106 height 33
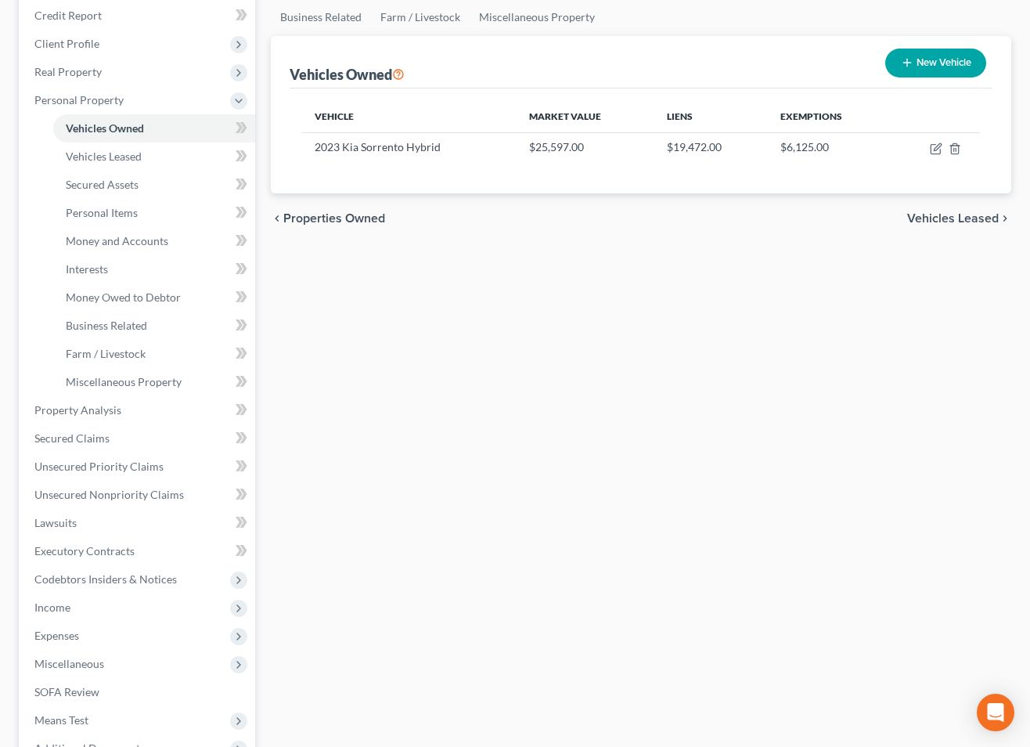
scroll to position [394, 0]
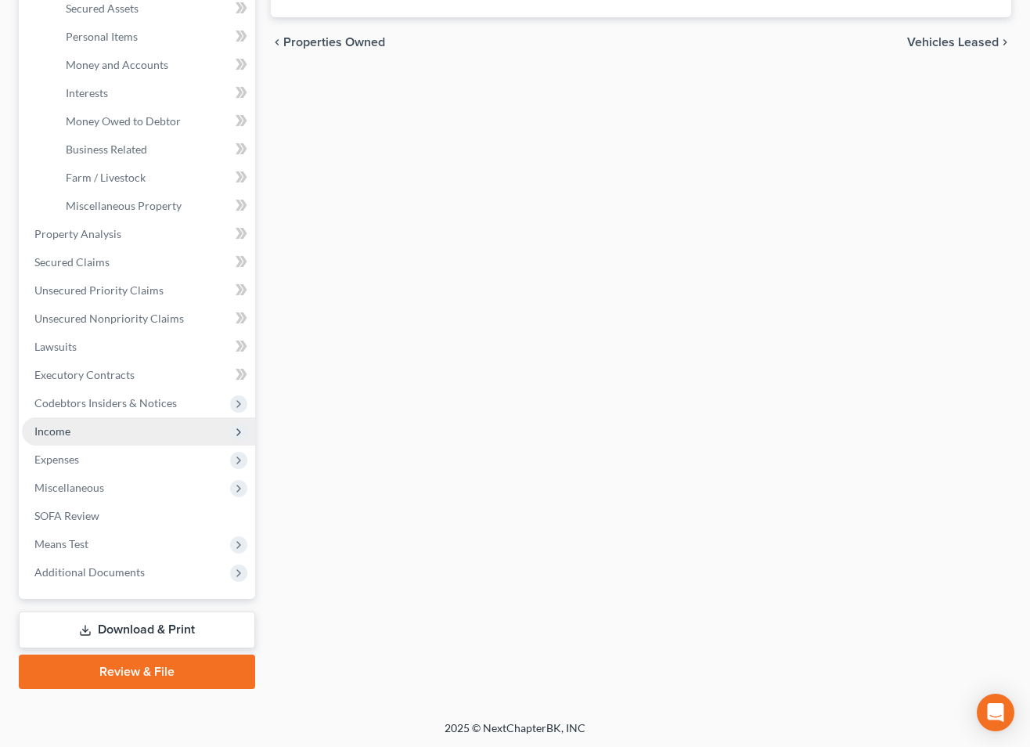
click at [52, 434] on span "Income" at bounding box center [52, 430] width 36 height 13
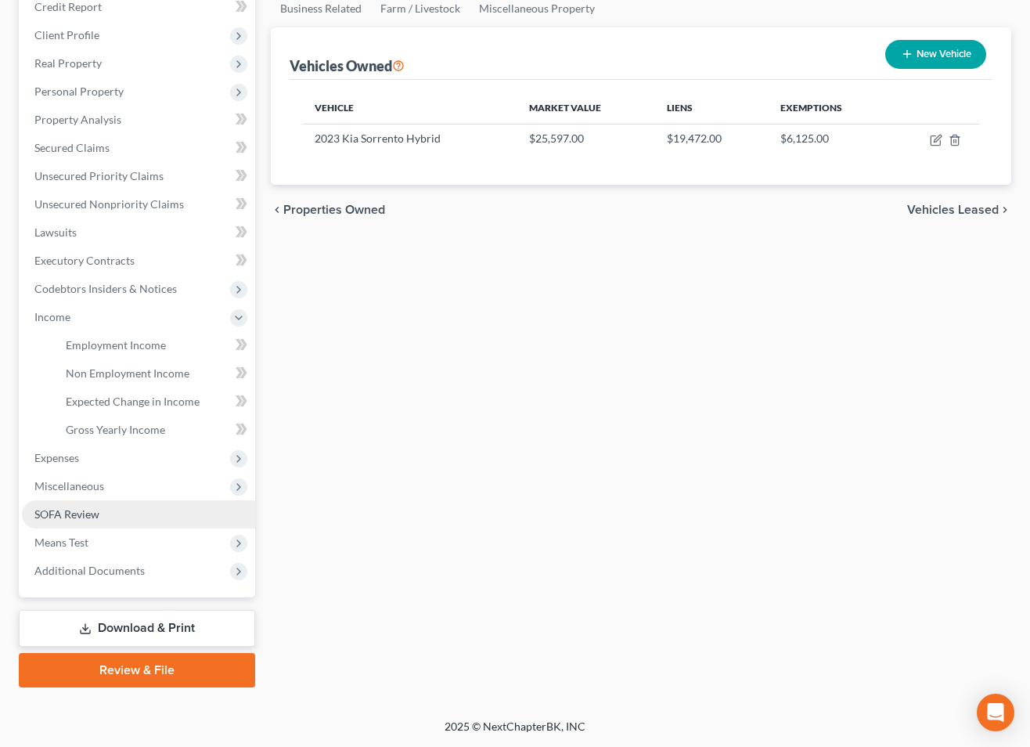
scroll to position [225, 0]
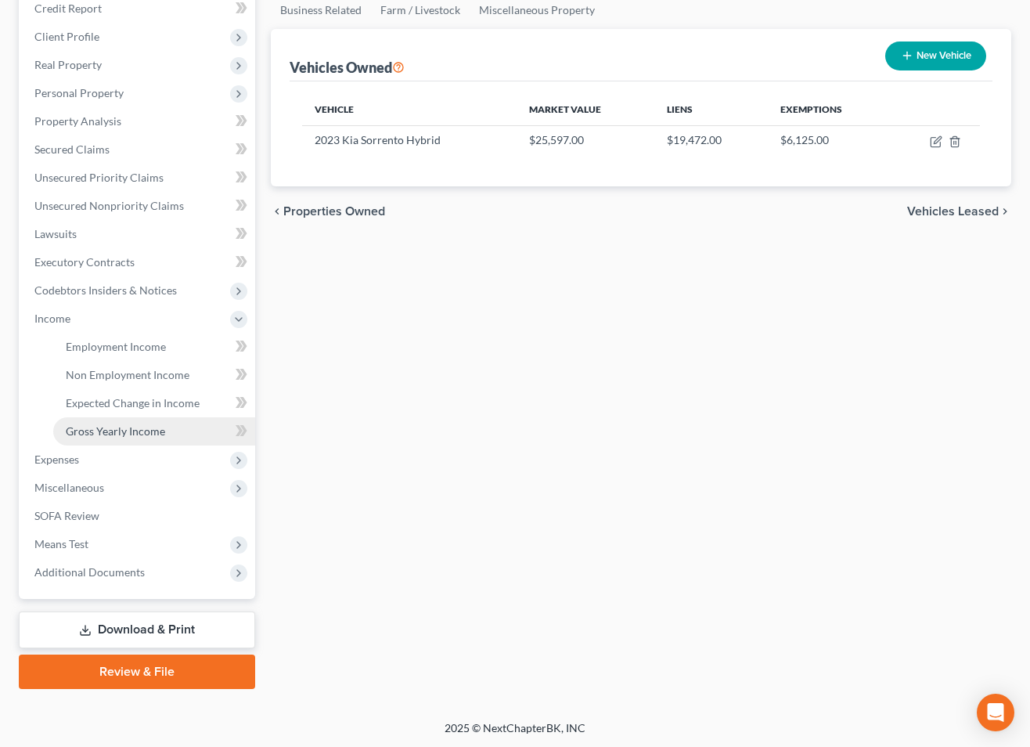
click at [117, 426] on span "Gross Yearly Income" at bounding box center [115, 430] width 99 height 13
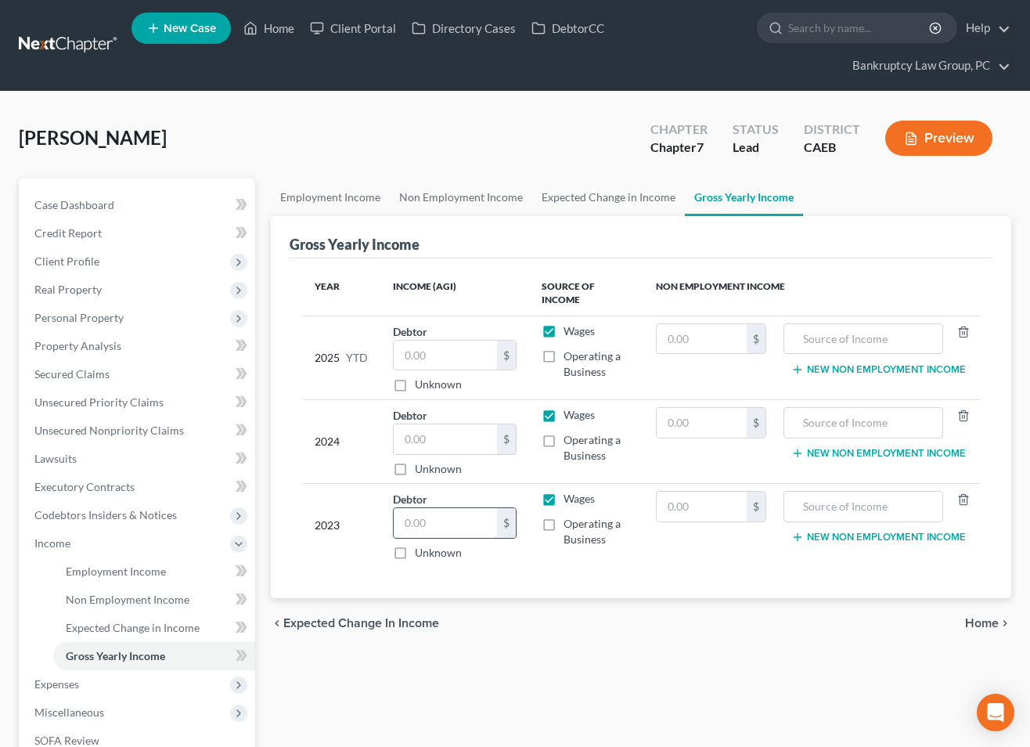
click at [442, 520] on input "text" at bounding box center [445, 523] width 103 height 30
type input "79,525"
click at [868, 420] on input "text" at bounding box center [863, 423] width 142 height 30
type input "2023 Federal Tax Refund"
drag, startPoint x: 727, startPoint y: 425, endPoint x: 924, endPoint y: 429, distance: 196.5
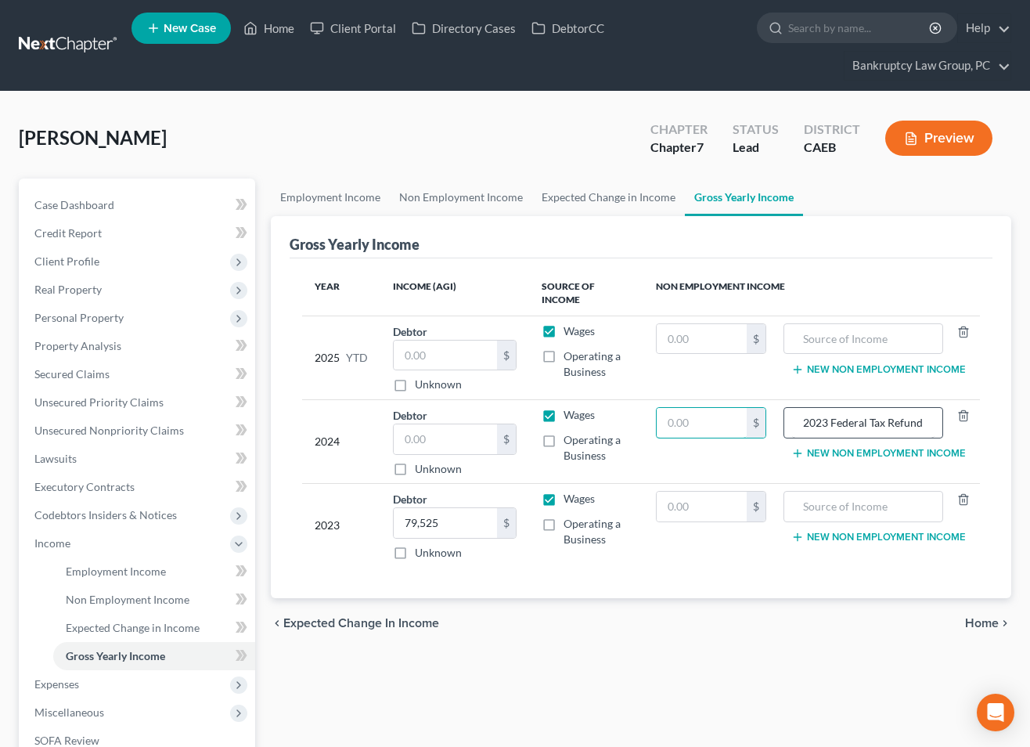
click at [727, 425] on input "text" at bounding box center [702, 423] width 90 height 30
type input "9,554"
click at [831, 450] on button "New Non Employment Income" at bounding box center [878, 453] width 175 height 13
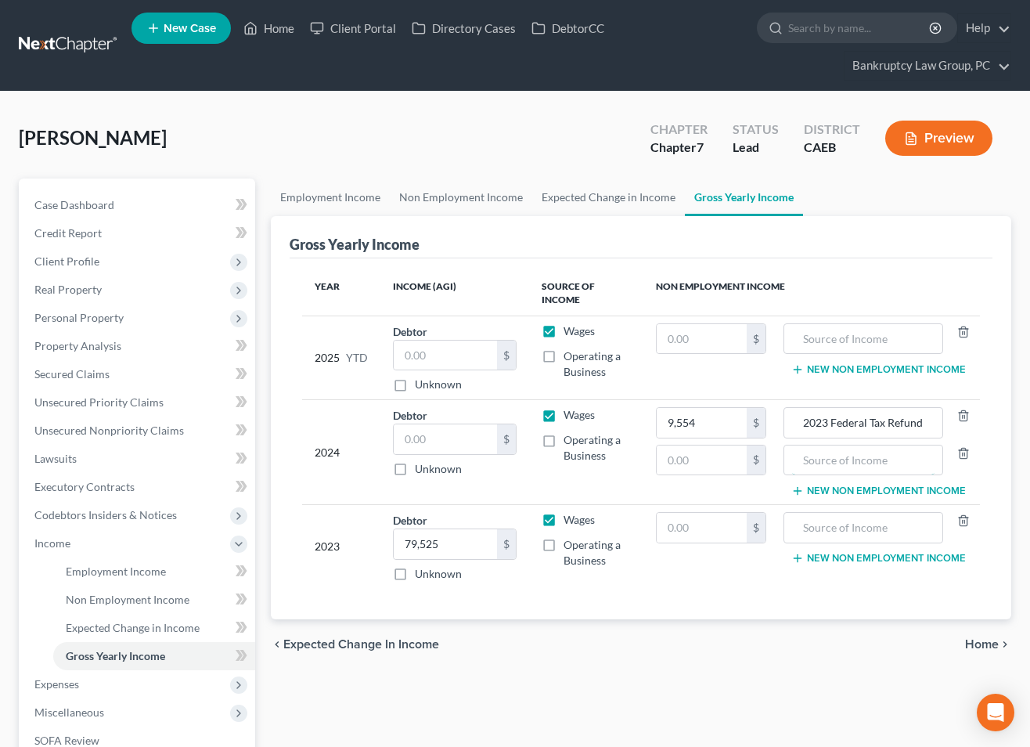
drag, startPoint x: 833, startPoint y: 454, endPoint x: 928, endPoint y: 481, distance: 99.3
click at [838, 457] on input "text" at bounding box center [863, 460] width 142 height 30
type input "2023 State Tax Refunds"
click at [686, 459] on input "text" at bounding box center [702, 460] width 90 height 30
type input "3,689"
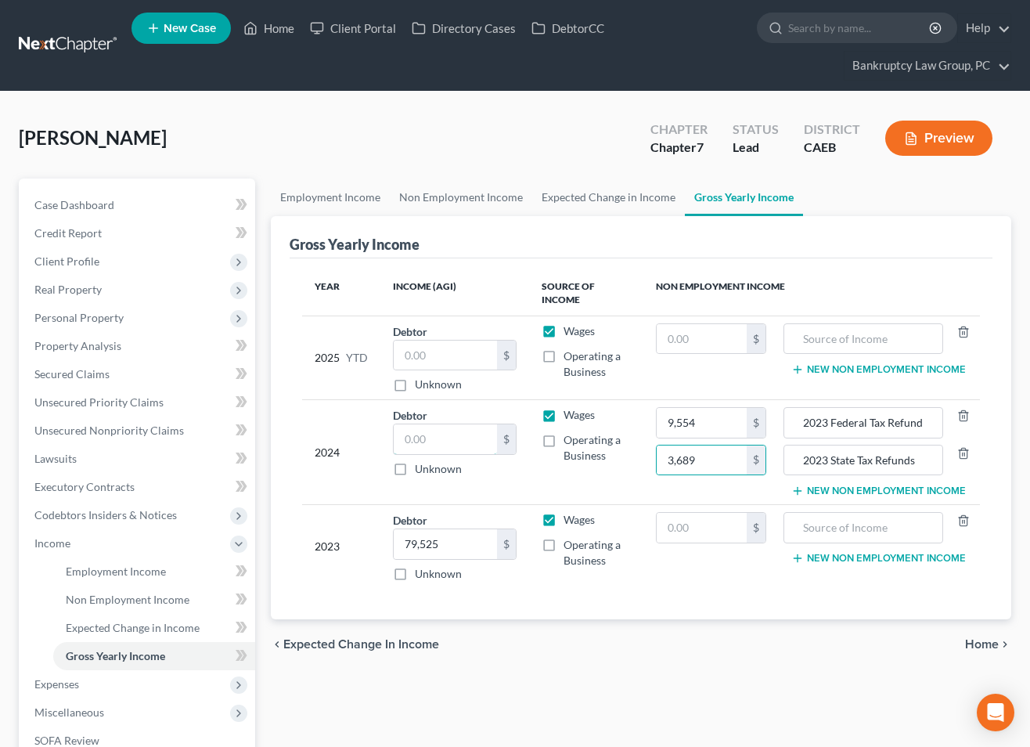
drag, startPoint x: 443, startPoint y: 434, endPoint x: 1014, endPoint y: 447, distance: 570.7
click at [443, 434] on input "text" at bounding box center [445, 439] width 103 height 30
type input "86,296"
click at [844, 344] on input "text" at bounding box center [863, 339] width 142 height 30
type input "2024 Federal Tax Refund"
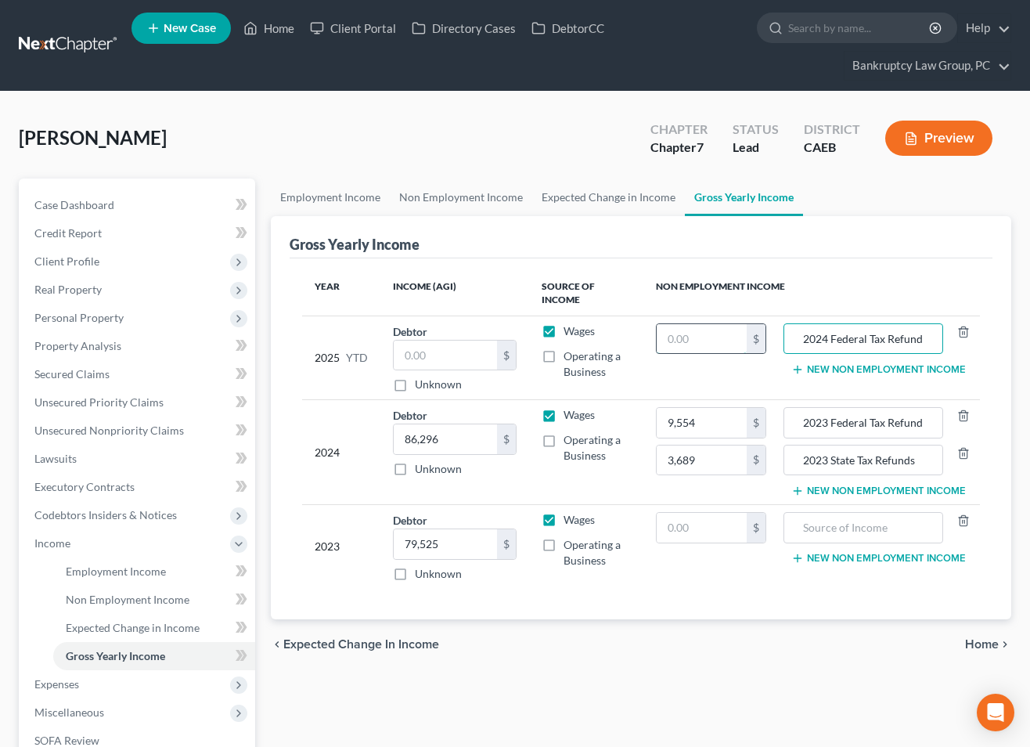
click at [732, 341] on input "text" at bounding box center [702, 339] width 90 height 30
type input "10,396"
click at [892, 369] on button "New Non Employment Income" at bounding box center [878, 369] width 175 height 13
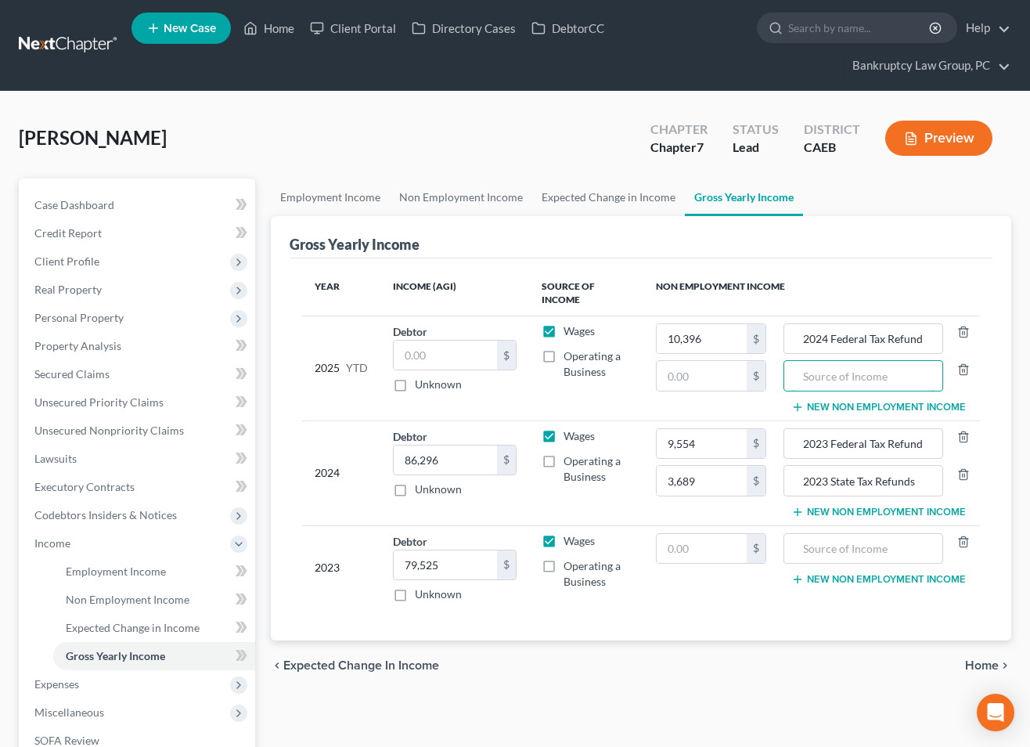
drag, startPoint x: 855, startPoint y: 372, endPoint x: 976, endPoint y: 402, distance: 124.2
click at [857, 373] on input "text" at bounding box center [863, 376] width 142 height 30
type input "2024 State Tax Refund"
click at [701, 376] on input "text" at bounding box center [702, 376] width 90 height 30
type input "3,689"
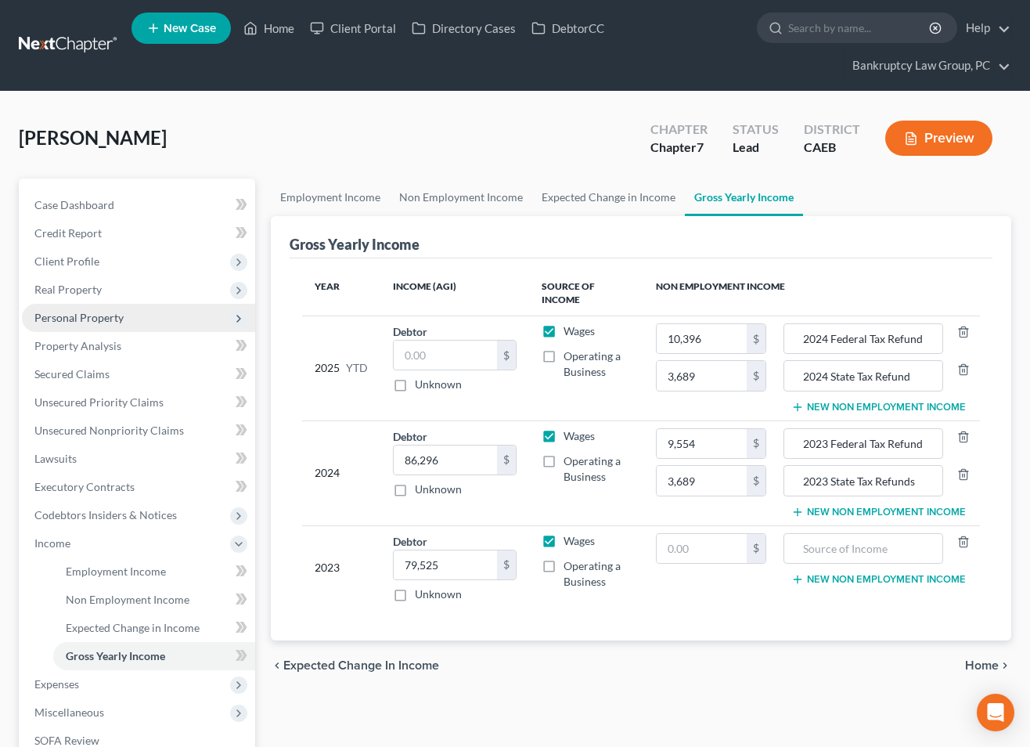
click at [71, 315] on span "Personal Property" at bounding box center [78, 317] width 89 height 13
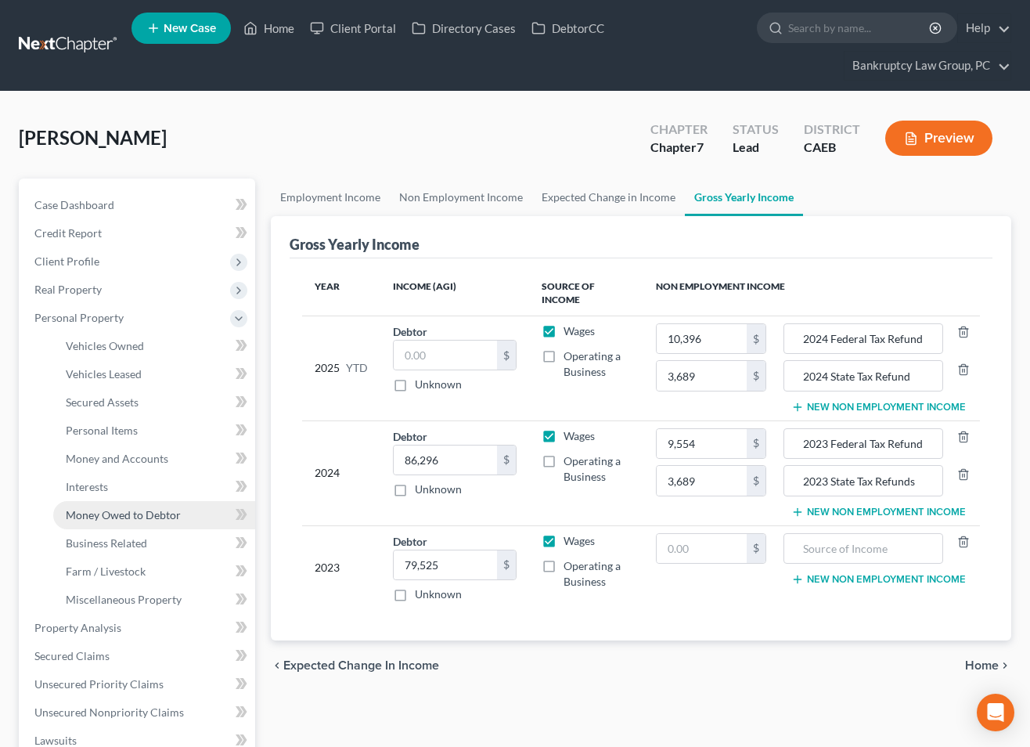
click at [124, 513] on span "Money Owed to Debtor" at bounding box center [123, 514] width 115 height 13
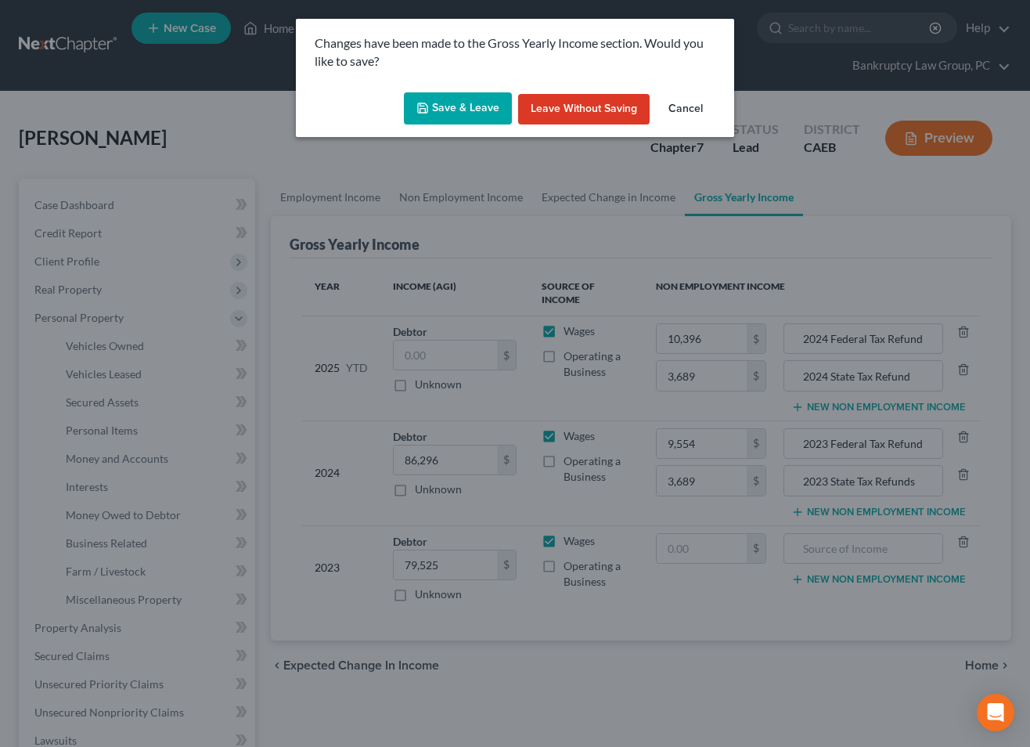
click at [464, 110] on button "Save & Leave" at bounding box center [458, 108] width 108 height 33
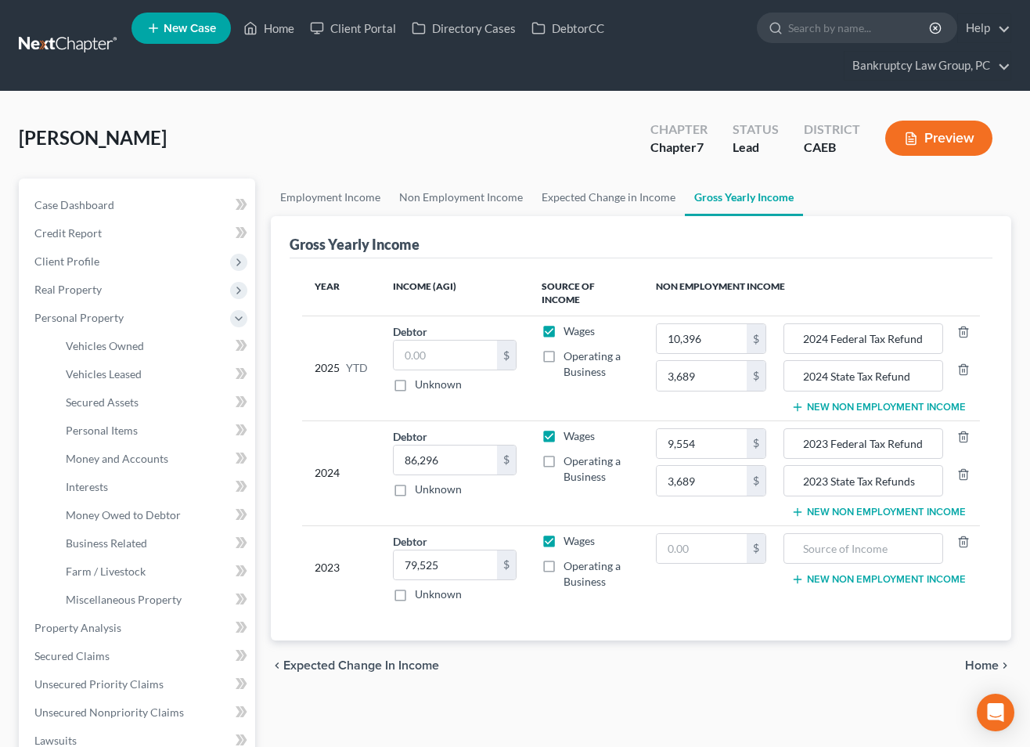
type input "3,689.00"
type input "2024 State Tax Refund"
type input "3,689.00"
type input "2023 State Tax Refunds"
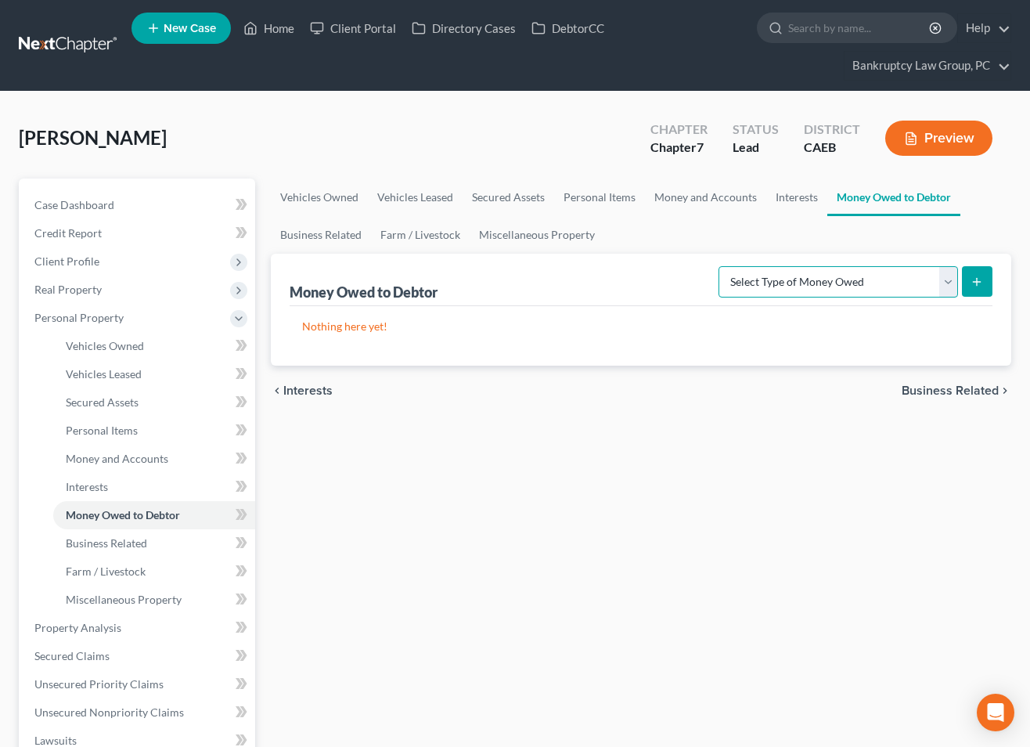
click at [853, 286] on select "Select Type of Money Owed Accounts Receivable Alimony Child Support Claims Agai…" at bounding box center [839, 281] width 240 height 31
select select "expected_tax_refund"
click at [722, 266] on select "Select Type of Money Owed Accounts Receivable Alimony Child Support Claims Agai…" at bounding box center [839, 281] width 240 height 31
click at [975, 286] on icon "submit" at bounding box center [977, 282] width 13 height 13
select select "0"
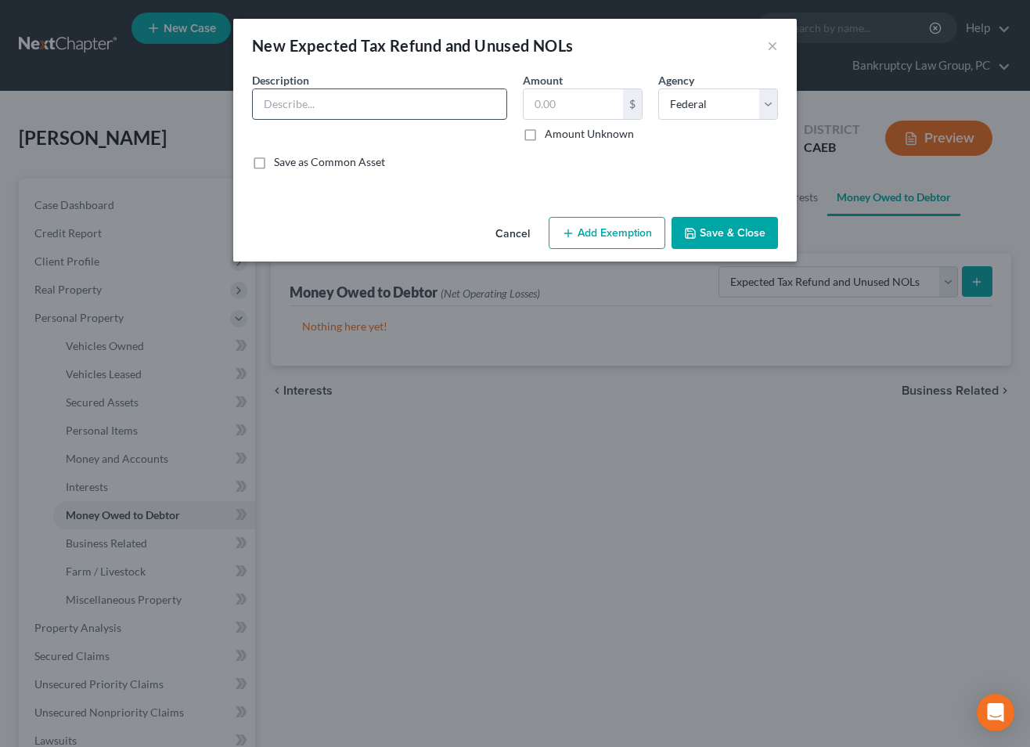
click at [311, 113] on input "text" at bounding box center [380, 104] width 254 height 30
type input "Possible 2025 Tax Refund (Fed & State)"
type input "15,000"
click at [596, 229] on button "Add Exemption" at bounding box center [607, 233] width 117 height 33
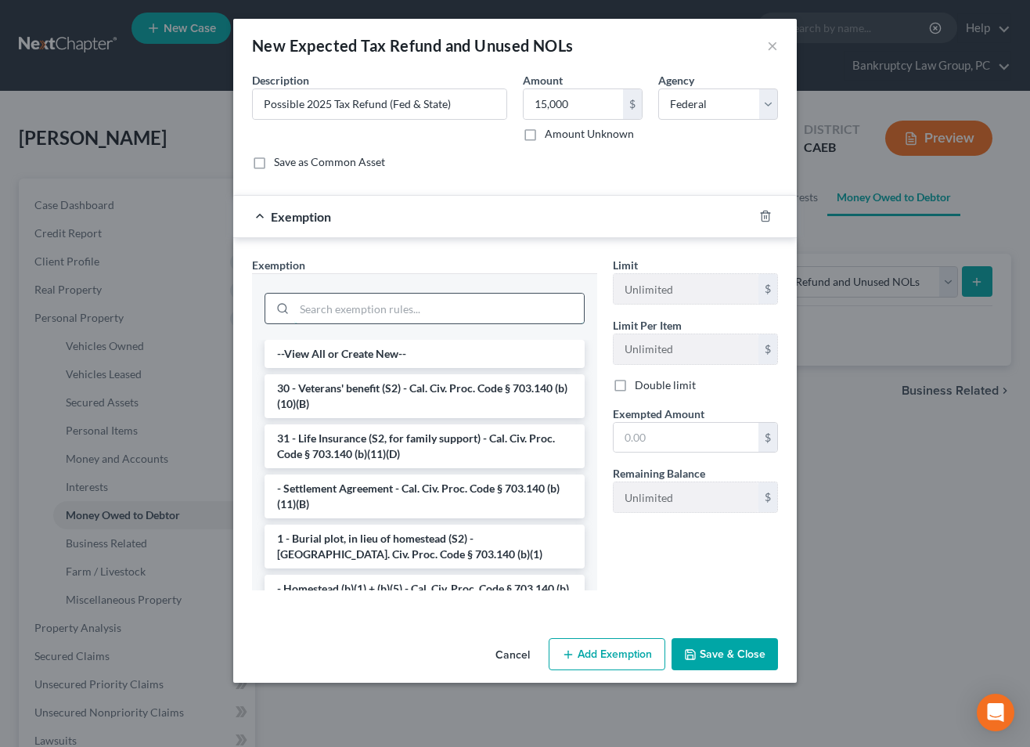
click at [498, 300] on input "search" at bounding box center [439, 309] width 290 height 30
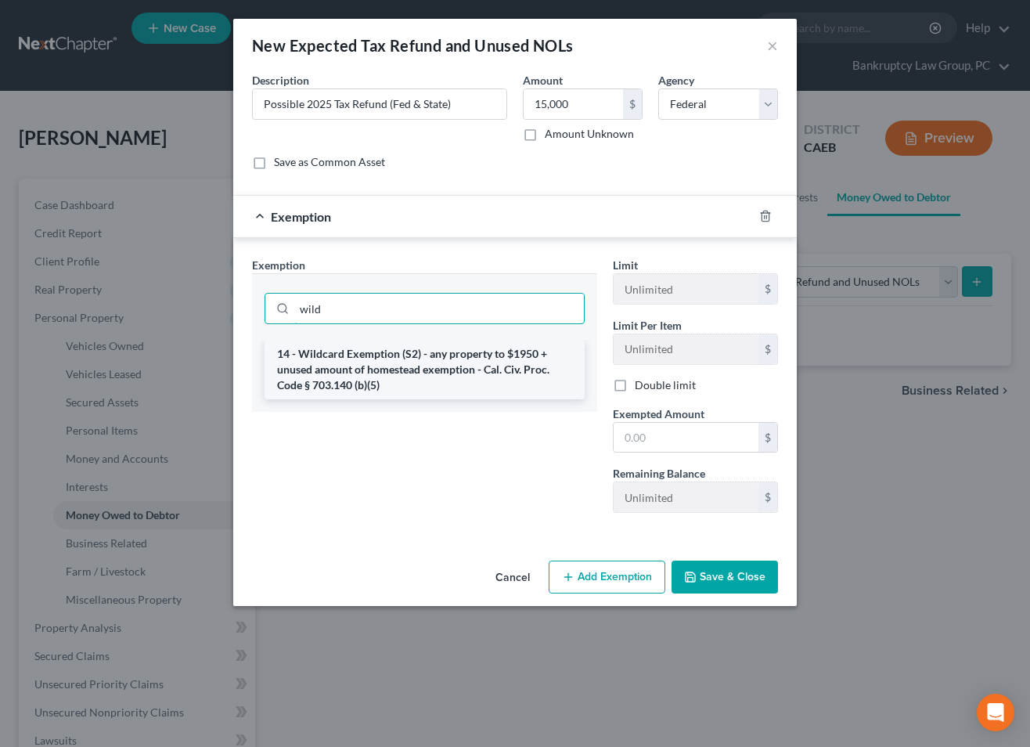
type input "wild"
drag, startPoint x: 500, startPoint y: 369, endPoint x: 586, endPoint y: 412, distance: 96.3
click at [502, 370] on li "14 - Wildcard Exemption (S2) - any property to $1950 + unused amount of homeste…" at bounding box center [425, 369] width 320 height 59
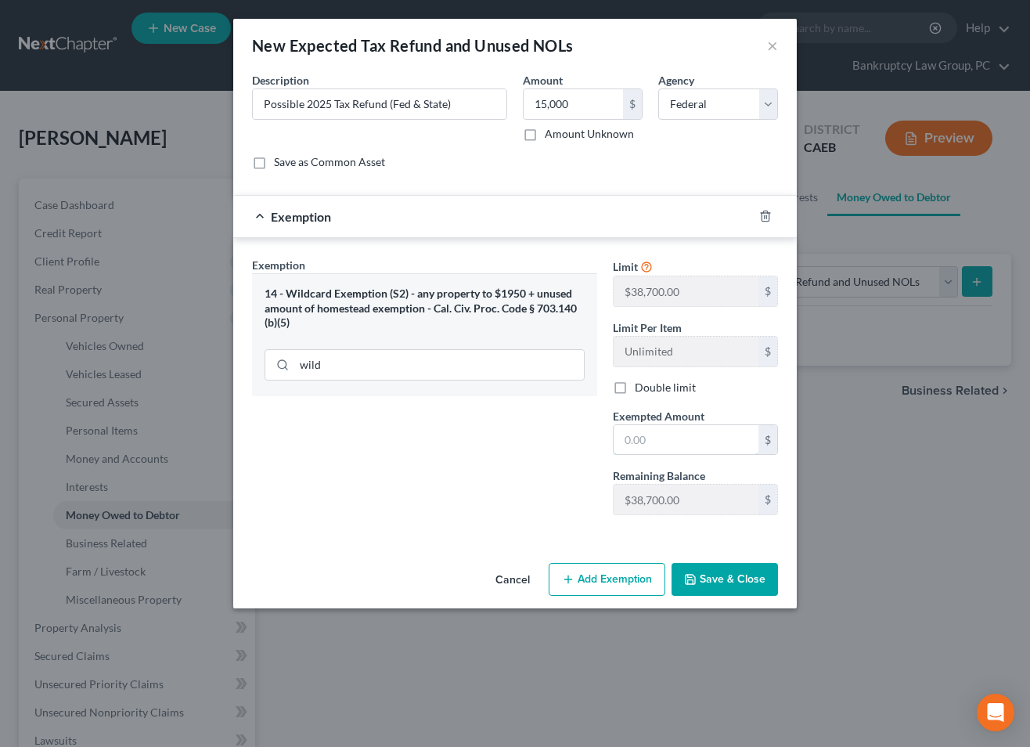
click at [692, 437] on input "text" at bounding box center [686, 440] width 145 height 30
type input "15,000"
click at [738, 582] on button "Save & Close" at bounding box center [725, 579] width 106 height 33
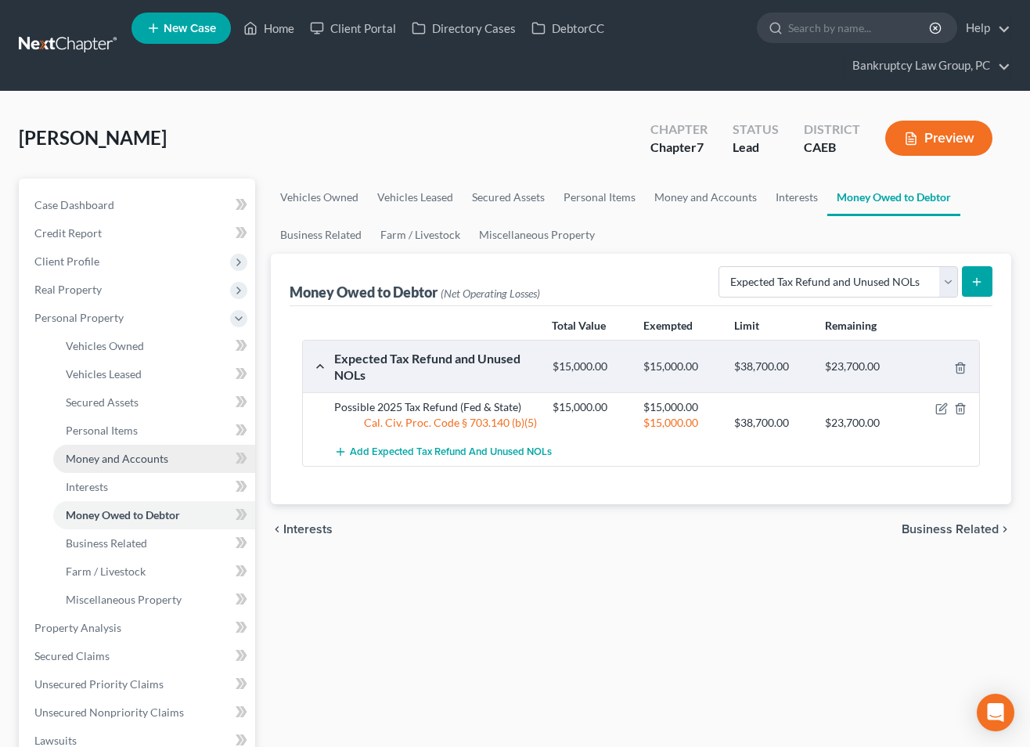
click at [111, 456] on span "Money and Accounts" at bounding box center [117, 458] width 103 height 13
click at [120, 456] on span "Money and Accounts" at bounding box center [117, 458] width 103 height 13
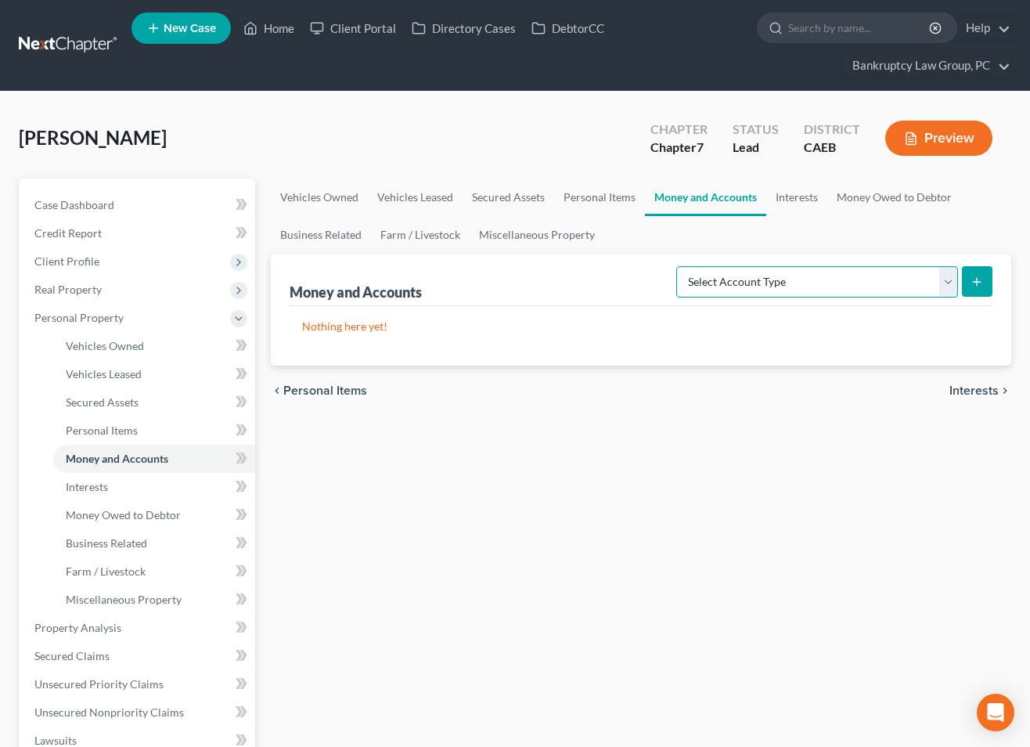
click at [751, 281] on select "Select Account Type Brokerage Cash on Hand Certificates of Deposit Checking Acc…" at bounding box center [817, 281] width 282 height 31
select select "savings"
click at [679, 266] on select "Select Account Type Brokerage Cash on Hand Certificates of Deposit Checking Acc…" at bounding box center [817, 281] width 282 height 31
click at [980, 285] on icon "submit" at bounding box center [977, 282] width 13 height 13
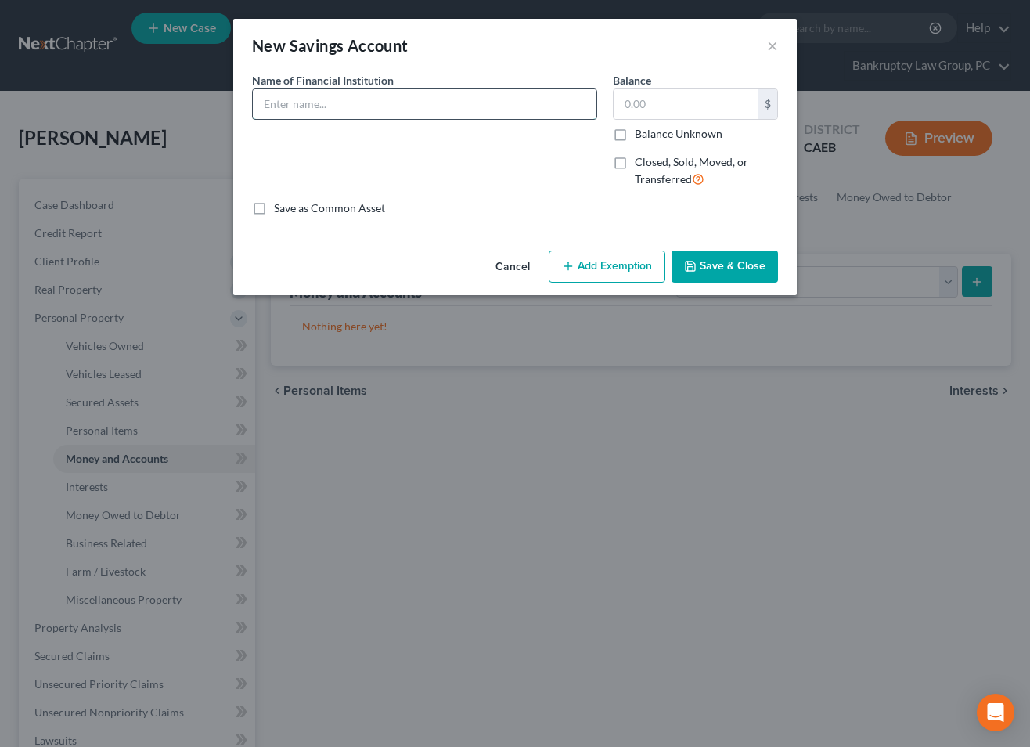
click at [398, 103] on input "text" at bounding box center [425, 104] width 344 height 30
type input "[PERSON_NAME] Fargo ... 7778"
click at [715, 265] on button "Save & Close" at bounding box center [725, 266] width 106 height 33
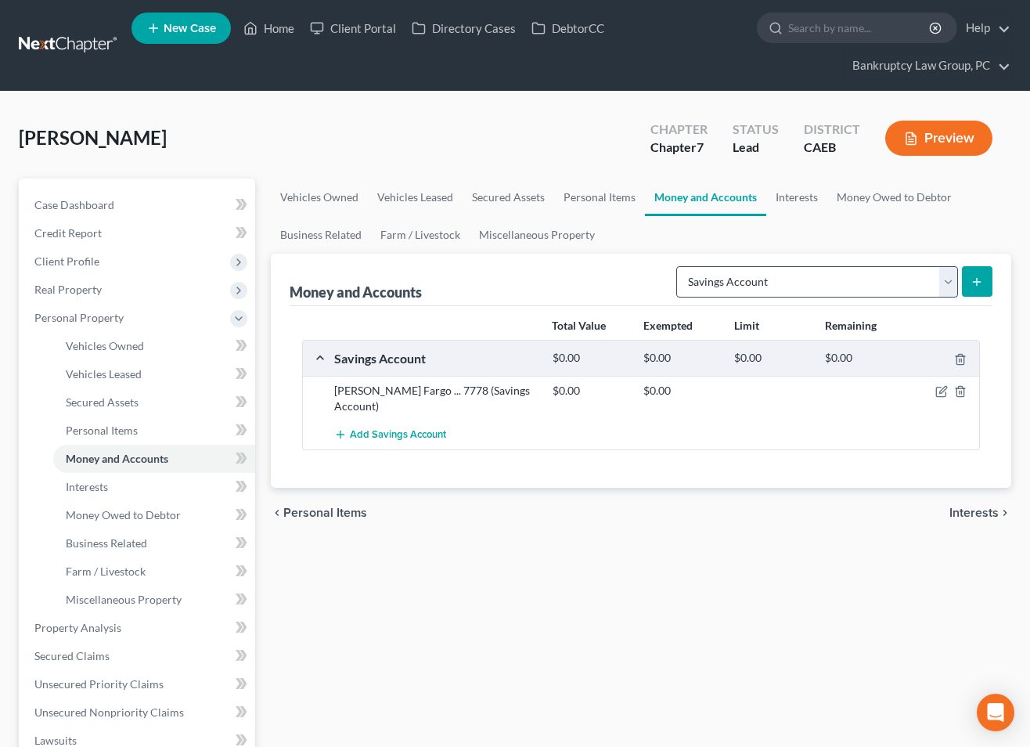
drag, startPoint x: 742, startPoint y: 299, endPoint x: 742, endPoint y: 290, distance: 9.4
click at [742, 295] on div "Select Account Type Brokerage Cash on Hand Certificates of Deposit Checking Acc…" at bounding box center [831, 280] width 322 height 41
click at [742, 287] on select "Select Account Type Brokerage Cash on Hand Certificates of Deposit Checking Acc…" at bounding box center [817, 281] width 282 height 31
select select "checking"
click at [679, 266] on select "Select Account Type Brokerage Cash on Hand Certificates of Deposit Checking Acc…" at bounding box center [817, 281] width 282 height 31
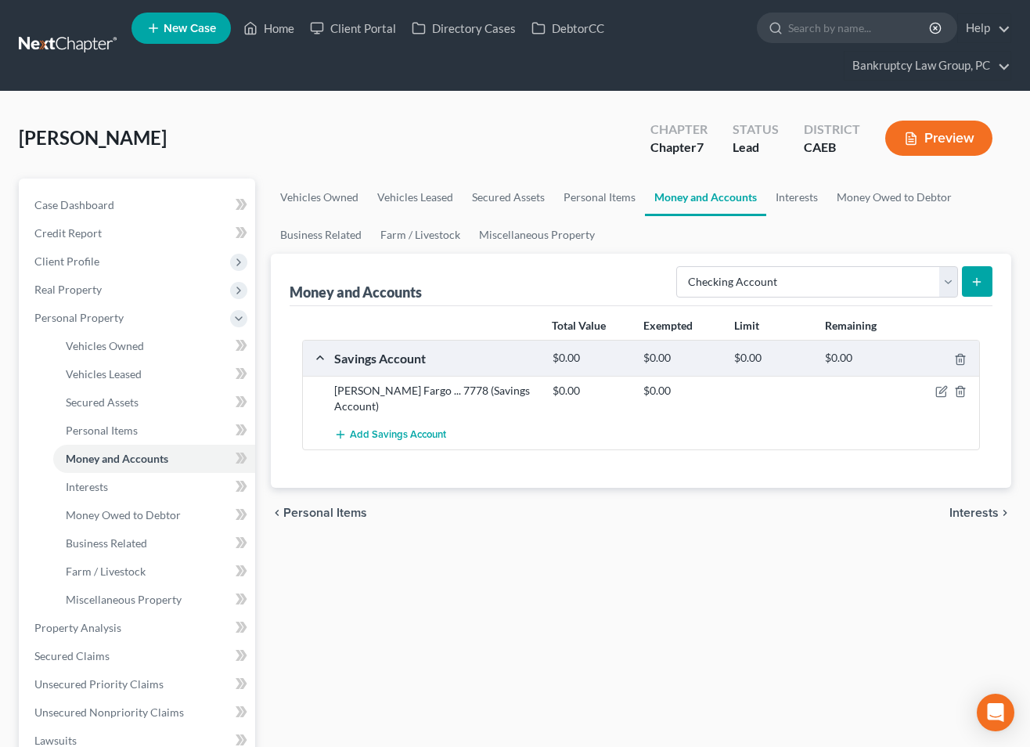
click at [980, 282] on icon "submit" at bounding box center [977, 282] width 13 height 13
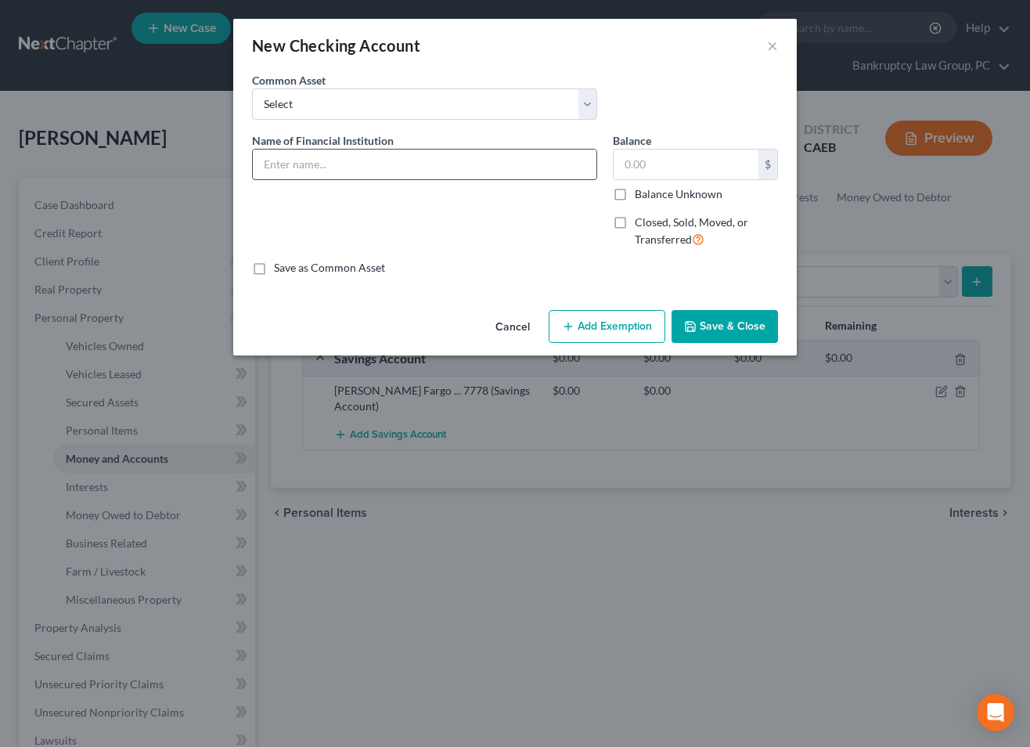
click at [499, 163] on input "text" at bounding box center [425, 164] width 344 height 30
type input "[PERSON_NAME] Fargo ... 0188 (Joint Account)"
click at [739, 329] on button "Save & Close" at bounding box center [725, 326] width 106 height 33
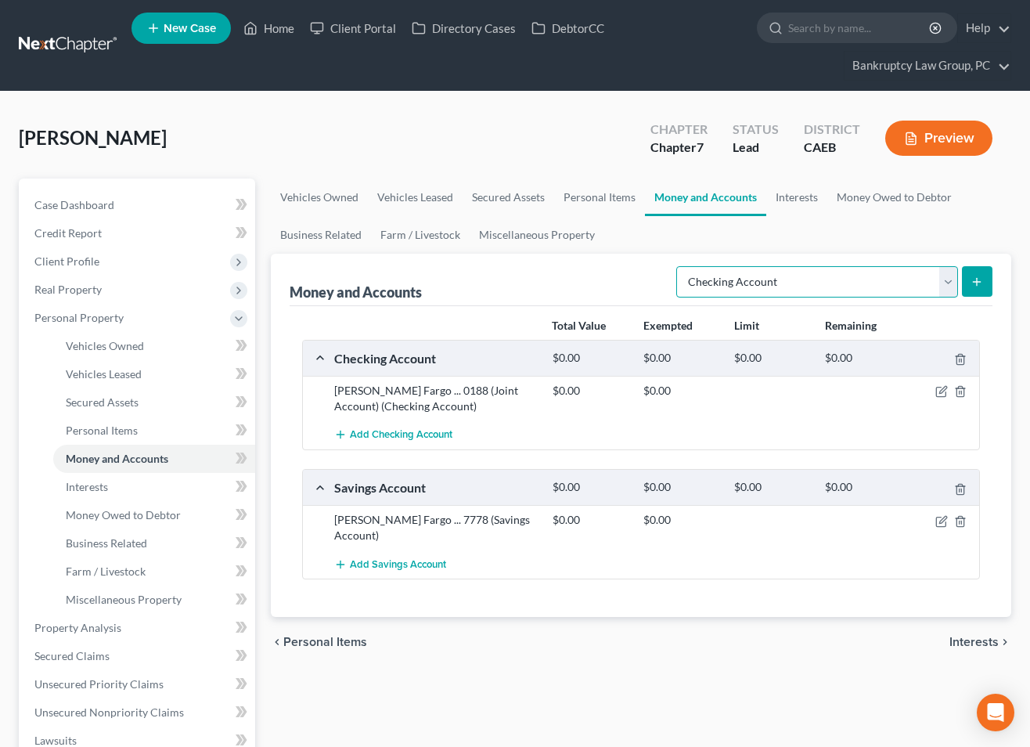
click at [740, 276] on select "Select Account Type Brokerage Cash on Hand Certificates of Deposit Checking Acc…" at bounding box center [817, 281] width 282 height 31
select select "other"
click at [679, 266] on select "Select Account Type Brokerage Cash on Hand Certificates of Deposit Checking Acc…" at bounding box center [817, 281] width 282 height 31
click at [985, 280] on button "submit" at bounding box center [977, 281] width 31 height 31
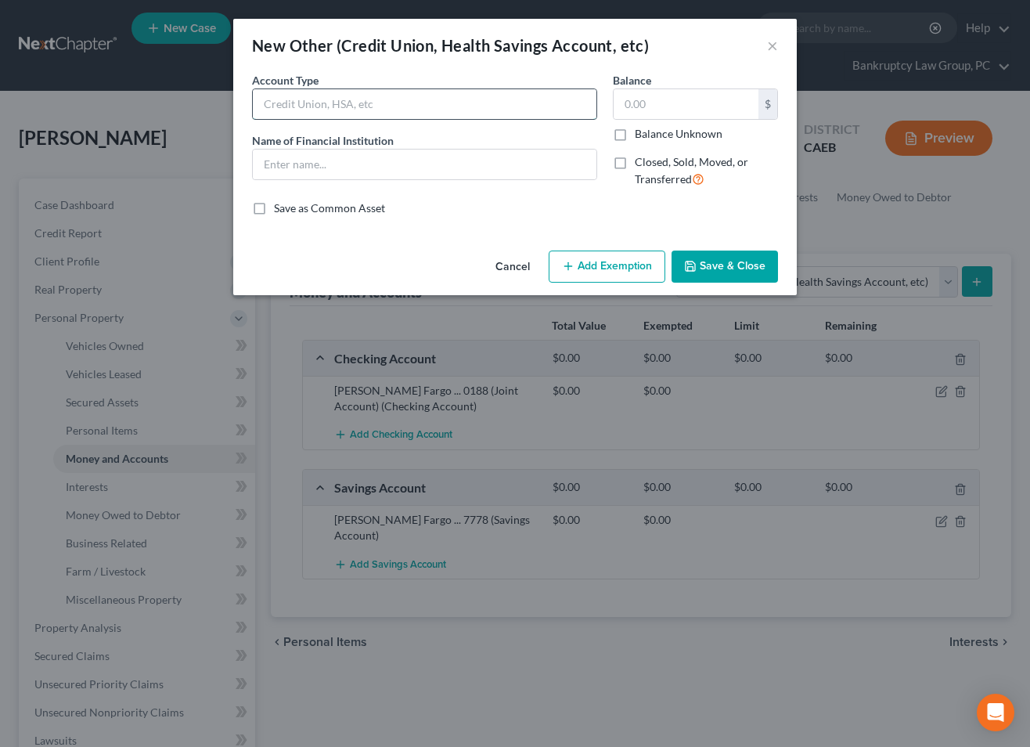
click at [483, 104] on input "text" at bounding box center [425, 104] width 344 height 30
type input "Venmo"
drag, startPoint x: 430, startPoint y: 157, endPoint x: 430, endPoint y: 165, distance: 8.6
click at [430, 158] on input "text" at bounding box center [425, 164] width 344 height 30
type input "Venmo"
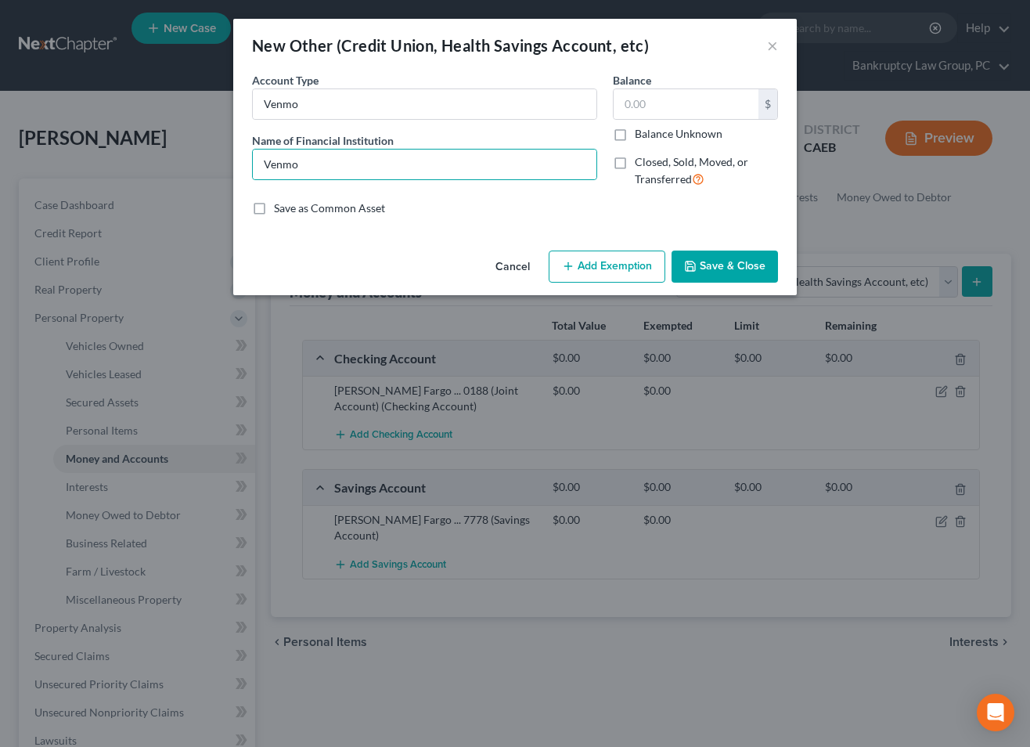
click at [735, 259] on button "Save & Close" at bounding box center [725, 266] width 106 height 33
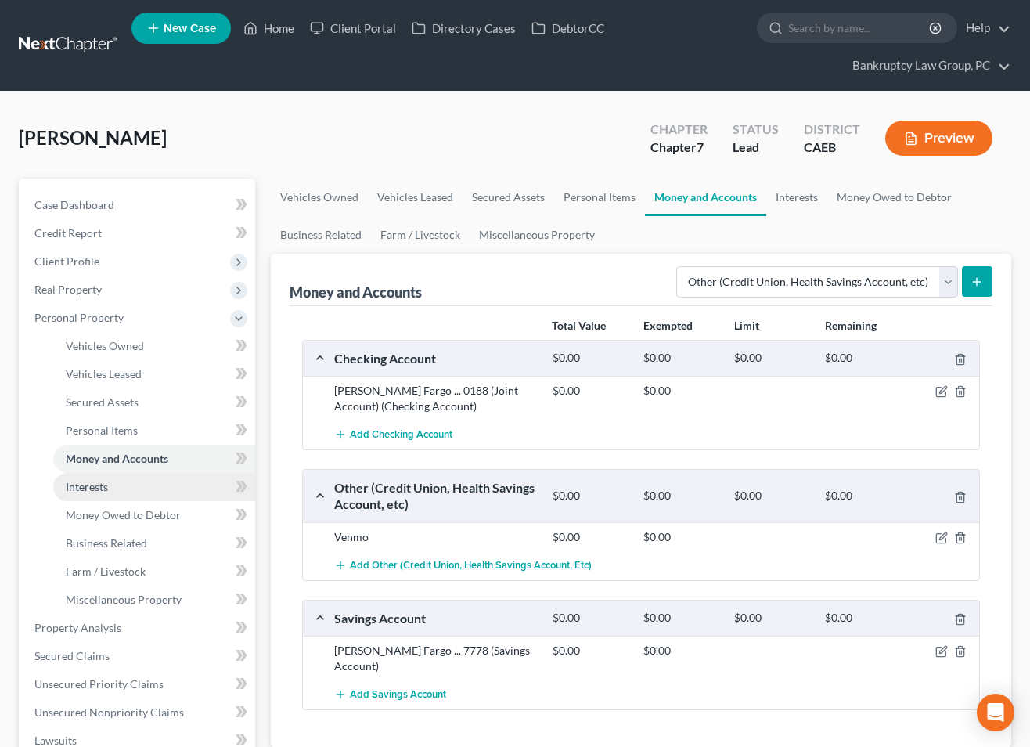
click at [87, 491] on span "Interests" at bounding box center [87, 486] width 42 height 13
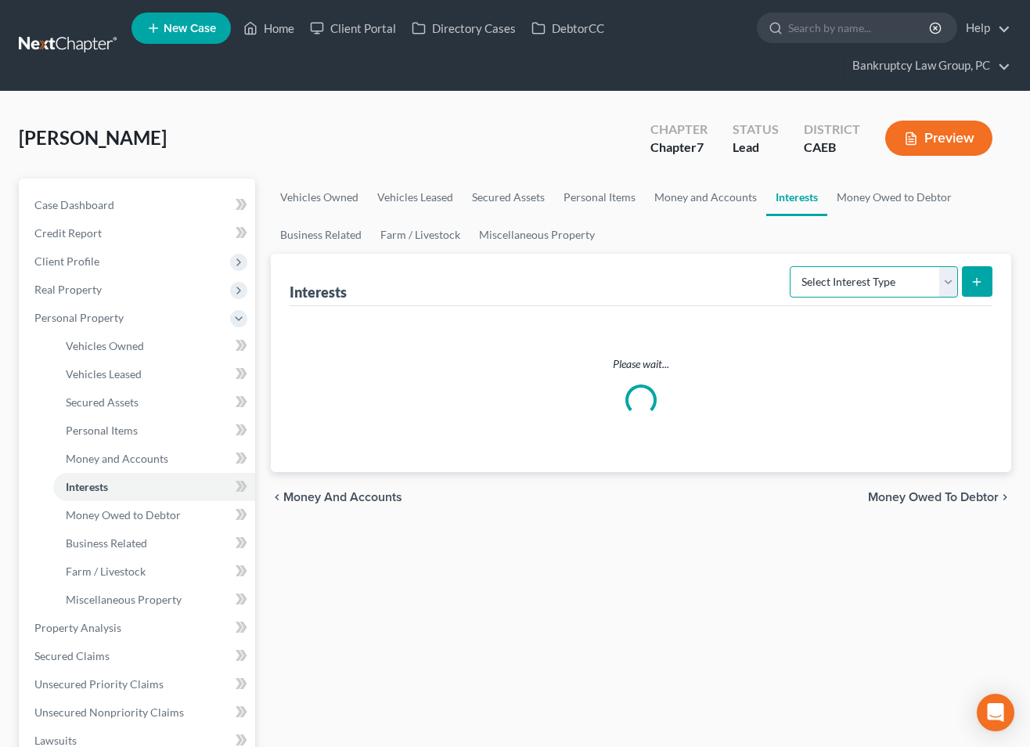
click at [831, 280] on select "Select Interest Type 401K Annuity Bond Education IRA Government Bond Government…" at bounding box center [874, 281] width 168 height 31
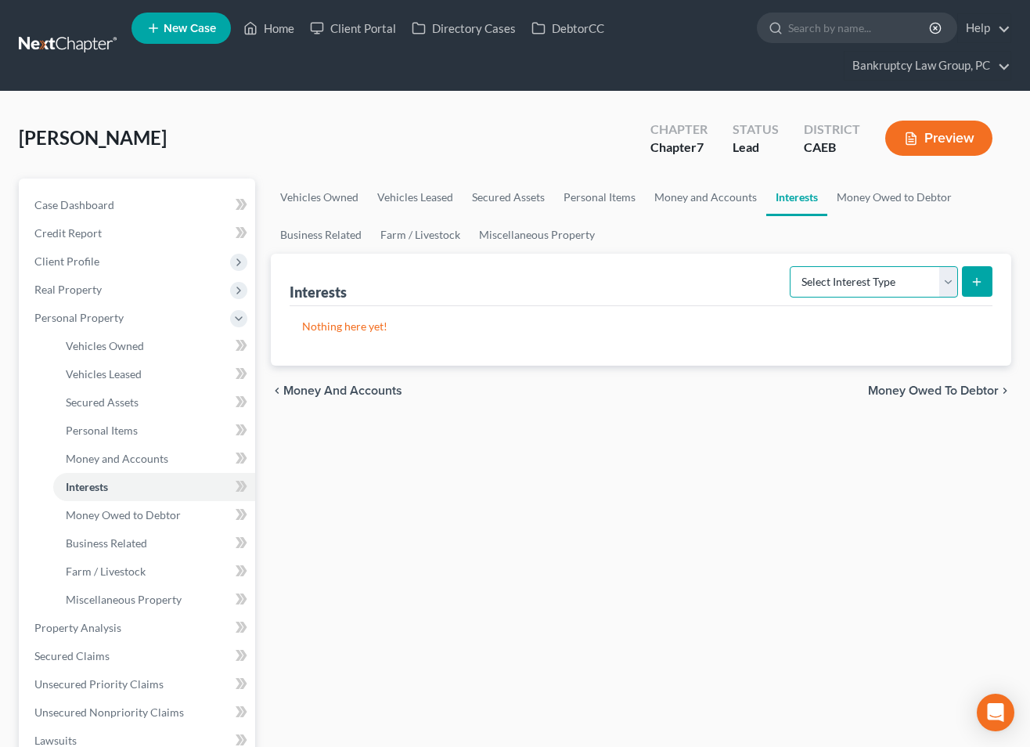
select select "other_retirement_plan"
click at [791, 266] on select "Select Interest Type 401K Annuity Bond Education IRA Government Bond Government…" at bounding box center [874, 281] width 168 height 31
click at [964, 283] on button "submit" at bounding box center [977, 281] width 31 height 31
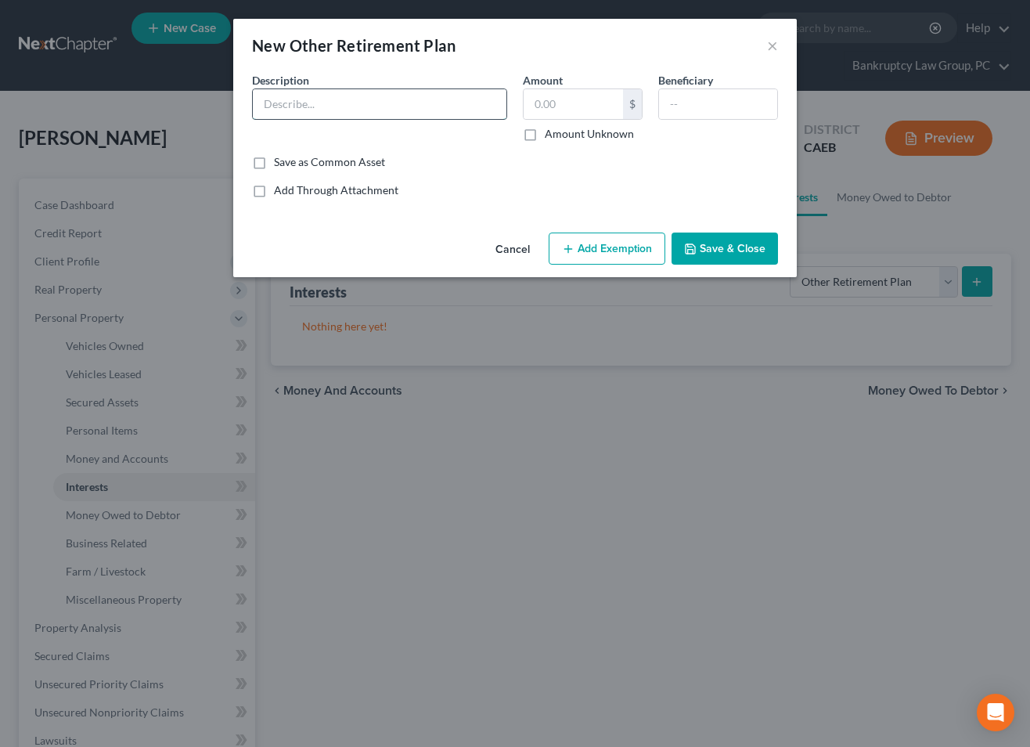
click at [392, 106] on input "text" at bounding box center [380, 104] width 254 height 30
type input "Retirement Savings Plan held with Fidelity"
type input "70,922.74"
click at [634, 254] on button "Add Exemption" at bounding box center [607, 248] width 117 height 33
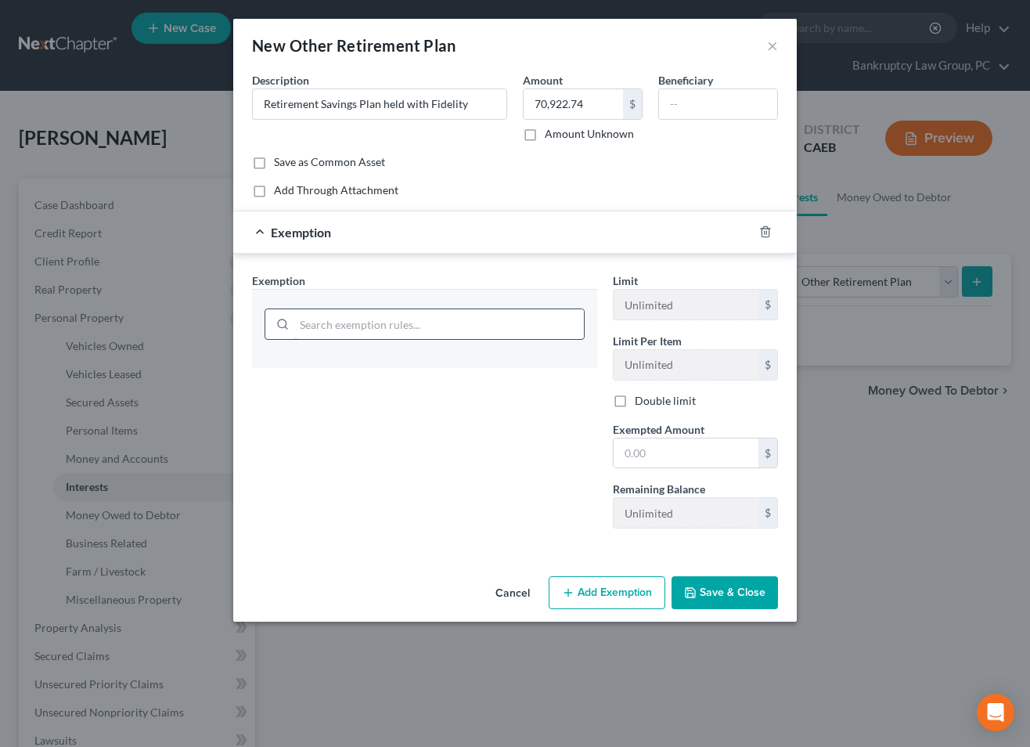
click at [517, 330] on input "search" at bounding box center [439, 324] width 290 height 30
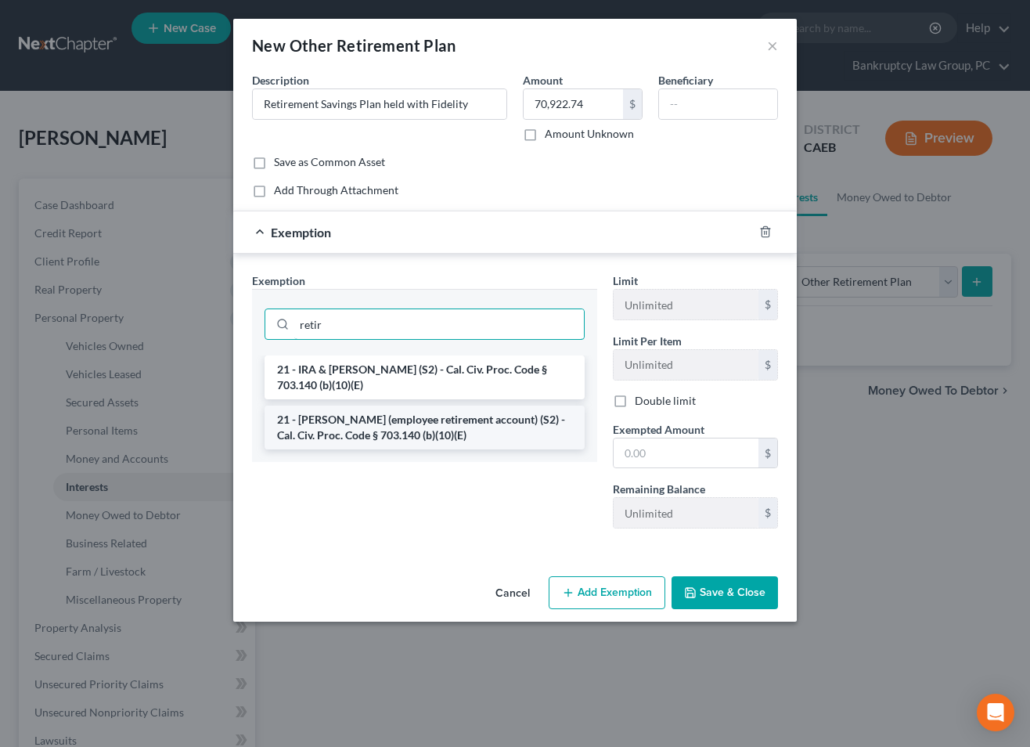
type input "retir"
click at [484, 429] on li "21 - [PERSON_NAME] (employee retirement account) (S2) - Cal. Civ. Proc. Code § …" at bounding box center [425, 427] width 320 height 44
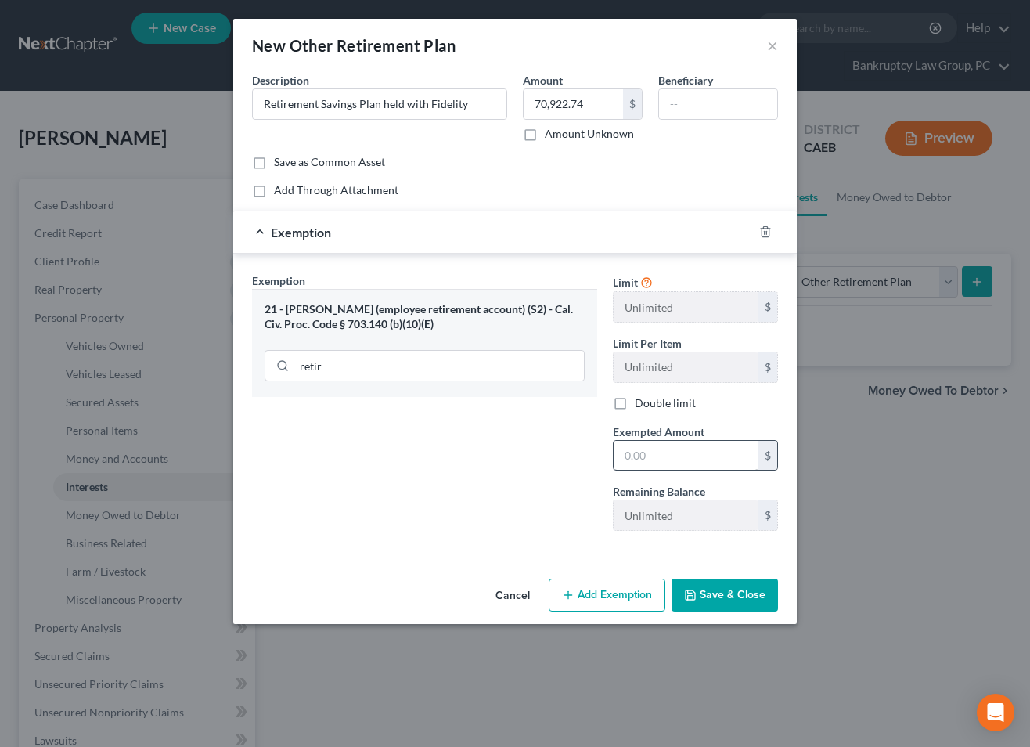
click at [760, 452] on div "$" at bounding box center [767, 456] width 19 height 30
click at [695, 459] on input "text" at bounding box center [686, 456] width 145 height 30
type input "70,922.74"
click at [729, 596] on button "Save & Close" at bounding box center [725, 594] width 106 height 33
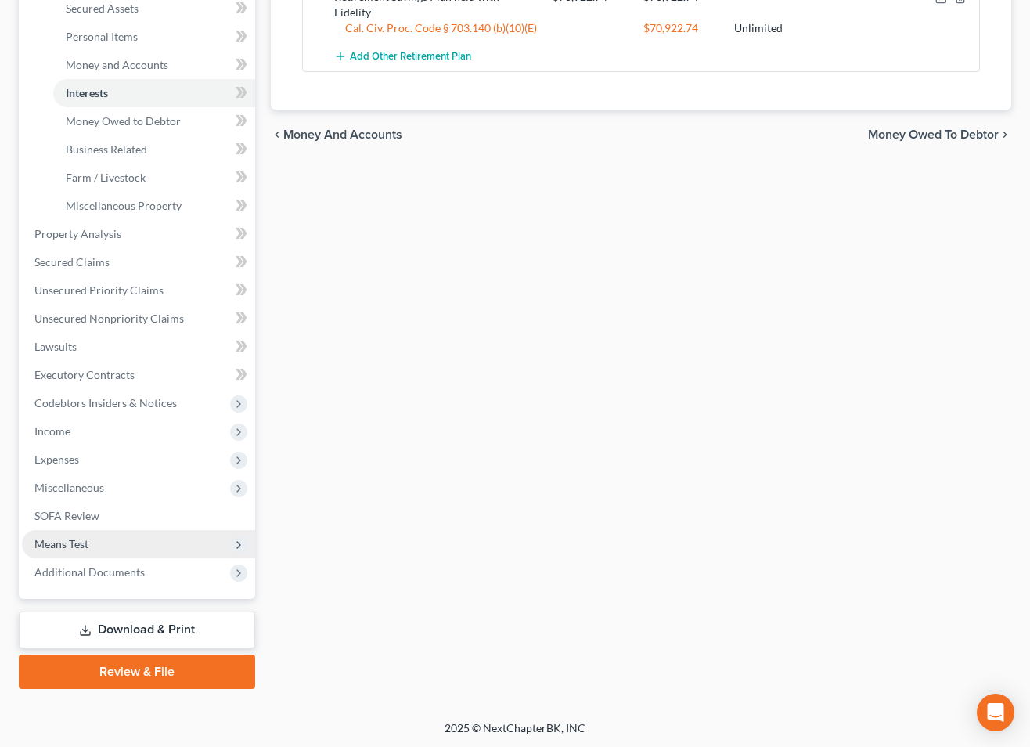
click at [93, 545] on span "Means Test" at bounding box center [138, 544] width 233 height 28
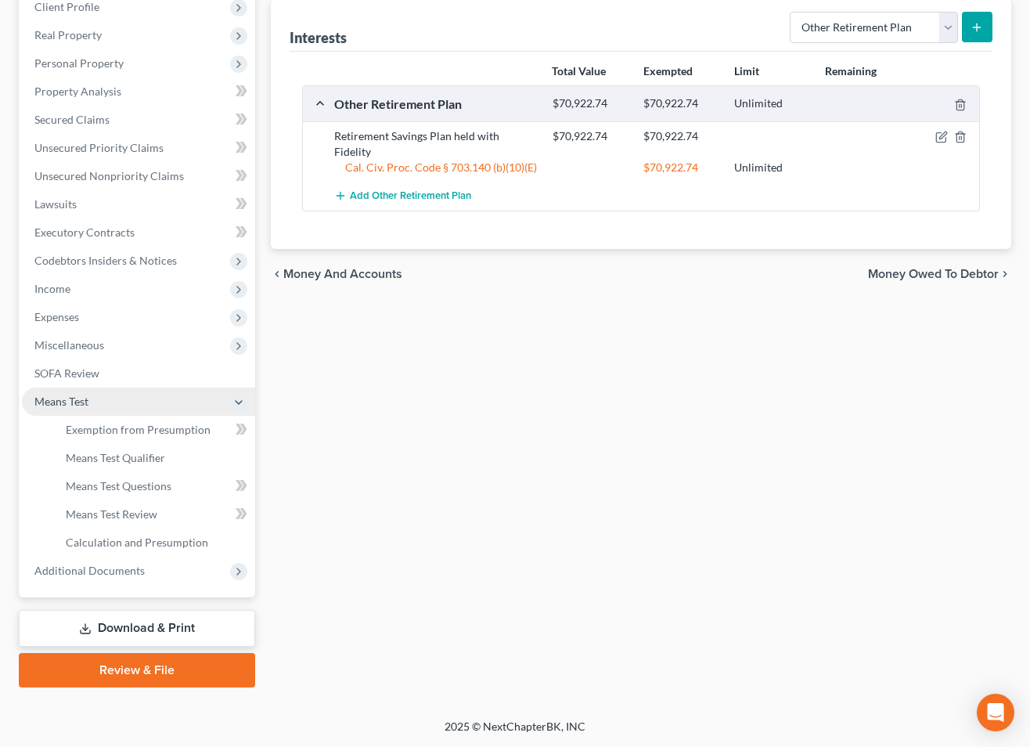
scroll to position [253, 0]
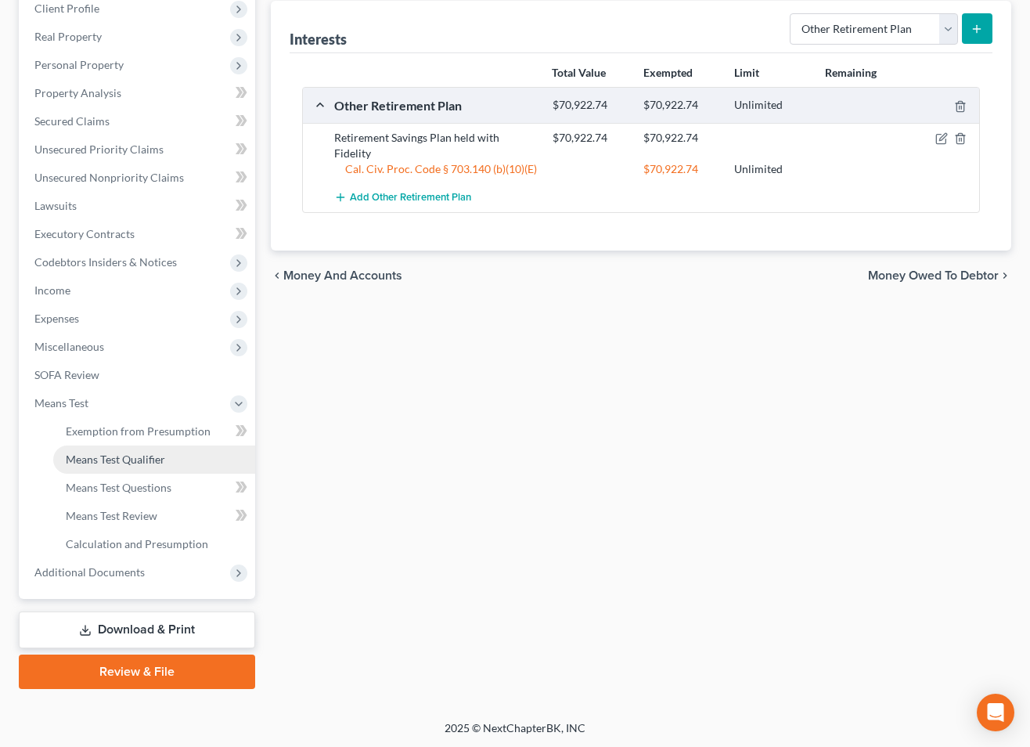
click at [127, 456] on span "Means Test Qualifier" at bounding box center [115, 458] width 99 height 13
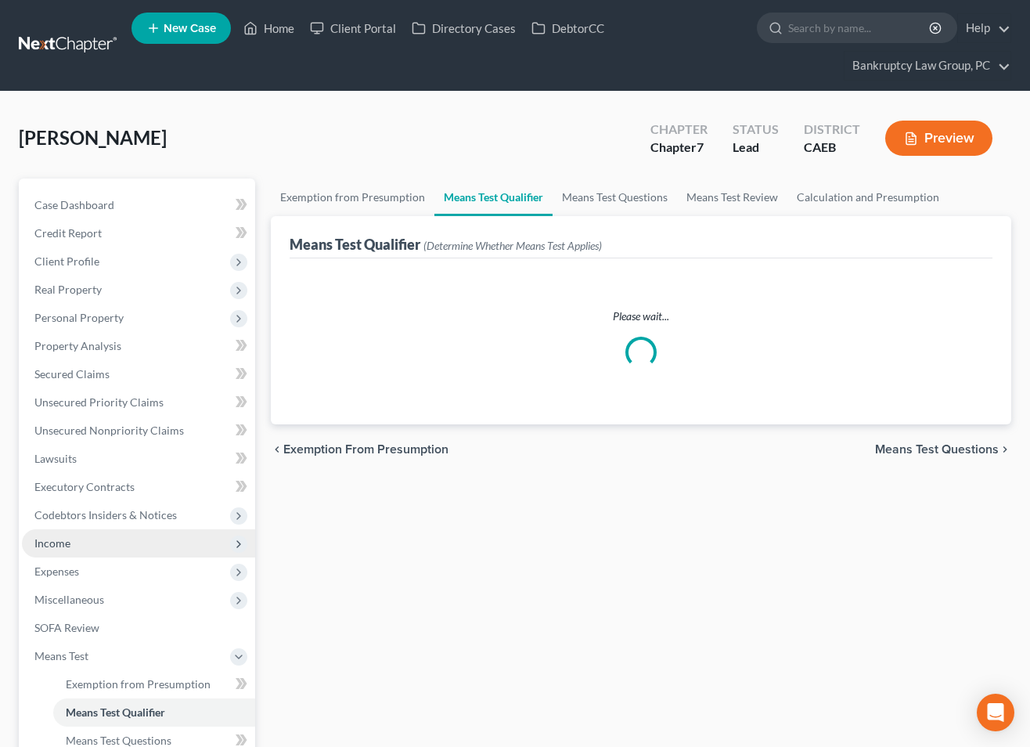
click at [73, 552] on span "Income" at bounding box center [138, 543] width 233 height 28
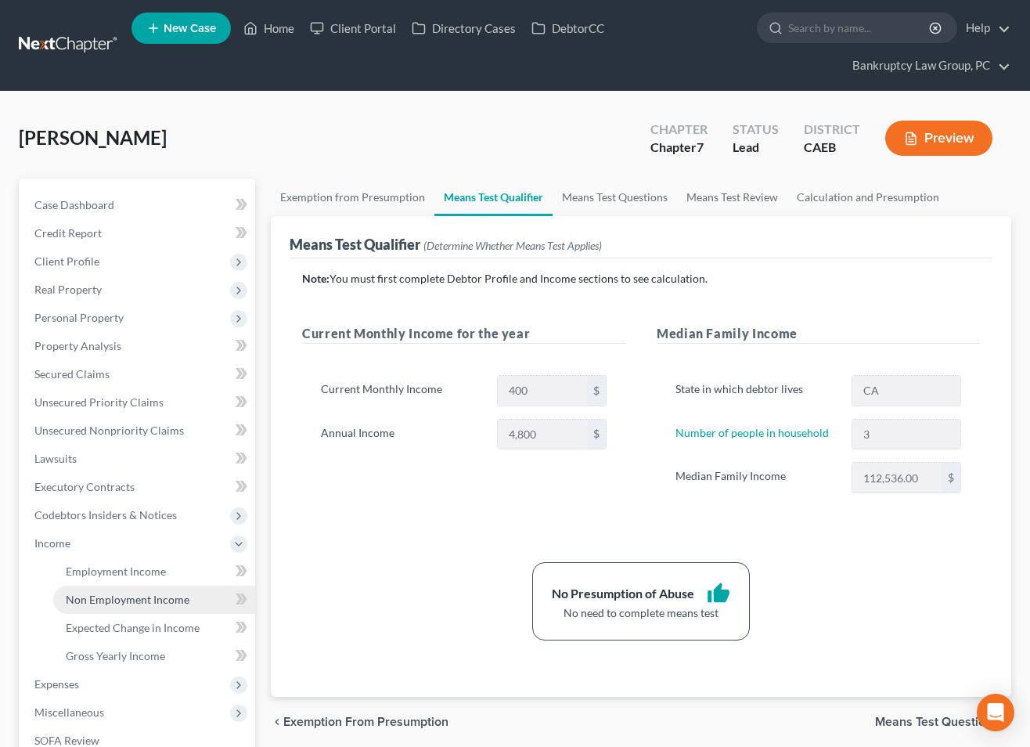
click at [88, 593] on span "Non Employment Income" at bounding box center [128, 599] width 124 height 13
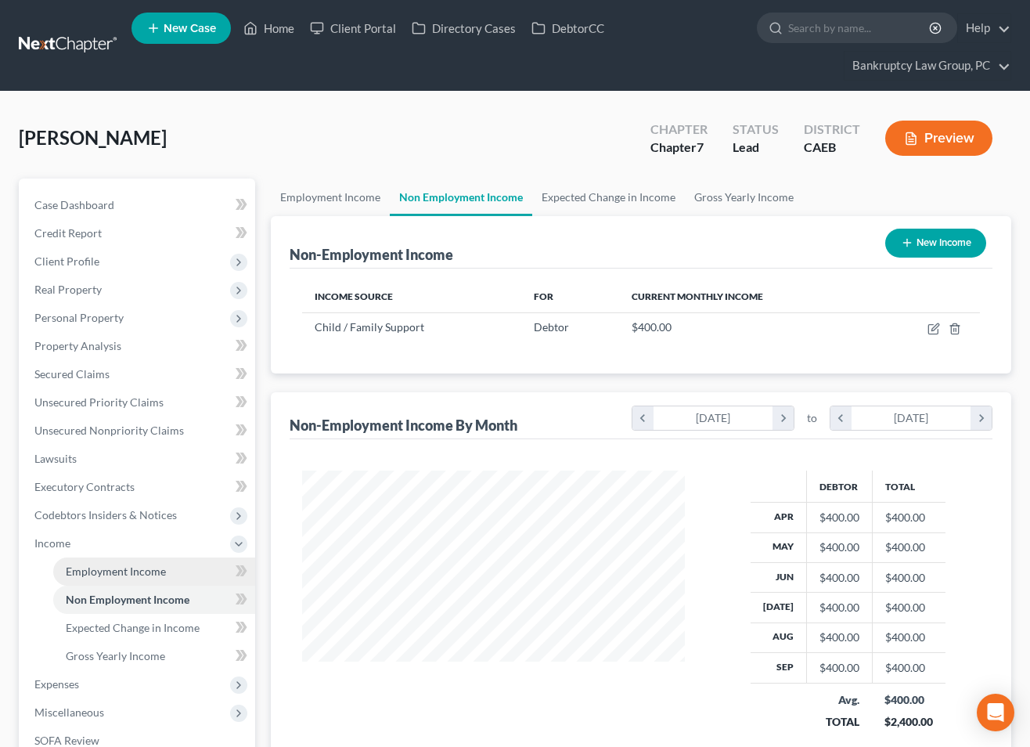
scroll to position [280, 413]
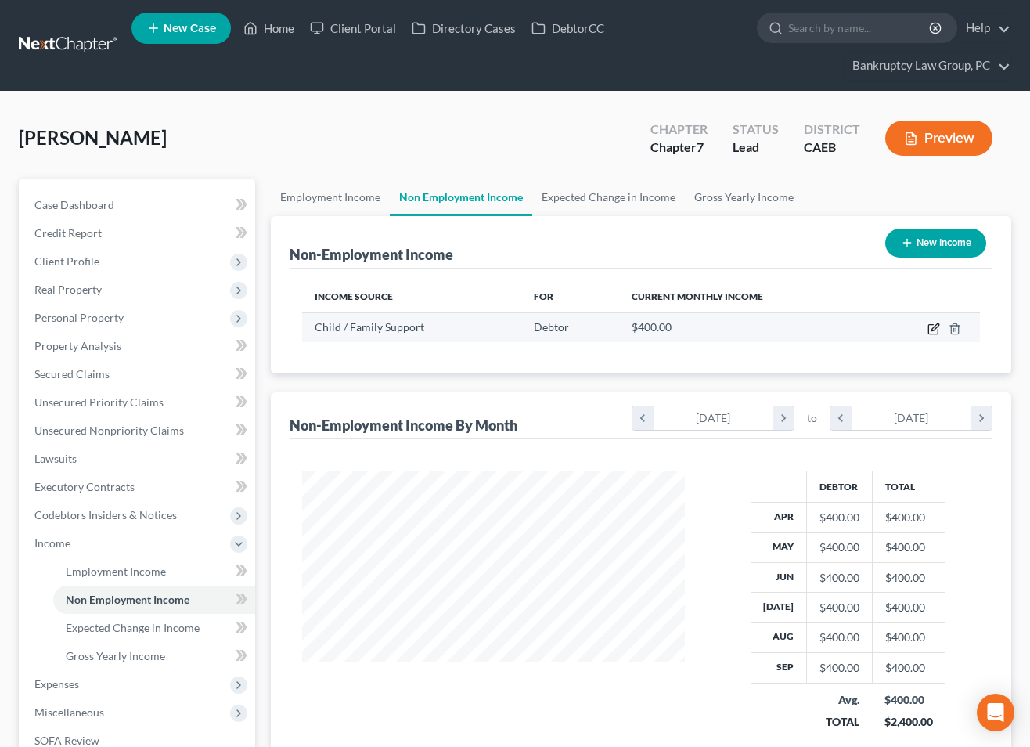
click at [933, 330] on icon "button" at bounding box center [934, 326] width 7 height 7
select select "7"
select select "0"
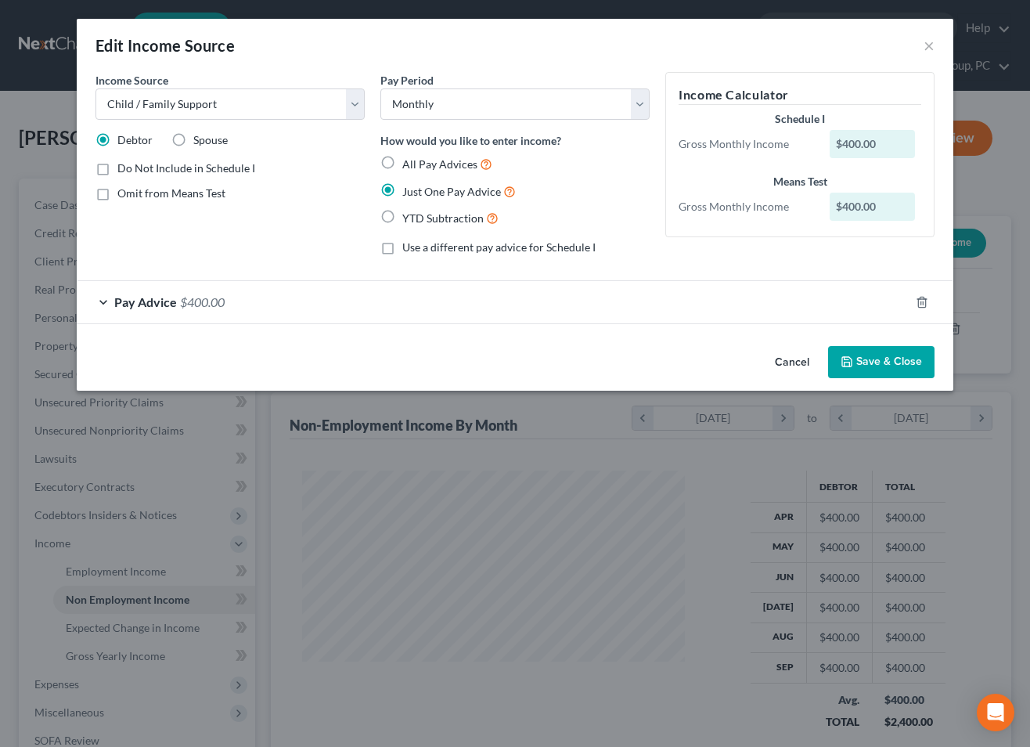
click at [402, 161] on label "All Pay Advices" at bounding box center [447, 164] width 90 height 18
click at [409, 161] on input "All Pay Advices" at bounding box center [414, 160] width 10 height 10
radio input "true"
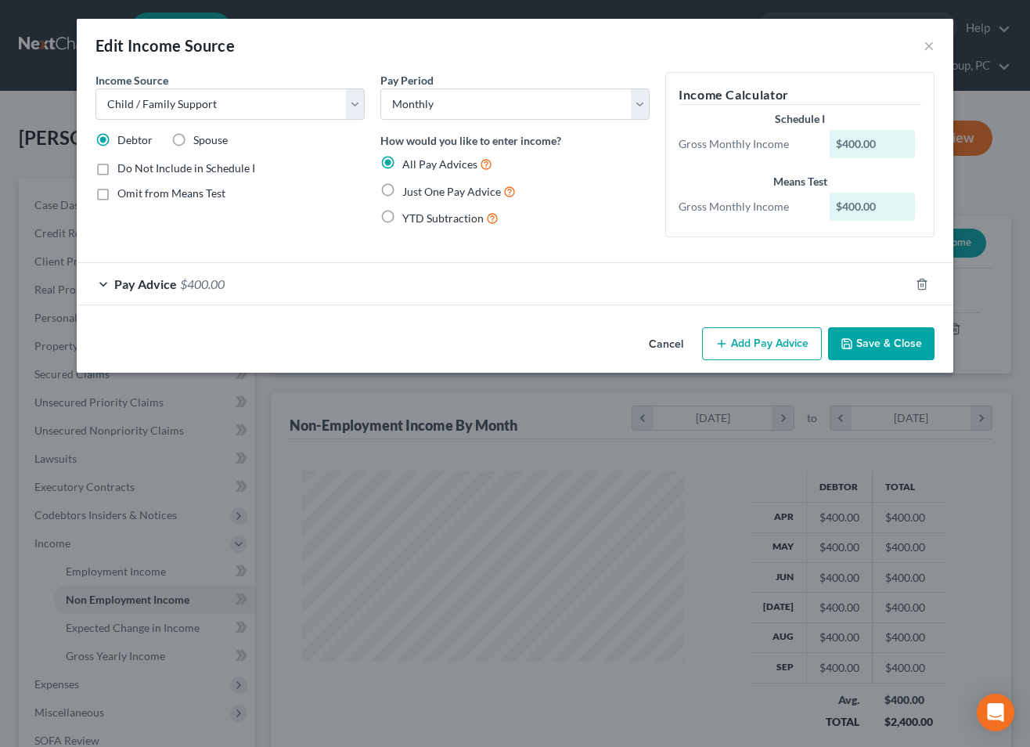
click at [220, 299] on div "Pay Advice $400.00" at bounding box center [493, 283] width 833 height 41
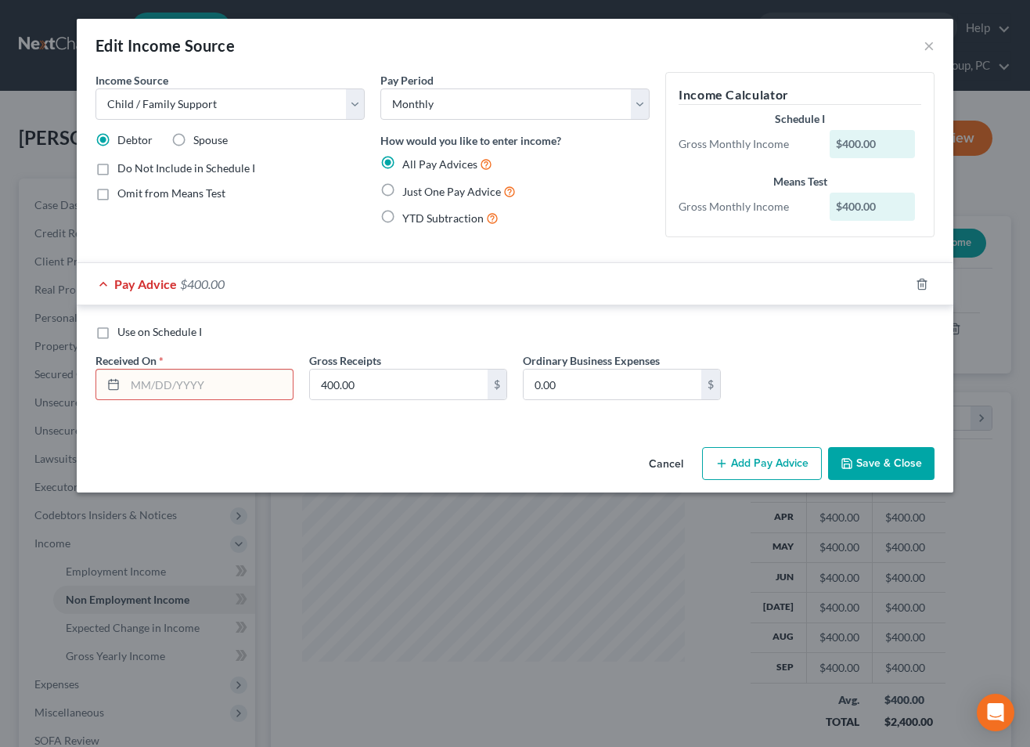
click at [200, 383] on input "text" at bounding box center [208, 384] width 167 height 30
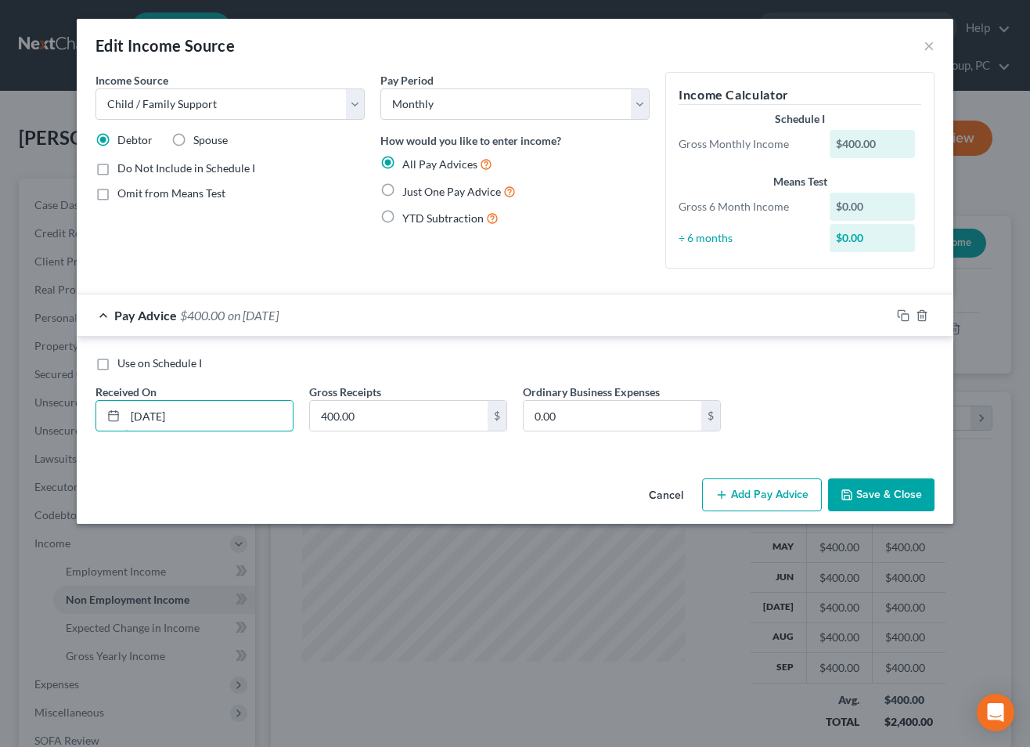
type input "[DATE]"
type input "92.3"
click at [904, 309] on icon "button" at bounding box center [903, 315] width 13 height 13
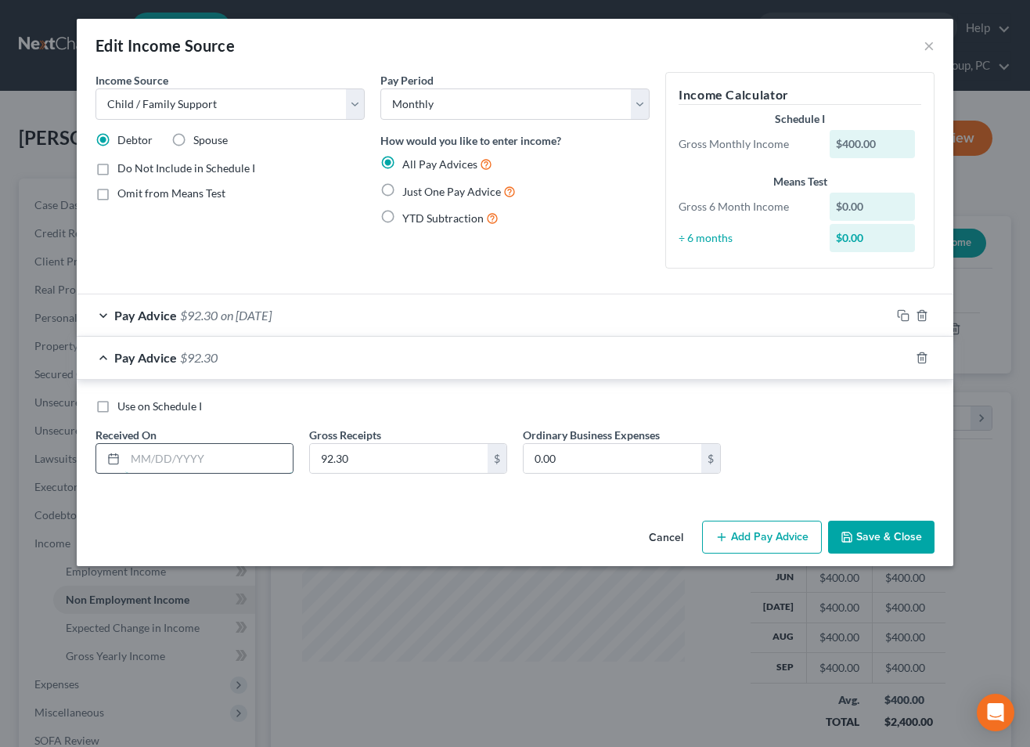
drag, startPoint x: 265, startPoint y: 449, endPoint x: 273, endPoint y: 452, distance: 8.9
click at [265, 449] on input "text" at bounding box center [208, 459] width 167 height 30
type input "[DATE]"
click at [899, 359] on icon "button" at bounding box center [903, 357] width 13 height 13
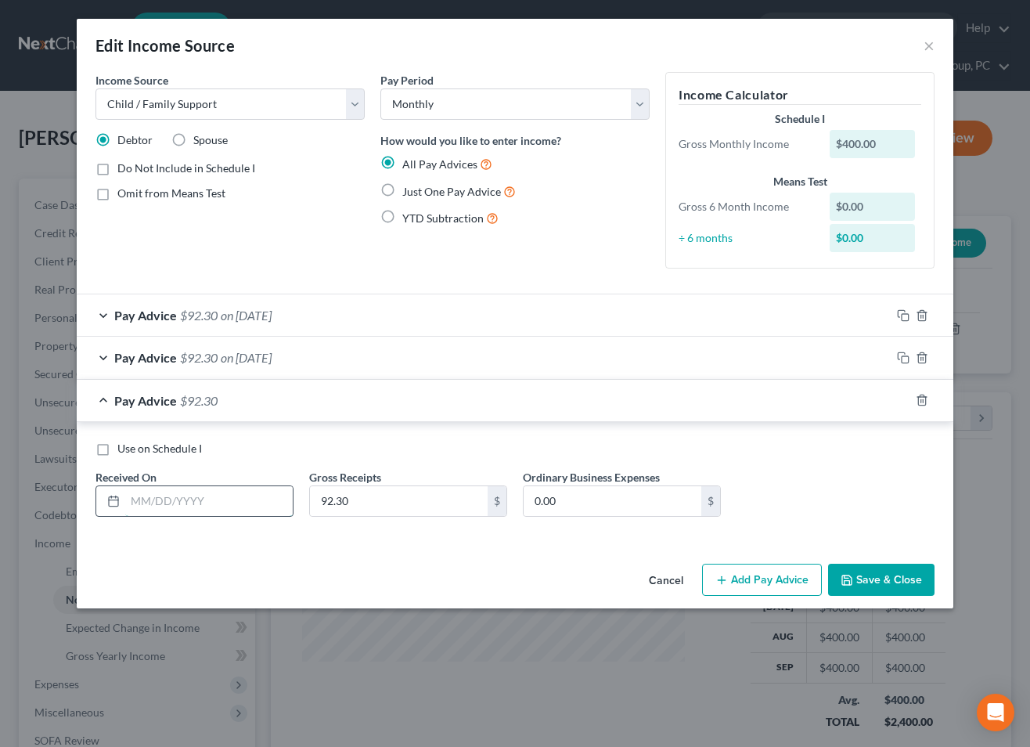
click at [245, 497] on input "text" at bounding box center [208, 501] width 167 height 30
type input "[DATE]"
click at [902, 398] on icon "button" at bounding box center [903, 400] width 13 height 13
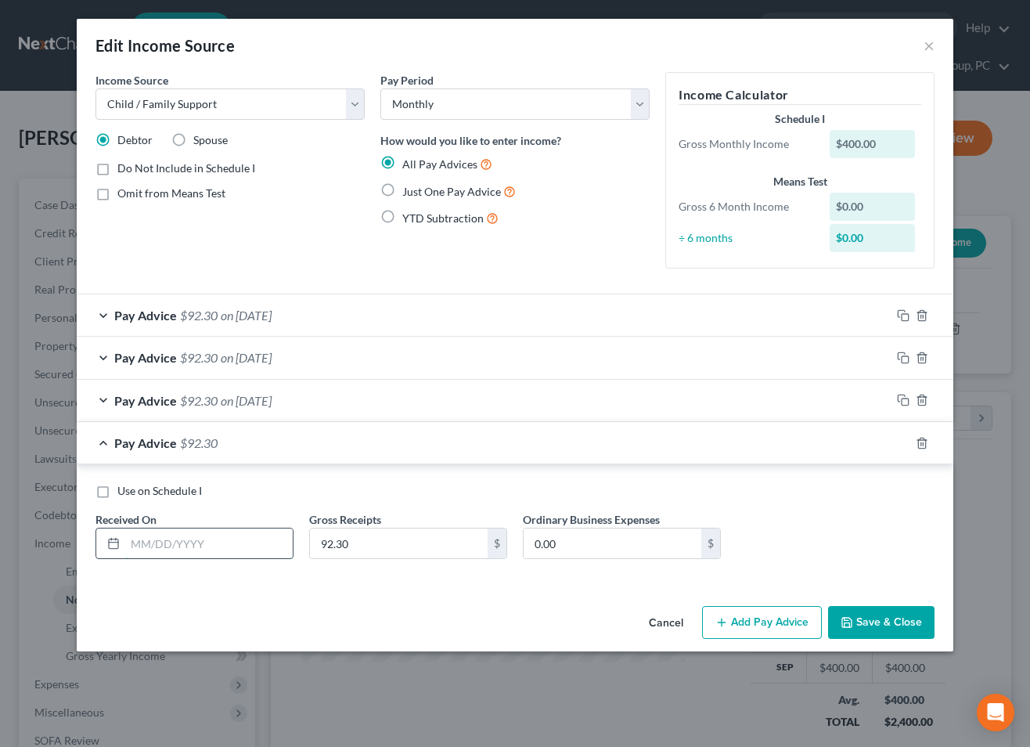
click at [239, 542] on input "text" at bounding box center [208, 543] width 167 height 30
type input "[DATE]"
click at [902, 444] on icon "button" at bounding box center [903, 443] width 13 height 13
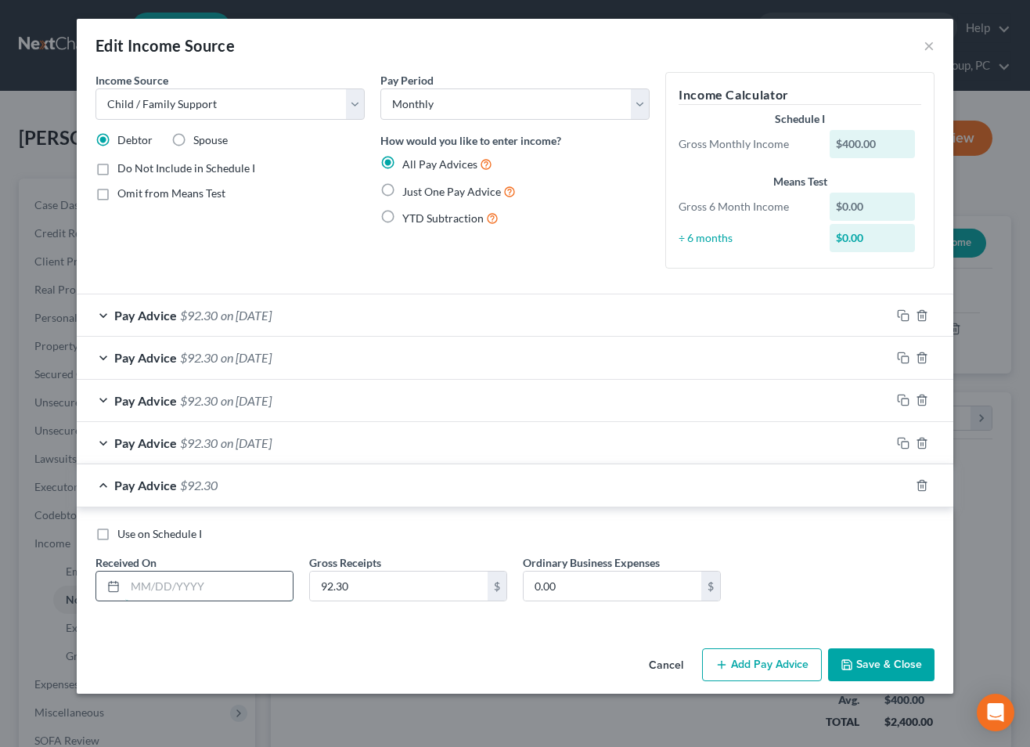
click at [232, 589] on input "text" at bounding box center [208, 586] width 167 height 30
type input "[DATE]"
click at [907, 487] on icon "button" at bounding box center [903, 485] width 13 height 13
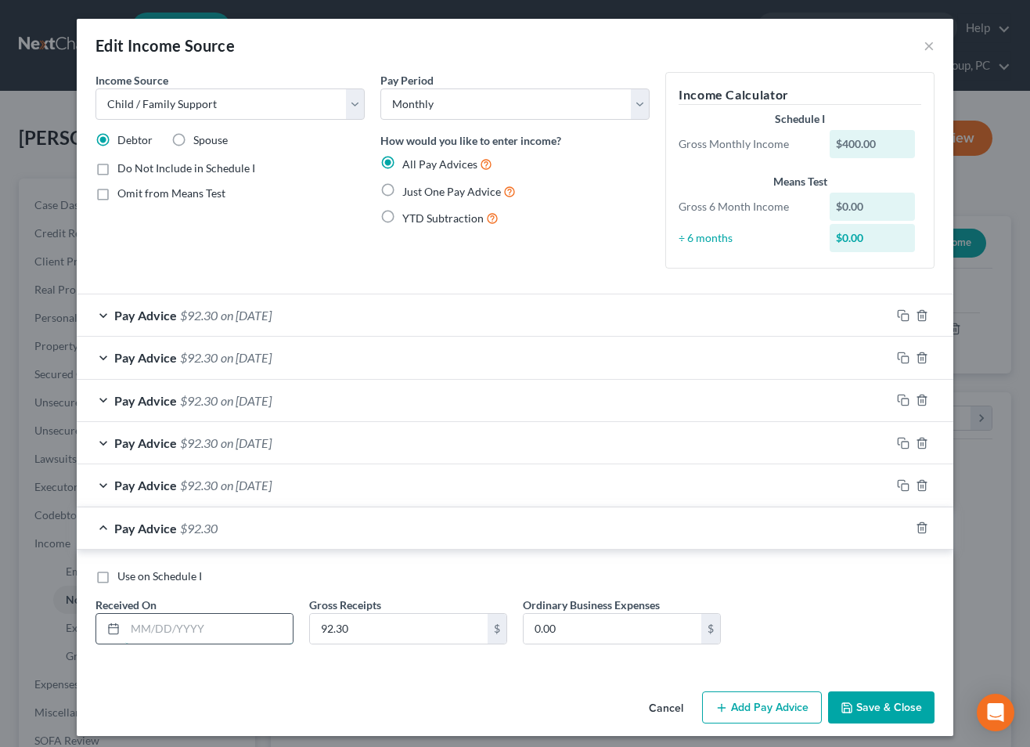
click at [185, 621] on input "text" at bounding box center [208, 629] width 167 height 30
type input "[DATE]"
click at [903, 530] on icon "button" at bounding box center [903, 527] width 13 height 13
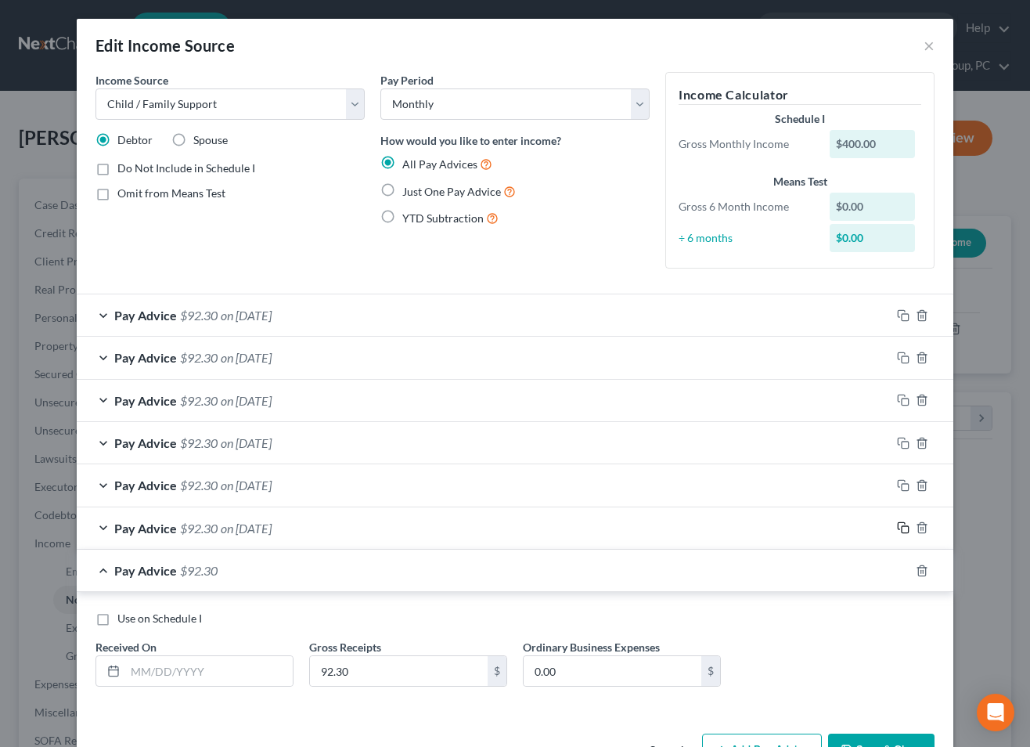
scroll to position [50, 0]
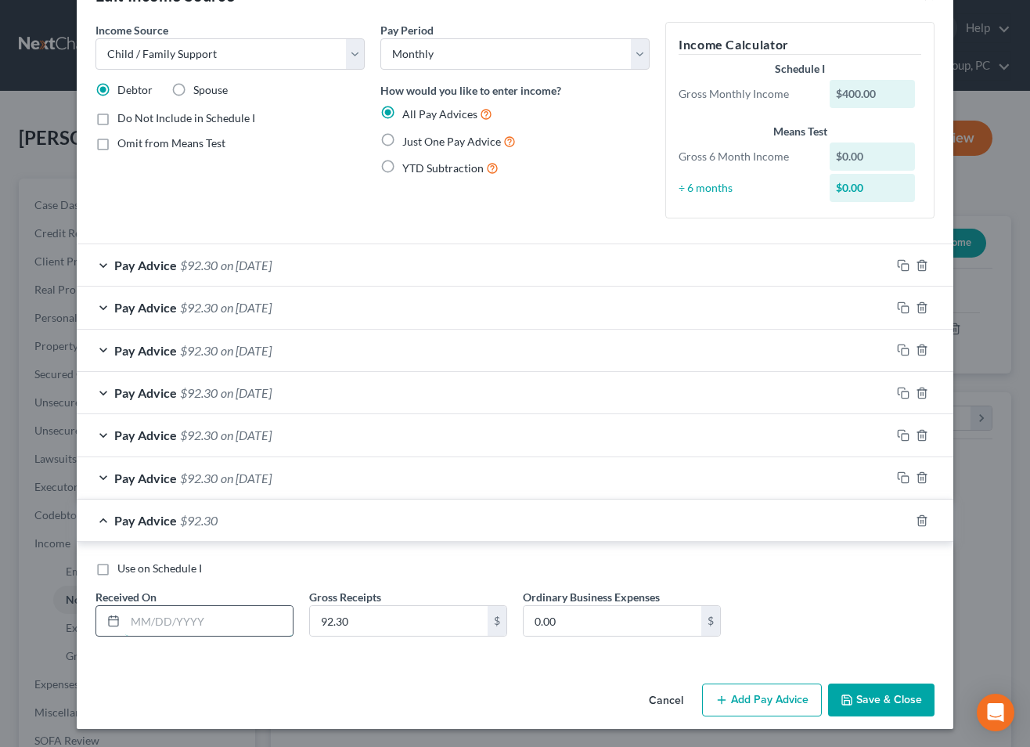
drag, startPoint x: 258, startPoint y: 609, endPoint x: 264, endPoint y: 614, distance: 8.3
click at [258, 609] on input "text" at bounding box center [208, 621] width 167 height 30
type input "[DATE]"
drag, startPoint x: 902, startPoint y: 519, endPoint x: 848, endPoint y: 524, distance: 54.3
click at [902, 520] on rect "button" at bounding box center [905, 522] width 7 height 7
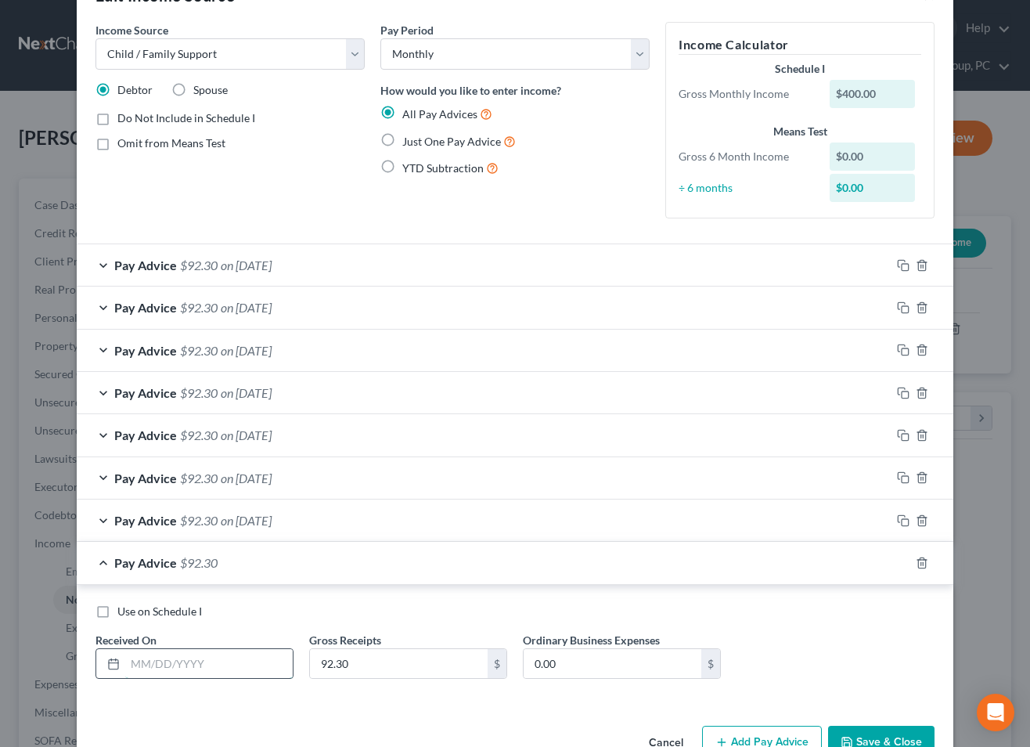
drag, startPoint x: 158, startPoint y: 665, endPoint x: 195, endPoint y: 665, distance: 36.8
click at [160, 665] on input "text" at bounding box center [208, 664] width 167 height 30
type input "[DATE]"
drag, startPoint x: 903, startPoint y: 560, endPoint x: 881, endPoint y: 562, distance: 22.0
click at [903, 560] on icon "button" at bounding box center [903, 562] width 13 height 13
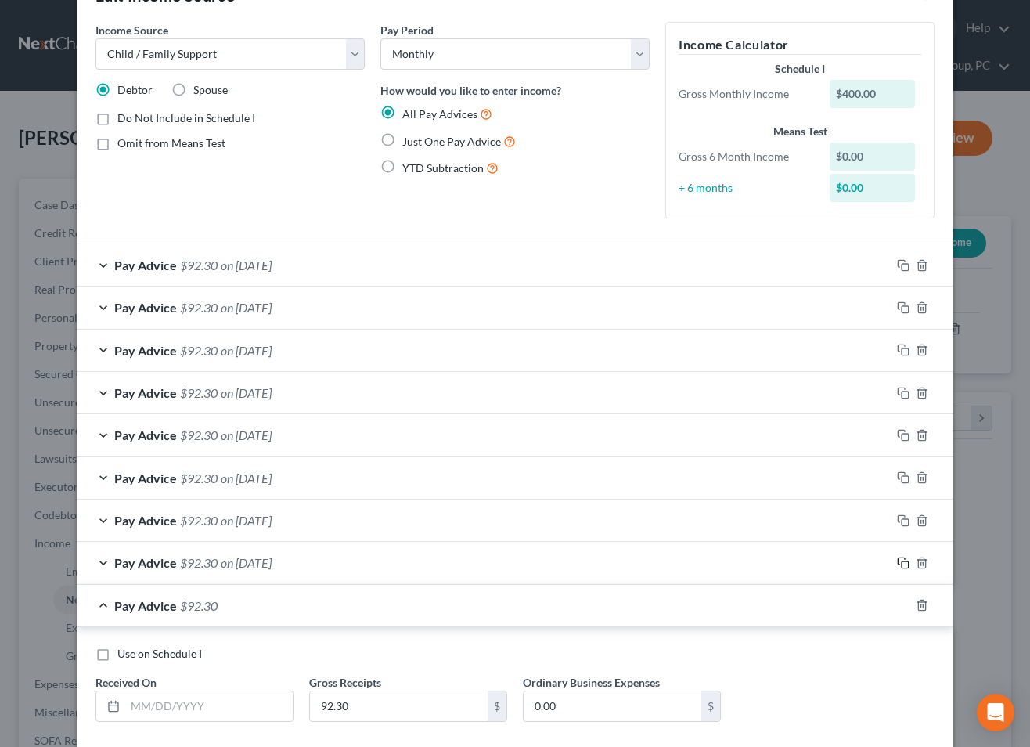
scroll to position [135, 0]
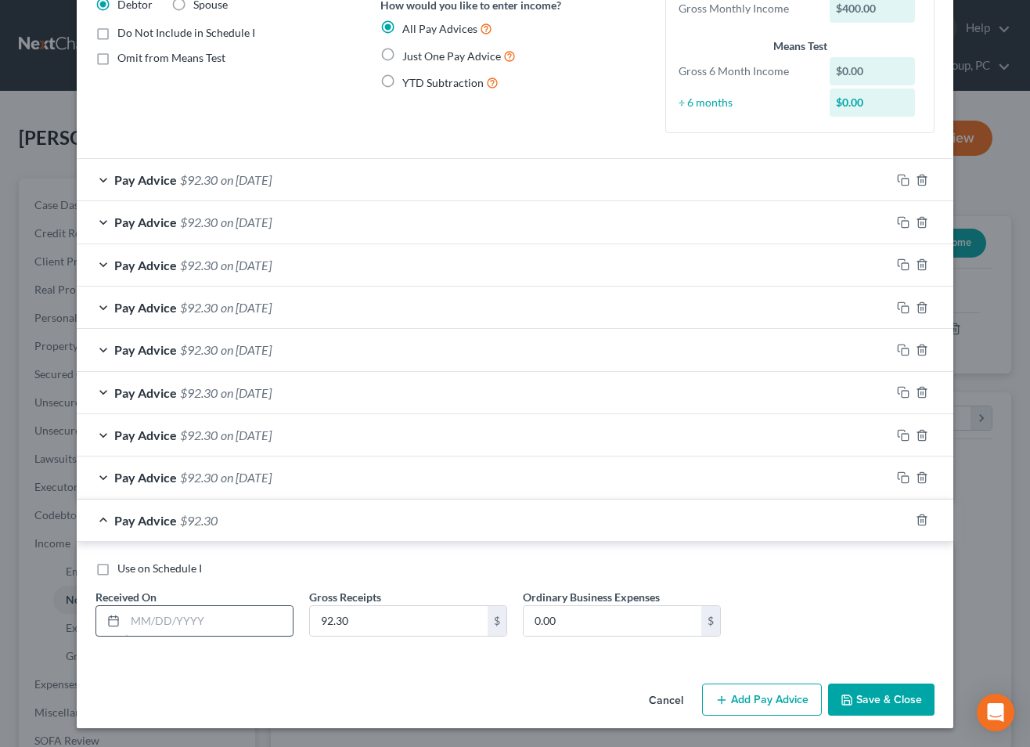
click at [215, 621] on input "text" at bounding box center [208, 621] width 167 height 30
type input "[DATE]"
click at [899, 518] on icon "button" at bounding box center [903, 519] width 13 height 13
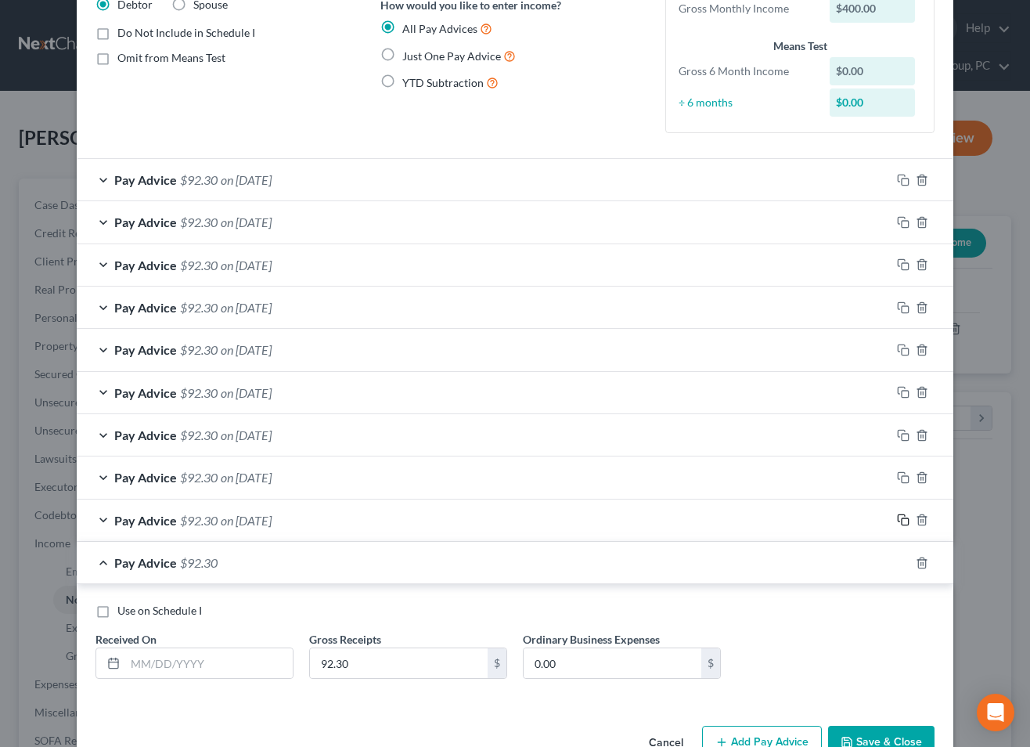
scroll to position [178, 0]
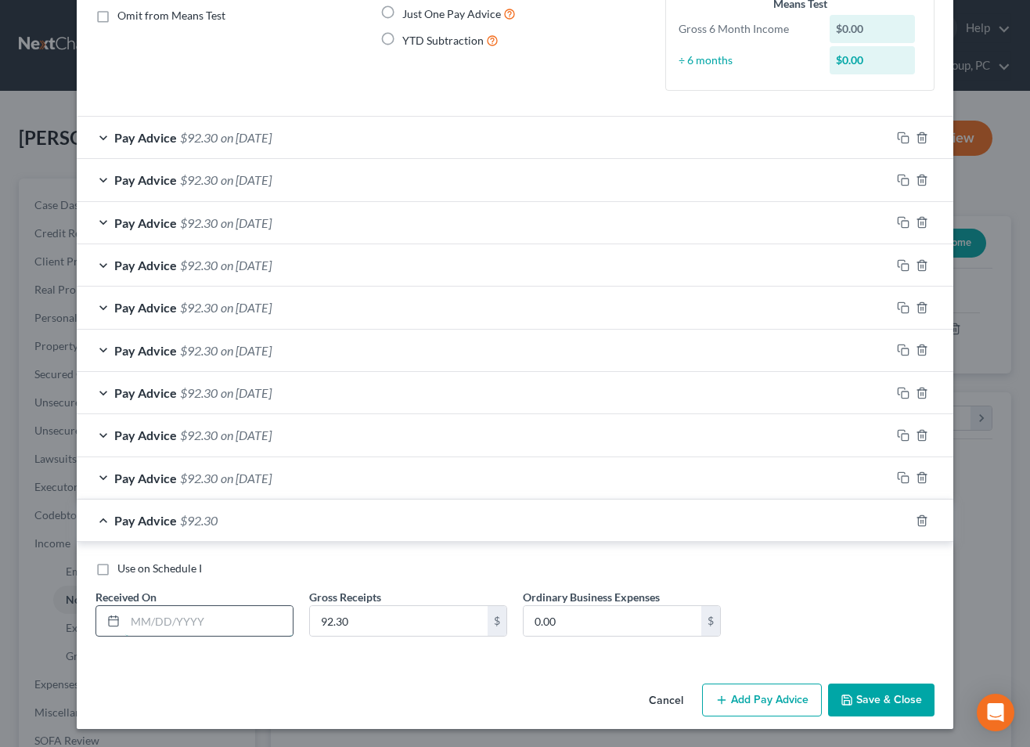
click at [231, 627] on input "text" at bounding box center [208, 621] width 167 height 30
type input "[DATE]"
click at [903, 519] on icon "button" at bounding box center [903, 520] width 13 height 13
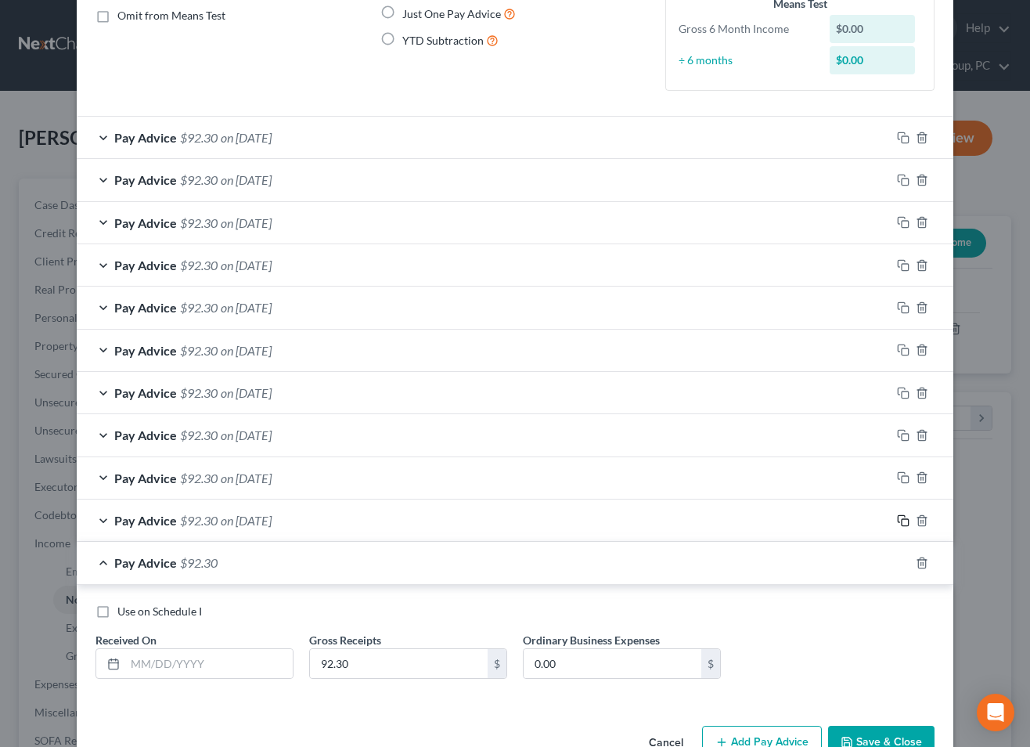
scroll to position [221, 0]
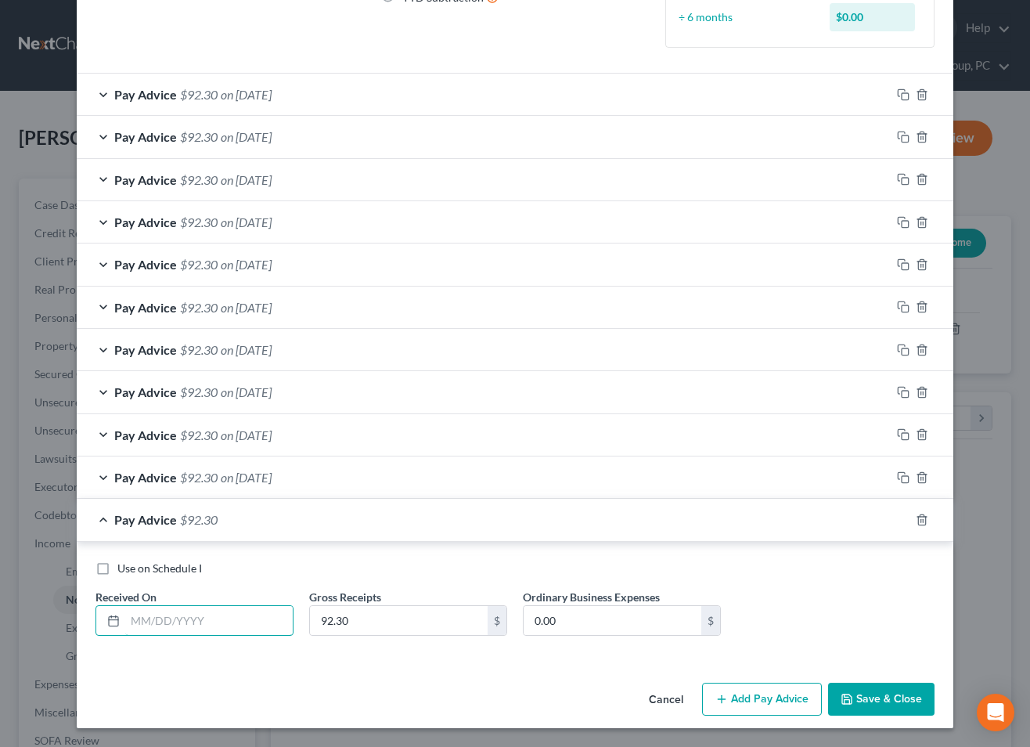
drag, startPoint x: 178, startPoint y: 616, endPoint x: 913, endPoint y: 641, distance: 735.4
click at [183, 614] on input "text" at bounding box center [208, 621] width 167 height 30
type input "[DATE]"
click at [895, 520] on div at bounding box center [922, 519] width 63 height 25
click at [906, 517] on icon "button" at bounding box center [903, 519] width 13 height 13
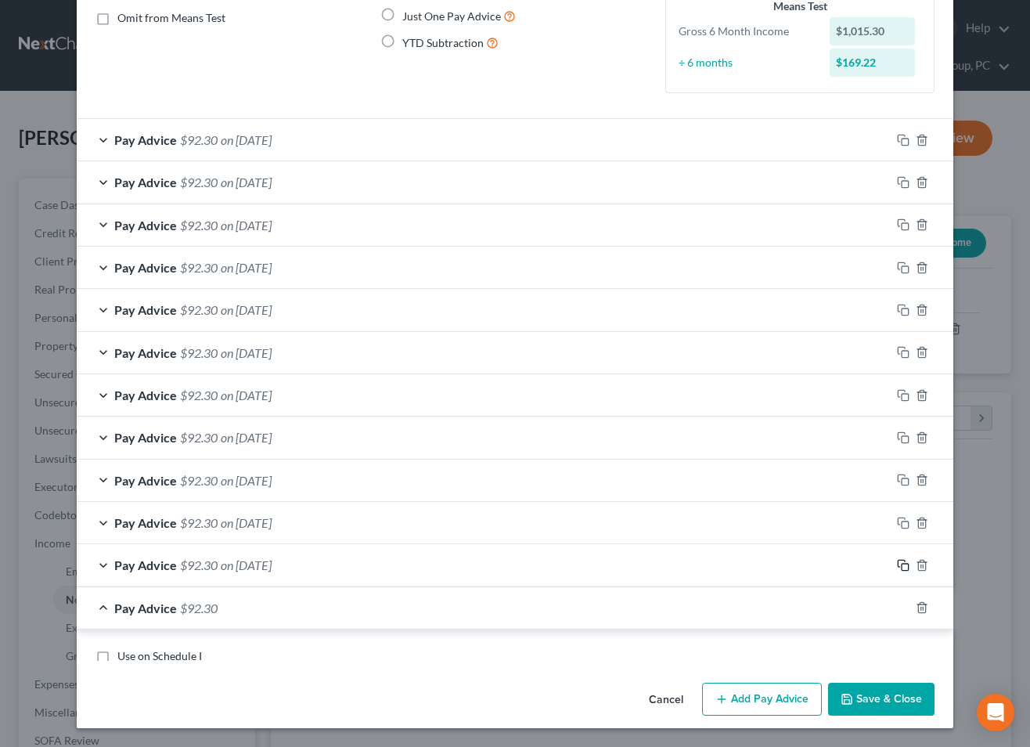
scroll to position [263, 0]
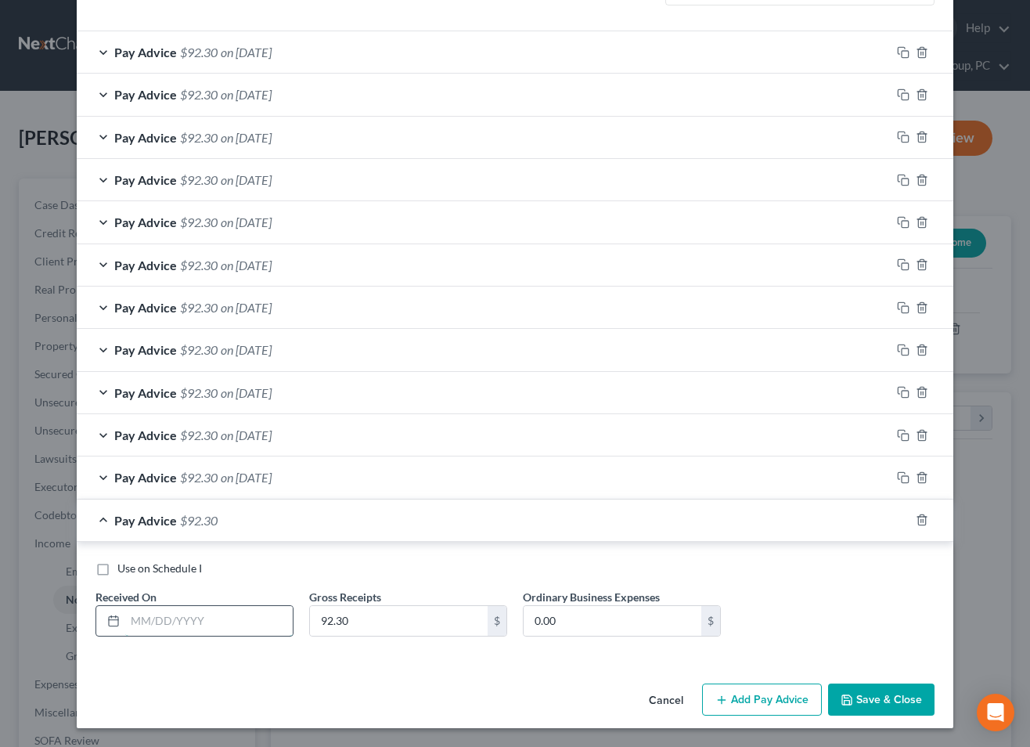
drag, startPoint x: 212, startPoint y: 615, endPoint x: 225, endPoint y: 620, distance: 14.1
click at [212, 616] on input "text" at bounding box center [208, 621] width 167 height 30
type input "[DATE]"
click at [904, 521] on icon "button" at bounding box center [903, 519] width 13 height 13
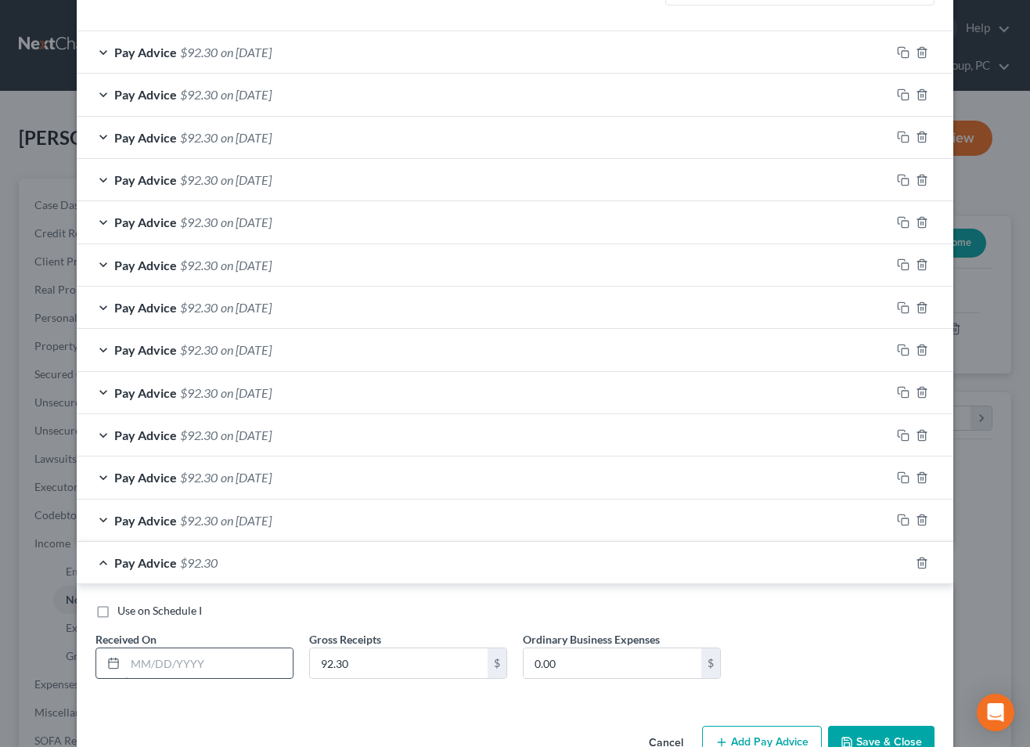
click at [259, 662] on input "text" at bounding box center [208, 663] width 167 height 30
type input "[DATE]"
click at [900, 560] on icon "button" at bounding box center [903, 562] width 13 height 13
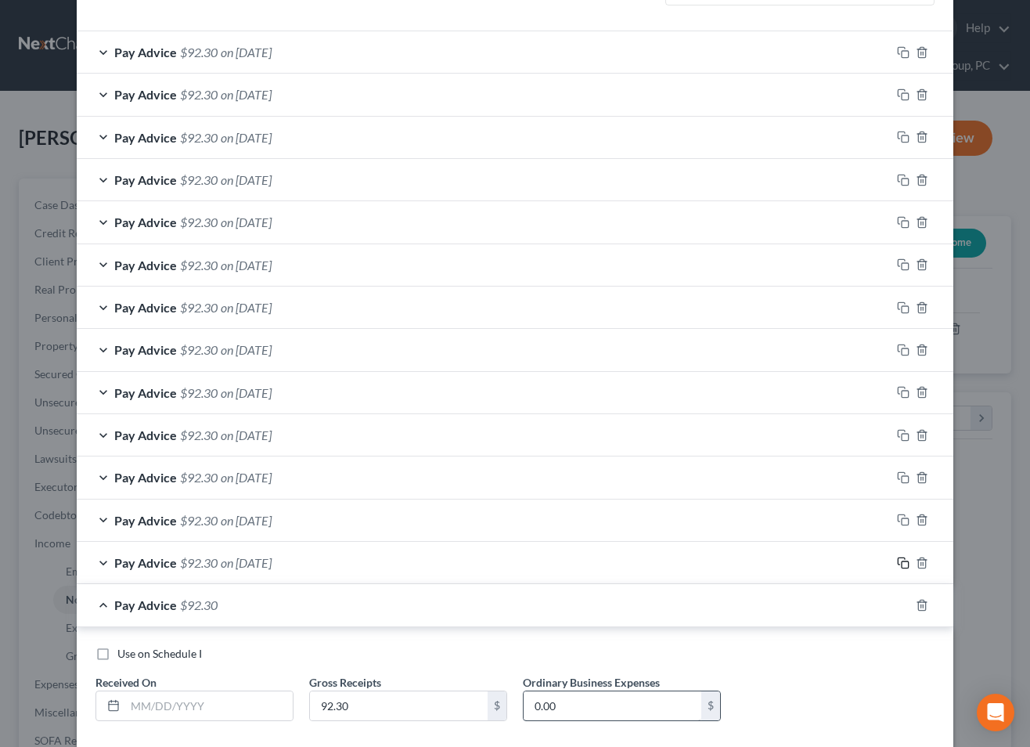
scroll to position [348, 0]
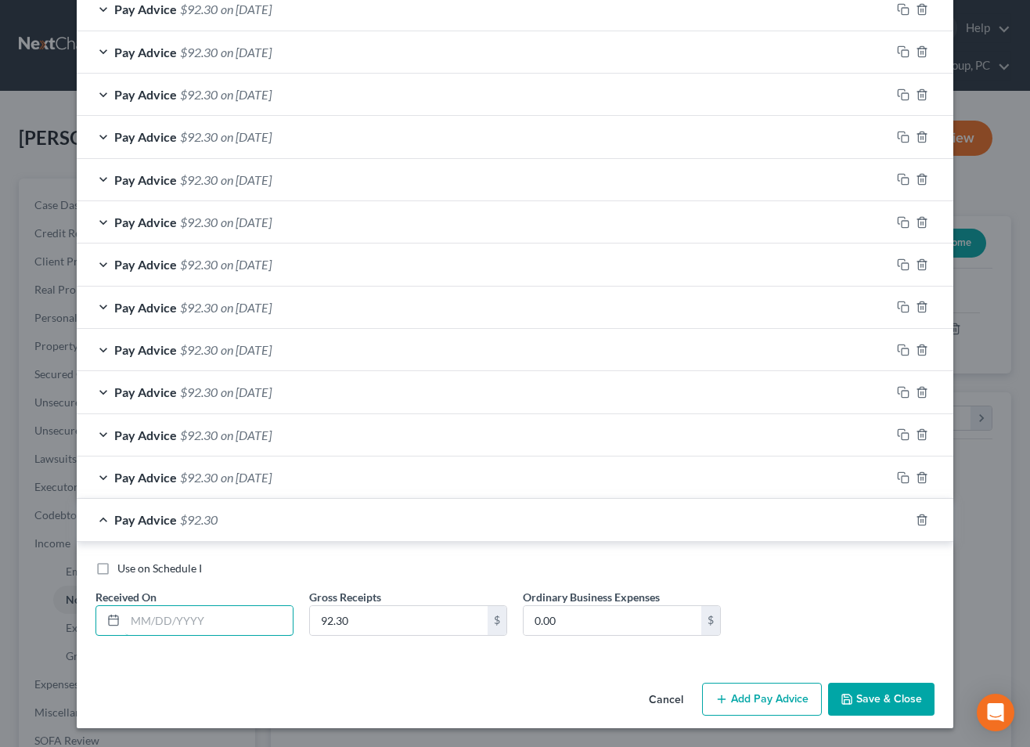
drag, startPoint x: 153, startPoint y: 625, endPoint x: 632, endPoint y: 643, distance: 480.1
click at [152, 625] on input "text" at bounding box center [208, 621] width 167 height 30
type input "[DATE]"
click at [899, 516] on icon "button" at bounding box center [903, 519] width 13 height 13
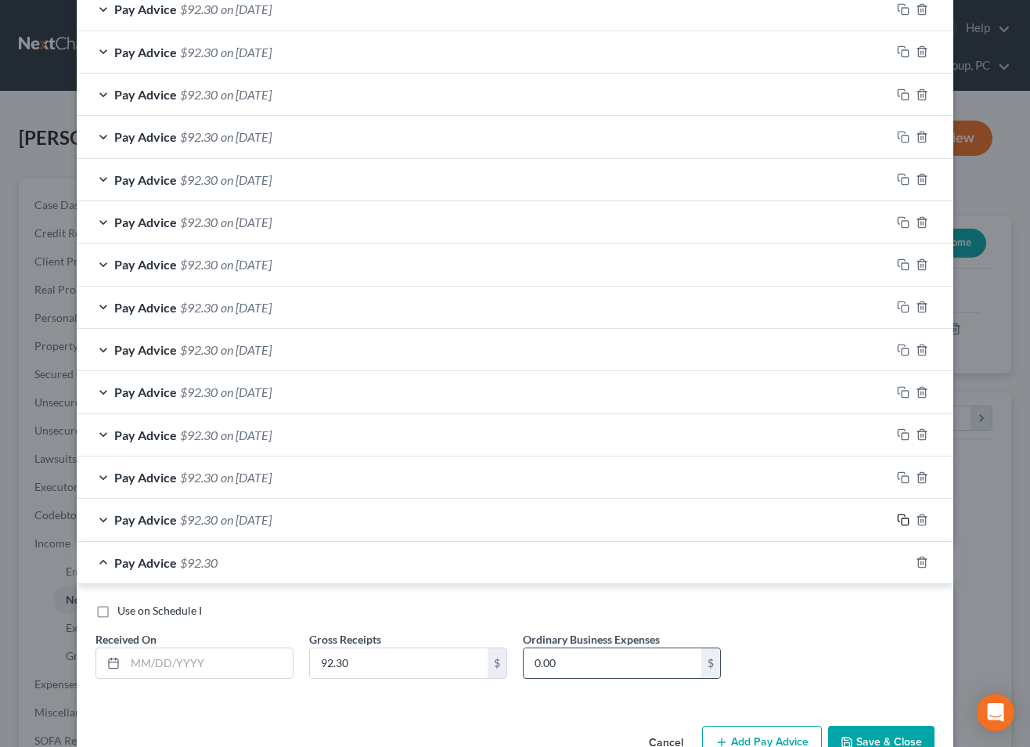
scroll to position [391, 0]
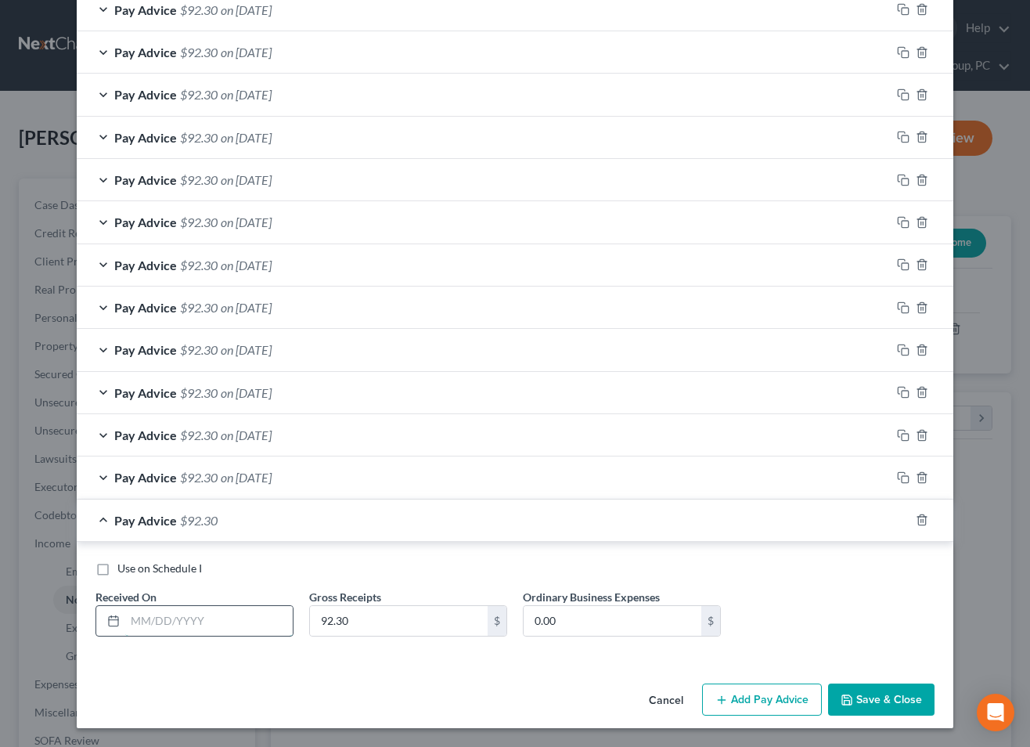
click at [169, 627] on input "text" at bounding box center [208, 621] width 167 height 30
type input "[DATE]"
click at [899, 516] on icon "button" at bounding box center [903, 519] width 13 height 13
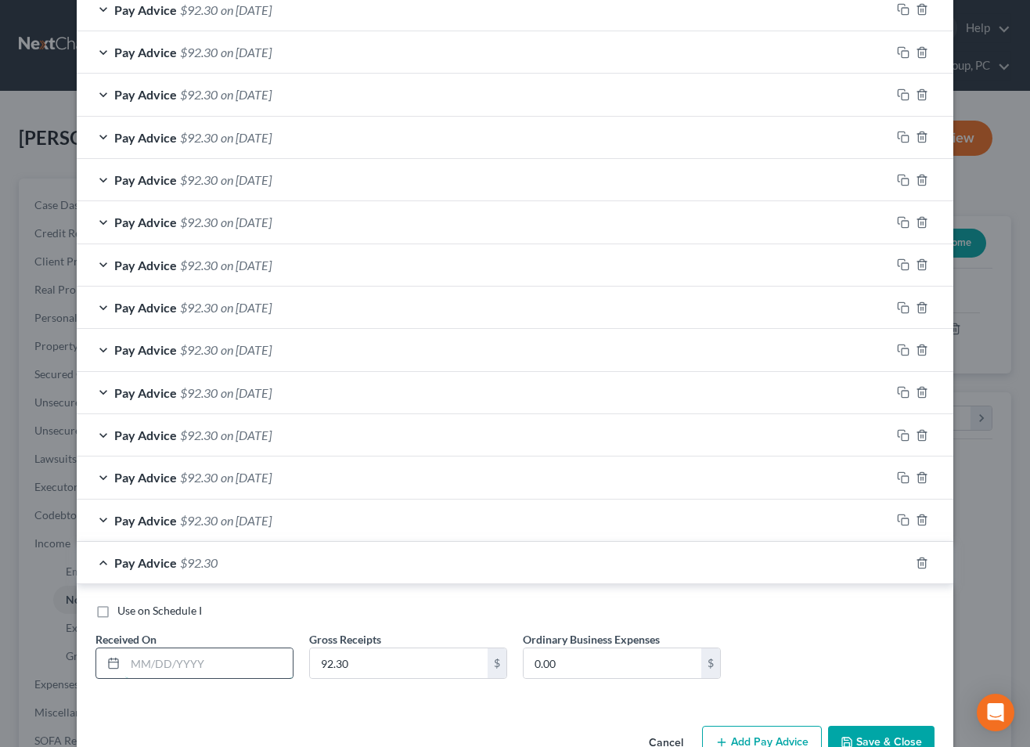
click at [200, 661] on input "text" at bounding box center [208, 663] width 167 height 30
type input "[DATE]"
click at [900, 560] on icon "button" at bounding box center [903, 562] width 13 height 13
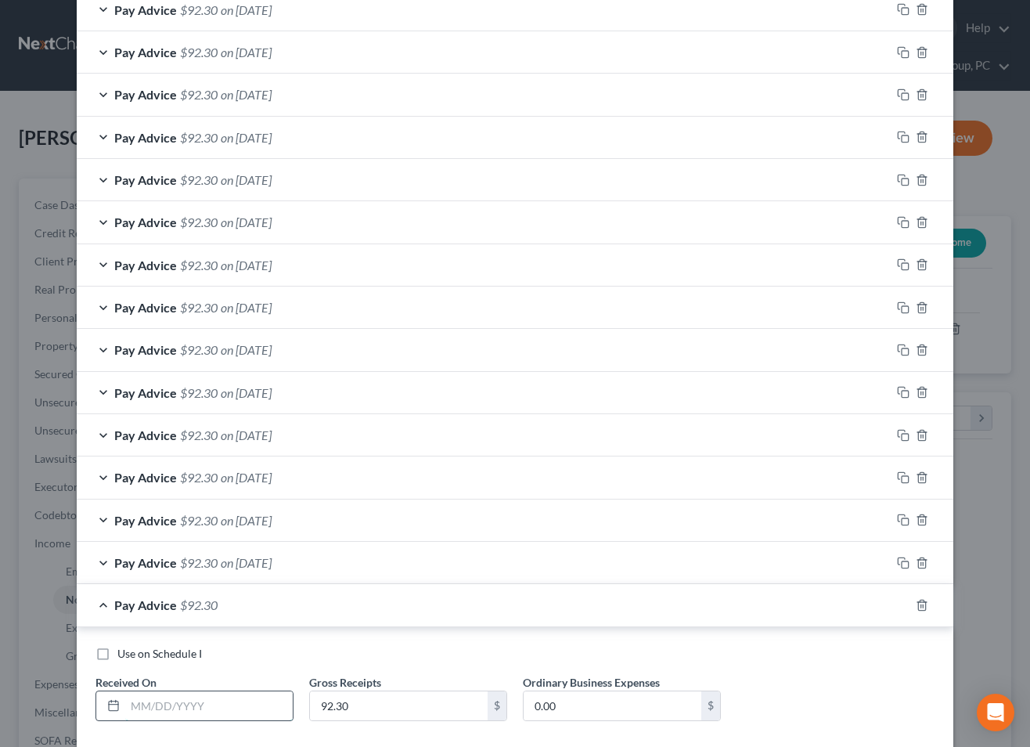
click at [205, 706] on input "text" at bounding box center [208, 706] width 167 height 30
type input "[DATE]"
drag, startPoint x: 905, startPoint y: 639, endPoint x: 895, endPoint y: 615, distance: 26.0
click at [903, 632] on div "Use on Schedule I Received On * [DATE] Gross Receipts 92.30 $ Ordinary Business…" at bounding box center [515, 687] width 877 height 120
drag, startPoint x: 902, startPoint y: 603, endPoint x: 812, endPoint y: 608, distance: 90.2
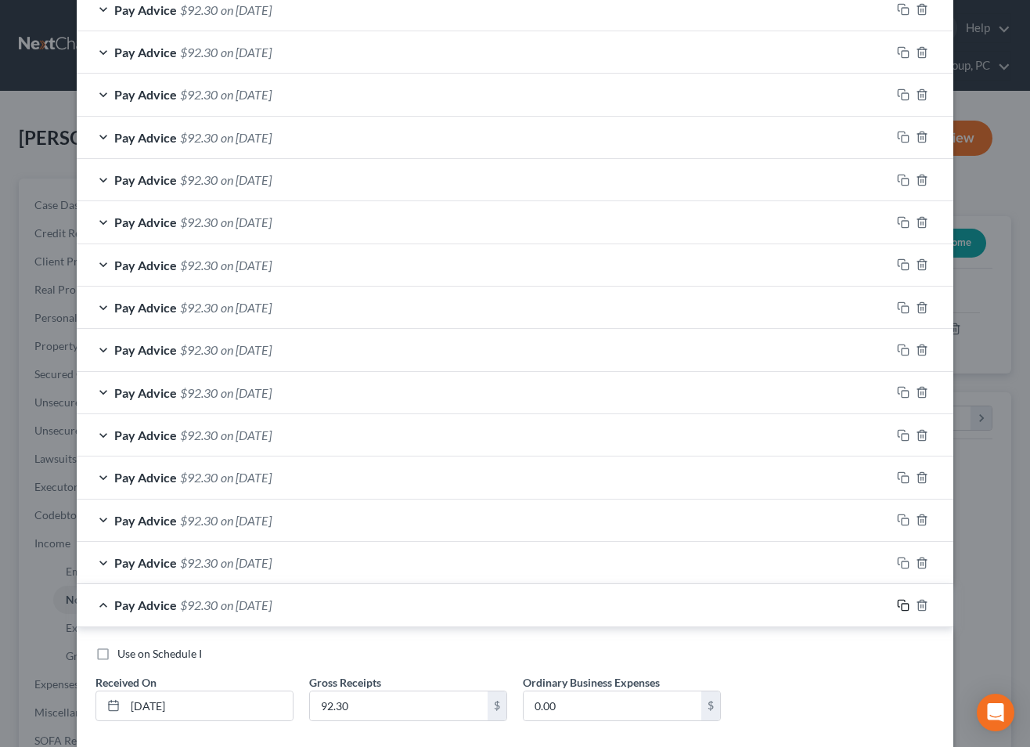
click at [902, 603] on rect "button" at bounding box center [905, 606] width 7 height 7
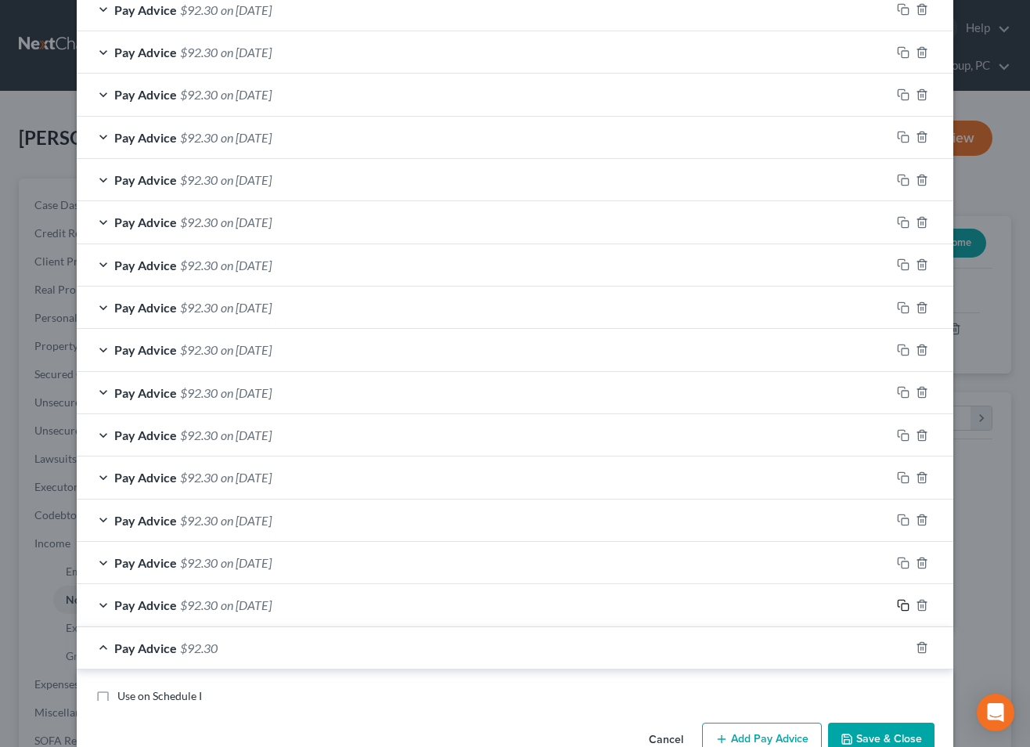
scroll to position [518, 0]
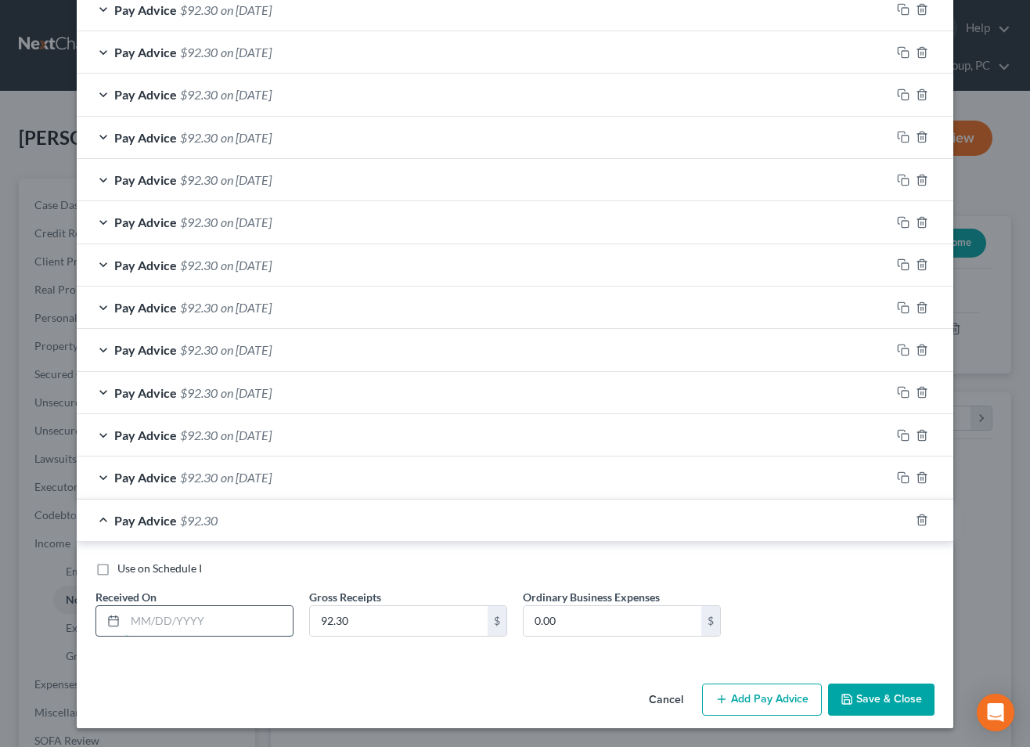
click at [181, 609] on input "text" at bounding box center [208, 621] width 167 height 30
type input "[DATE]"
drag, startPoint x: 905, startPoint y: 519, endPoint x: 887, endPoint y: 522, distance: 18.3
click at [905, 520] on icon "button" at bounding box center [903, 519] width 13 height 13
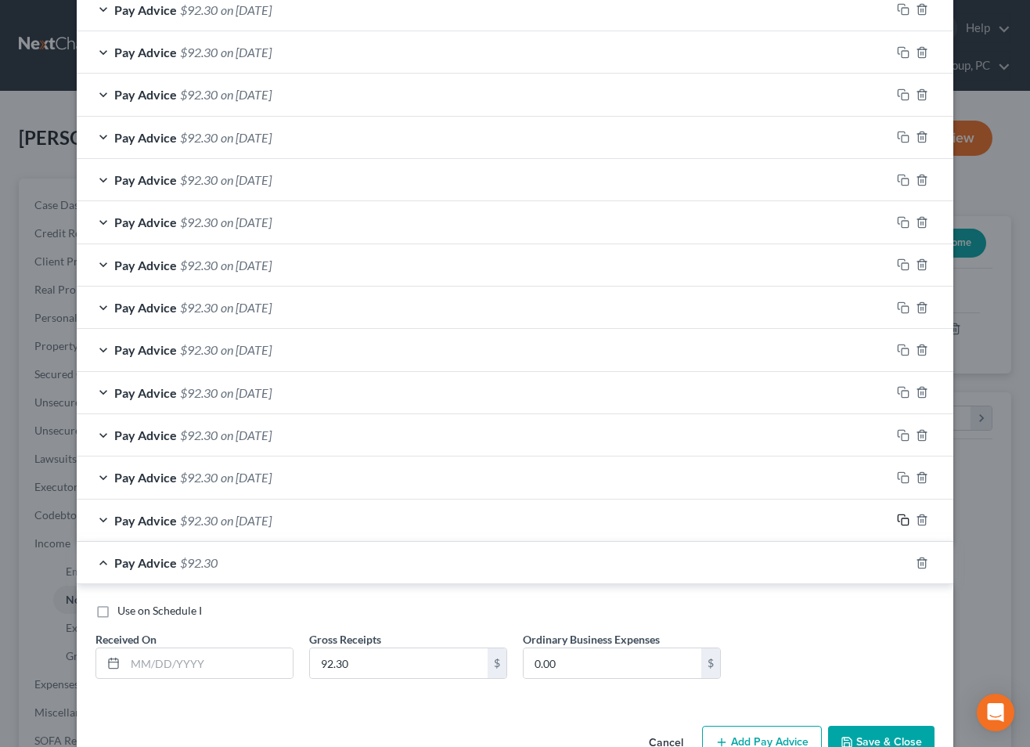
scroll to position [560, 0]
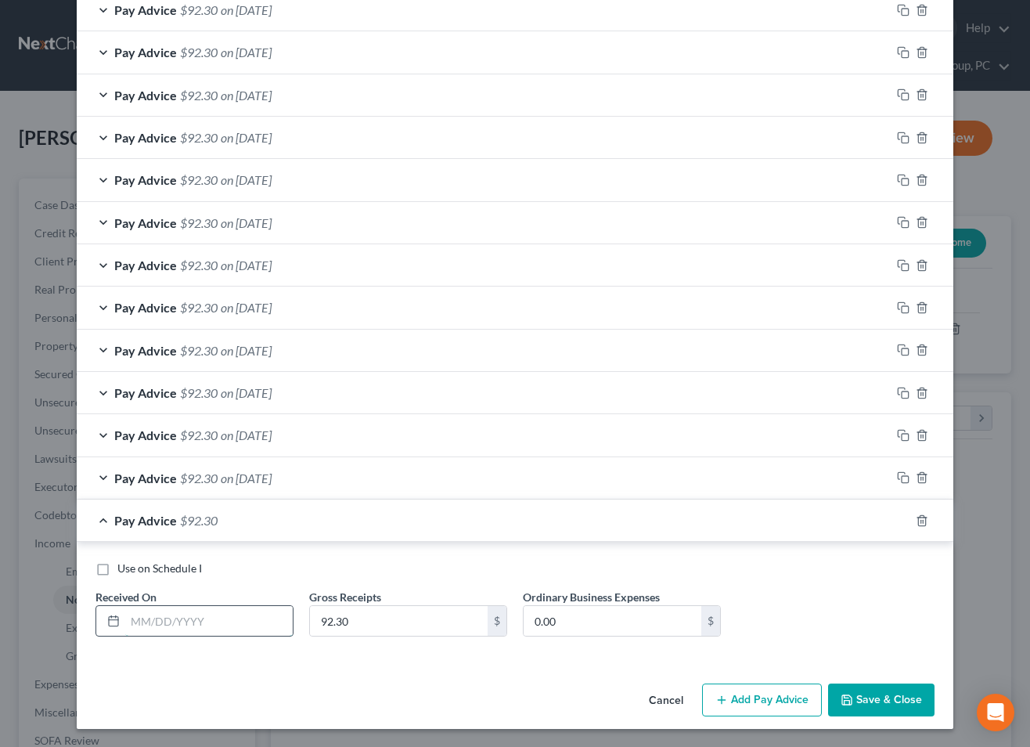
drag, startPoint x: 226, startPoint y: 619, endPoint x: 289, endPoint y: 623, distance: 62.7
click at [227, 619] on input "text" at bounding box center [208, 621] width 167 height 30
type input "/"
type input "[DATE]"
drag, startPoint x: 906, startPoint y: 517, endPoint x: 825, endPoint y: 531, distance: 82.6
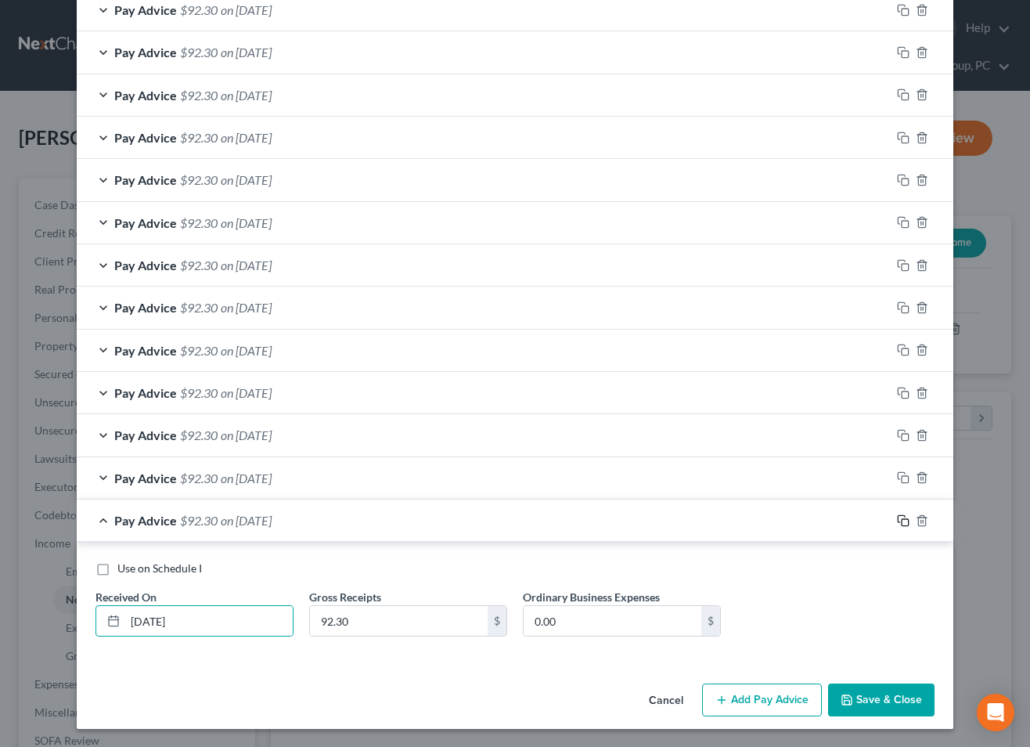
click at [906, 517] on icon "button" at bounding box center [903, 520] width 13 height 13
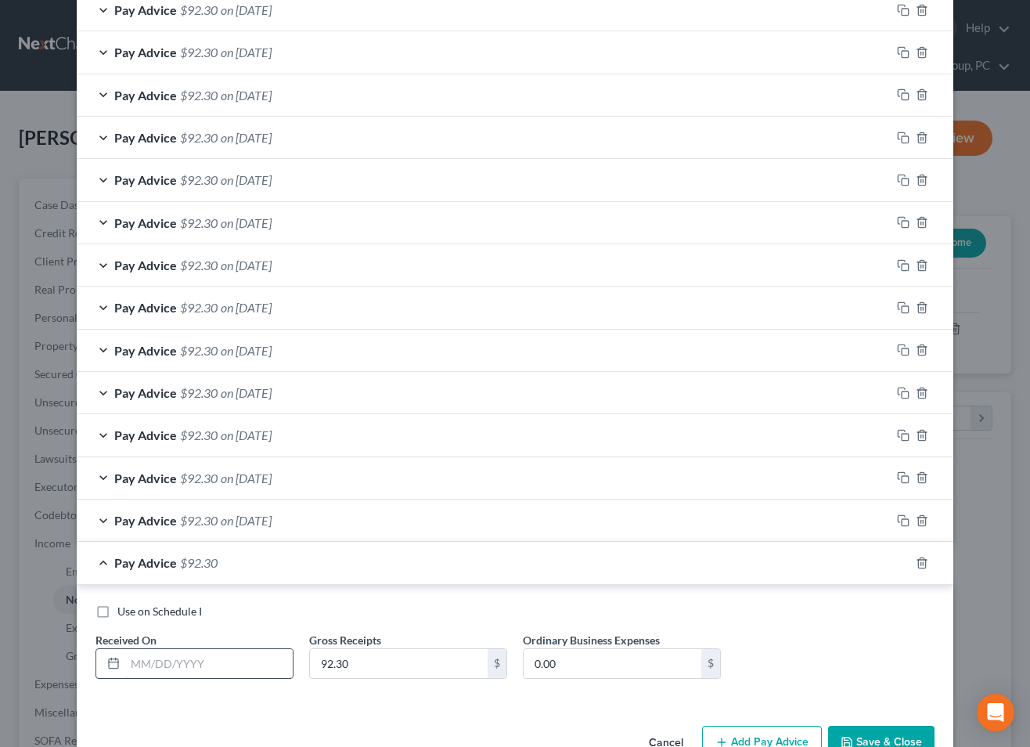
click at [244, 659] on input "text" at bounding box center [208, 664] width 167 height 30
type input "[DATE]"
drag, startPoint x: 906, startPoint y: 564, endPoint x: 615, endPoint y: 614, distance: 294.8
click at [906, 564] on icon "button" at bounding box center [903, 562] width 13 height 13
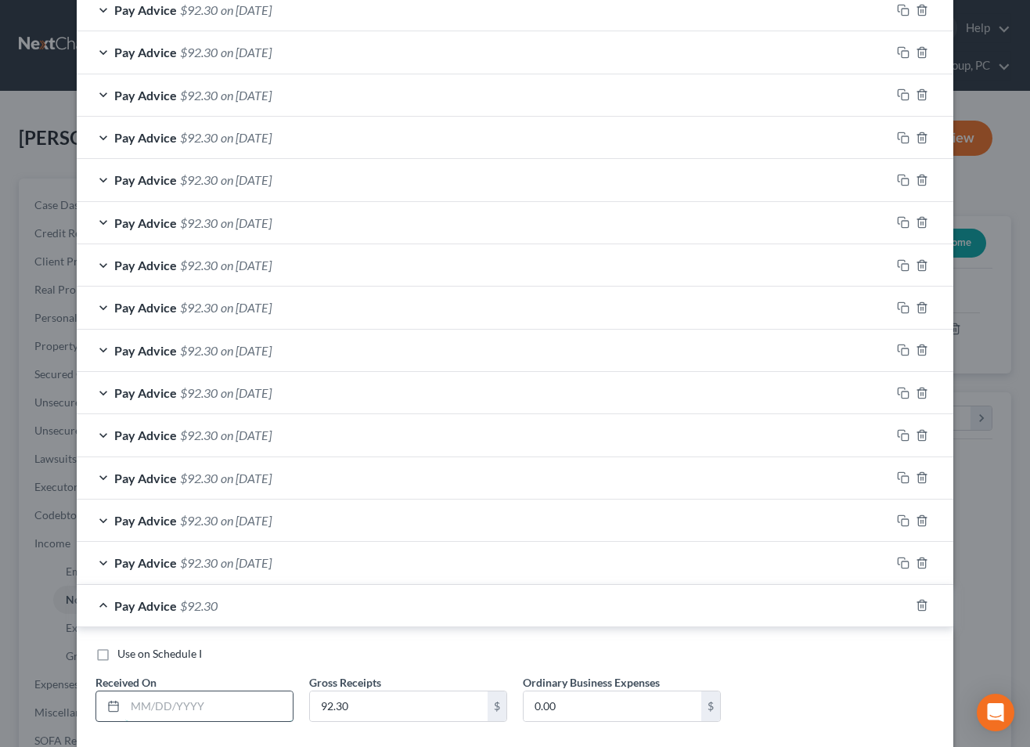
click at [175, 697] on input "text" at bounding box center [208, 706] width 167 height 30
type input "[DATE]"
click at [272, 605] on span "on [DATE]" at bounding box center [246, 605] width 51 height 15
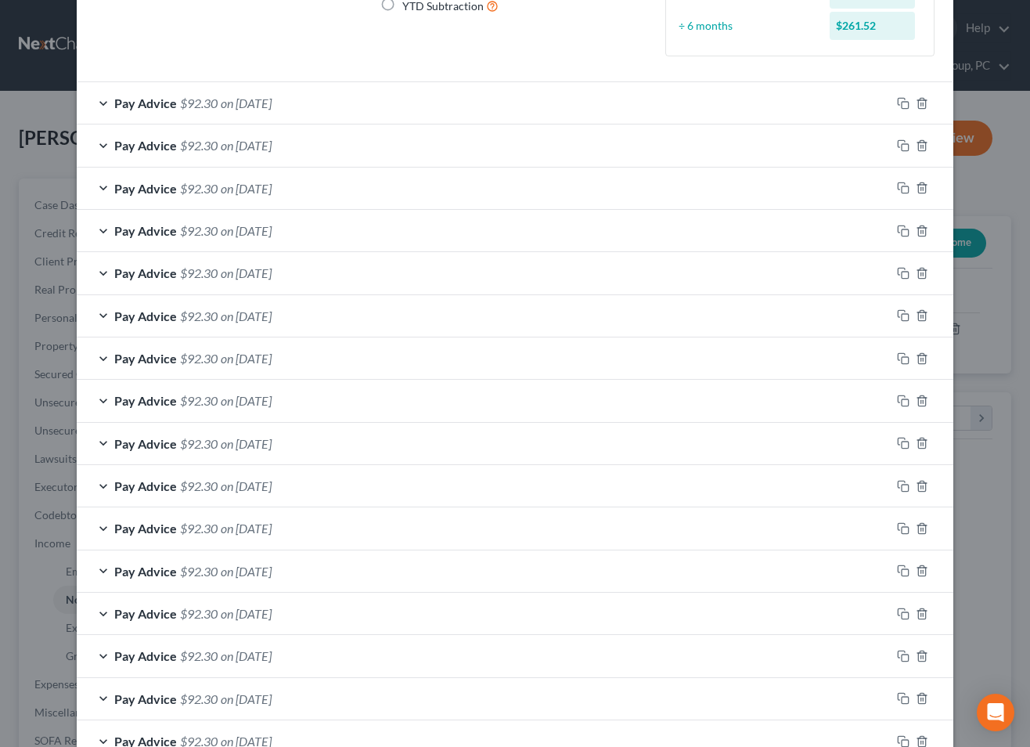
scroll to position [0, 0]
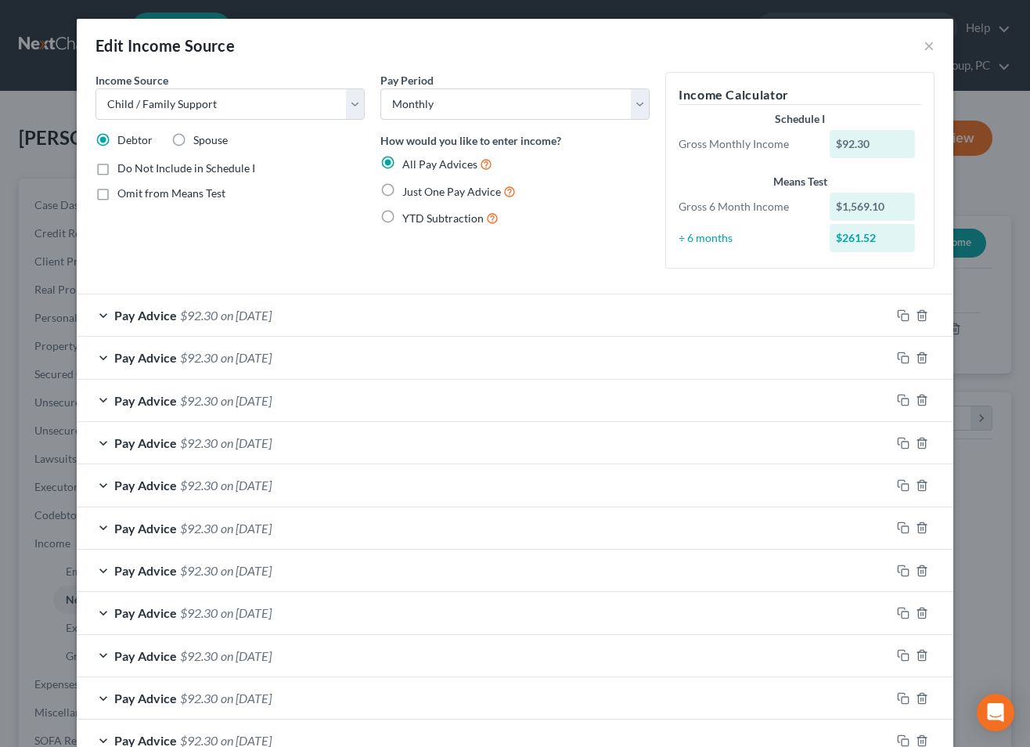
click at [272, 321] on span "on [DATE]" at bounding box center [246, 315] width 51 height 15
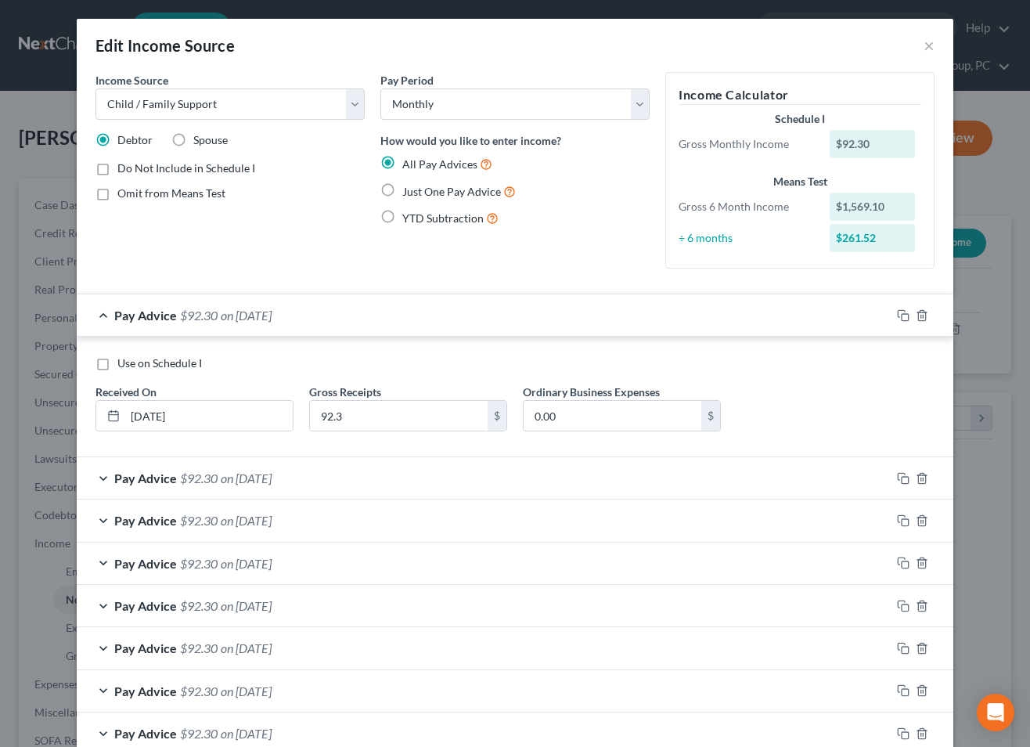
drag, startPoint x: 97, startPoint y: 365, endPoint x: 117, endPoint y: 360, distance: 20.9
click at [117, 365] on label "Use on Schedule I" at bounding box center [159, 363] width 85 height 16
click at [124, 365] on input "Use on Schedule I" at bounding box center [129, 360] width 10 height 10
checkbox input "true"
click at [432, 103] on select "Select Monthly Twice Monthly Every Other Week Weekly" at bounding box center [514, 103] width 269 height 31
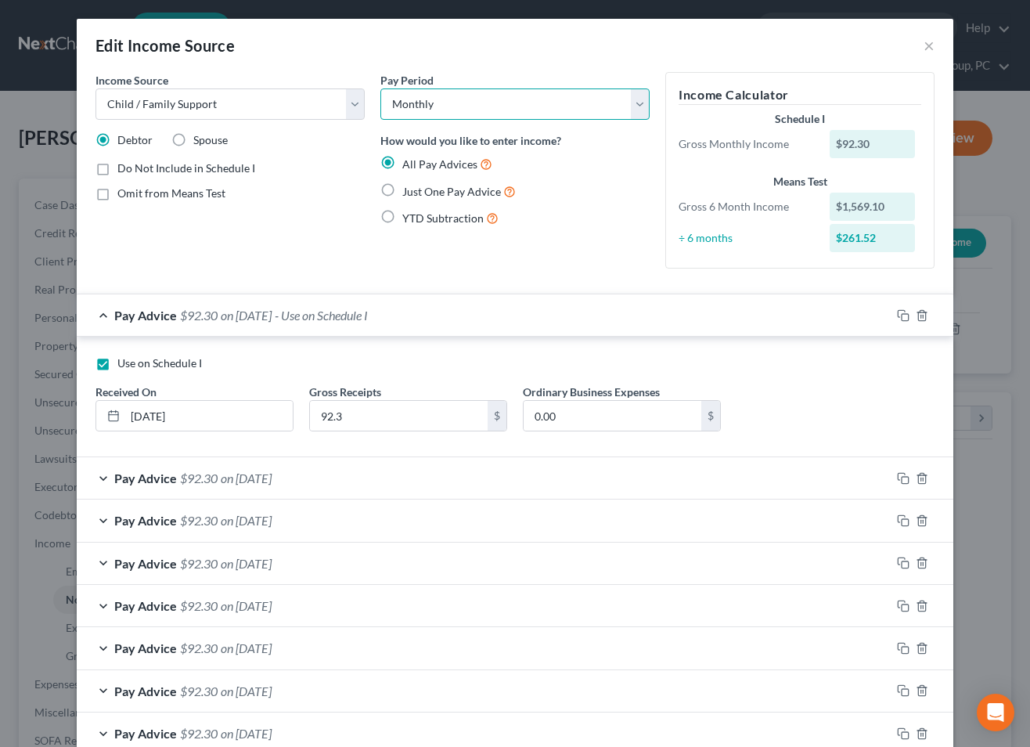
select select "3"
click at [380, 88] on select "Select Monthly Twice Monthly Every Other Week Weekly" at bounding box center [514, 103] width 269 height 31
click at [272, 309] on span "on [DATE]" at bounding box center [246, 315] width 51 height 15
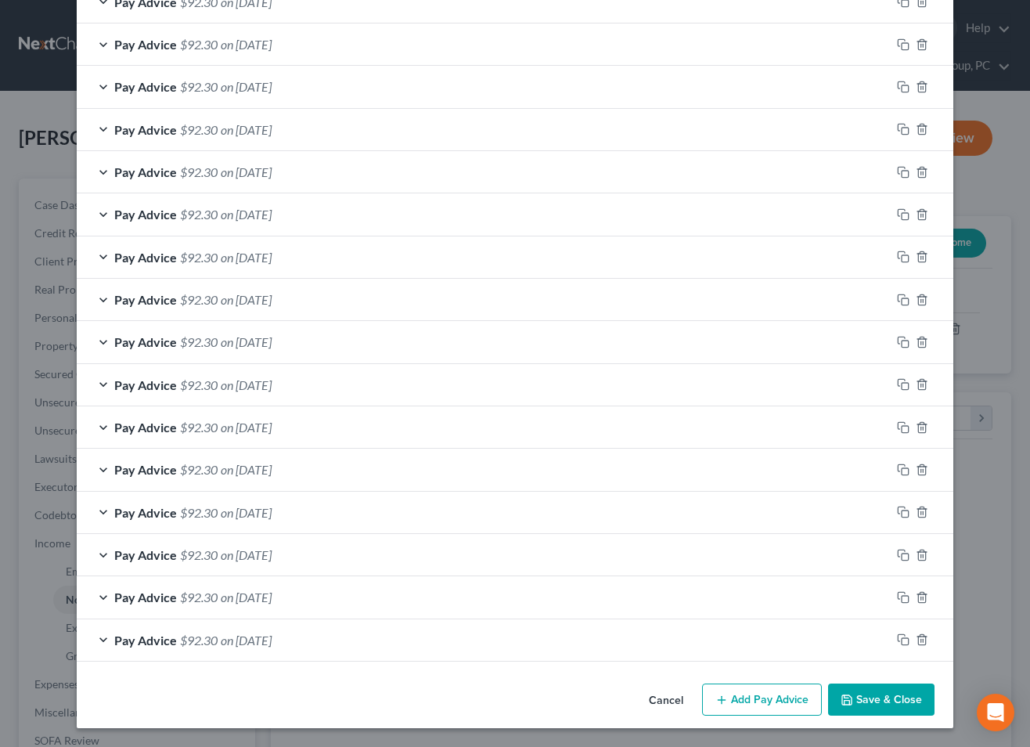
scroll to position [557, 0]
click at [855, 711] on button "Save & Close" at bounding box center [881, 699] width 106 height 33
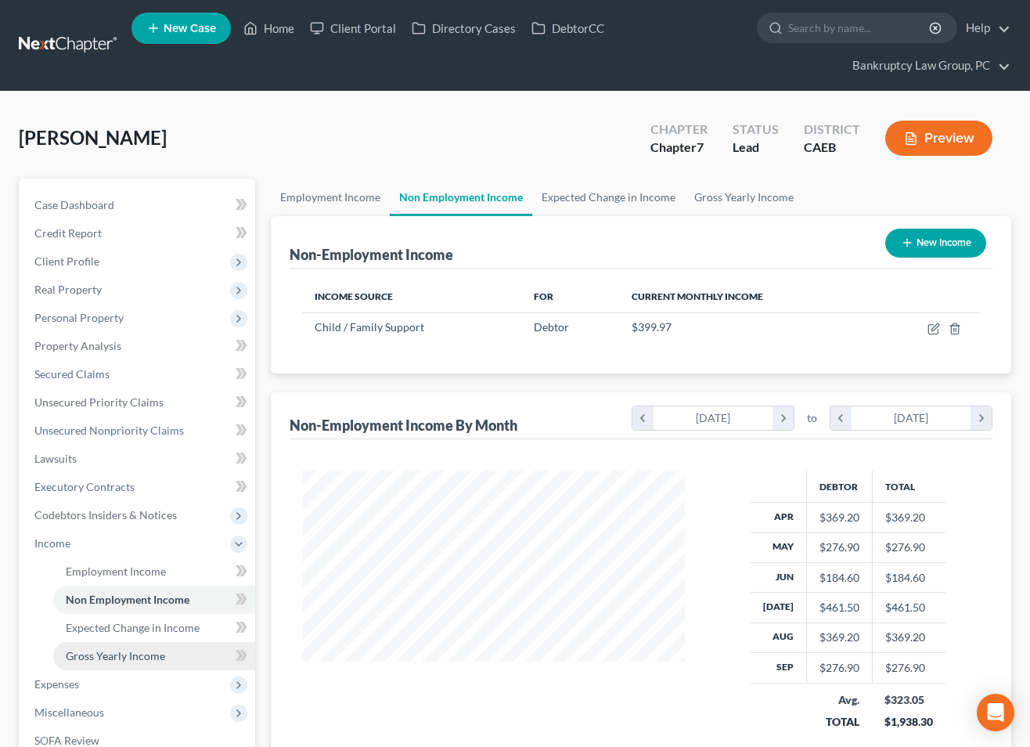
click at [121, 656] on span "Gross Yearly Income" at bounding box center [115, 655] width 99 height 13
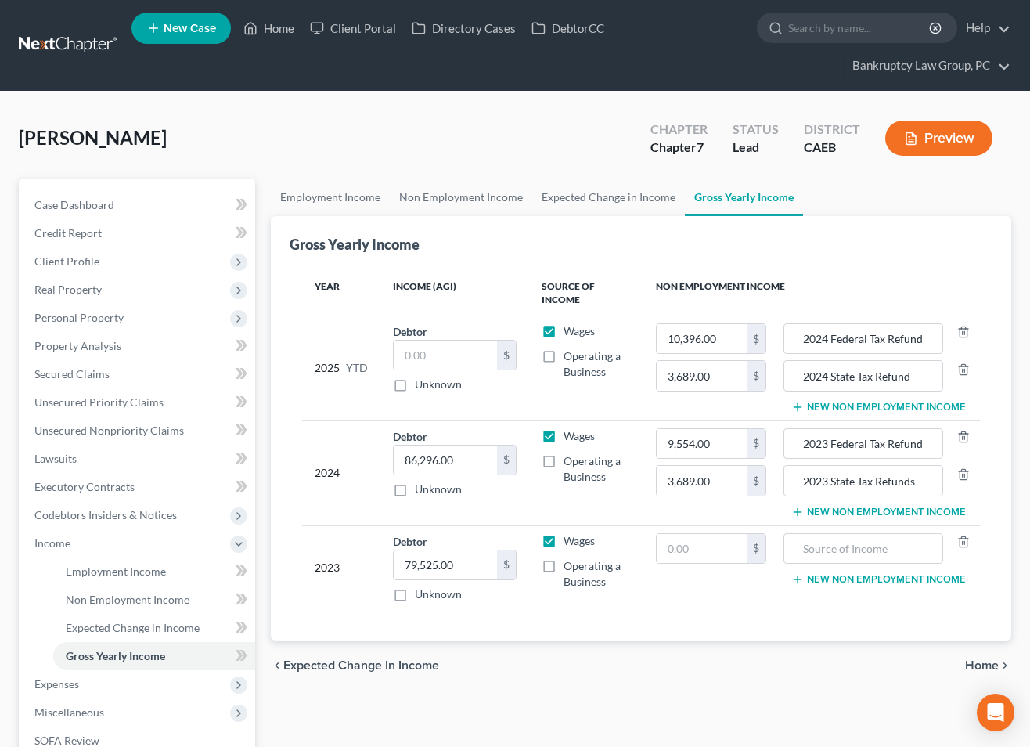
click at [847, 401] on button "New Non Employment Income" at bounding box center [878, 407] width 175 height 13
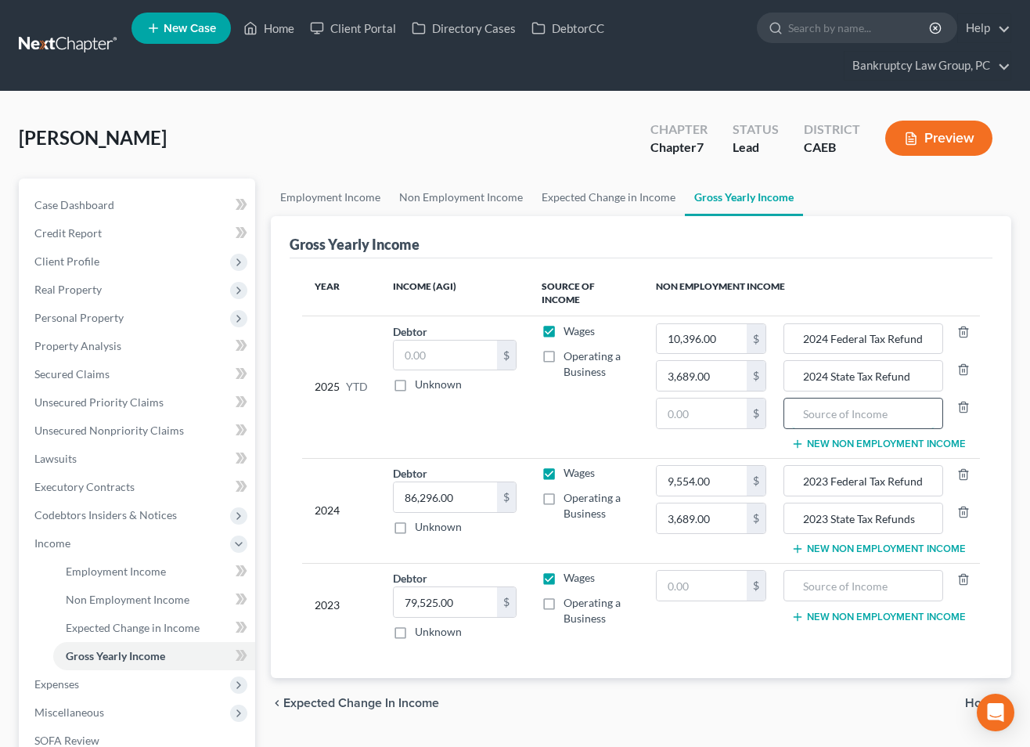
click at [833, 423] on input "text" at bounding box center [863, 413] width 142 height 30
type input "Child Support"
click at [712, 401] on input "text" at bounding box center [702, 413] width 90 height 30
type input "3,045.90"
click at [583, 433] on td "Wages Operating a Business" at bounding box center [585, 386] width 113 height 142
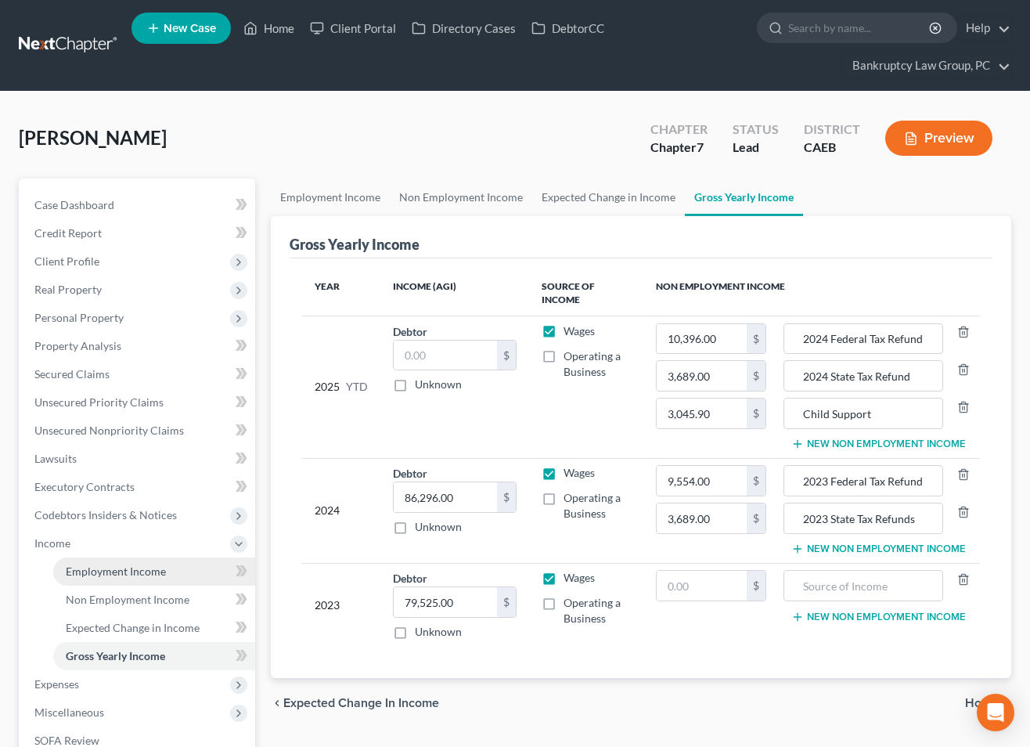
click at [100, 571] on span "Employment Income" at bounding box center [116, 570] width 100 height 13
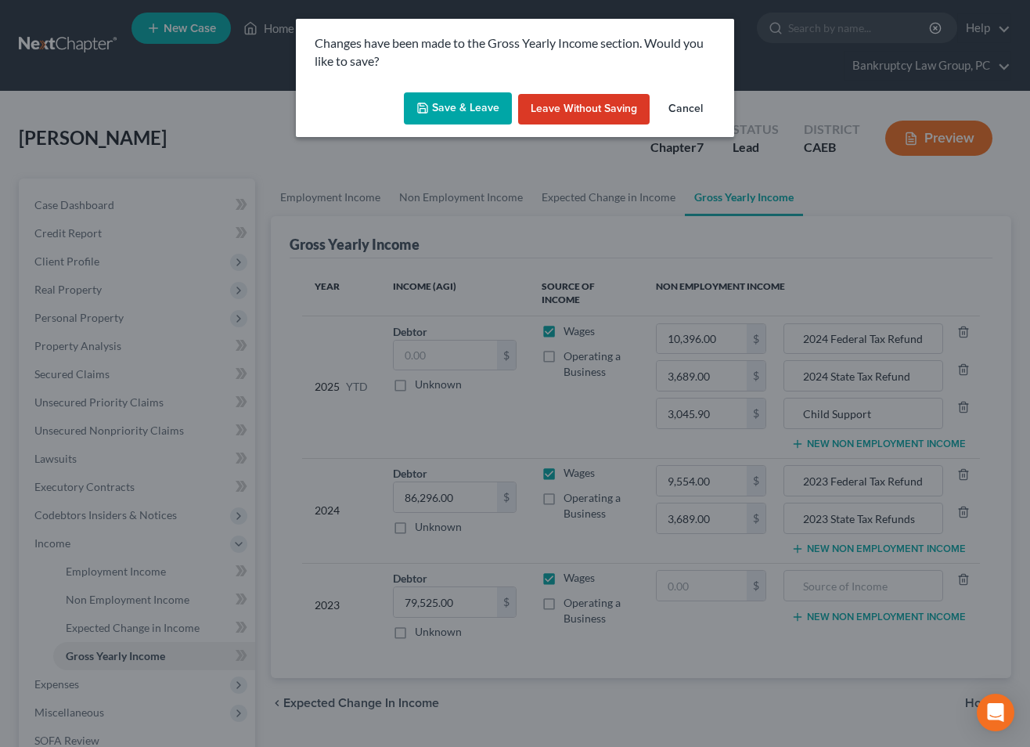
click at [457, 106] on button "Save & Leave" at bounding box center [458, 108] width 108 height 33
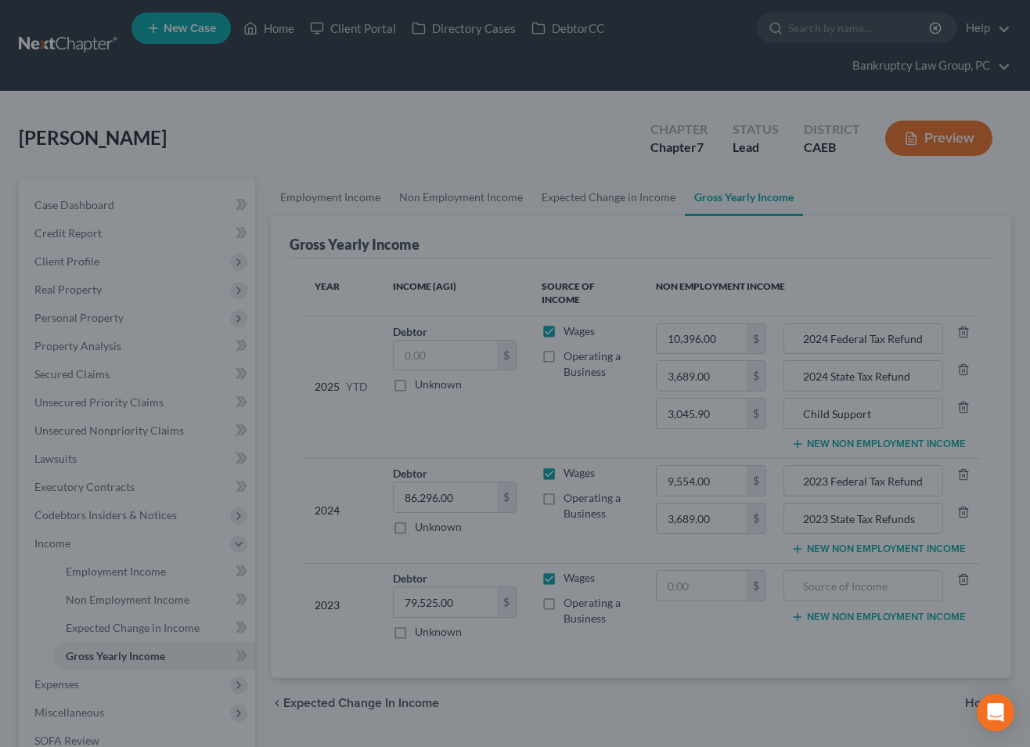
type input "3,045.90"
type input "10,396.00"
type input "Child Support"
type input "2024 Federal Tax Refund"
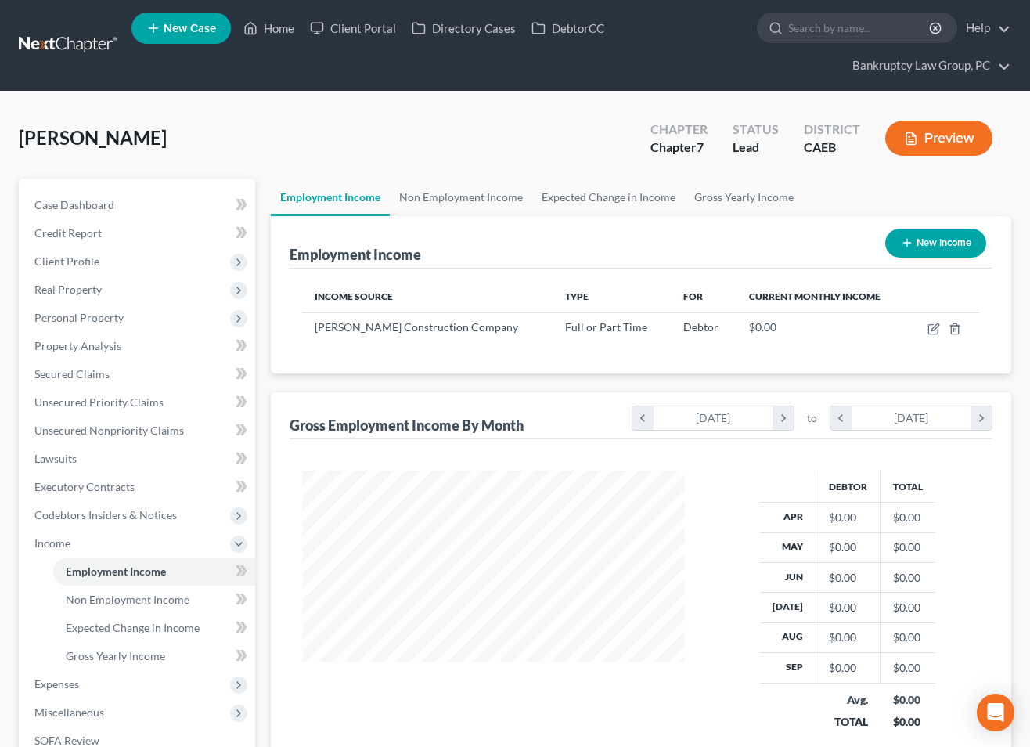
scroll to position [280, 413]
click at [935, 323] on icon "button" at bounding box center [933, 328] width 13 height 13
select select "0"
select select "4"
select select "0"
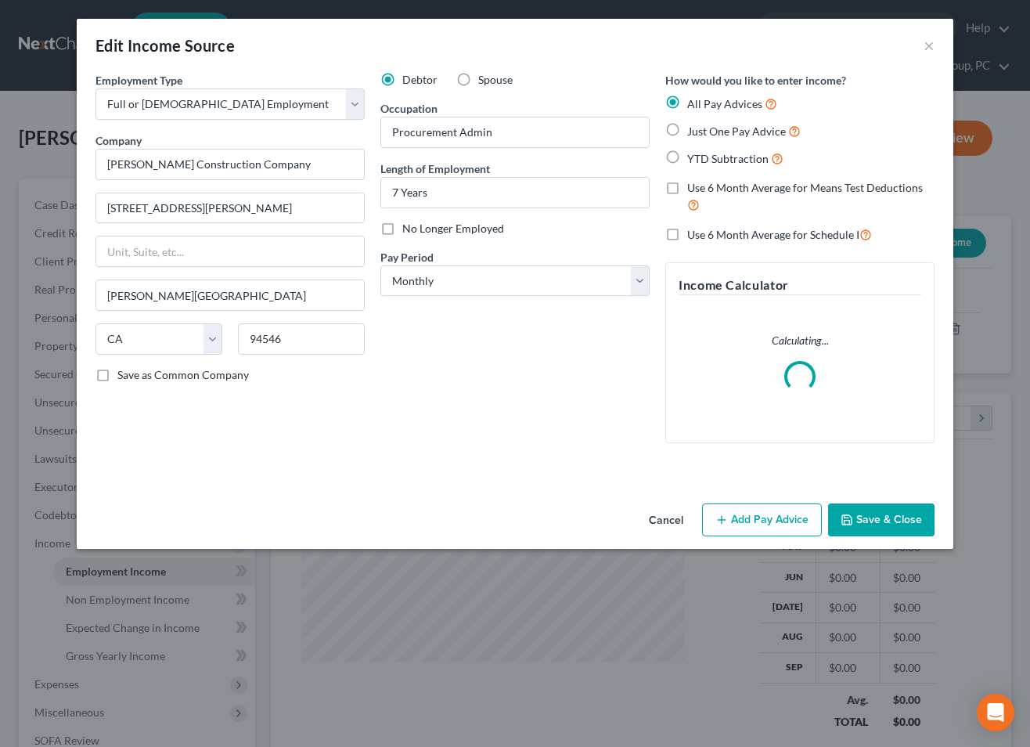
click at [773, 524] on button "Add Pay Advice" at bounding box center [762, 519] width 120 height 33
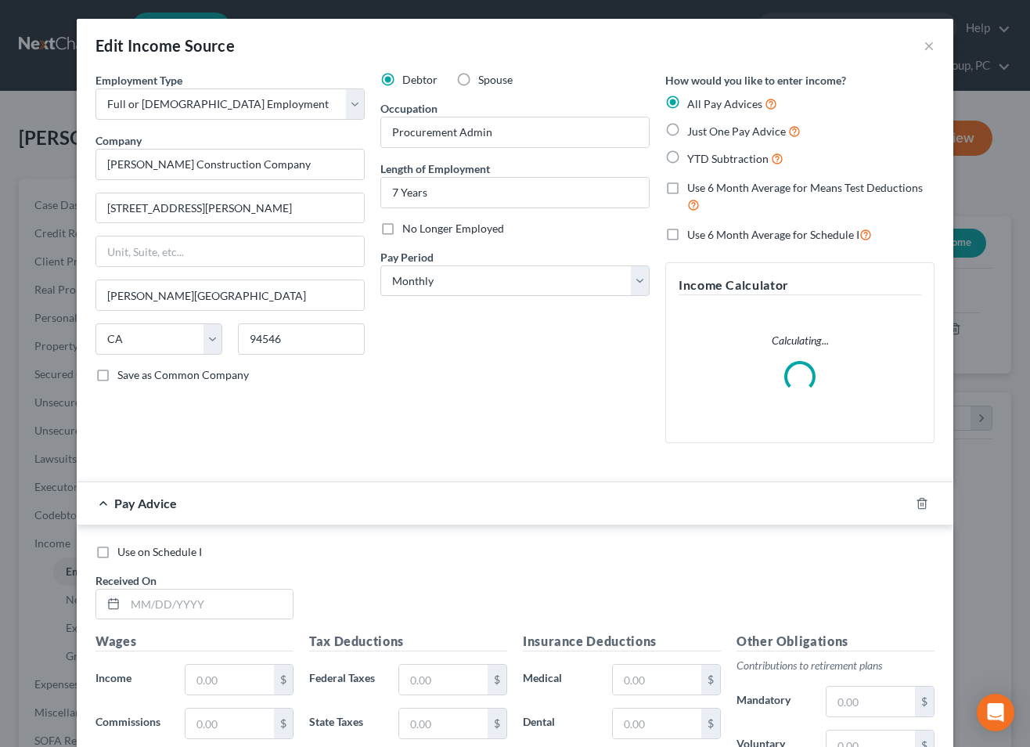
scroll to position [335, 0]
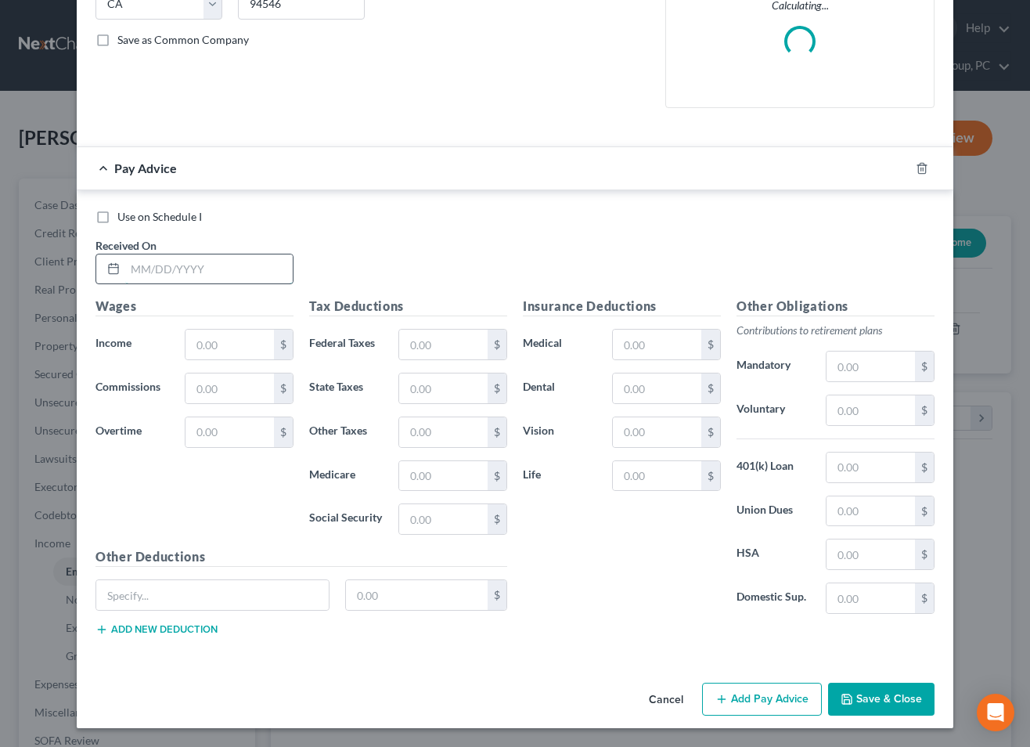
drag, startPoint x: 254, startPoint y: 276, endPoint x: 860, endPoint y: 335, distance: 609.5
click at [254, 276] on input "text" at bounding box center [208, 269] width 167 height 30
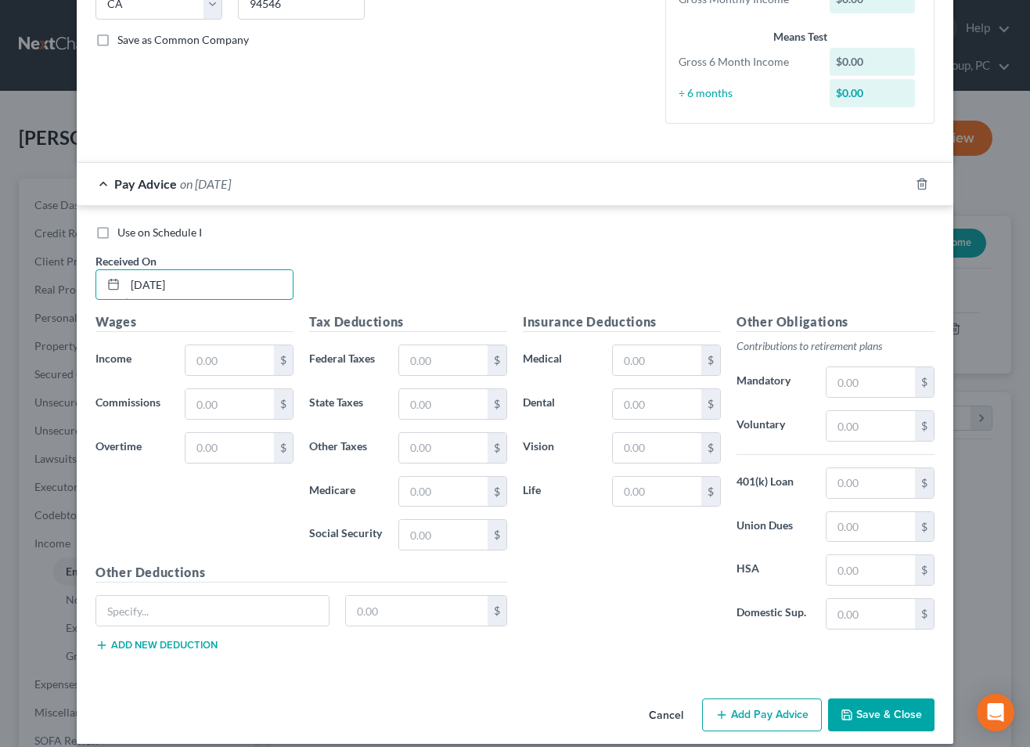
type input "[DATE]"
type input "3,611.46"
type input "219.97"
type input "51.45"
type input "81.53"
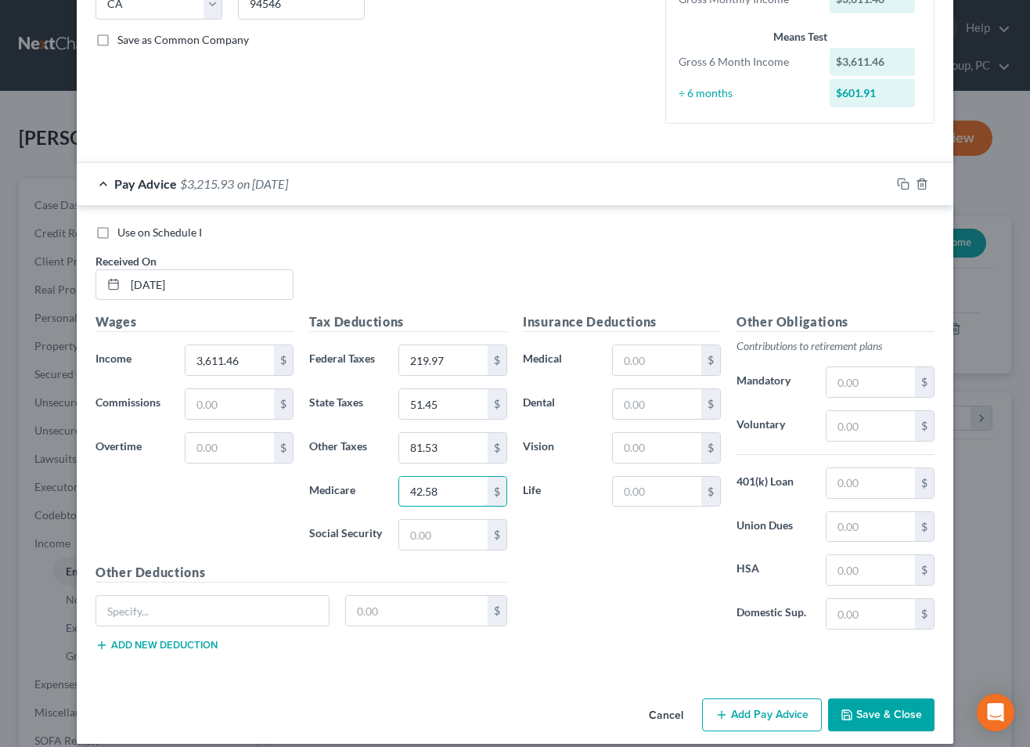
type input "42.58"
type input "69.23"
type input "5.93"
type input "251.67"
type input "57.69"
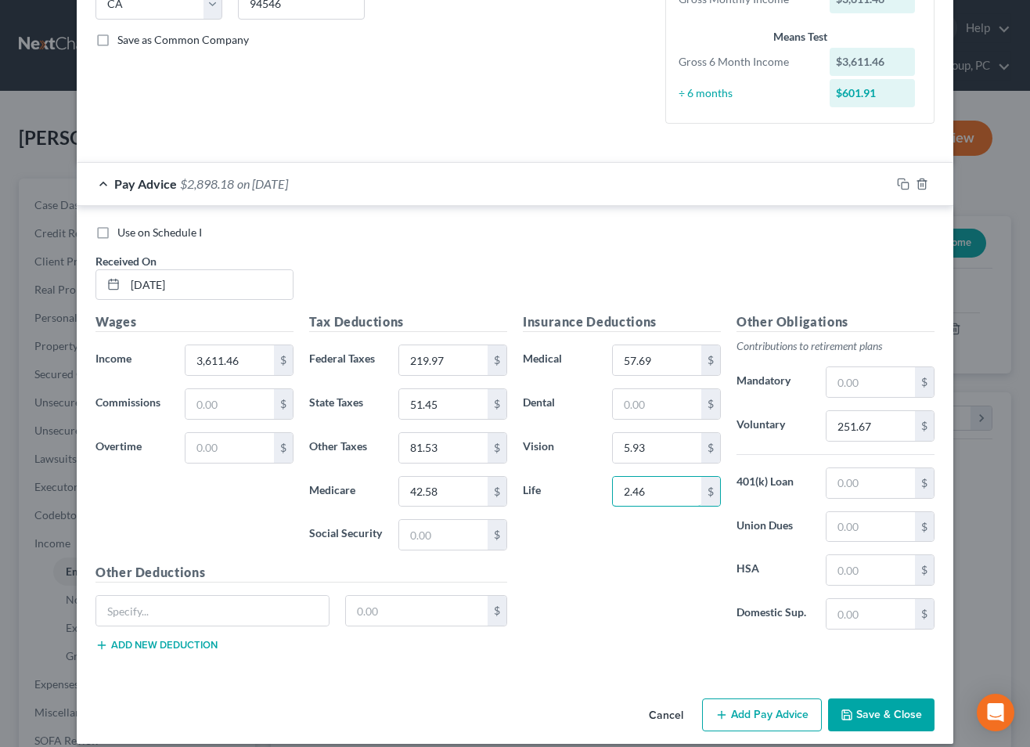
type input "2.46"
type input "69.23"
drag, startPoint x: 250, startPoint y: 364, endPoint x: 279, endPoint y: 368, distance: 28.4
click at [251, 364] on input "3,611.46" at bounding box center [229, 360] width 88 height 30
type input "3,595.23"
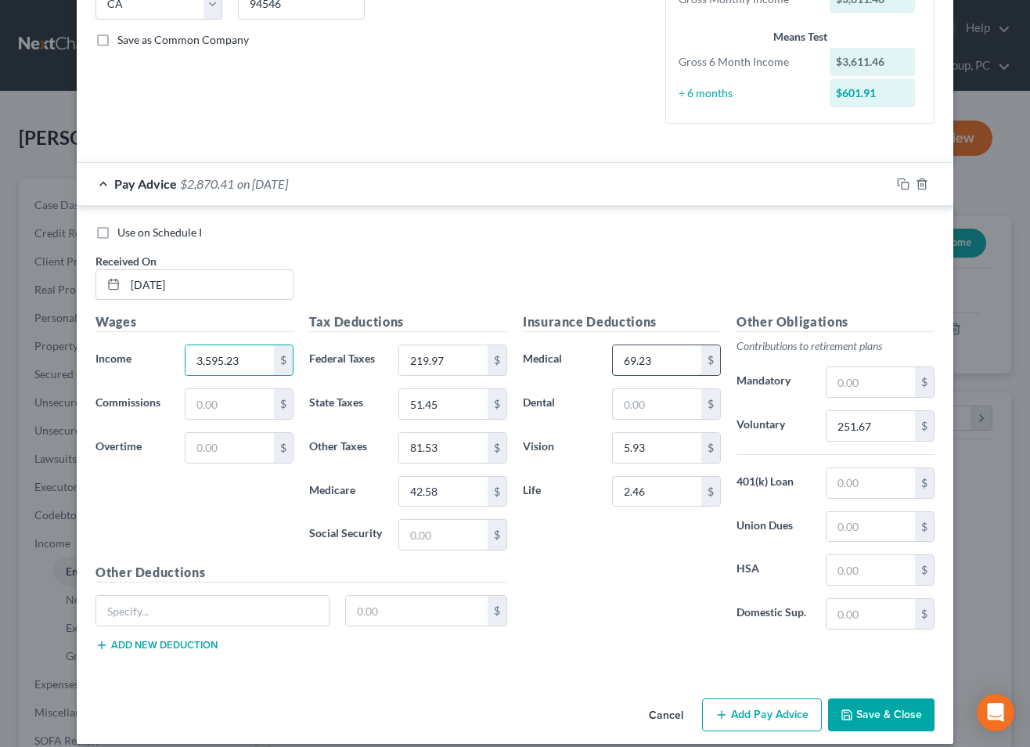
click at [661, 358] on input "69.23" at bounding box center [657, 360] width 88 height 30
type input "57.69"
click at [899, 184] on icon "button" at bounding box center [903, 184] width 13 height 13
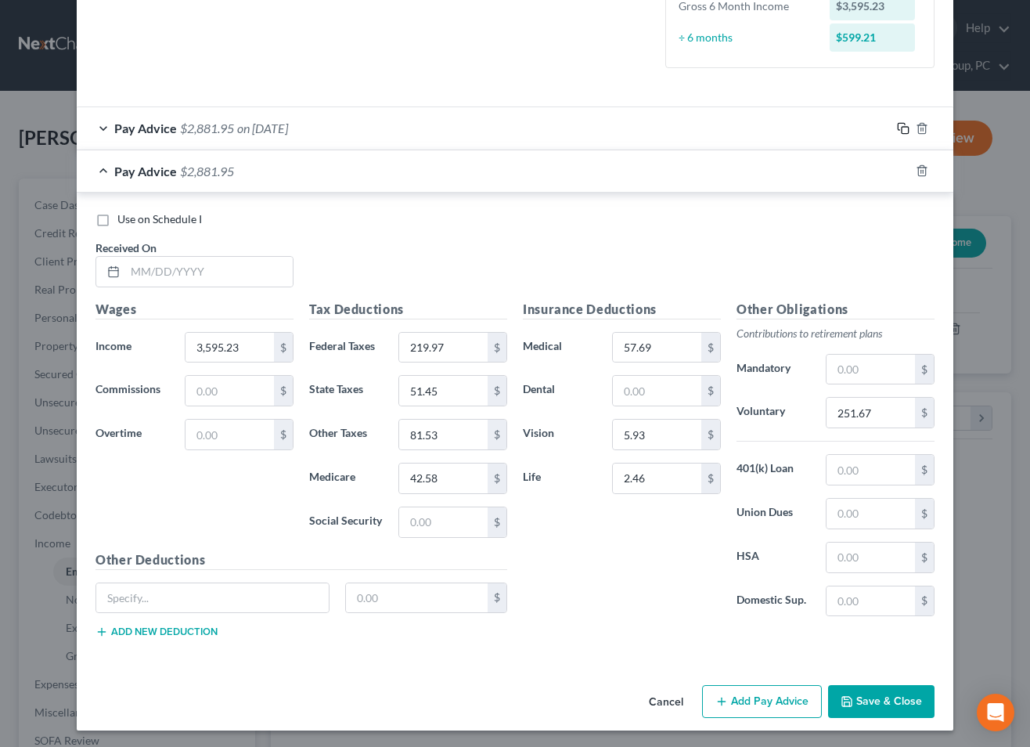
scroll to position [393, 0]
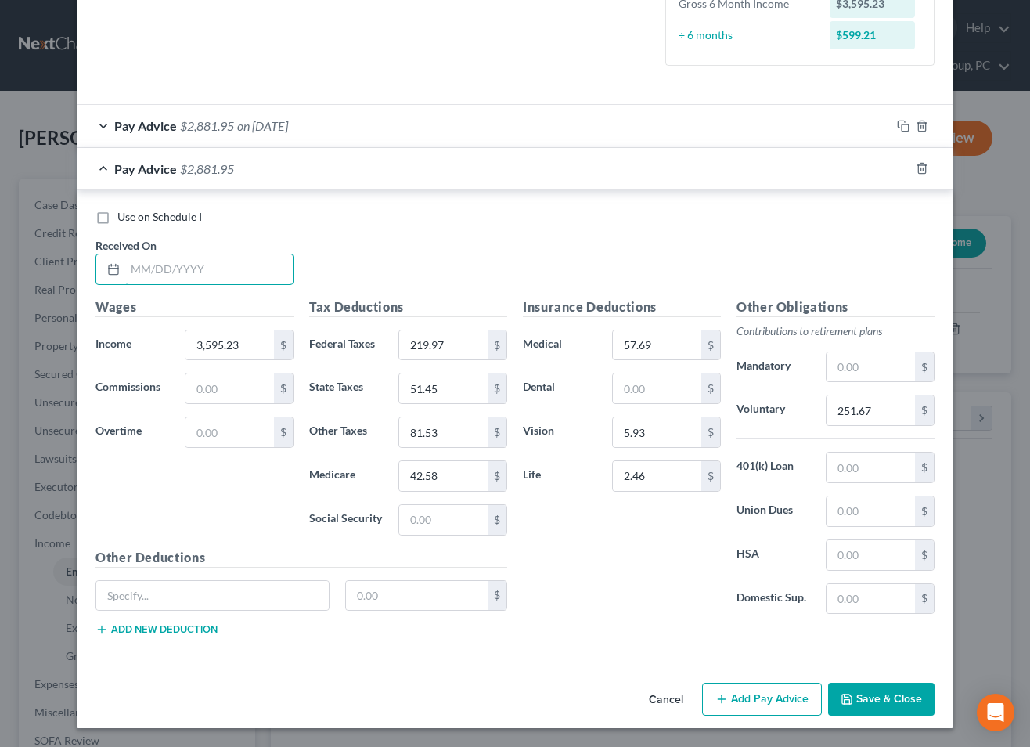
drag, startPoint x: 218, startPoint y: 272, endPoint x: 711, endPoint y: 319, distance: 495.3
click at [219, 272] on input "text" at bounding box center [208, 269] width 167 height 30
type input "[DATE]"
type input "219.96"
type input "51.44"
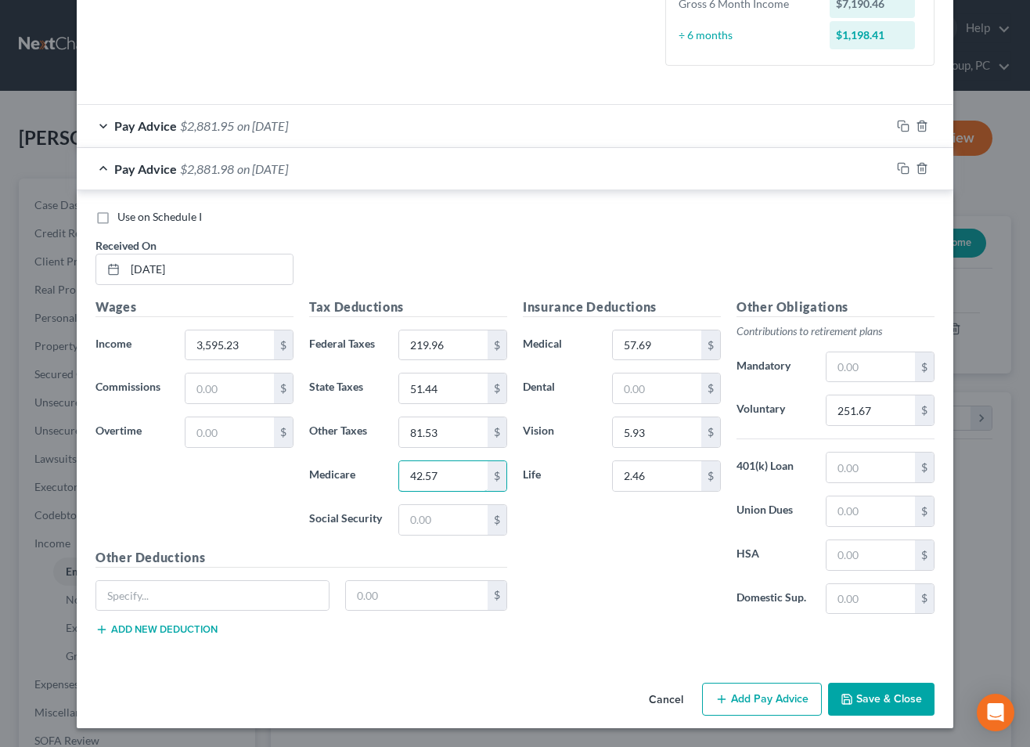
type input "42.57"
drag, startPoint x: 901, startPoint y: 167, endPoint x: 876, endPoint y: 171, distance: 25.4
click at [902, 167] on rect "button" at bounding box center [905, 170] width 7 height 7
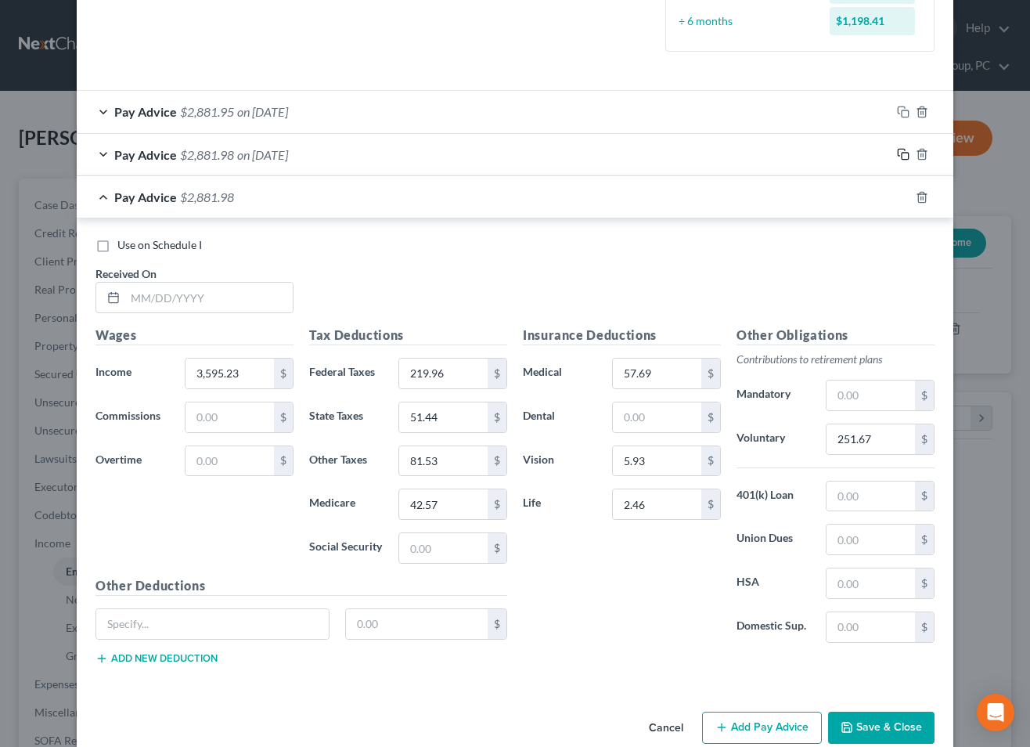
scroll to position [435, 0]
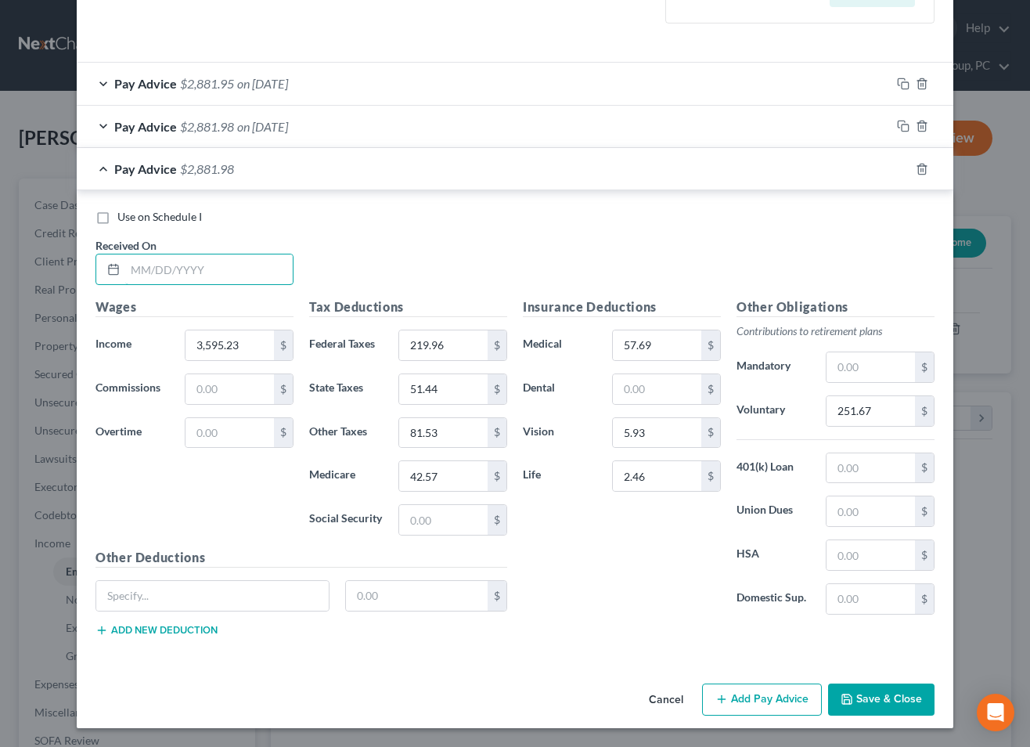
drag, startPoint x: 247, startPoint y: 268, endPoint x: 1009, endPoint y: 299, distance: 762.2
click at [249, 269] on input "text" at bounding box center [208, 269] width 167 height 30
type input "[DATE]"
type input "219.97"
type input "42.58"
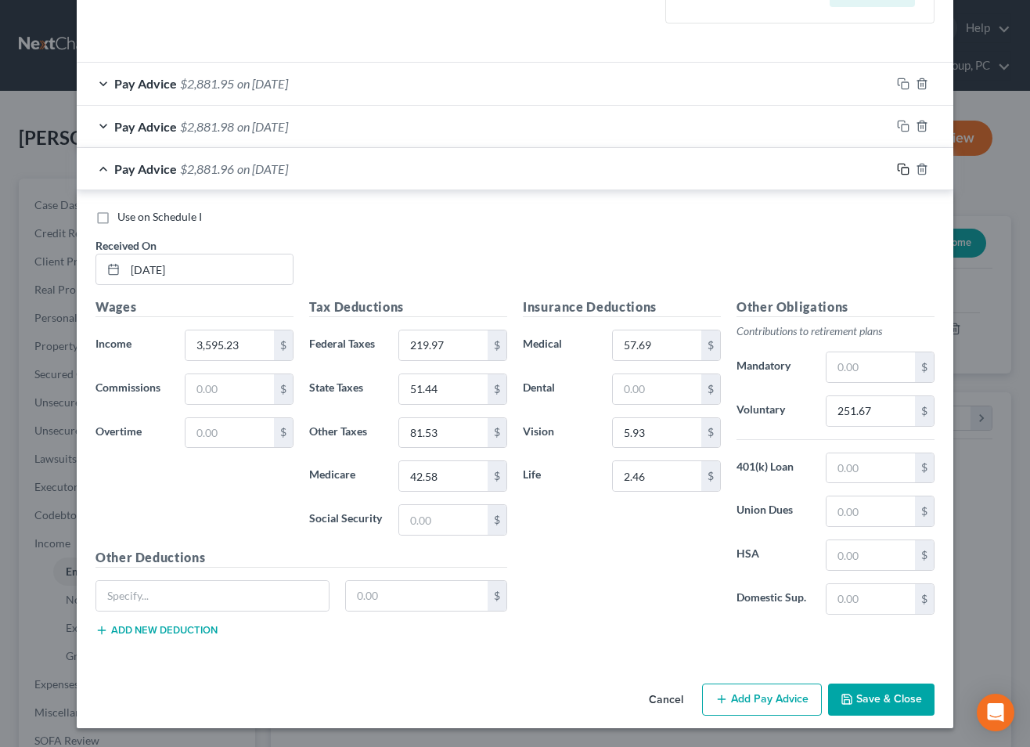
drag, startPoint x: 904, startPoint y: 167, endPoint x: 763, endPoint y: 197, distance: 144.0
click at [904, 167] on icon "button" at bounding box center [903, 169] width 13 height 13
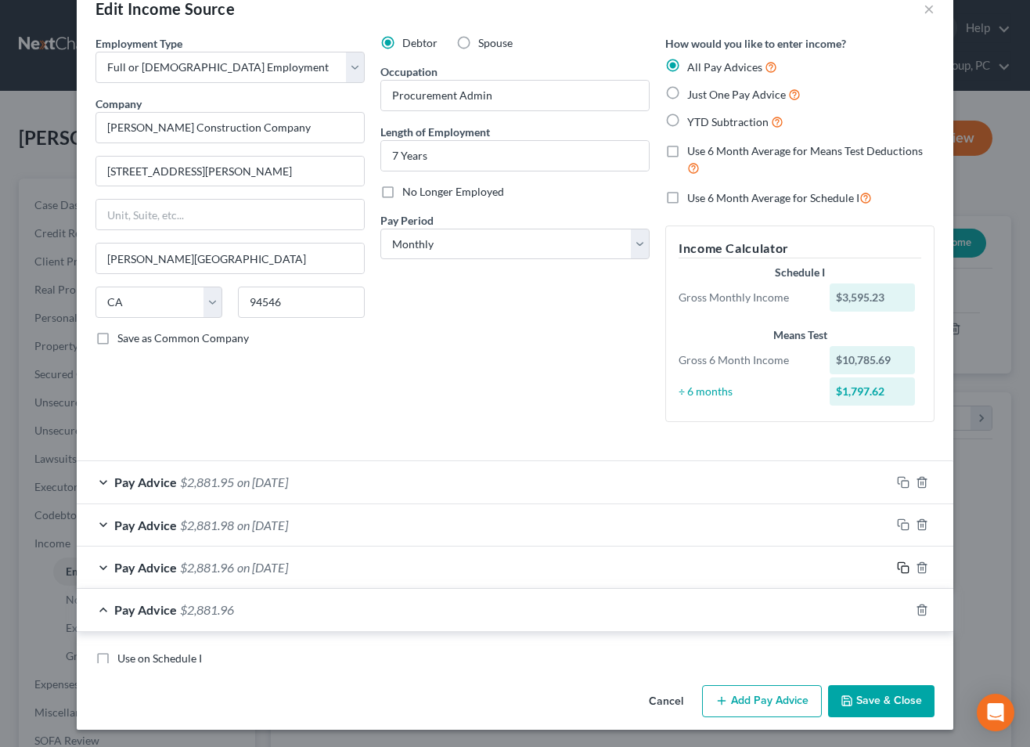
scroll to position [477, 0]
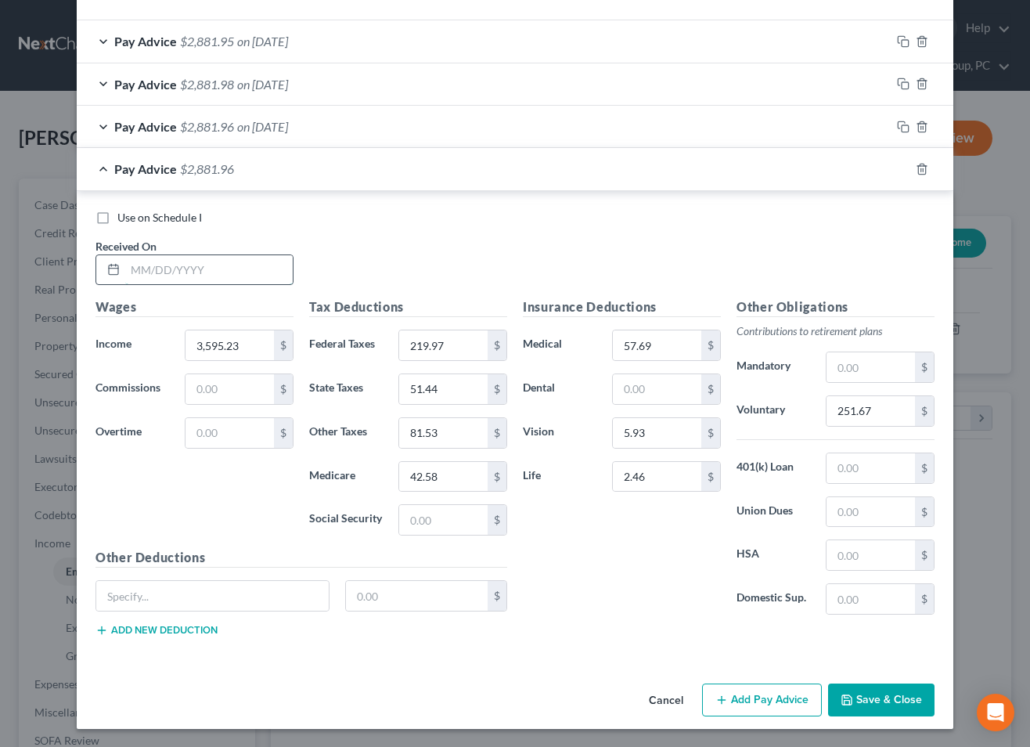
click at [203, 279] on input "text" at bounding box center [208, 270] width 167 height 30
type input "[DATE]"
type input "51.45"
type input "83.90"
type input "42.57"
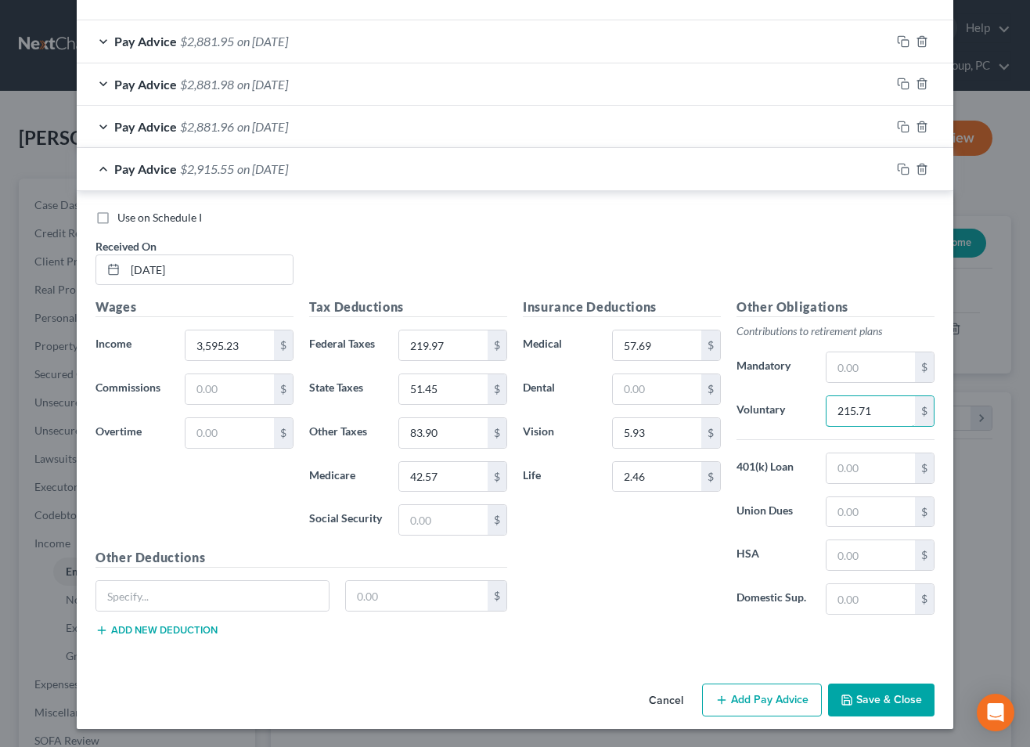
type input "215.71"
click at [906, 164] on icon "button" at bounding box center [903, 169] width 13 height 13
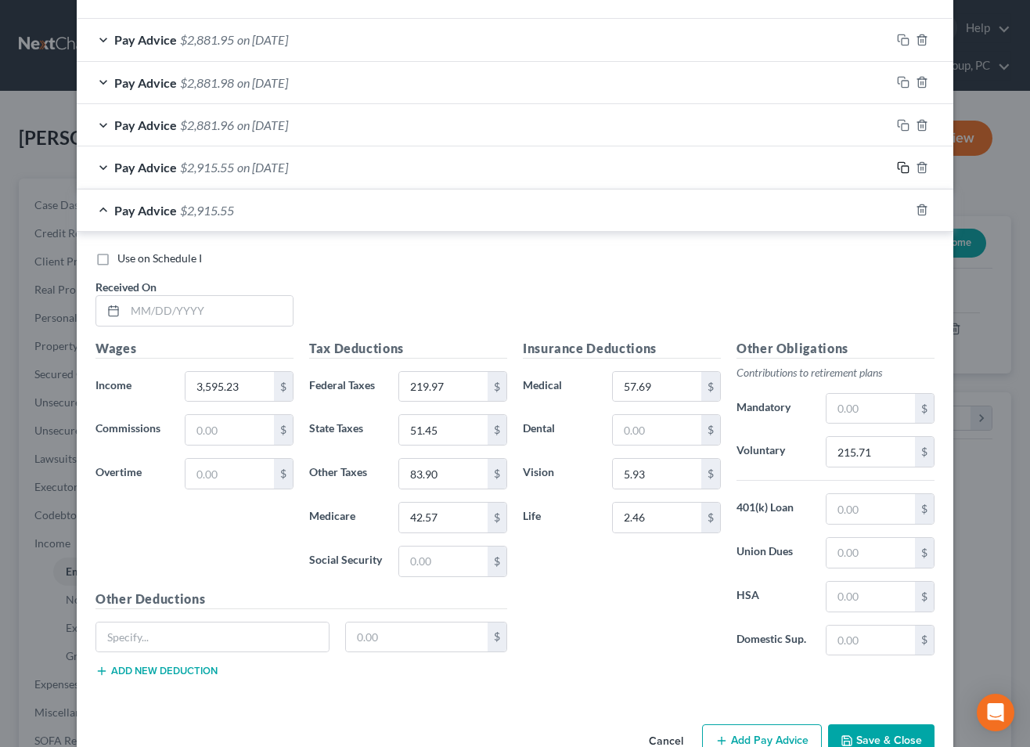
scroll to position [520, 0]
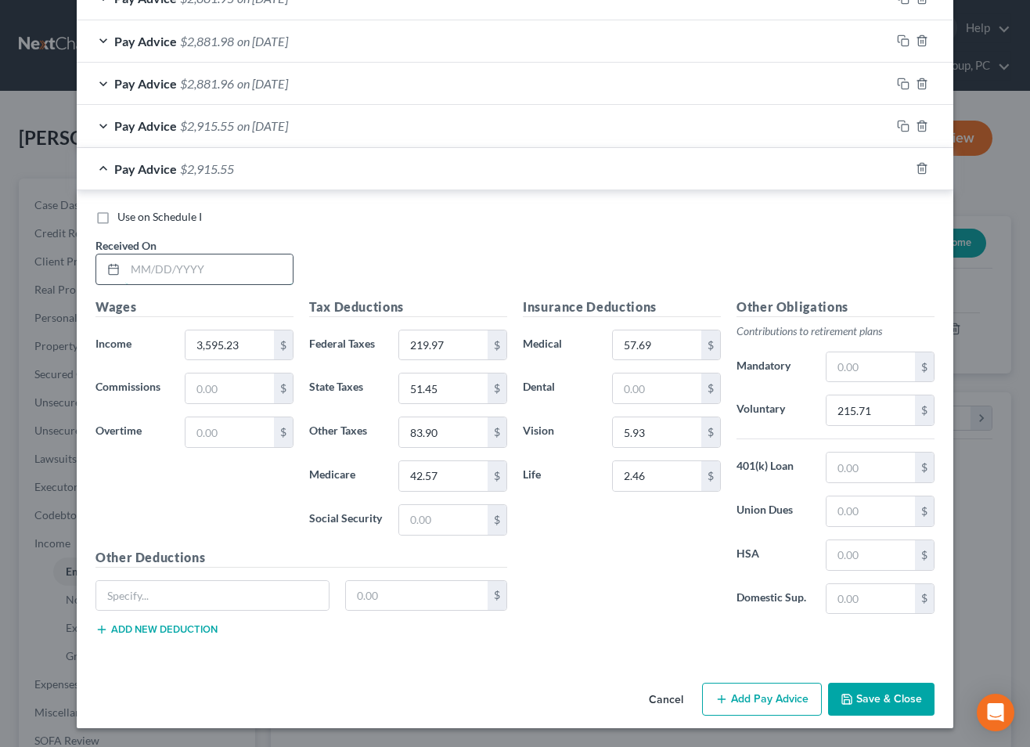
drag, startPoint x: 269, startPoint y: 272, endPoint x: 862, endPoint y: 272, distance: 592.5
click at [272, 272] on input "text" at bounding box center [208, 269] width 167 height 30
type input "[DATE]"
type input "219.96"
type input "51.44"
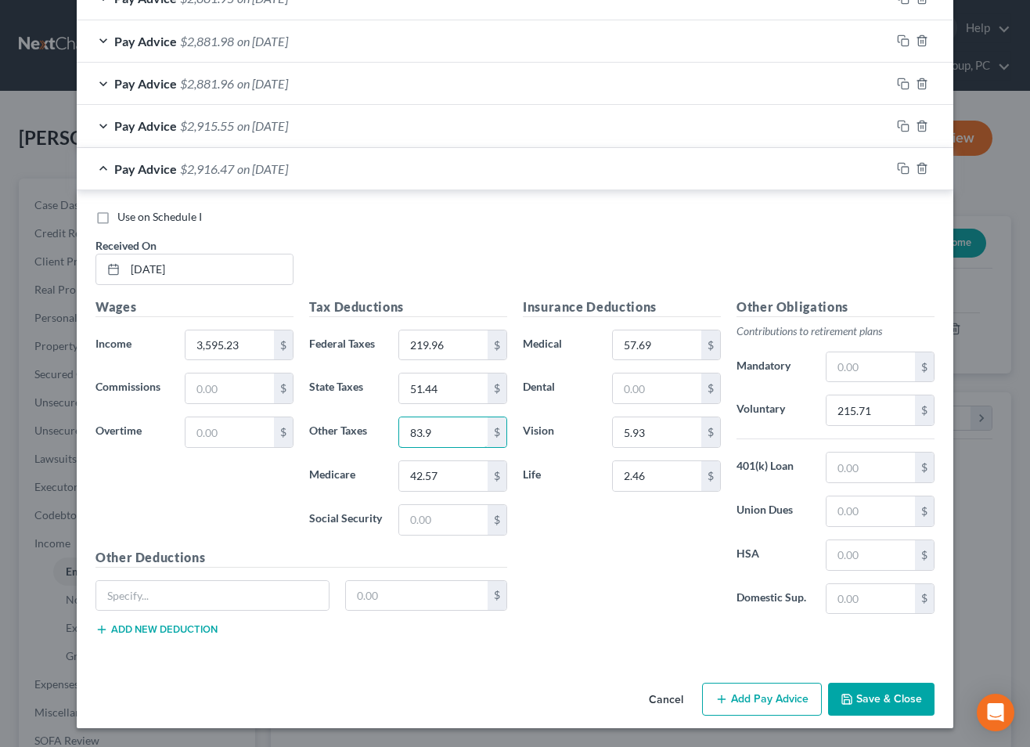
type input "83.9"
type input "42.57"
drag, startPoint x: 904, startPoint y: 124, endPoint x: 885, endPoint y: 125, distance: 18.8
click at [903, 124] on rect "button" at bounding box center [905, 127] width 7 height 7
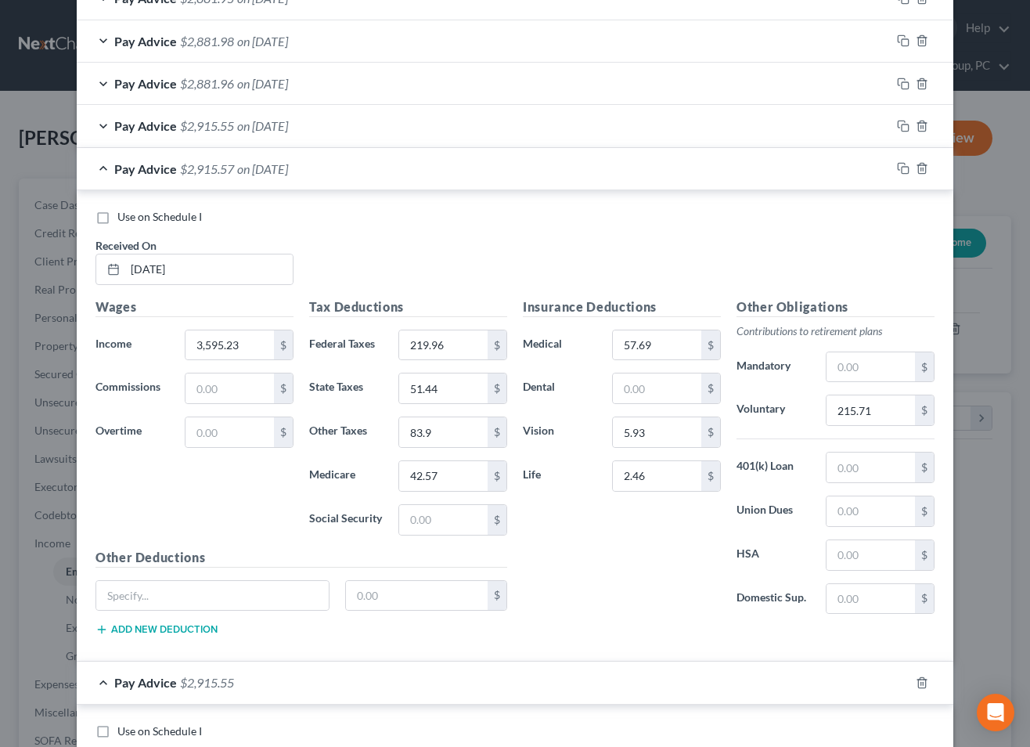
click at [352, 167] on div "Pay Advice $2,915.57 on [DATE]" at bounding box center [484, 168] width 814 height 41
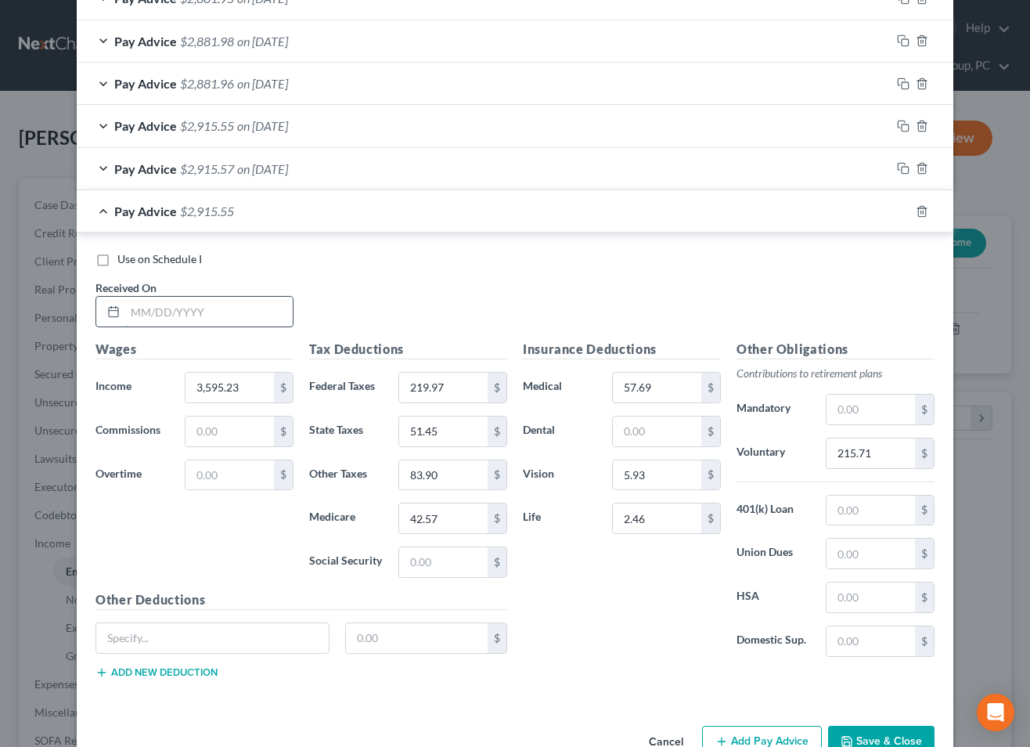
click at [255, 302] on input "text" at bounding box center [208, 312] width 167 height 30
type input "[DATE]"
click at [901, 209] on icon "button" at bounding box center [903, 211] width 13 height 13
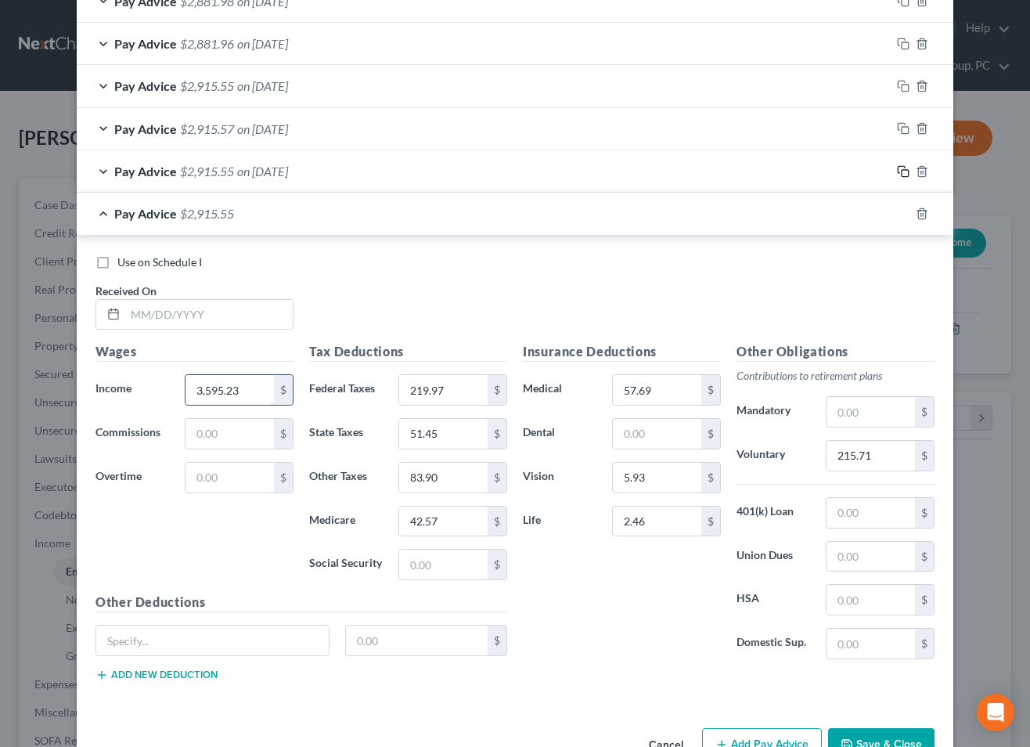
scroll to position [605, 0]
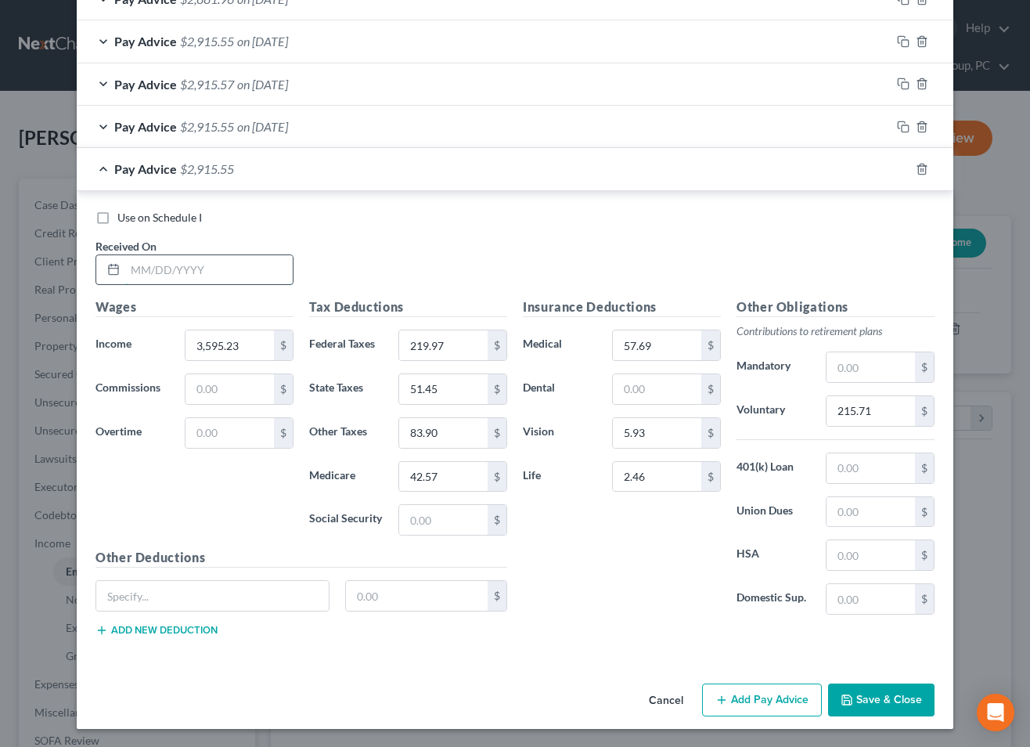
click at [232, 279] on input "text" at bounding box center [208, 270] width 167 height 30
type input "[DATE]"
type input "219.96"
drag, startPoint x: 904, startPoint y: 124, endPoint x: 848, endPoint y: 130, distance: 55.9
click at [903, 125] on rect "button" at bounding box center [905, 128] width 7 height 7
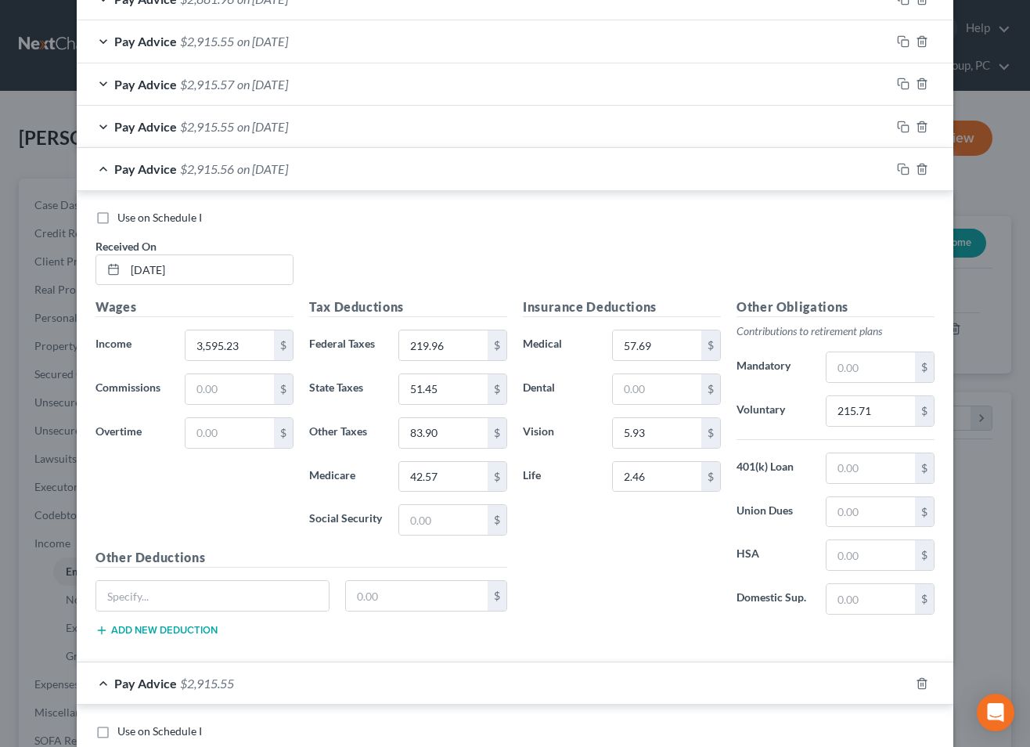
click at [319, 182] on div "Pay Advice $2,915.56 on [DATE]" at bounding box center [484, 168] width 814 height 41
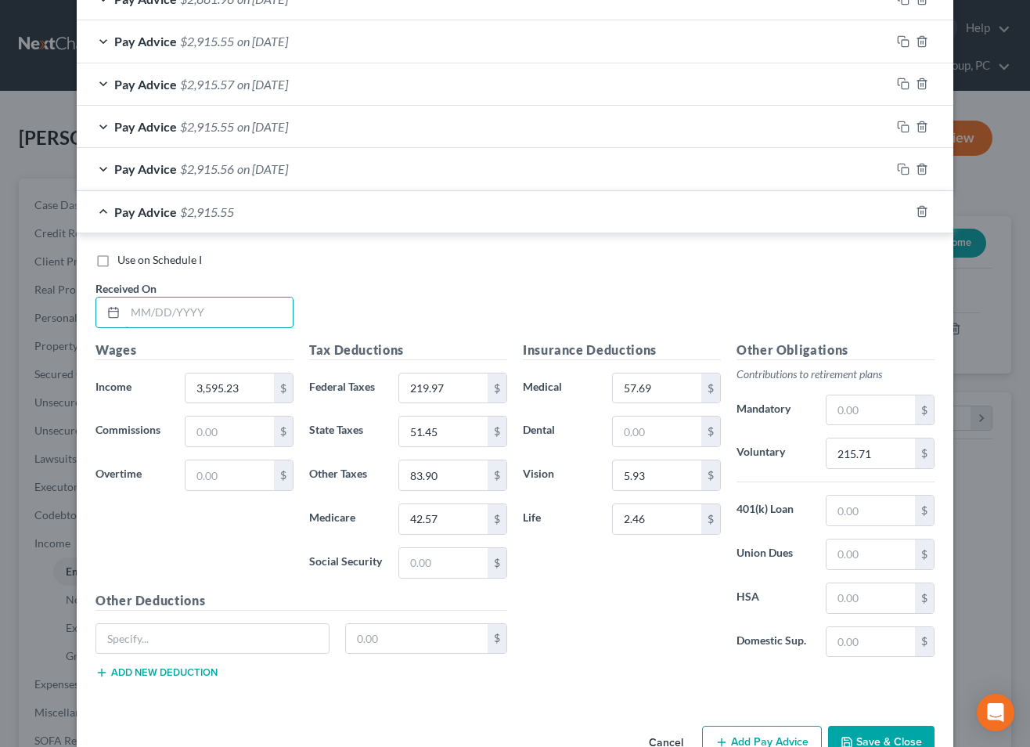
drag, startPoint x: 257, startPoint y: 312, endPoint x: 315, endPoint y: 315, distance: 58.7
click at [257, 312] on input "text" at bounding box center [208, 312] width 167 height 30
type input "[DATE]"
click at [905, 166] on icon "button" at bounding box center [903, 169] width 13 height 13
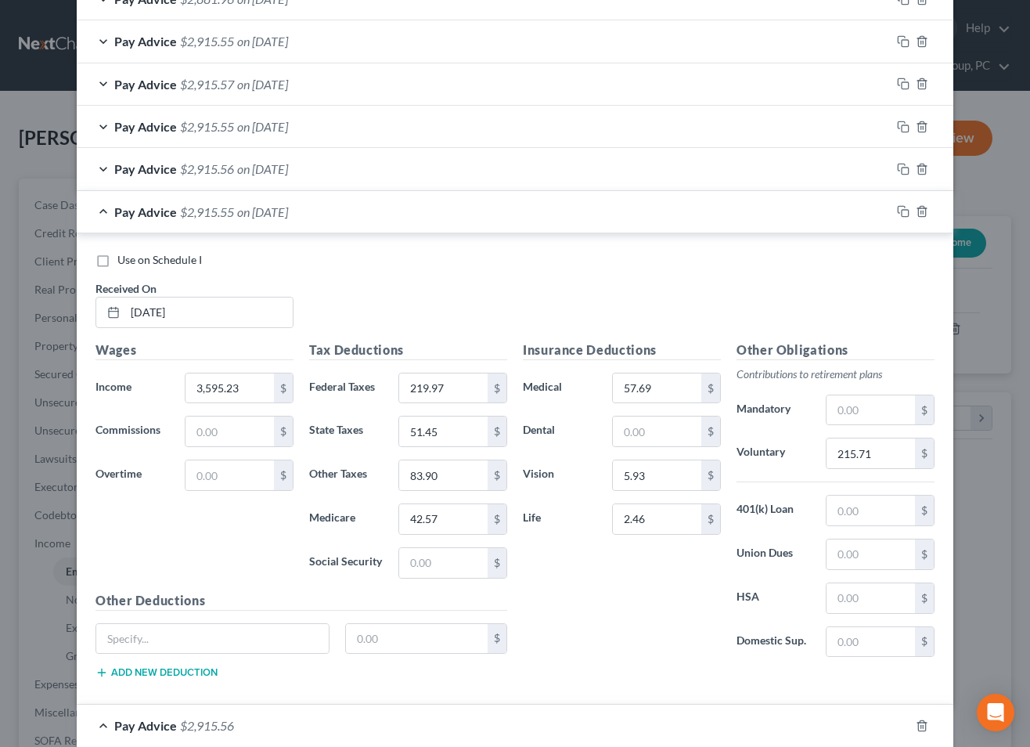
click at [365, 218] on div "Pay Advice $2,915.55 on [DATE]" at bounding box center [484, 211] width 814 height 41
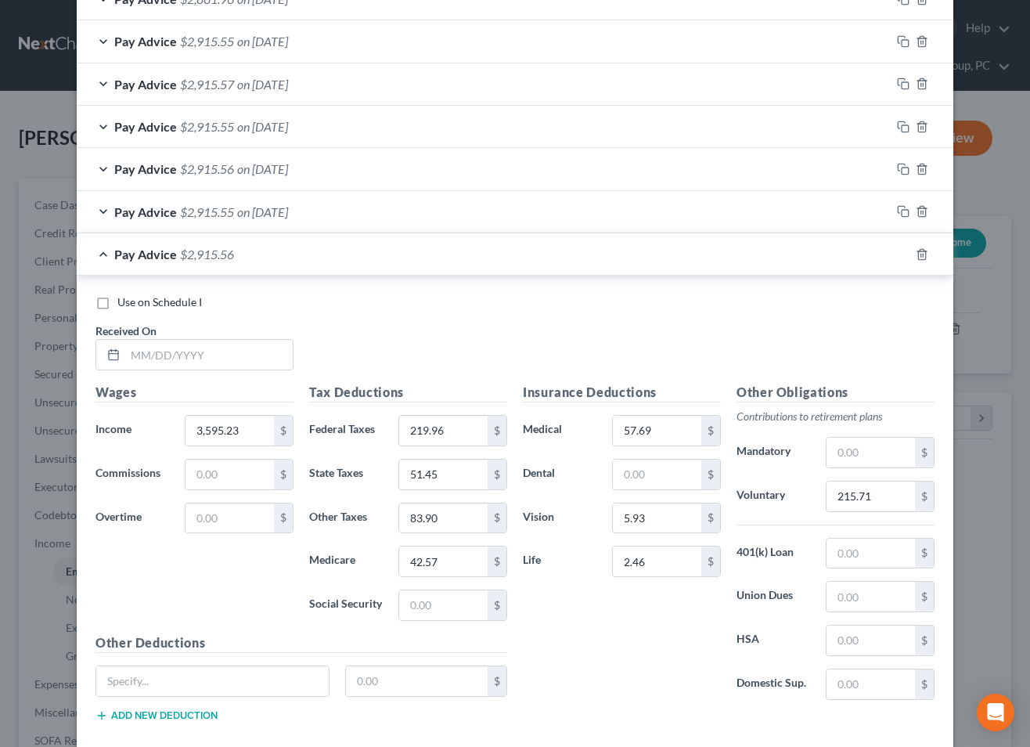
scroll to position [690, 0]
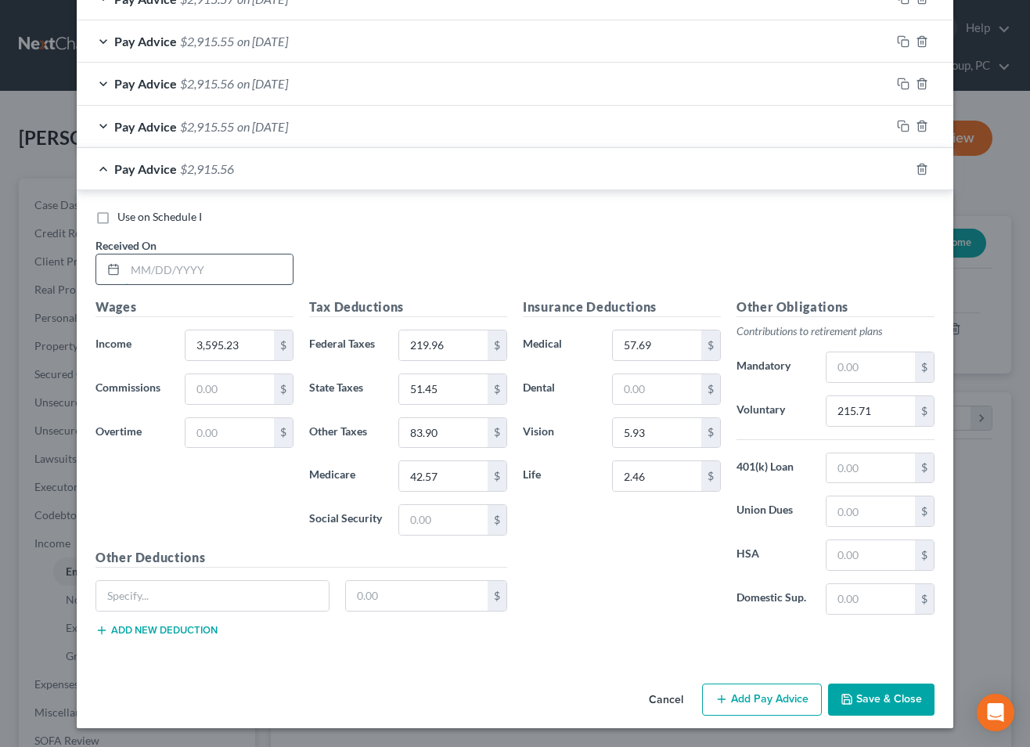
drag, startPoint x: 250, startPoint y: 279, endPoint x: 789, endPoint y: 206, distance: 544.3
click at [250, 279] on input "text" at bounding box center [208, 269] width 167 height 30
type input "[DATE]"
click at [900, 167] on icon "button" at bounding box center [903, 169] width 13 height 13
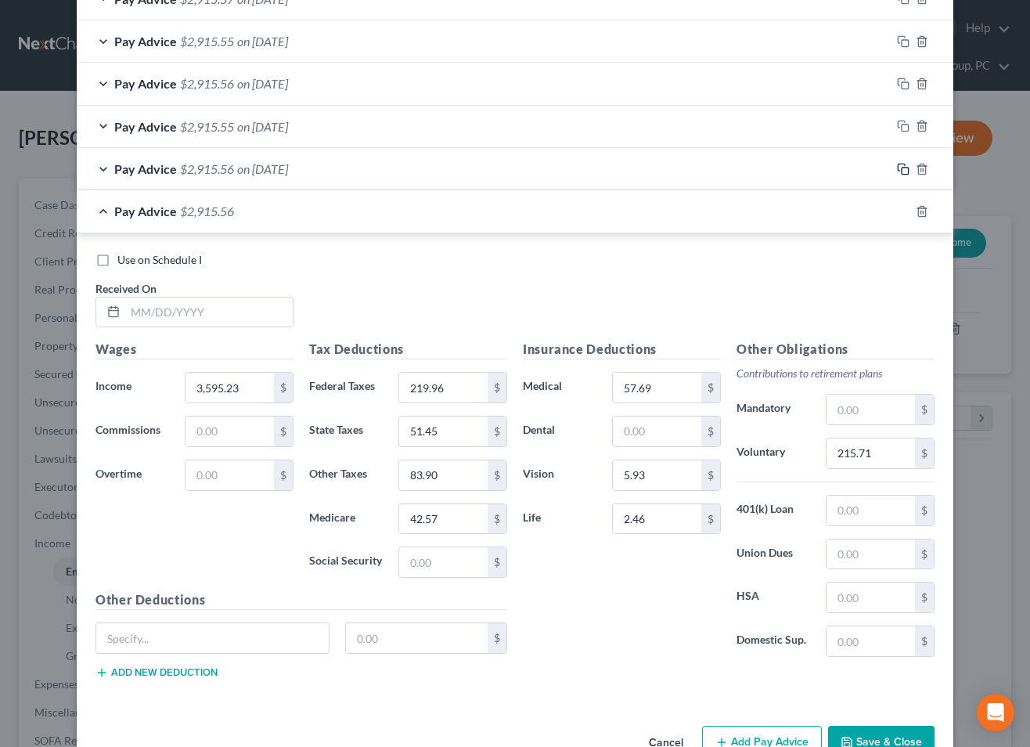
scroll to position [733, 0]
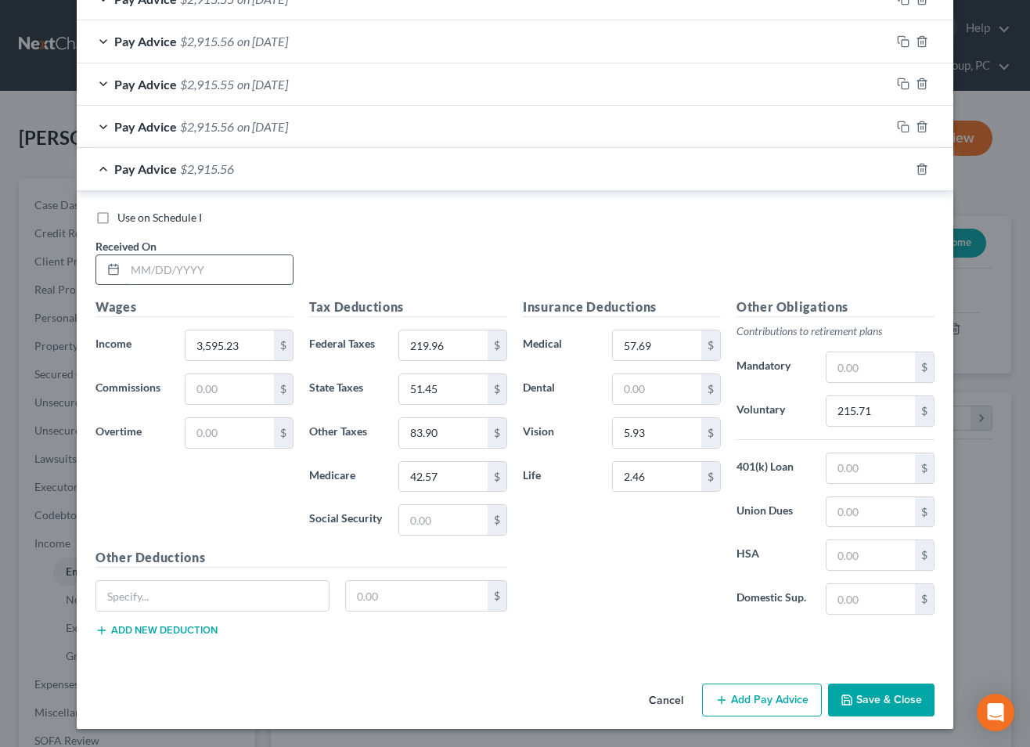
drag, startPoint x: 259, startPoint y: 264, endPoint x: 273, endPoint y: 266, distance: 14.3
click at [259, 264] on input "text" at bounding box center [208, 270] width 167 height 30
type input "[DATE]"
drag, startPoint x: 903, startPoint y: 81, endPoint x: 640, endPoint y: 138, distance: 269.1
click at [903, 81] on icon "button" at bounding box center [903, 83] width 13 height 13
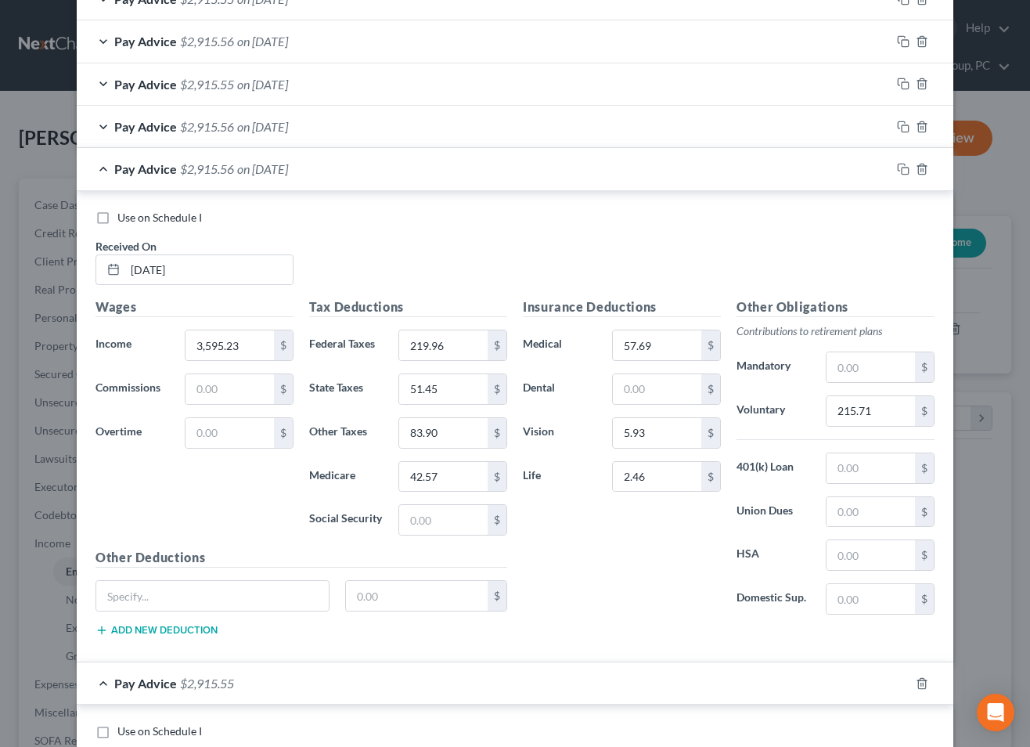
drag, startPoint x: 257, startPoint y: 172, endPoint x: 256, endPoint y: 189, distance: 17.2
click at [257, 172] on span "on [DATE]" at bounding box center [262, 168] width 51 height 15
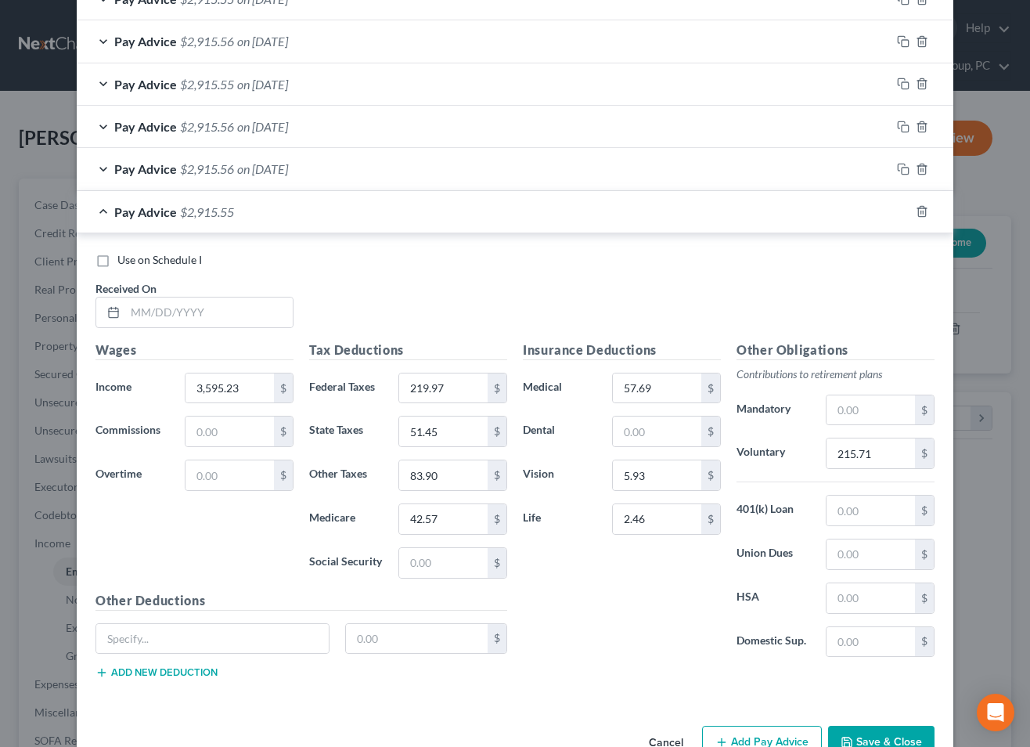
scroll to position [776, 0]
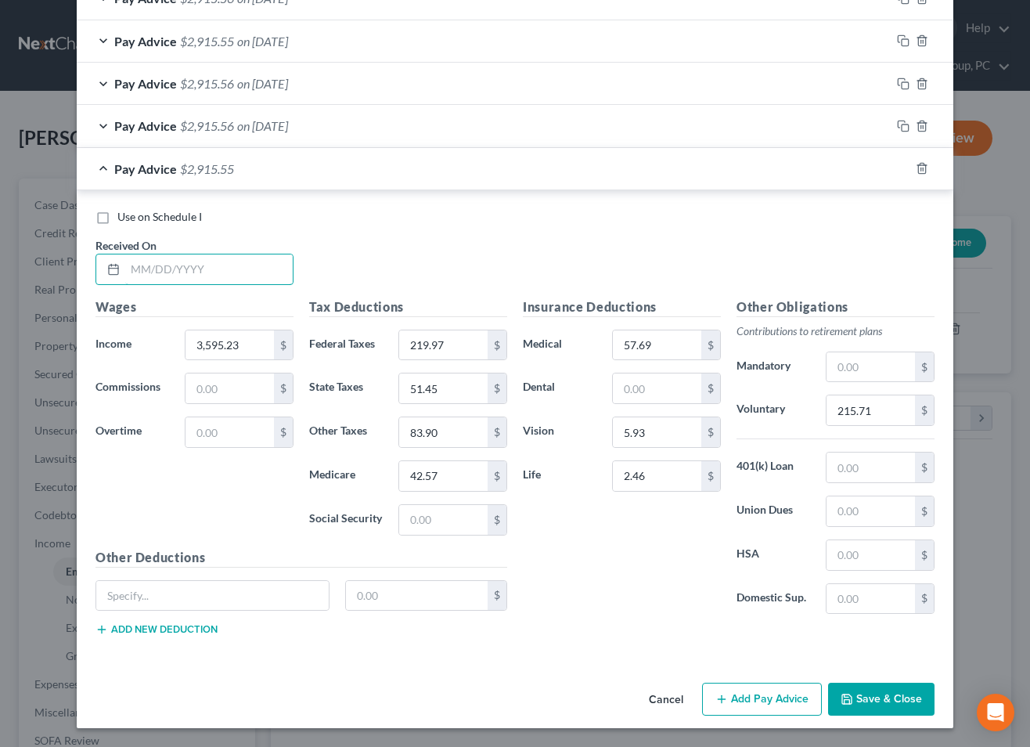
drag, startPoint x: 243, startPoint y: 272, endPoint x: 558, endPoint y: 279, distance: 315.5
click at [243, 272] on input "text" at bounding box center [208, 269] width 167 height 30
type input "[DATE]"
drag, startPoint x: 902, startPoint y: 123, endPoint x: 654, endPoint y: 150, distance: 248.8
click at [901, 124] on icon "button" at bounding box center [903, 126] width 13 height 13
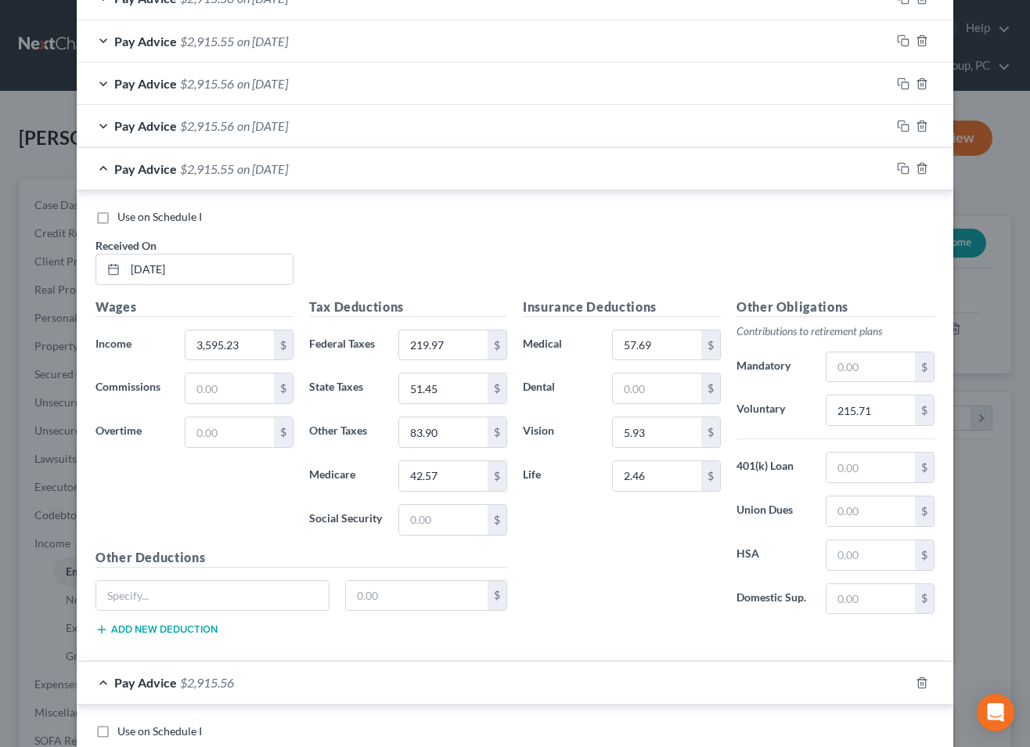
click at [288, 170] on span "on [DATE]" at bounding box center [262, 168] width 51 height 15
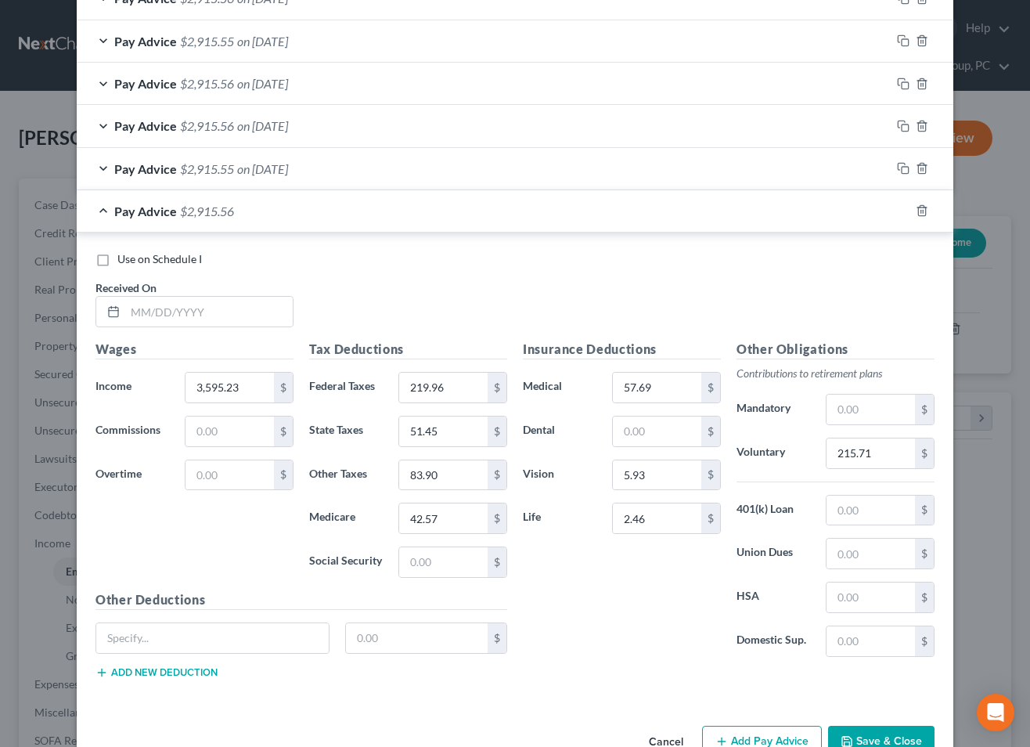
scroll to position [818, 0]
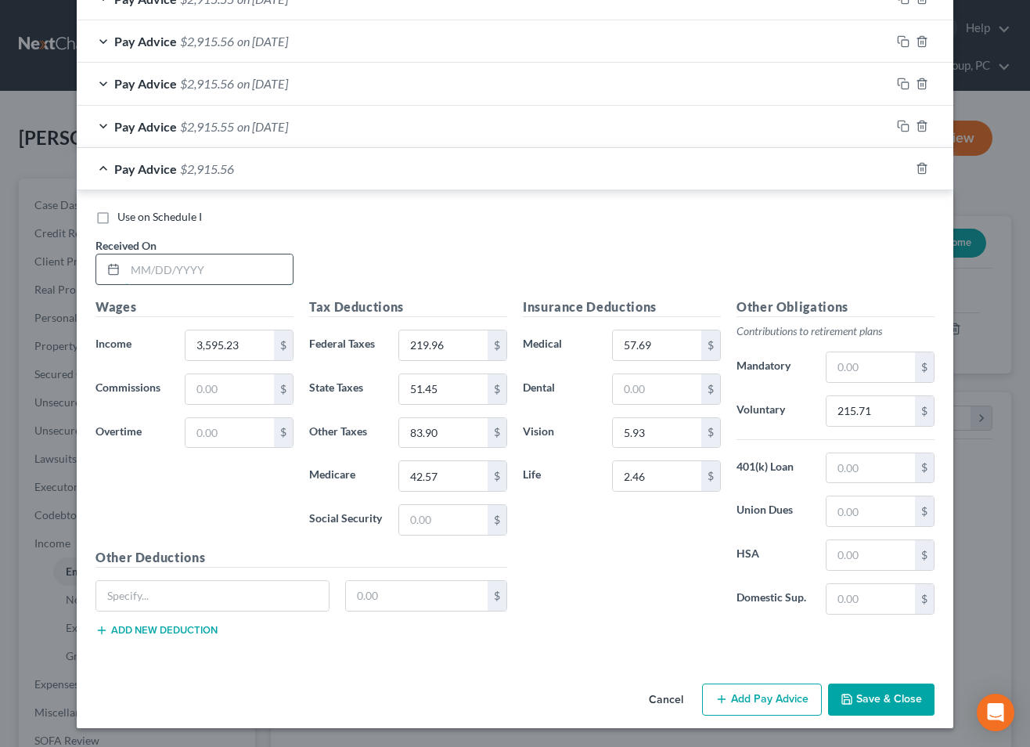
click at [233, 264] on input "text" at bounding box center [208, 269] width 167 height 30
type input "[DATE]"
drag, startPoint x: 906, startPoint y: 167, endPoint x: 788, endPoint y: 211, distance: 125.3
click at [906, 167] on rect "button" at bounding box center [905, 170] width 7 height 7
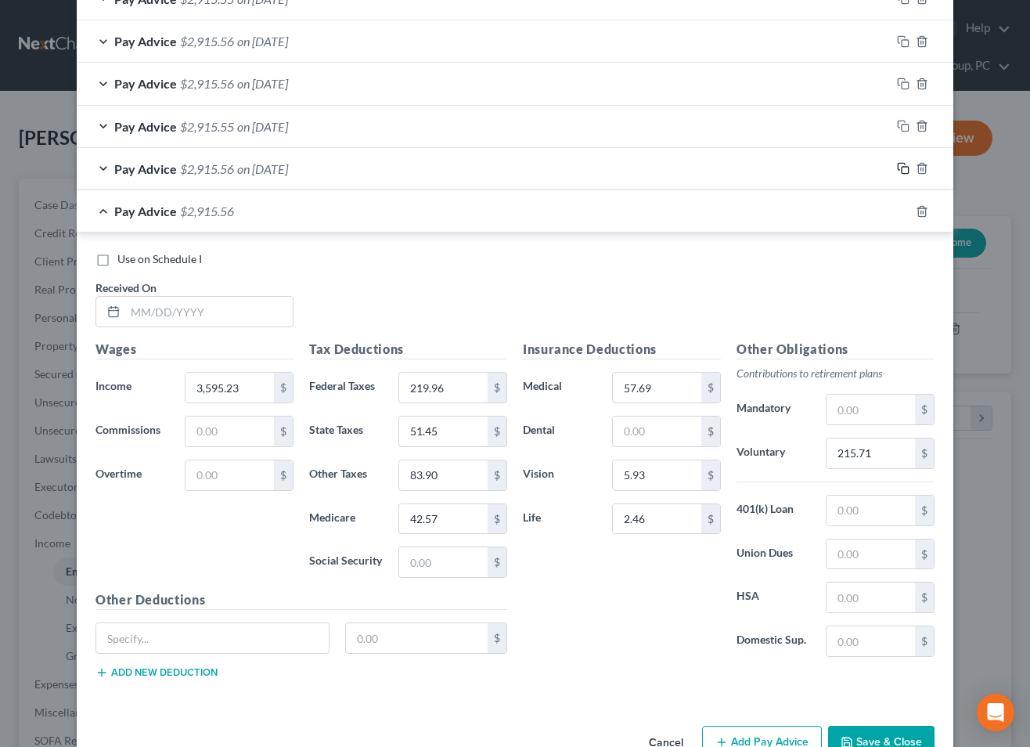
scroll to position [860, 0]
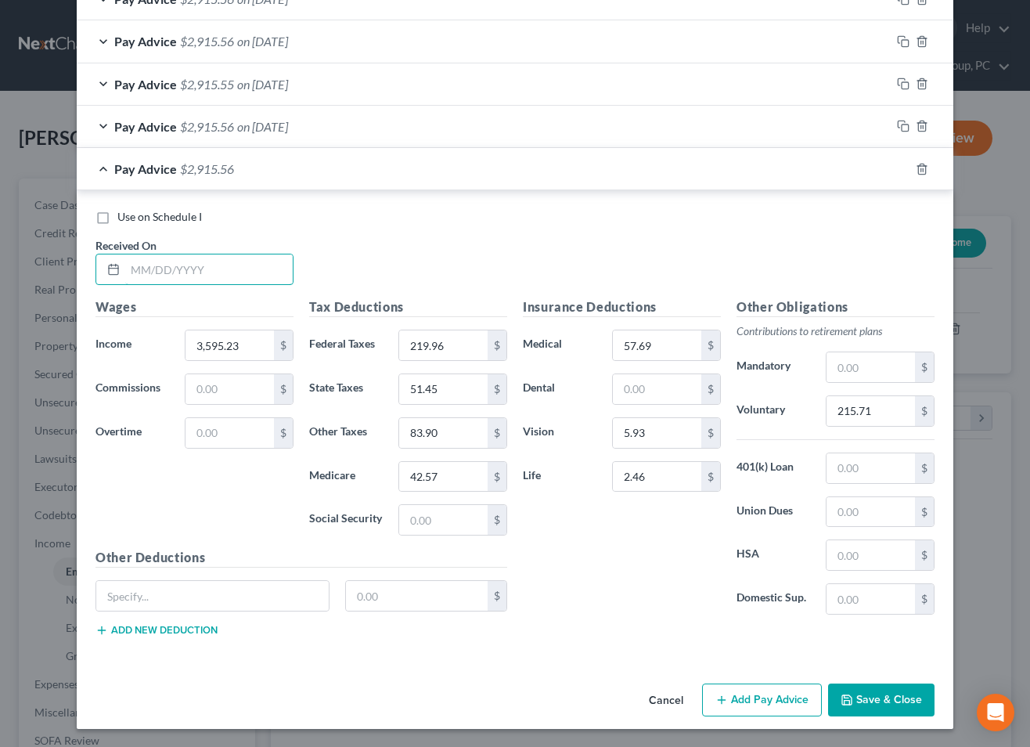
drag, startPoint x: 253, startPoint y: 268, endPoint x: 468, endPoint y: 271, distance: 215.3
click at [255, 268] on input "text" at bounding box center [208, 269] width 167 height 30
type input "[DATE]"
type input "3,418.99"
type input "209.01"
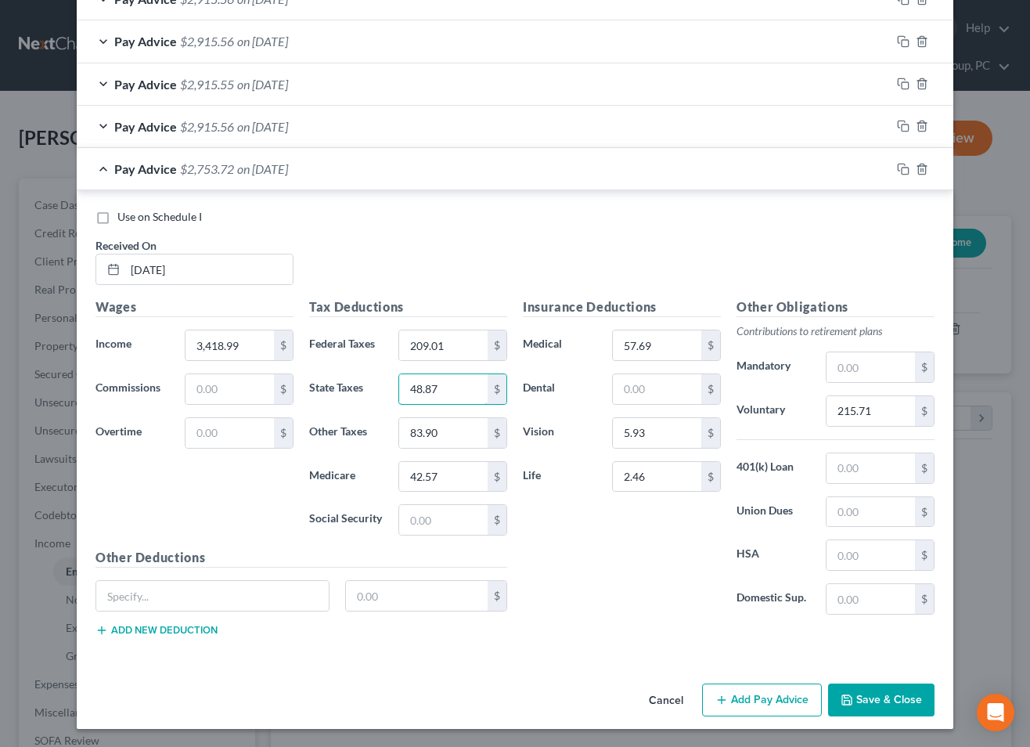
type input "48.87"
type input "72.93"
type input "40.45"
type input "205.14"
click at [871, 713] on button "Save & Close" at bounding box center [881, 699] width 106 height 33
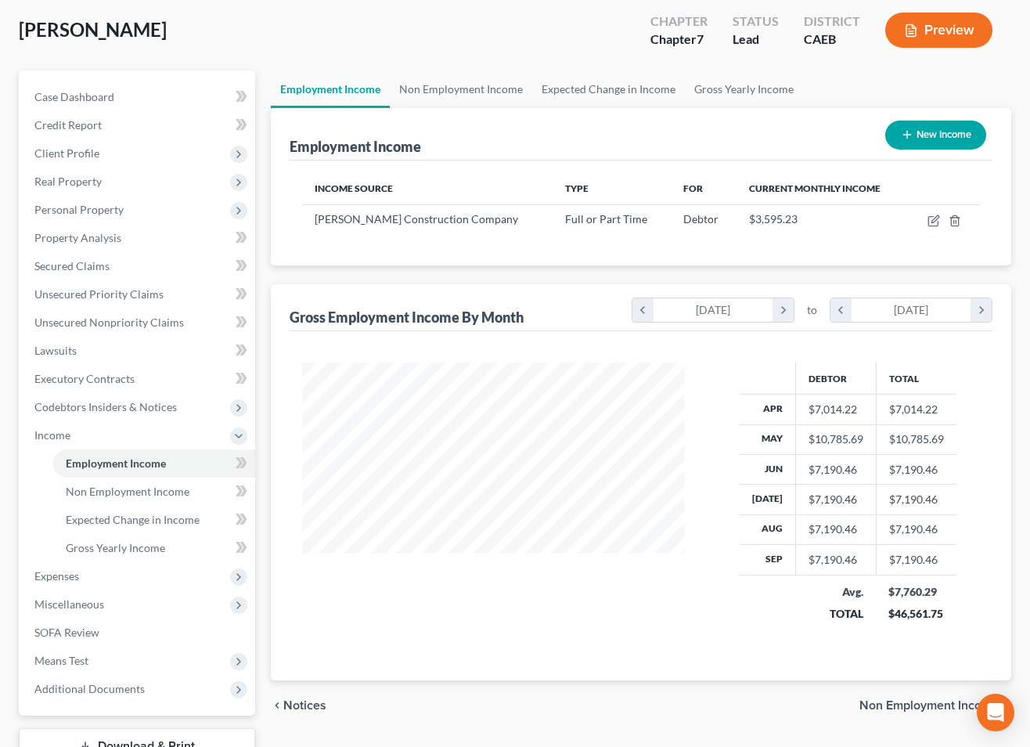
scroll to position [82, 0]
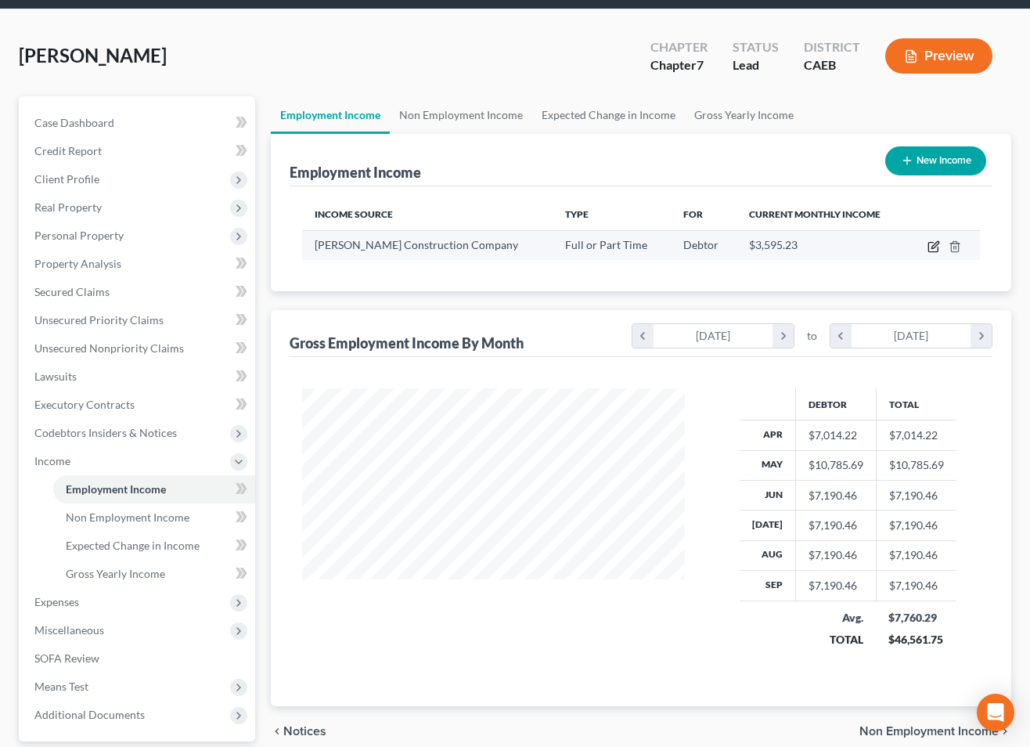
click at [931, 243] on icon "button" at bounding box center [932, 247] width 9 height 9
select select "0"
select select "4"
select select "0"
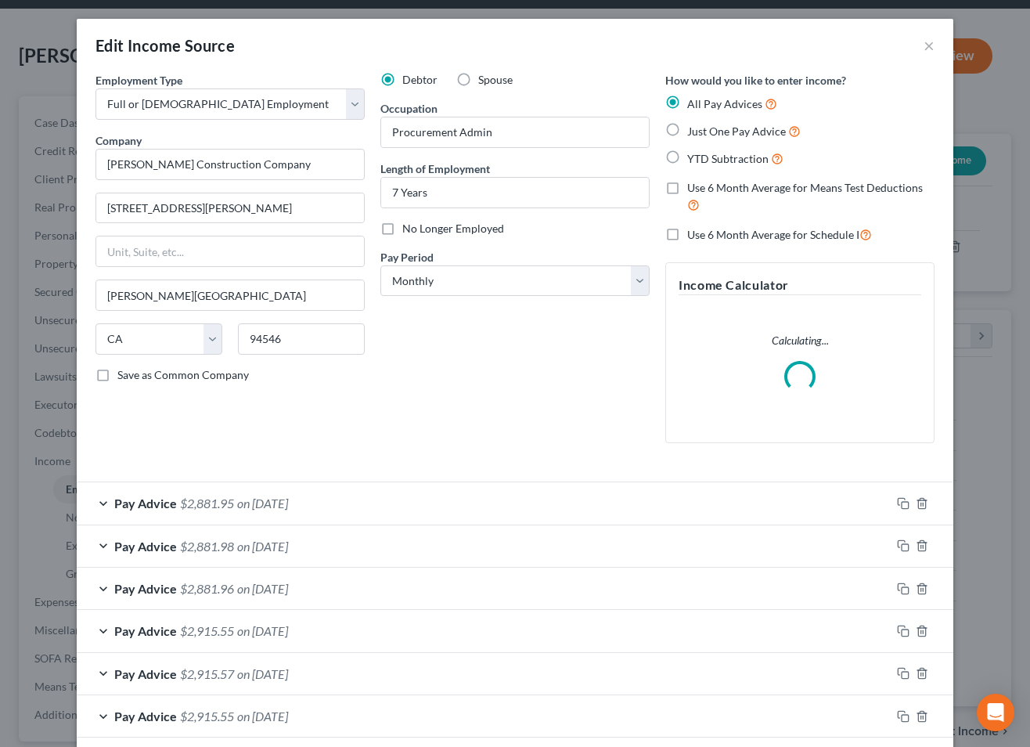
drag, startPoint x: 279, startPoint y: 502, endPoint x: 279, endPoint y: 493, distance: 9.4
click at [284, 501] on span "on [DATE]" at bounding box center [262, 502] width 51 height 15
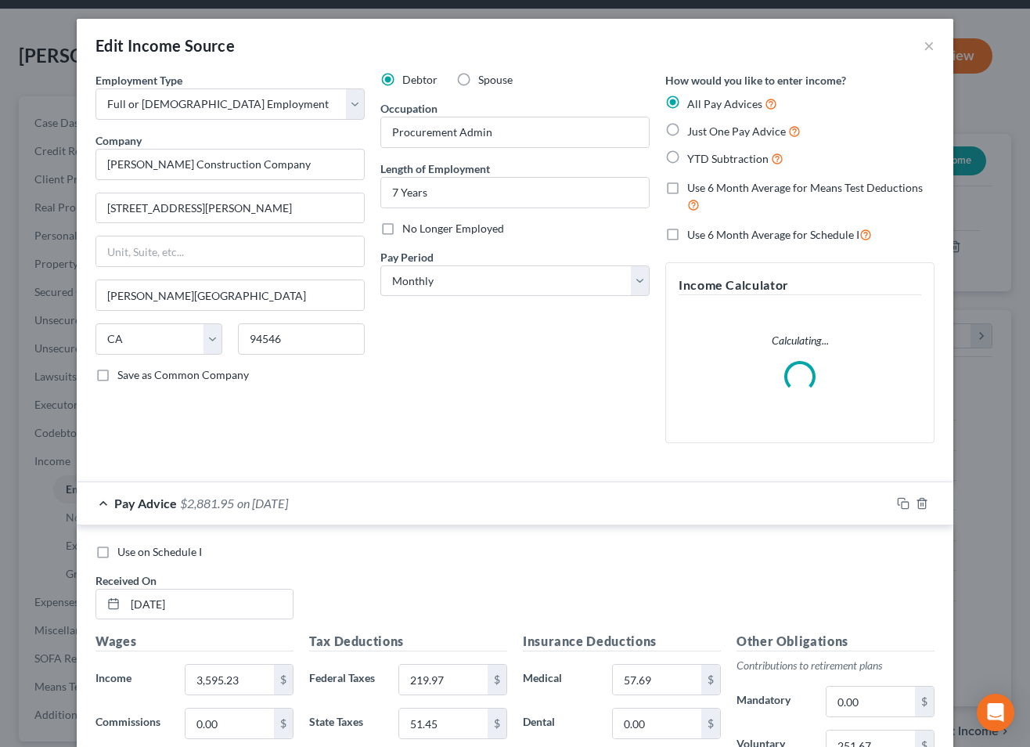
click at [117, 551] on label "Use on Schedule I" at bounding box center [159, 552] width 85 height 16
click at [124, 551] on input "Use on Schedule I" at bounding box center [129, 549] width 10 height 10
checkbox input "true"
click at [459, 284] on select "Select Monthly Twice Monthly Every Other Week Weekly" at bounding box center [514, 280] width 269 height 31
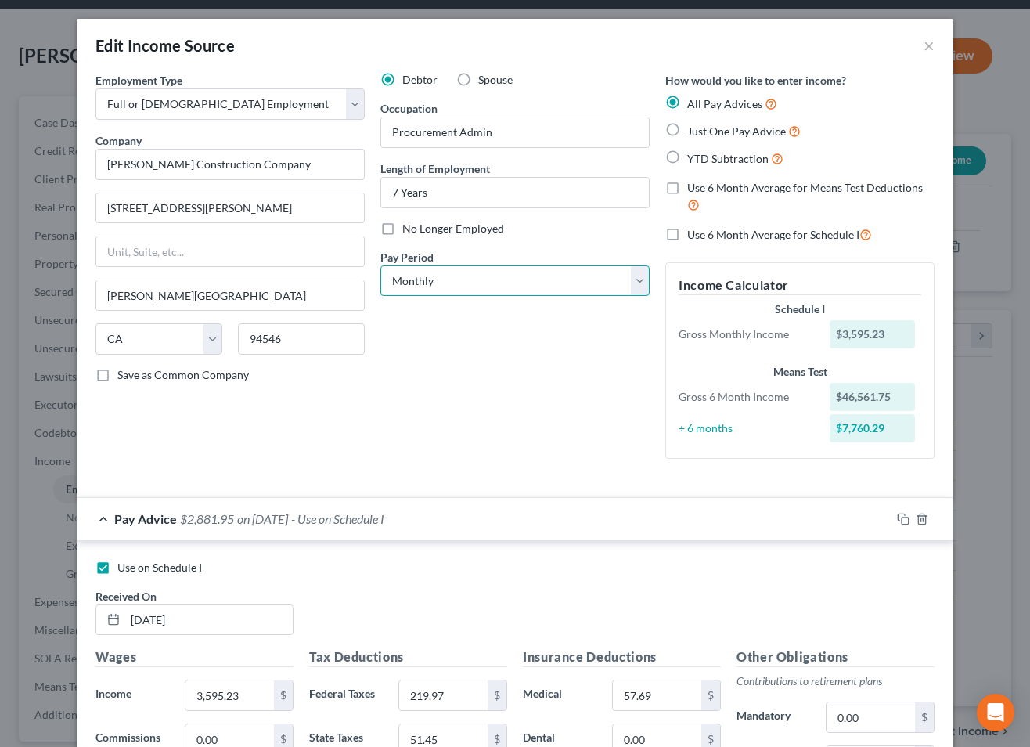
select select "2"
click at [380, 265] on select "Select Monthly Twice Monthly Every Other Week Weekly" at bounding box center [514, 280] width 269 height 31
click at [687, 189] on label "Use 6 Month Average for Means Test Deductions" at bounding box center [810, 197] width 247 height 34
click at [693, 189] on input "Use 6 Month Average for Means Test Deductions" at bounding box center [698, 185] width 10 height 10
checkbox input "true"
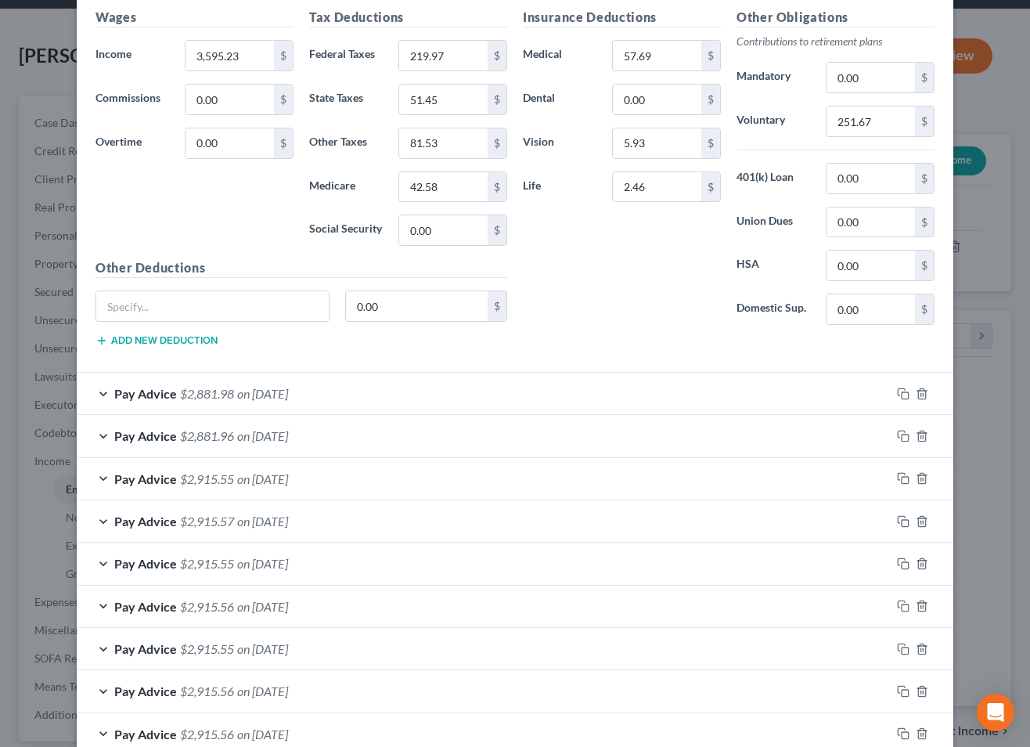
scroll to position [861, 0]
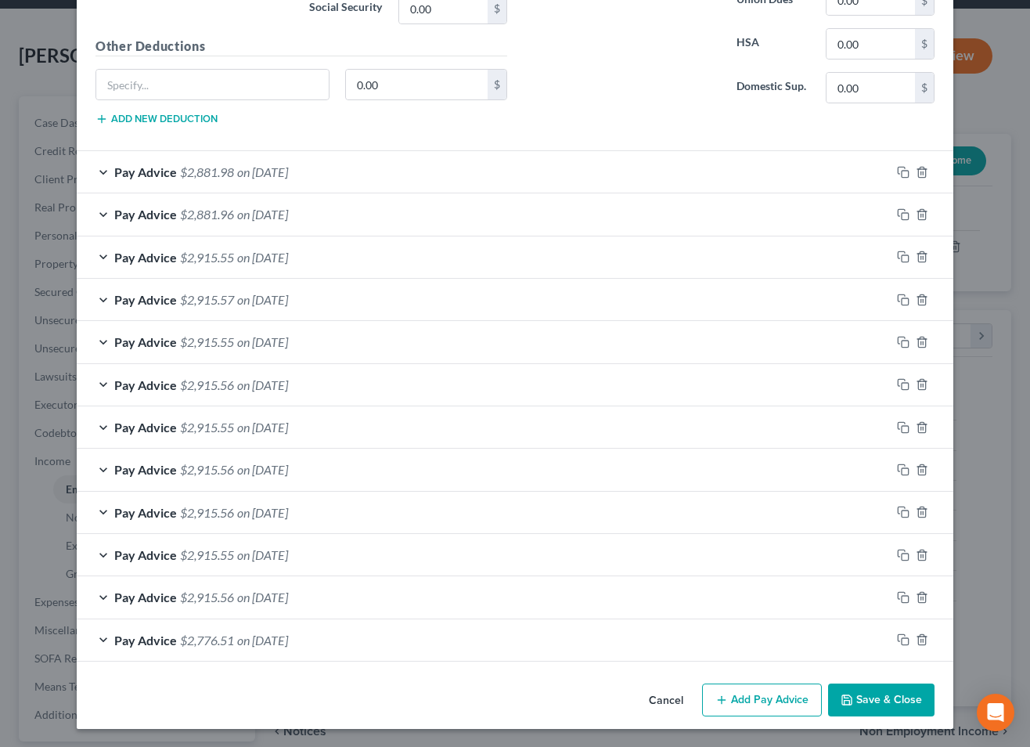
click at [890, 704] on button "Save & Close" at bounding box center [881, 699] width 106 height 33
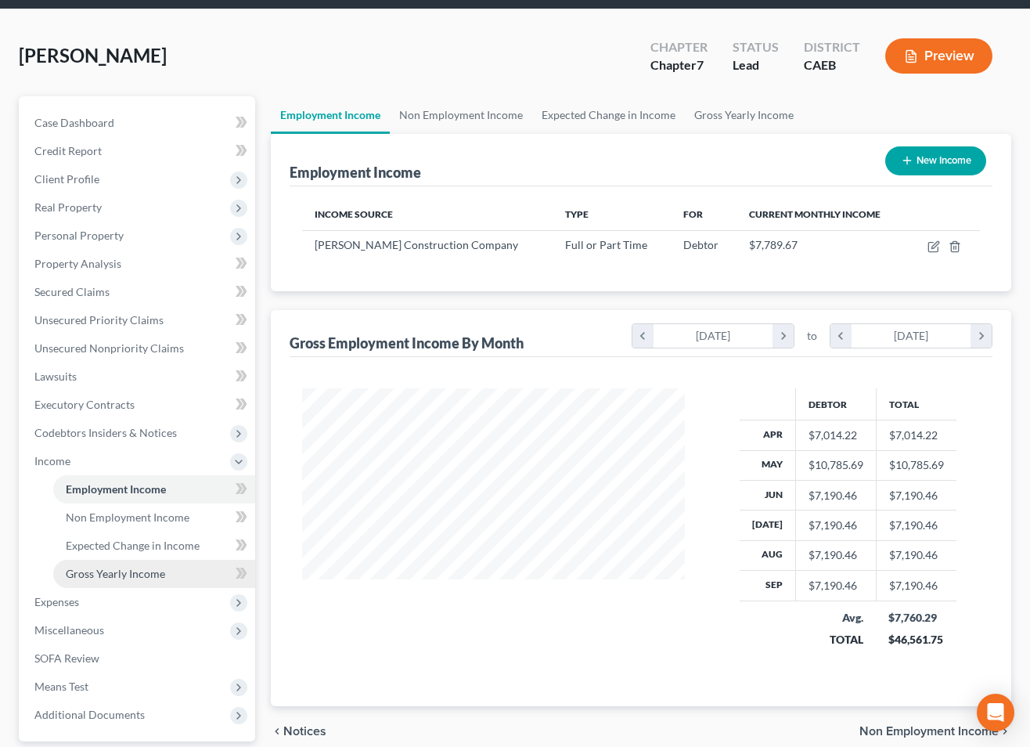
click at [142, 578] on span "Gross Yearly Income" at bounding box center [115, 573] width 99 height 13
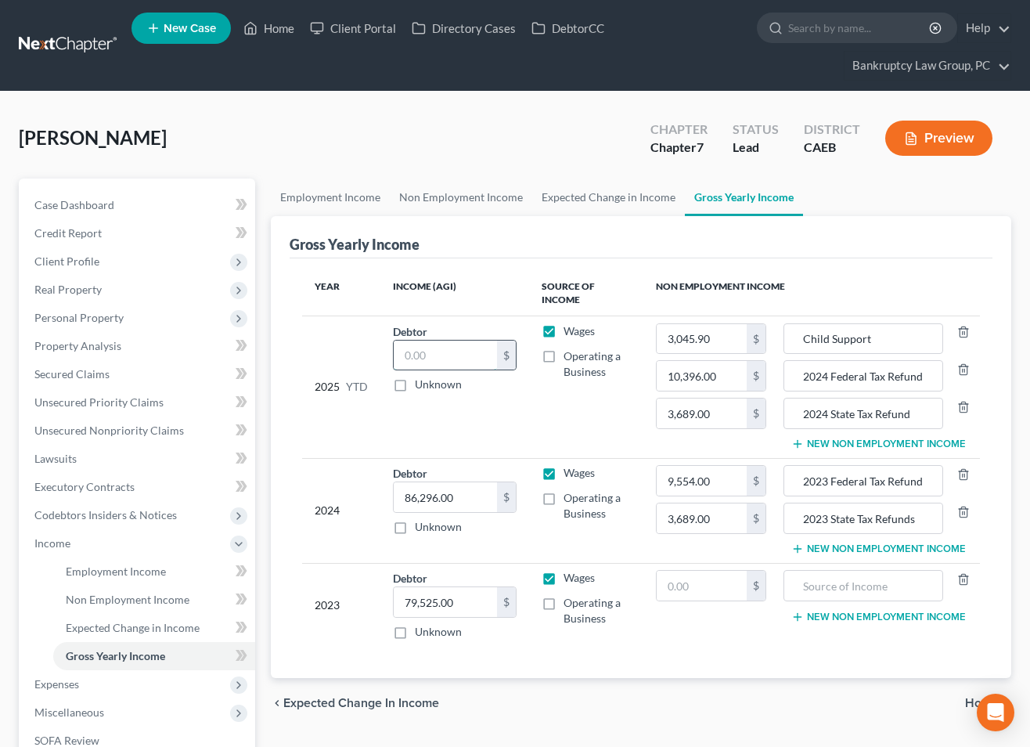
click at [452, 360] on input "text" at bounding box center [445, 355] width 103 height 30
type input "67,075.69"
click at [336, 434] on div "2025 YTD" at bounding box center [341, 387] width 53 height 128
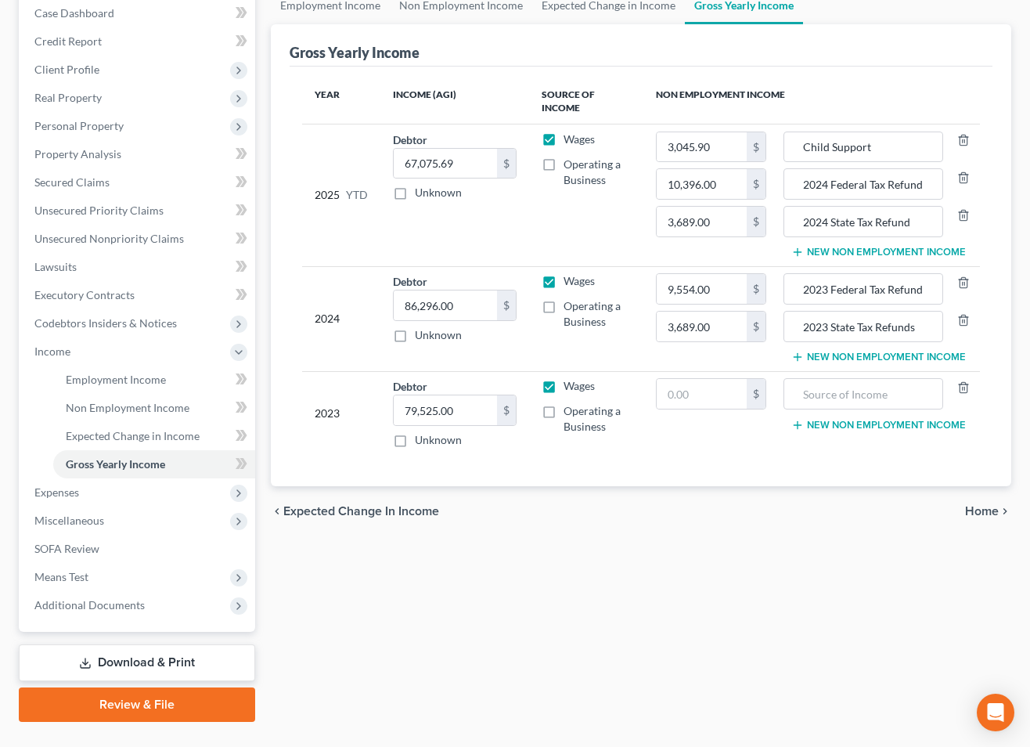
scroll to position [225, 0]
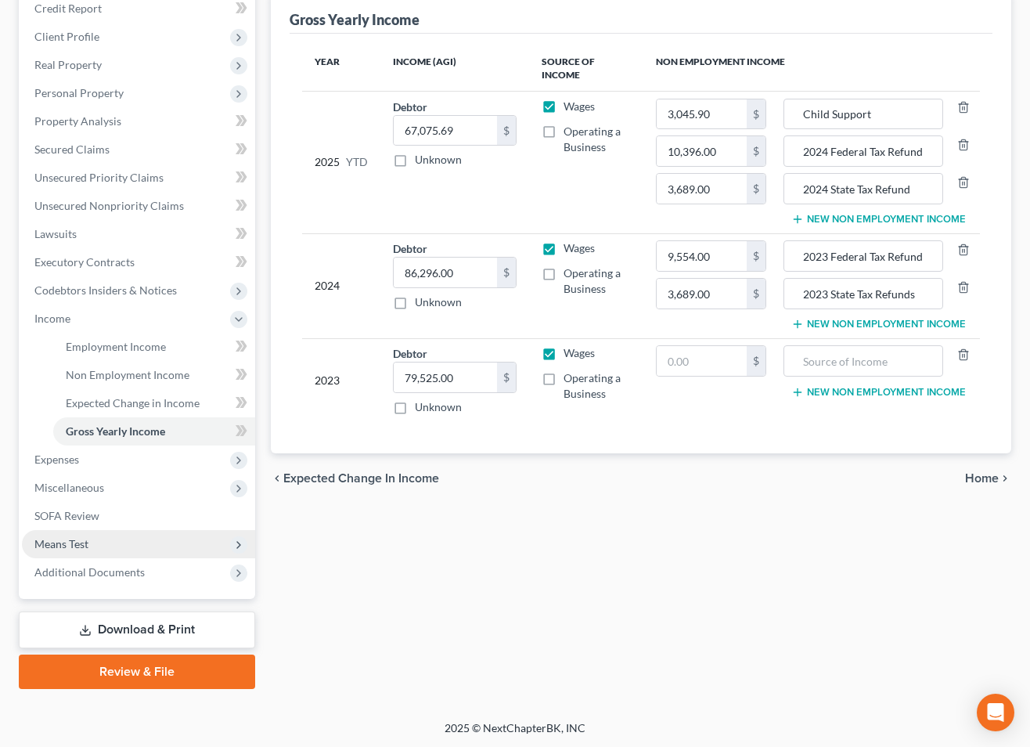
click at [103, 542] on span "Means Test" at bounding box center [138, 544] width 233 height 28
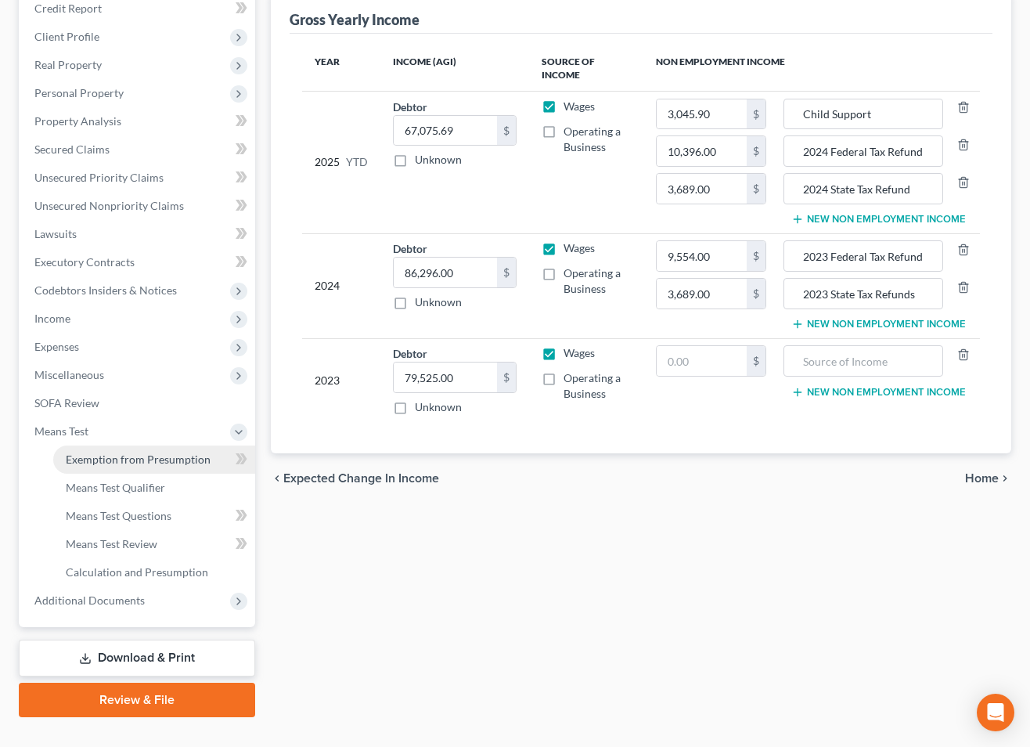
click at [150, 463] on span "Exemption from Presumption" at bounding box center [138, 458] width 145 height 13
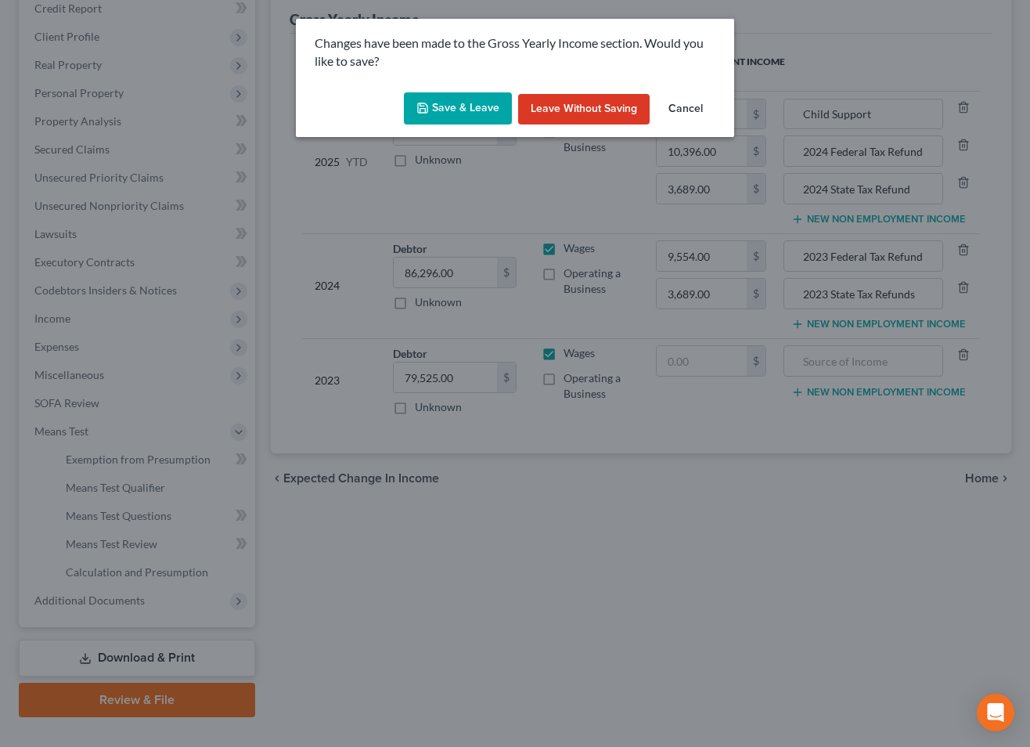
click at [464, 113] on button "Save & Leave" at bounding box center [458, 108] width 108 height 33
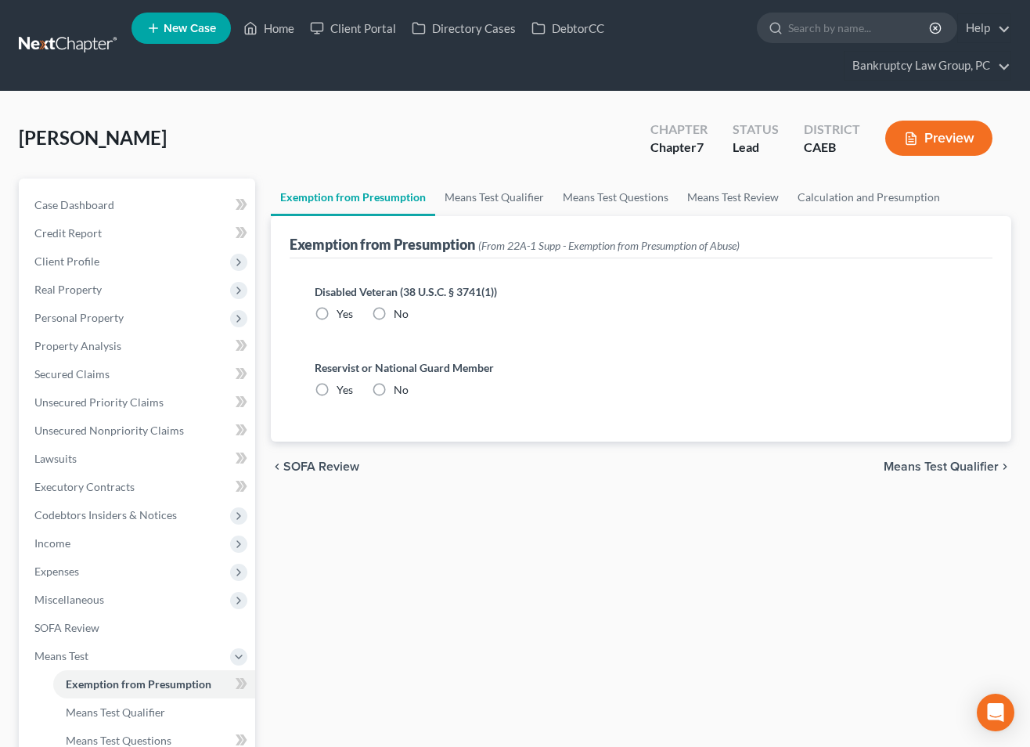
drag, startPoint x: 373, startPoint y: 312, endPoint x: 379, endPoint y: 333, distance: 22.6
click at [394, 315] on label "No" at bounding box center [401, 314] width 15 height 16
click at [400, 315] on input "No" at bounding box center [405, 311] width 10 height 10
radio input "true"
click at [394, 388] on label "No" at bounding box center [401, 390] width 15 height 16
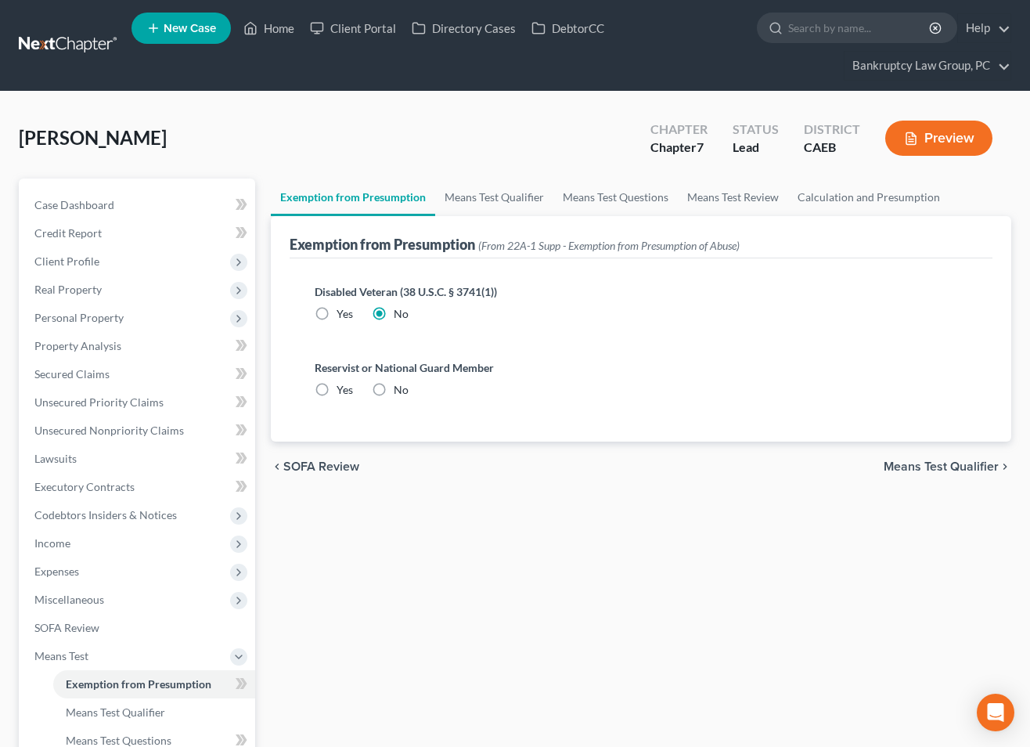
click at [400, 388] on input "No" at bounding box center [405, 387] width 10 height 10
radio input "true"
click at [943, 463] on span "Means Test Qualifier" at bounding box center [941, 466] width 115 height 13
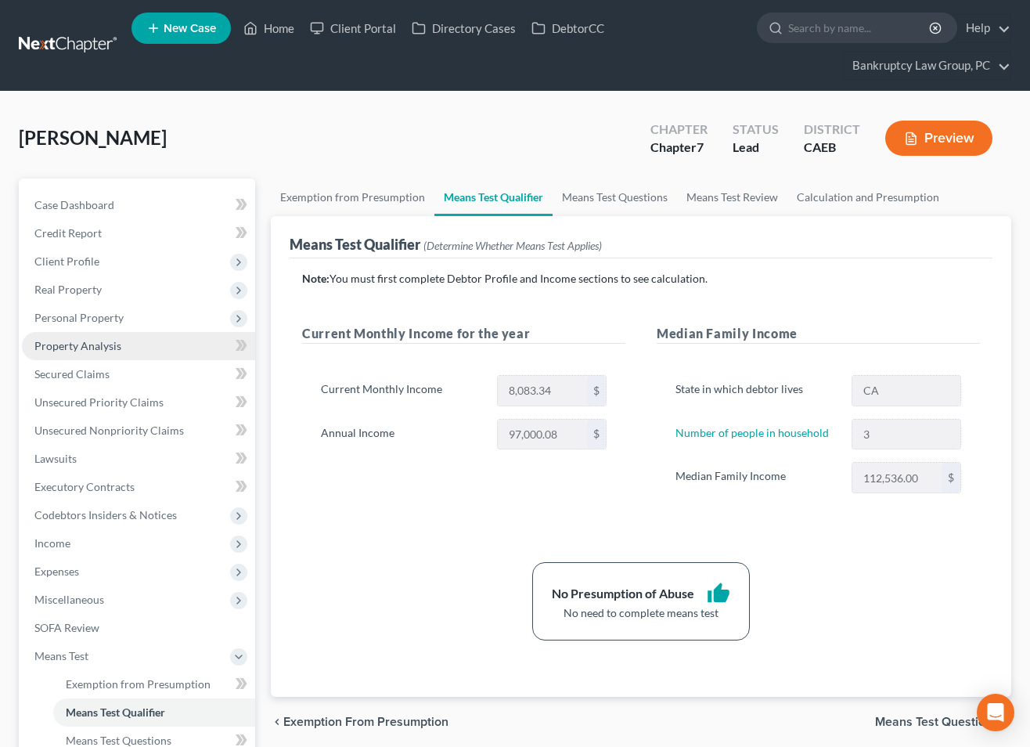
click at [106, 344] on span "Property Analysis" at bounding box center [77, 345] width 87 height 13
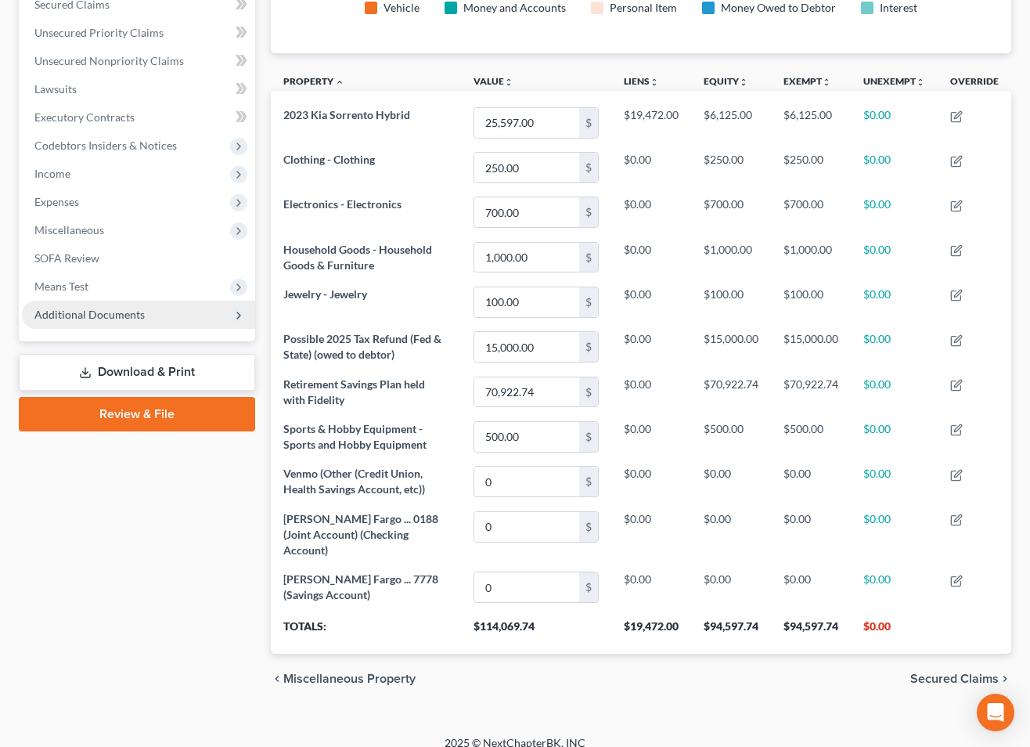
click at [105, 305] on span "Additional Documents" at bounding box center [138, 315] width 233 height 28
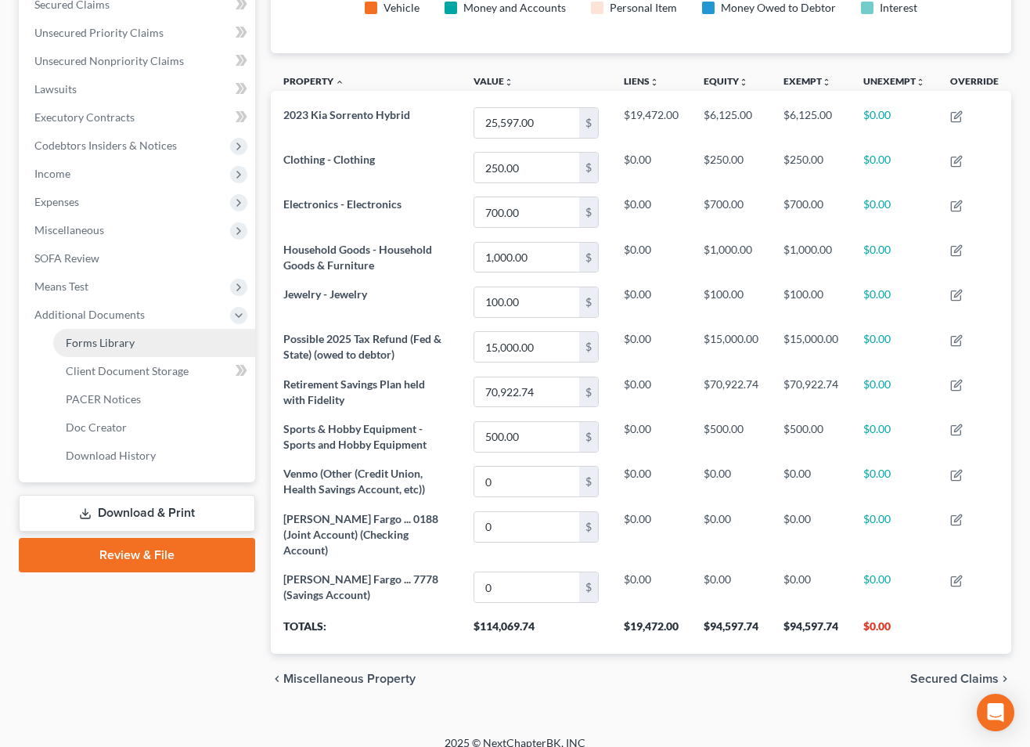
click at [105, 340] on span "Forms Library" at bounding box center [100, 342] width 69 height 13
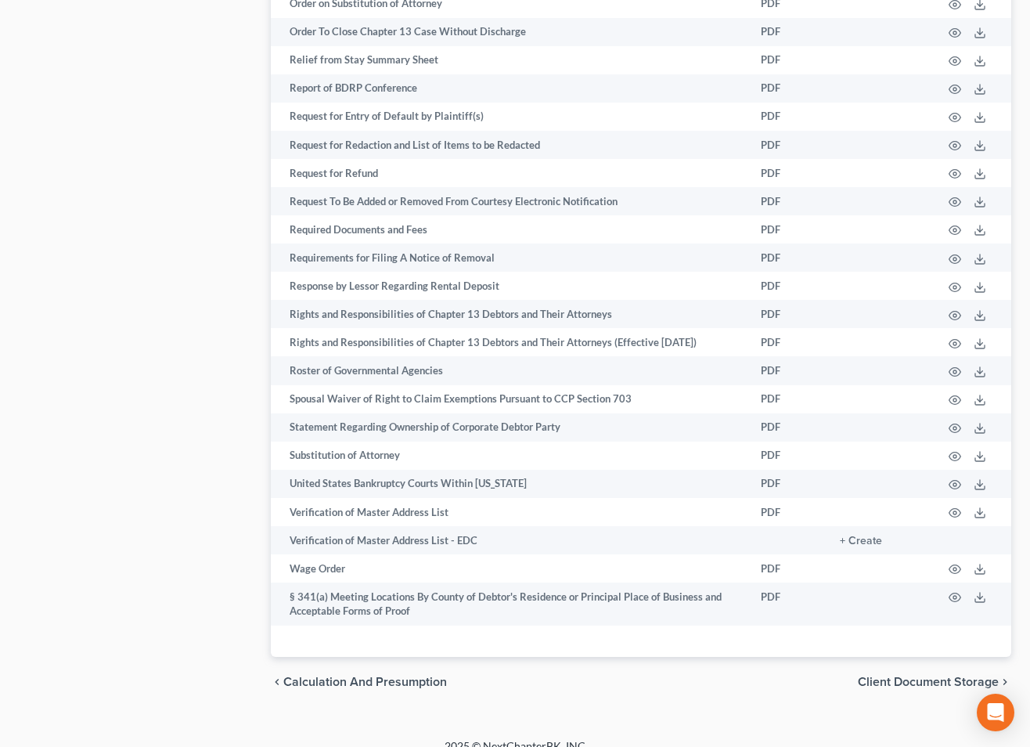
scroll to position [2427, 0]
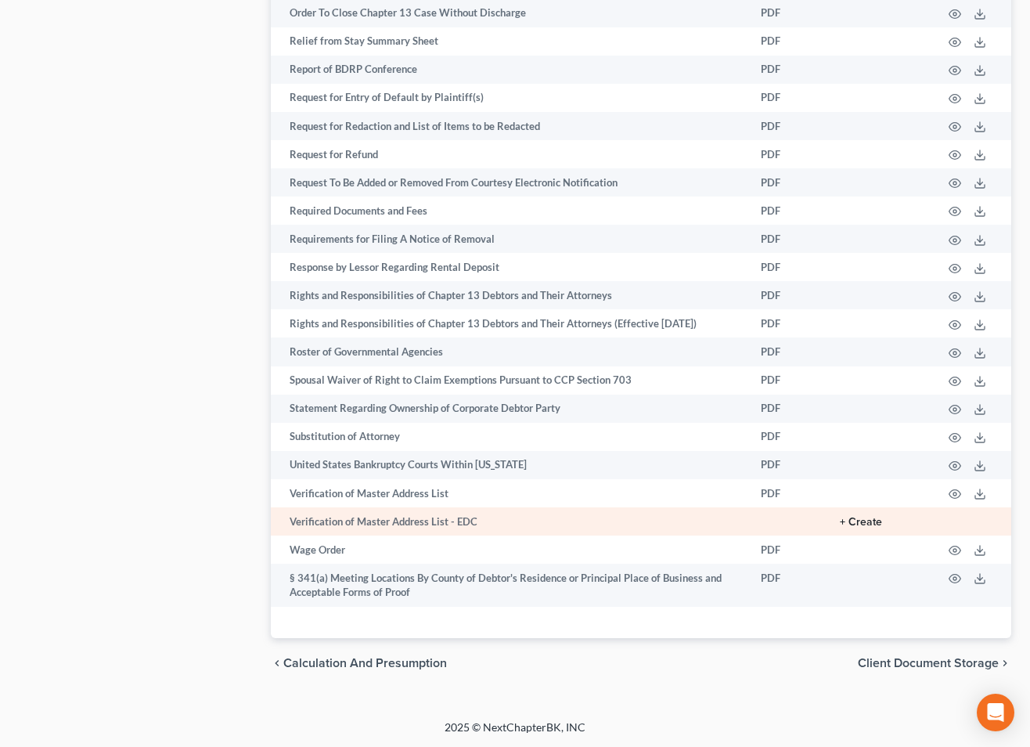
click at [869, 520] on button "+ Create" at bounding box center [861, 522] width 42 height 11
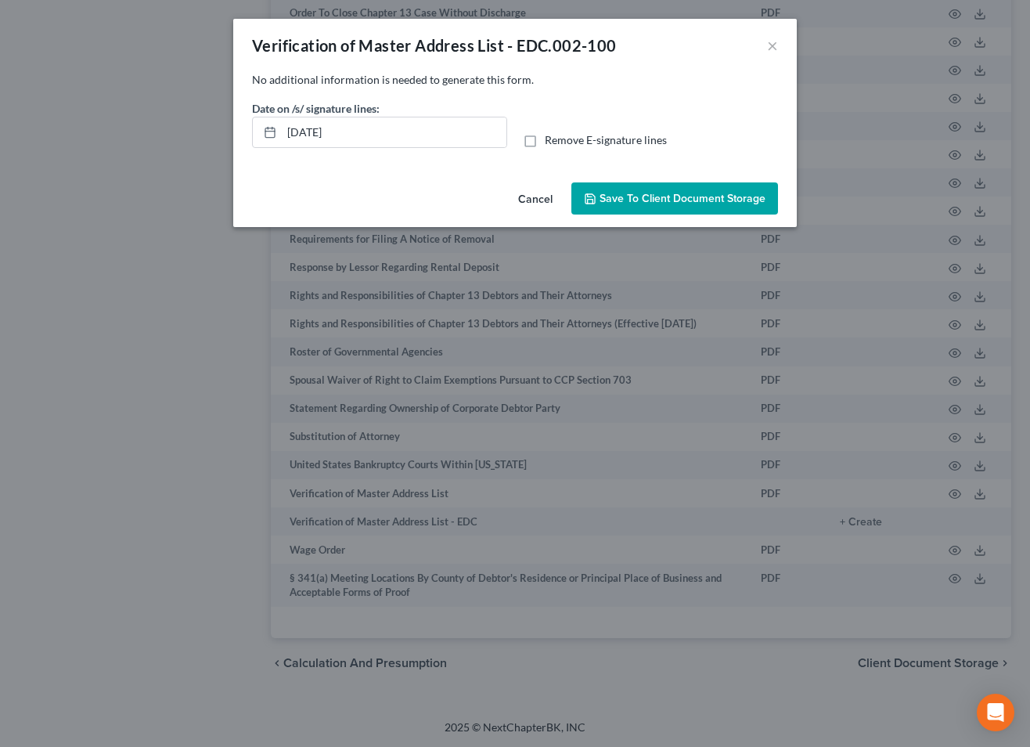
click at [545, 140] on label "Remove E-signature lines" at bounding box center [606, 140] width 122 height 16
click at [551, 140] on input "Remove E-signature lines" at bounding box center [556, 137] width 10 height 10
checkbox input "true"
drag, startPoint x: 265, startPoint y: 119, endPoint x: 207, endPoint y: 118, distance: 57.9
click at [207, 118] on div "Verification of Master Address List - EDC.002-100 × No additional information i…" at bounding box center [515, 373] width 1030 height 747
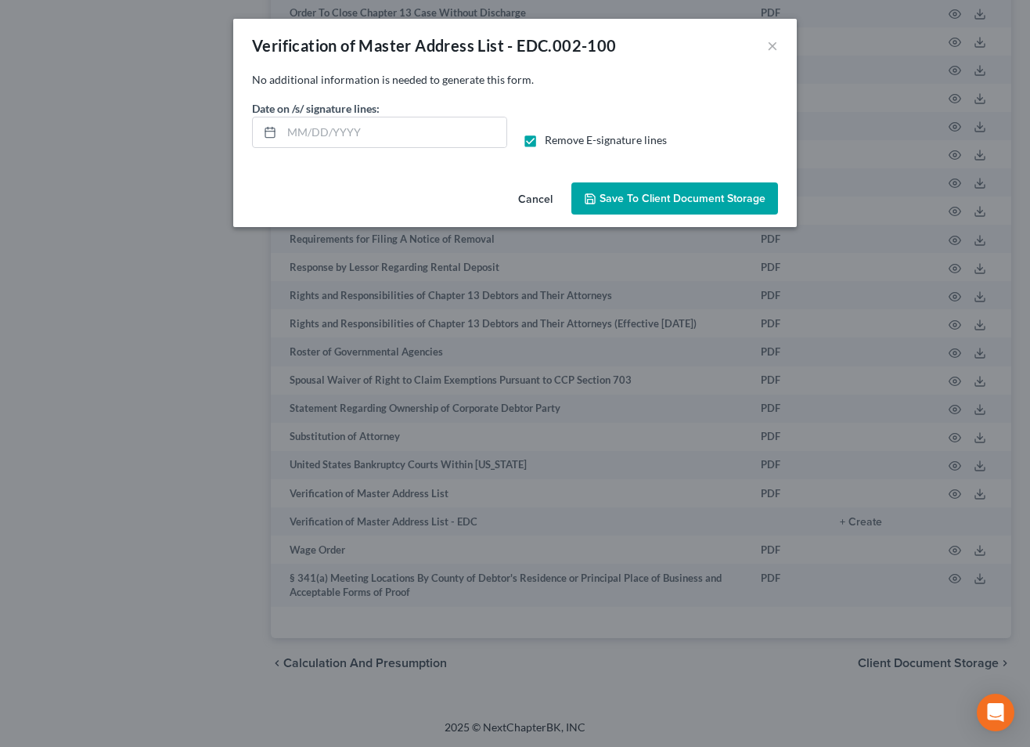
click at [645, 207] on button "Save to Client Document Storage" at bounding box center [674, 198] width 207 height 33
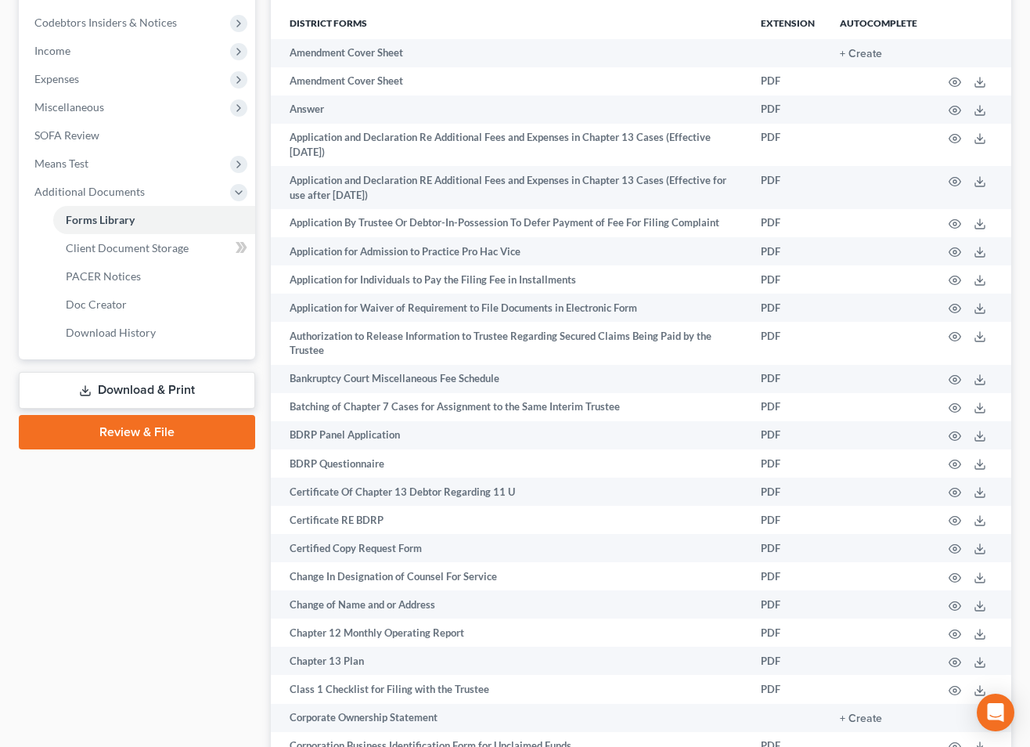
scroll to position [358, 0]
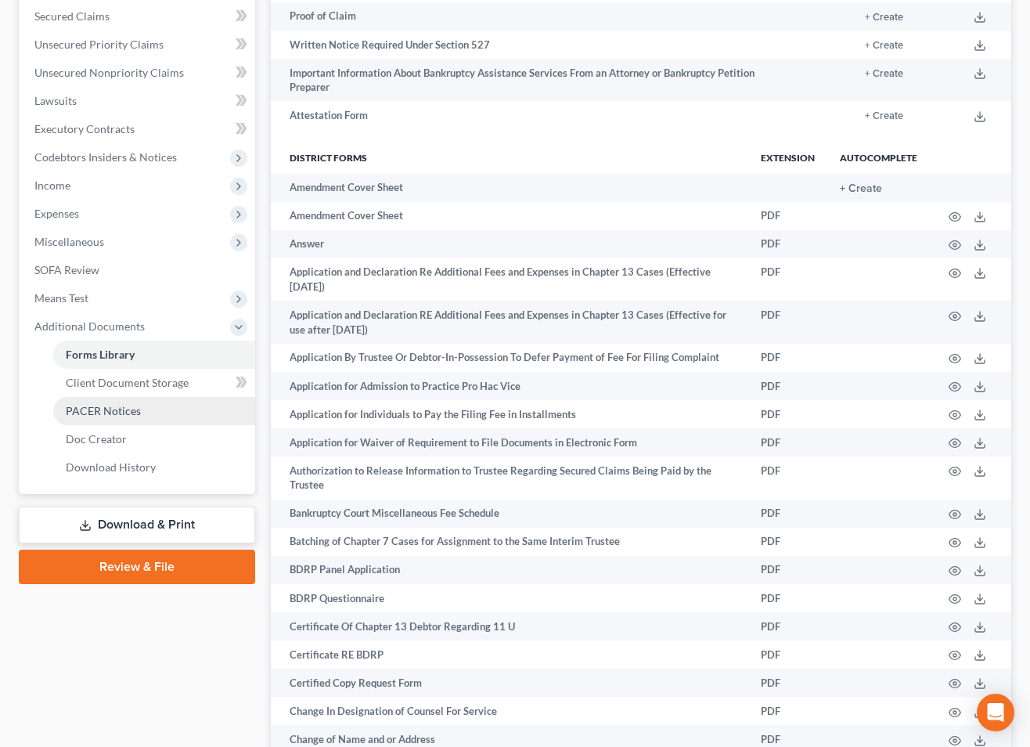
drag, startPoint x: 178, startPoint y: 518, endPoint x: 232, endPoint y: 512, distance: 55.1
click at [178, 518] on link "Download & Print" at bounding box center [137, 524] width 236 height 37
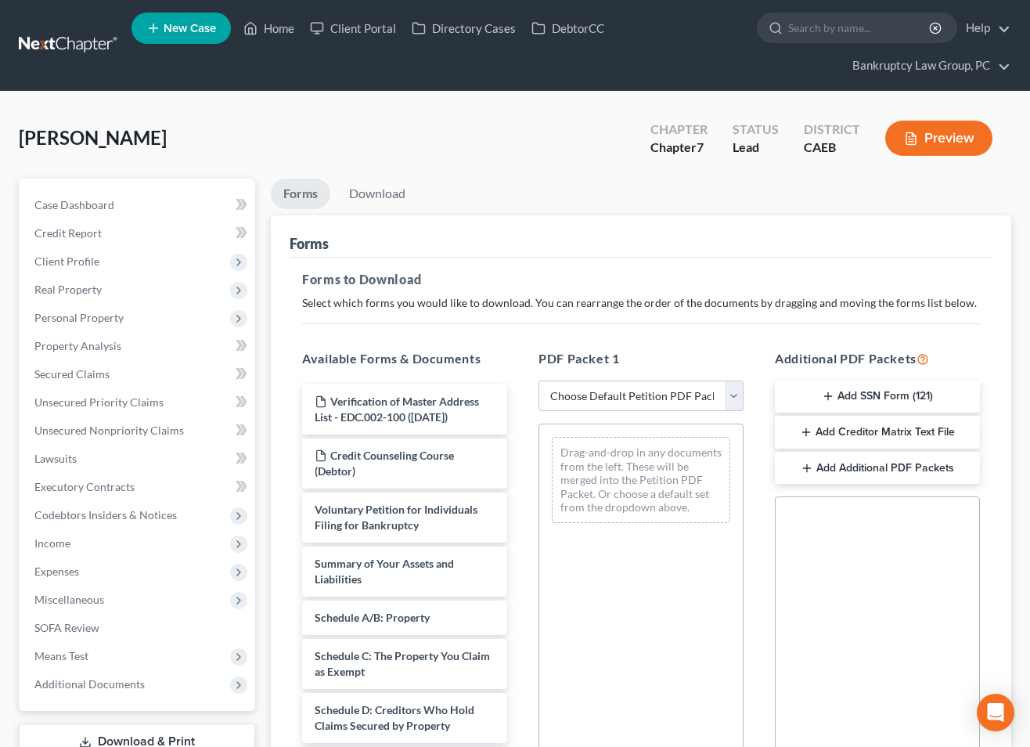
click at [588, 402] on select "Choose Default Petition PDF Packet Complete Bankruptcy Petition (all forms and …" at bounding box center [640, 395] width 205 height 31
select select "5"
click at [538, 380] on select "Choose Default Petition PDF Packet Complete Bankruptcy Petition (all forms and …" at bounding box center [640, 395] width 205 height 31
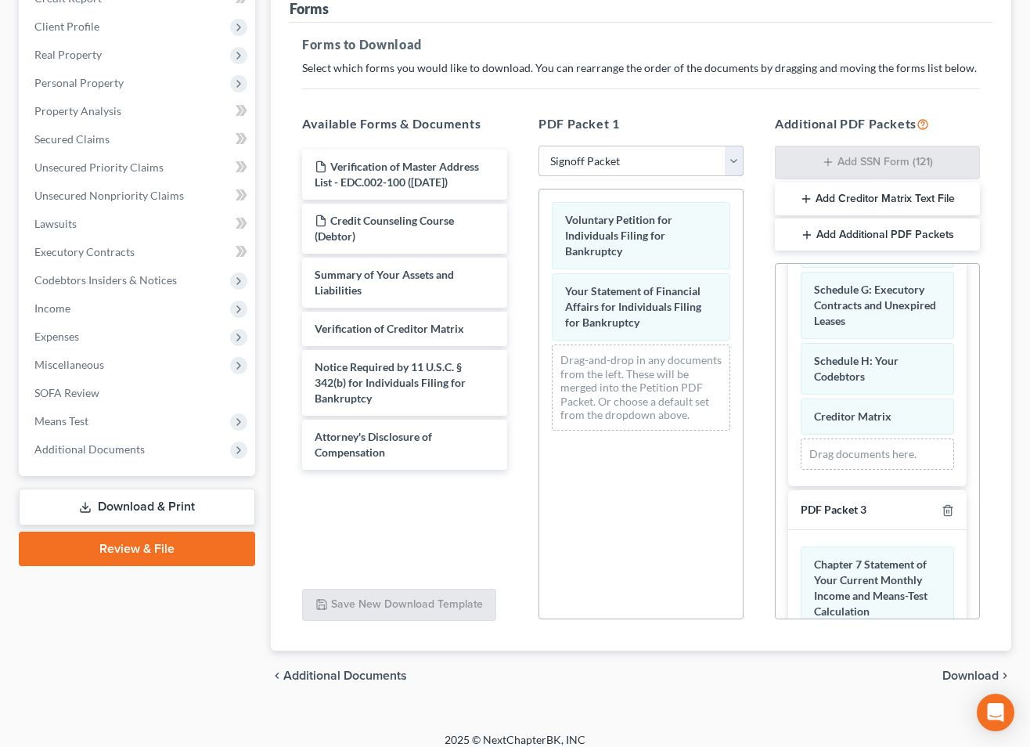
scroll to position [279, 0]
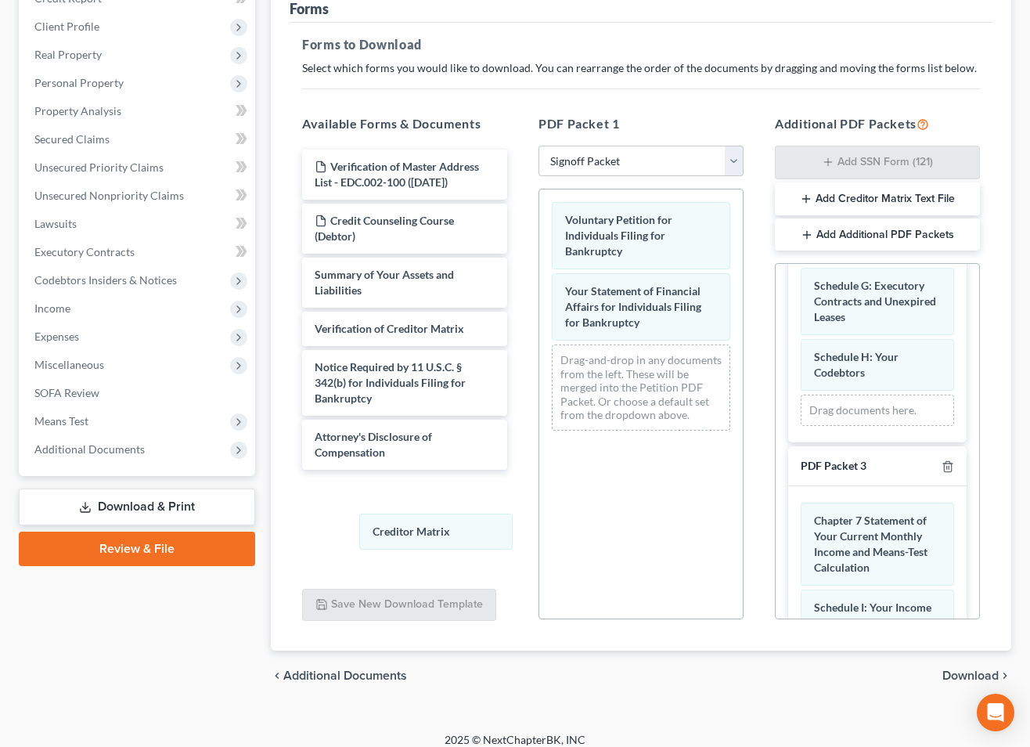
drag, startPoint x: 871, startPoint y: 411, endPoint x: 422, endPoint y: 563, distance: 474.2
click at [788, 442] on div "Creditor Matrix Schedule D: Creditors Who Hold Claims Secured by Property State…" at bounding box center [877, 240] width 178 height 405
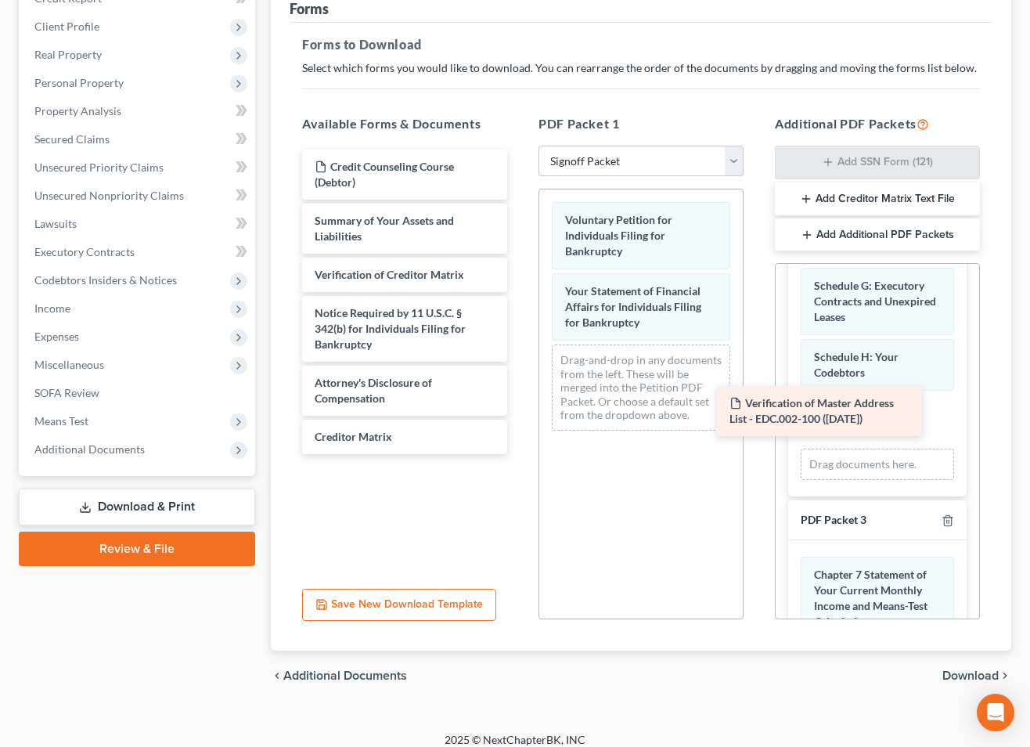
drag, startPoint x: 390, startPoint y: 169, endPoint x: 803, endPoint y: 410, distance: 478.4
click at [520, 407] on div "Verification of Master Address List - EDC.002-100 ([DATE]) Verification of Mast…" at bounding box center [405, 301] width 230 height 304
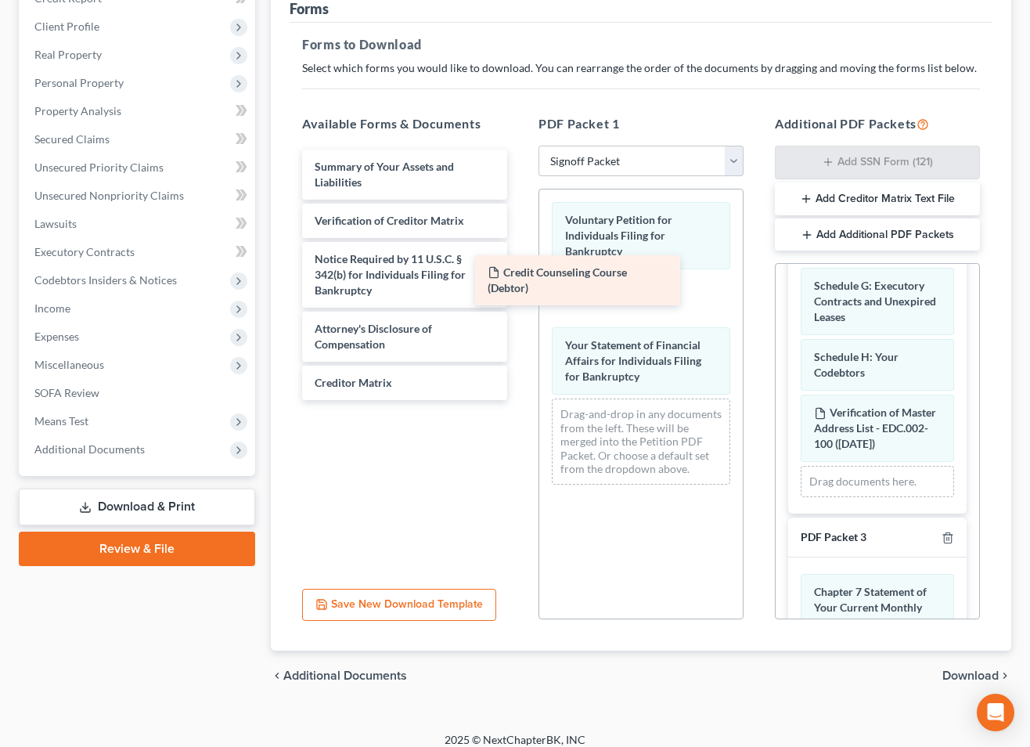
drag, startPoint x: 403, startPoint y: 167, endPoint x: 610, endPoint y: 279, distance: 235.0
click at [520, 279] on div "Credit Counseling Course (Debtor) Credit Counseling Course (Debtor) Summary of …" at bounding box center [405, 274] width 230 height 250
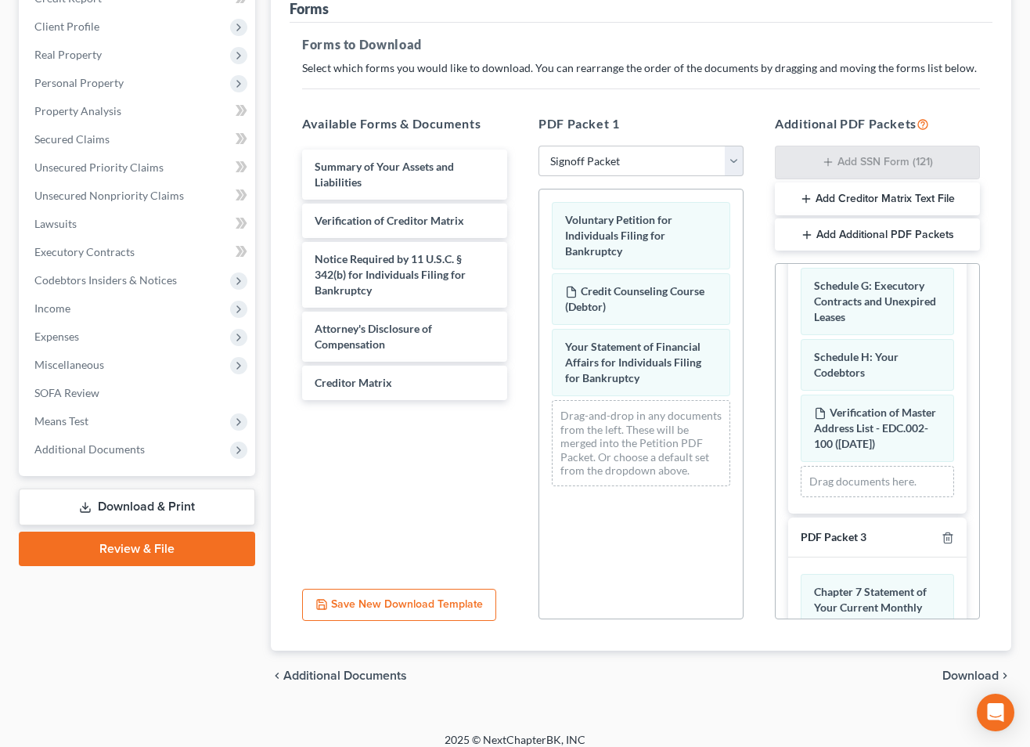
scroll to position [247, 0]
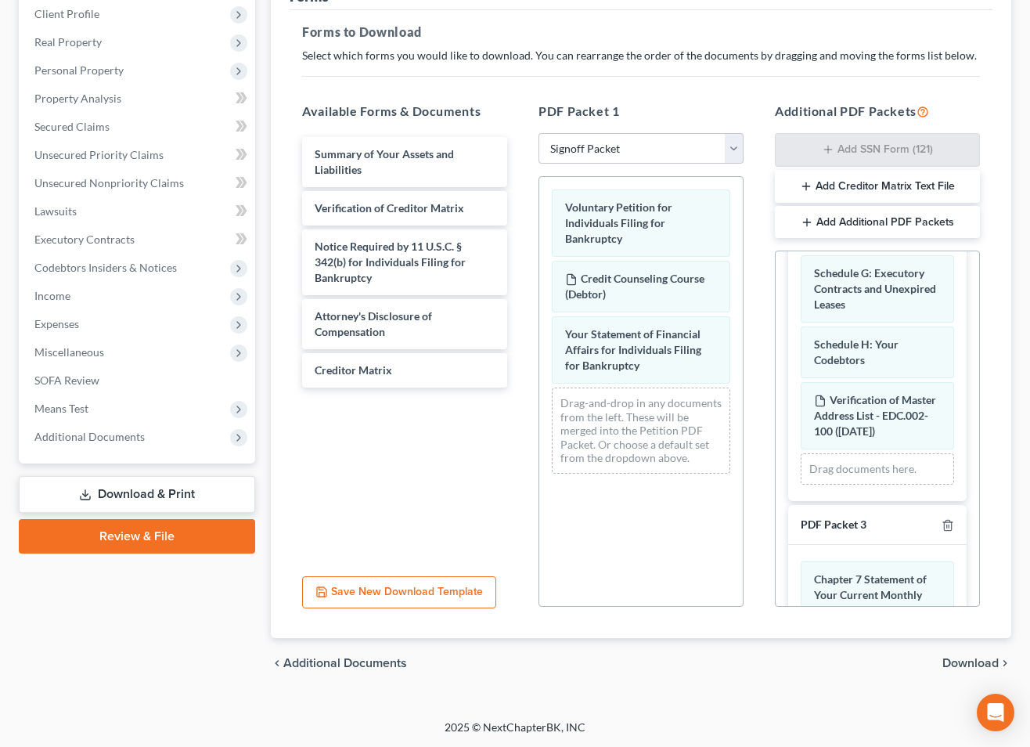
click at [966, 664] on span "Download" at bounding box center [970, 663] width 56 height 13
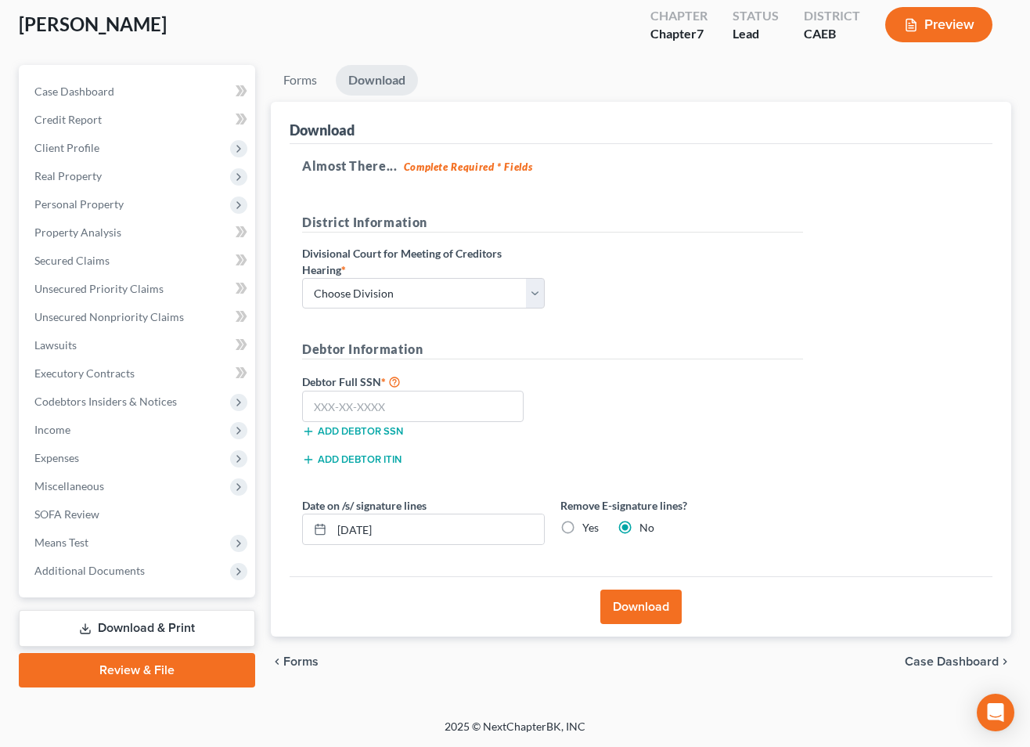
scroll to position [112, 0]
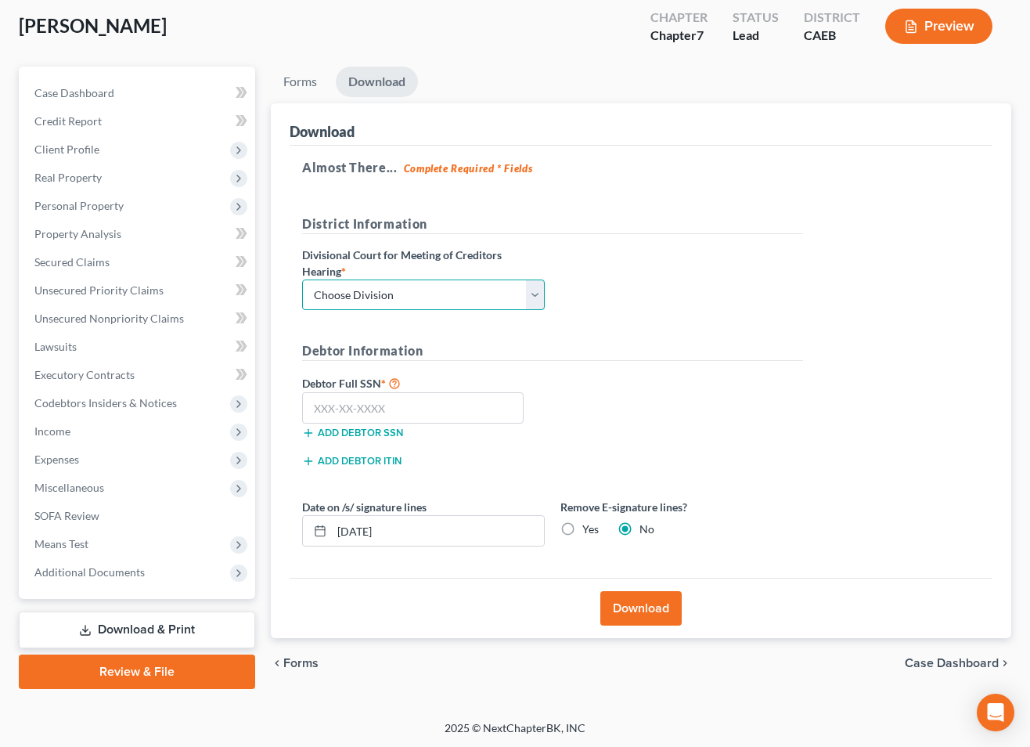
click at [467, 297] on select "Choose Division Fresno Modesto [GEOGRAPHIC_DATA]" at bounding box center [423, 294] width 243 height 31
select select "2"
click at [302, 279] on select "Choose Division Fresno Modesto [GEOGRAPHIC_DATA]" at bounding box center [423, 294] width 243 height 31
click at [469, 414] on input "text" at bounding box center [413, 407] width 222 height 31
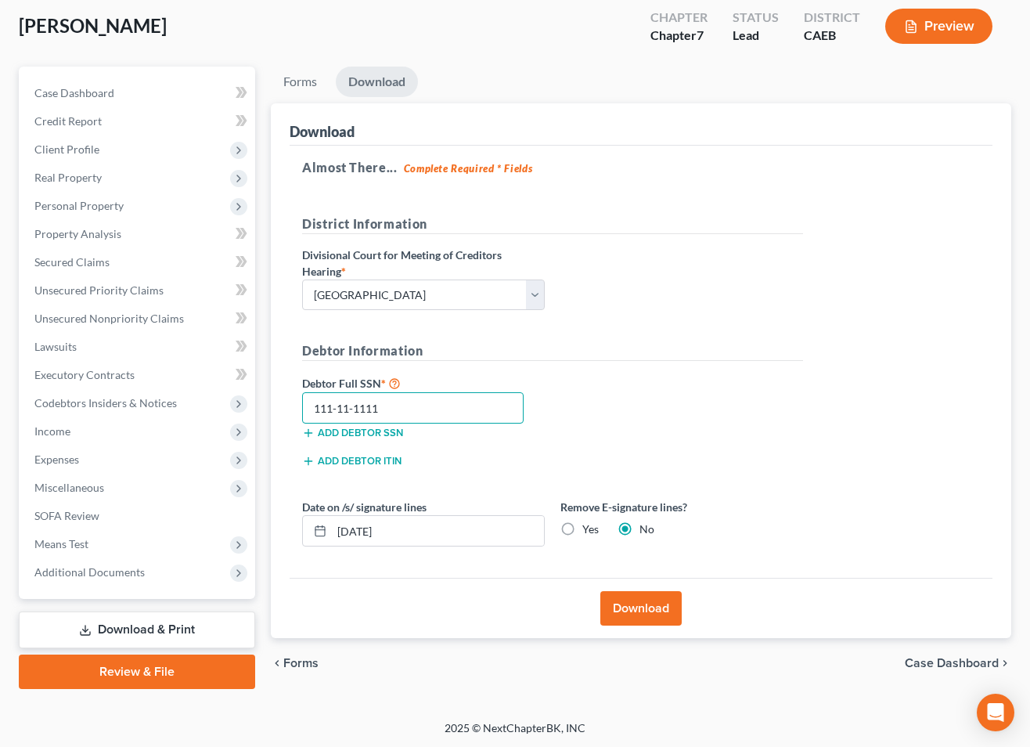
type input "111-11-1111"
click at [582, 528] on label "Yes" at bounding box center [590, 529] width 16 height 16
click at [589, 528] on input "Yes" at bounding box center [594, 526] width 10 height 10
radio input "true"
radio input "false"
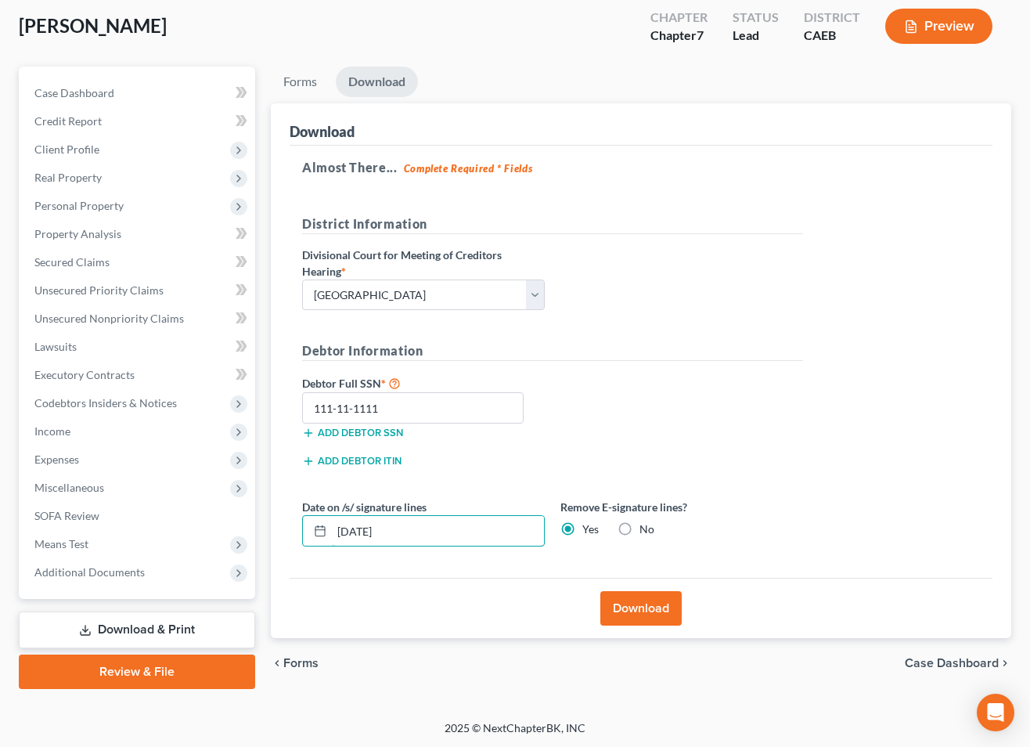
drag, startPoint x: 503, startPoint y: 529, endPoint x: 258, endPoint y: 521, distance: 245.1
click at [258, 521] on div "Petition Navigation Case Dashboard Payments Invoices Payments Payments Credit R…" at bounding box center [515, 378] width 1008 height 622
click at [667, 603] on button "Download" at bounding box center [640, 608] width 81 height 34
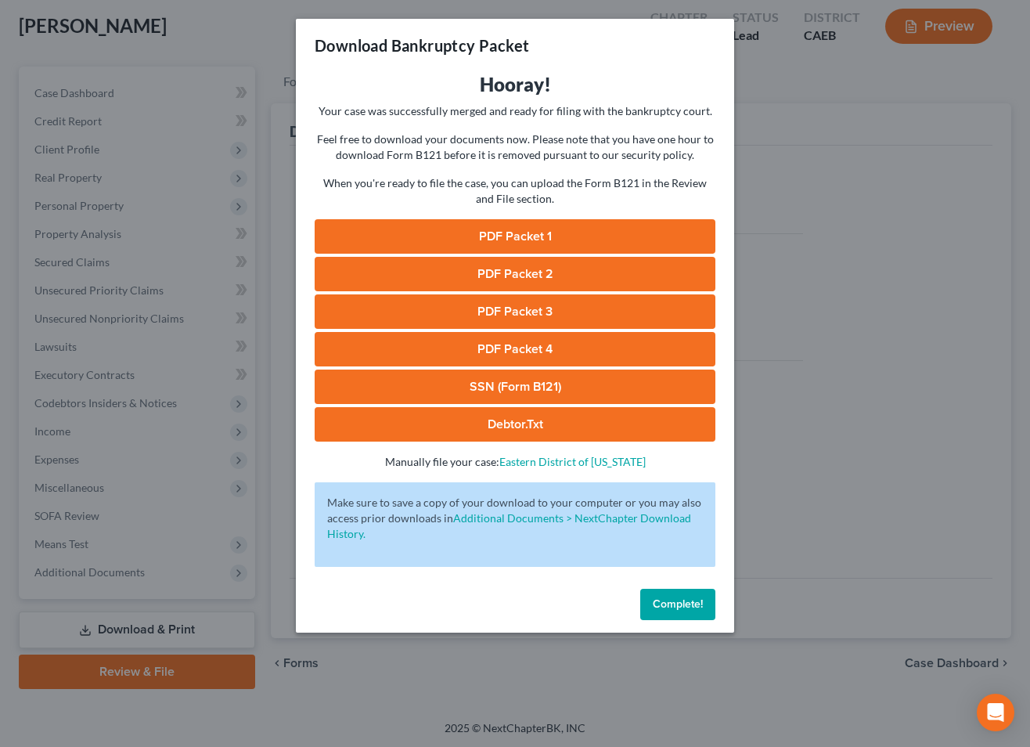
click at [519, 237] on link "PDF Packet 1" at bounding box center [515, 236] width 401 height 34
click at [567, 283] on link "PDF Packet 2" at bounding box center [515, 274] width 401 height 34
click at [518, 318] on link "PDF Packet 3" at bounding box center [515, 311] width 401 height 34
click at [540, 355] on link "PDF Packet 4" at bounding box center [515, 349] width 401 height 34
click at [528, 396] on link "SSN (Form B121)" at bounding box center [515, 386] width 401 height 34
